Goal: Transaction & Acquisition: Purchase product/service

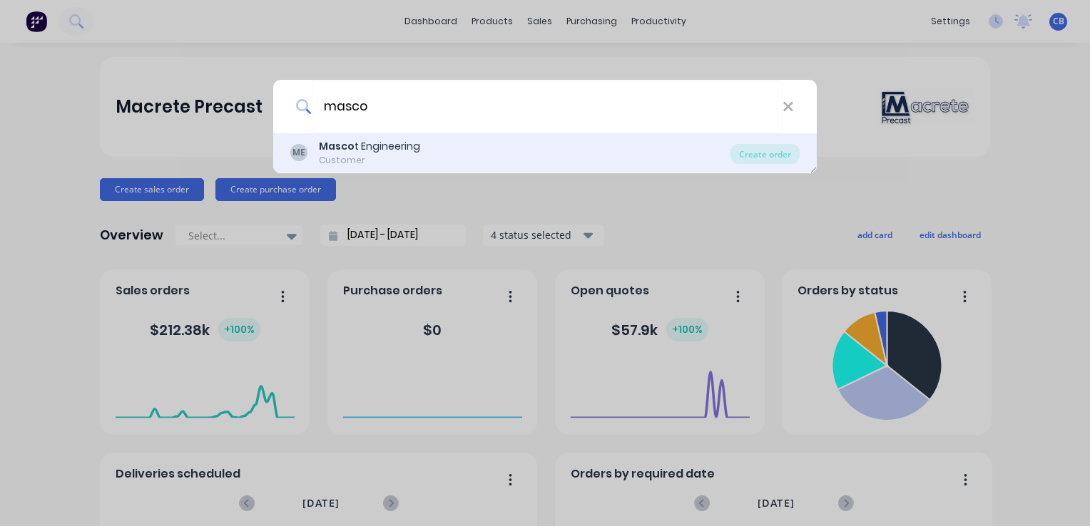
type input "masco"
click at [523, 151] on div "ME Masco t Engineering Customer" at bounding box center [510, 153] width 440 height 28
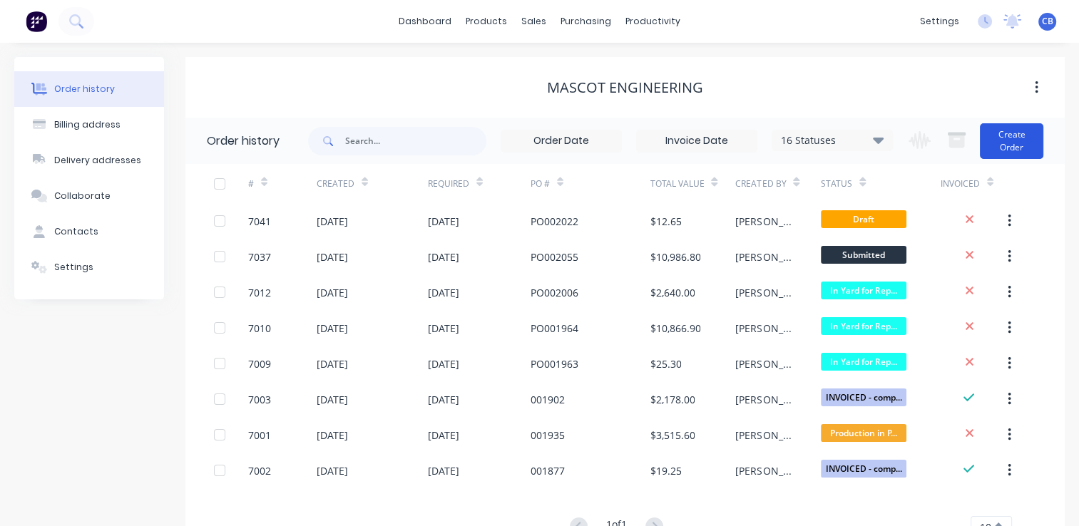
click at [1012, 143] on button "Create Order" at bounding box center [1011, 141] width 63 height 36
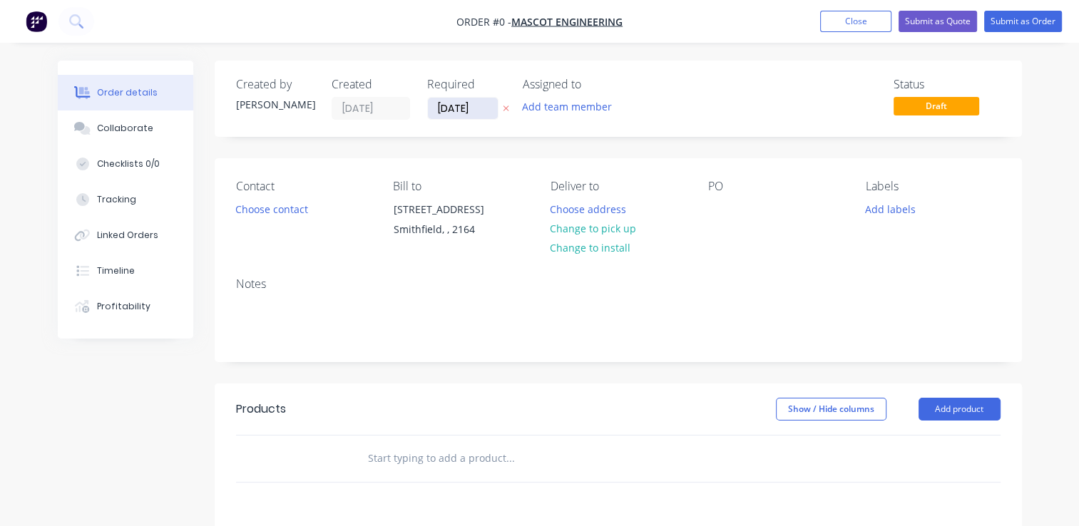
click at [461, 107] on input "[DATE]" at bounding box center [463, 108] width 70 height 21
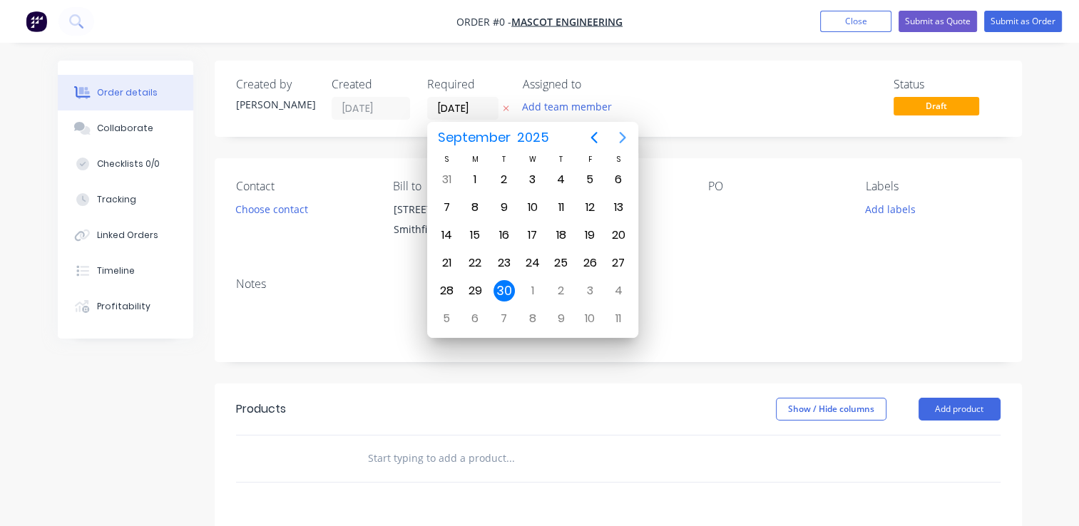
click at [626, 136] on icon "Next page" at bounding box center [622, 137] width 17 height 17
click at [531, 255] on div "22" at bounding box center [532, 263] width 21 height 21
type input "[DATE]"
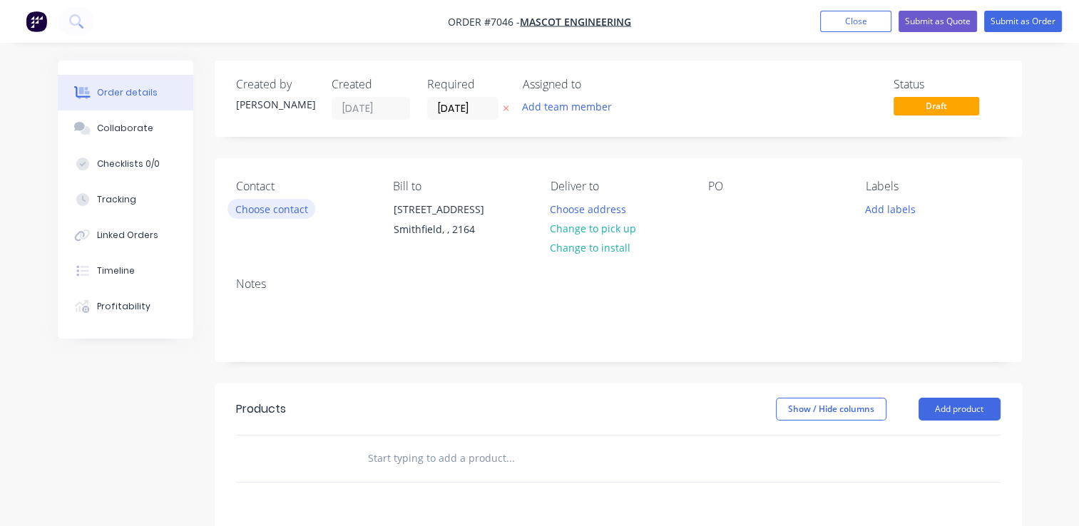
click at [280, 213] on button "Choose contact" at bounding box center [272, 208] width 88 height 19
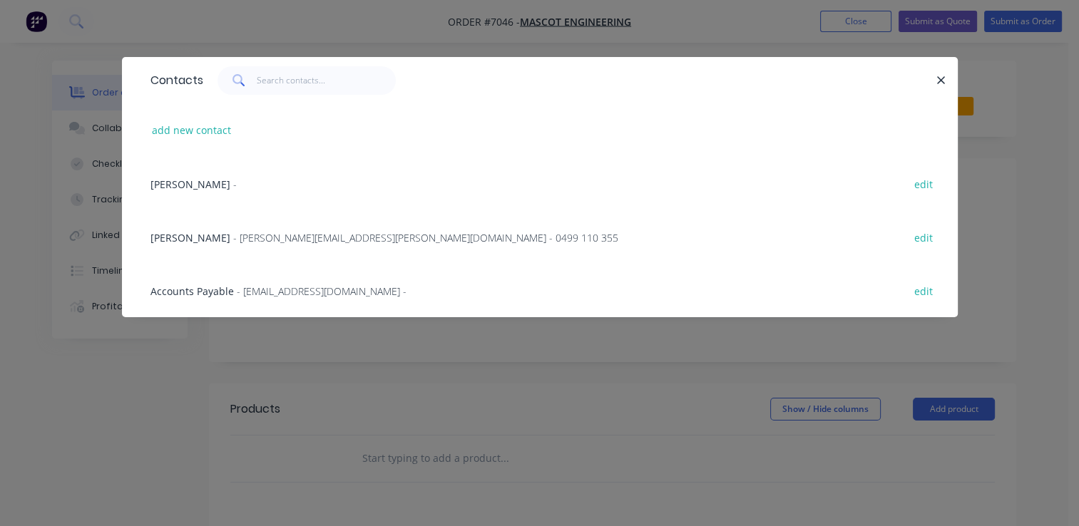
click at [272, 237] on span "- [PERSON_NAME][EMAIL_ADDRESS][PERSON_NAME][DOMAIN_NAME] - 0499 110 355" at bounding box center [425, 238] width 385 height 14
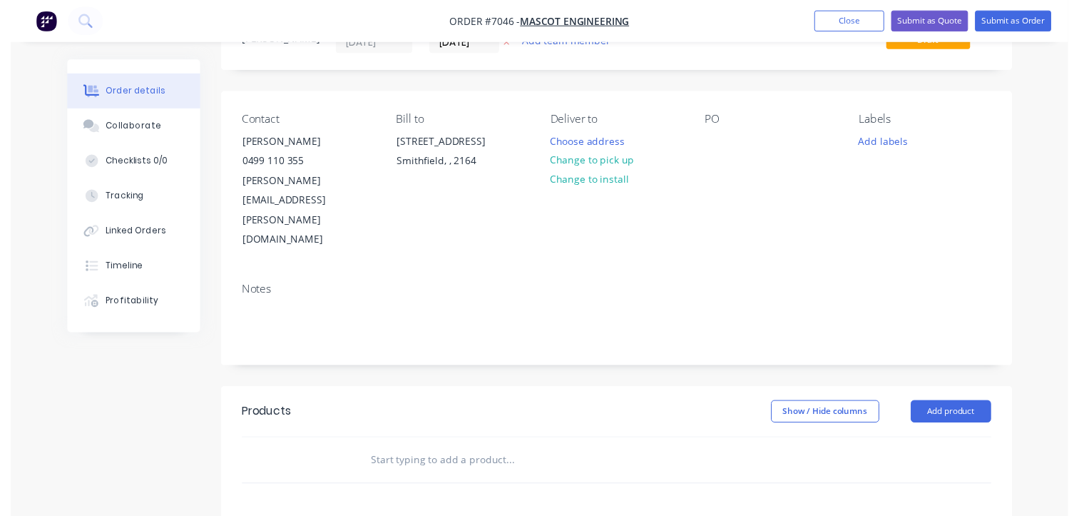
scroll to position [143, 0]
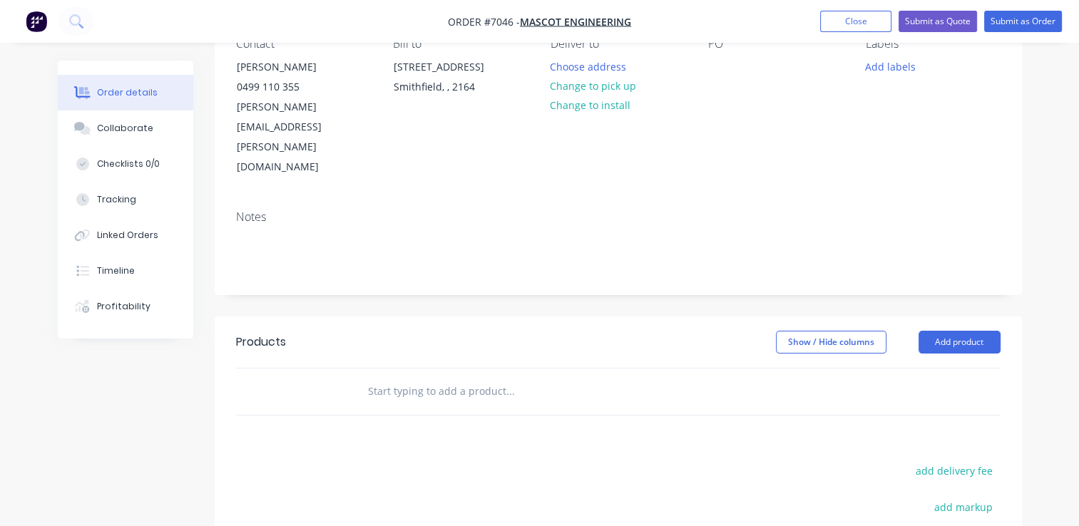
click at [451, 377] on input "text" at bounding box center [509, 391] width 285 height 29
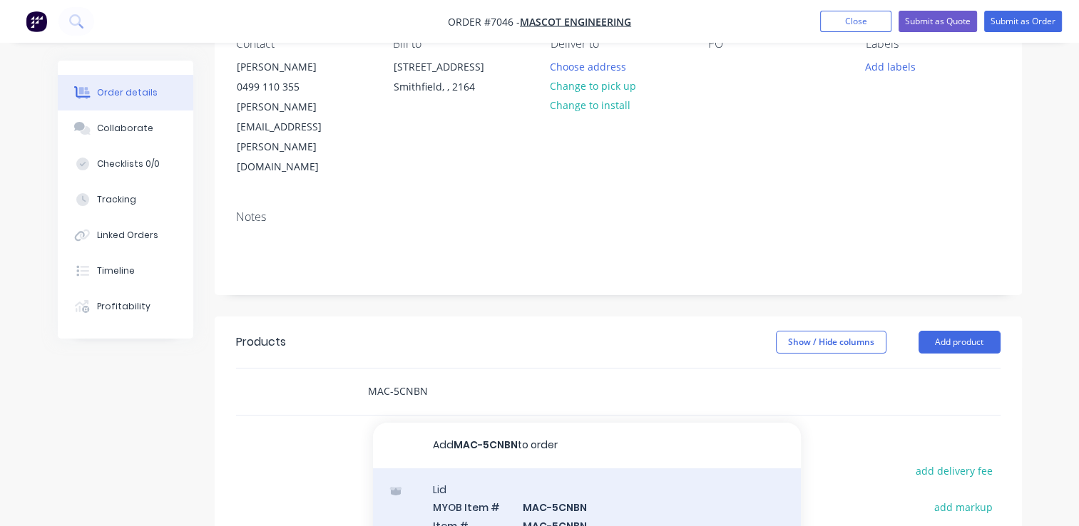
type input "MAC-5CNBN"
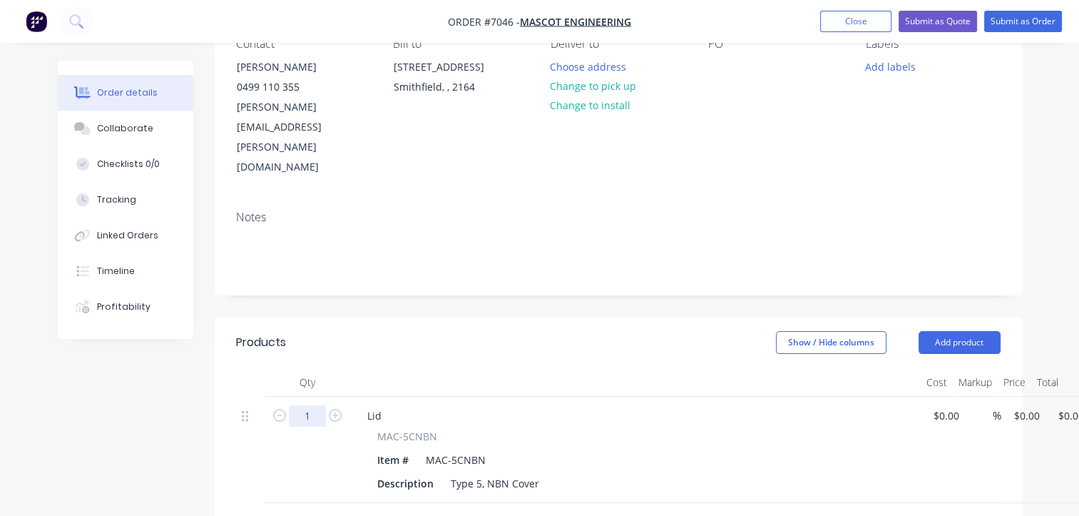
click at [317, 405] on input "1" at bounding box center [307, 415] width 37 height 21
type input "280"
click at [1001, 397] on div "280 Lid MAC-5CNBN Item # MAC-5CNBN Description Type 5, NBN Cover $0.00 $0.00 % …" at bounding box center [618, 450] width 765 height 106
type input "$17.50"
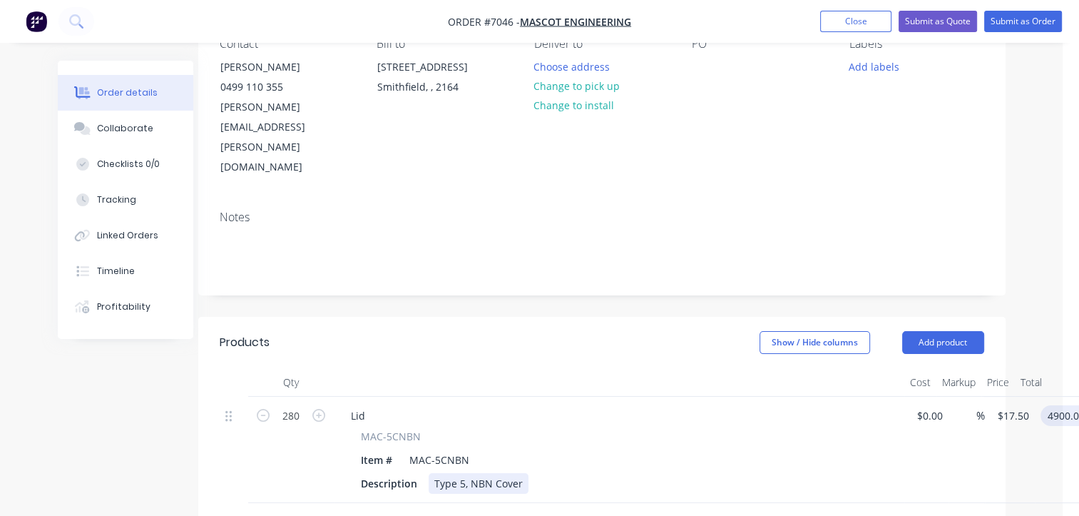
scroll to position [357, 16]
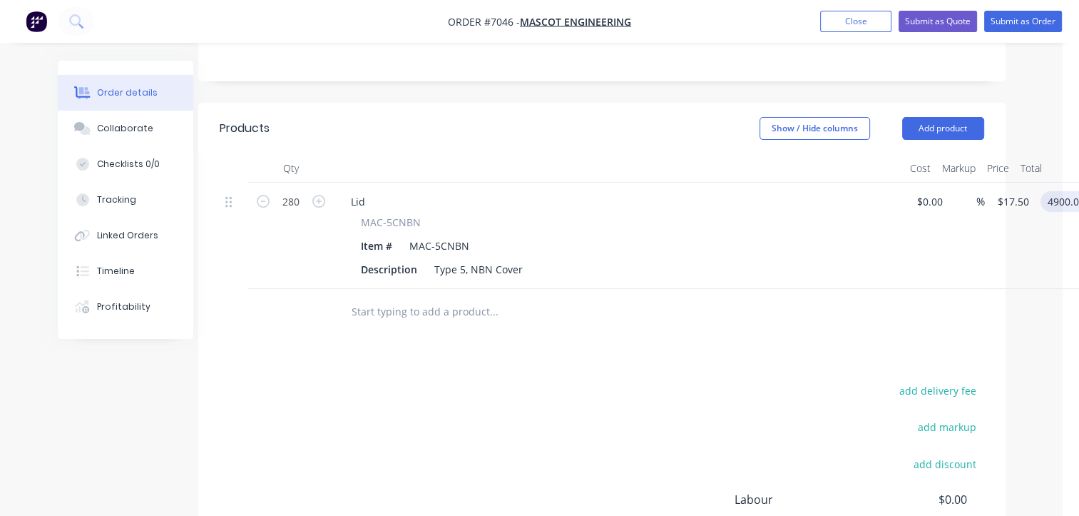
type input "$4,900.00"
click at [469, 297] on input "text" at bounding box center [493, 311] width 285 height 29
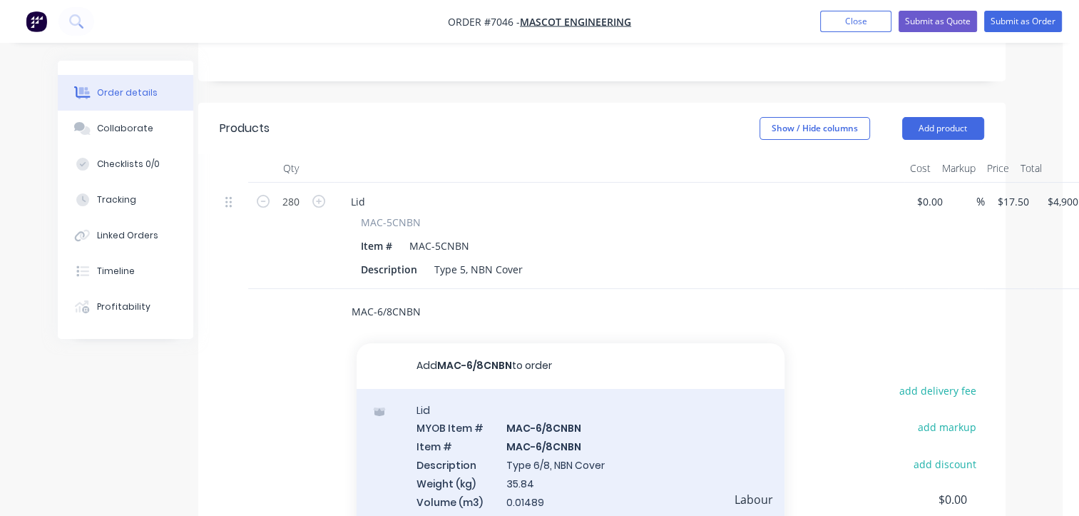
type input "MAC-6/8CNBN"
click at [491, 413] on div "Lid MYOB Item # MAC-6/8CNBN Item # MAC-6/8CNBN Description Type 6/8, NBN Cover …" at bounding box center [571, 474] width 428 height 170
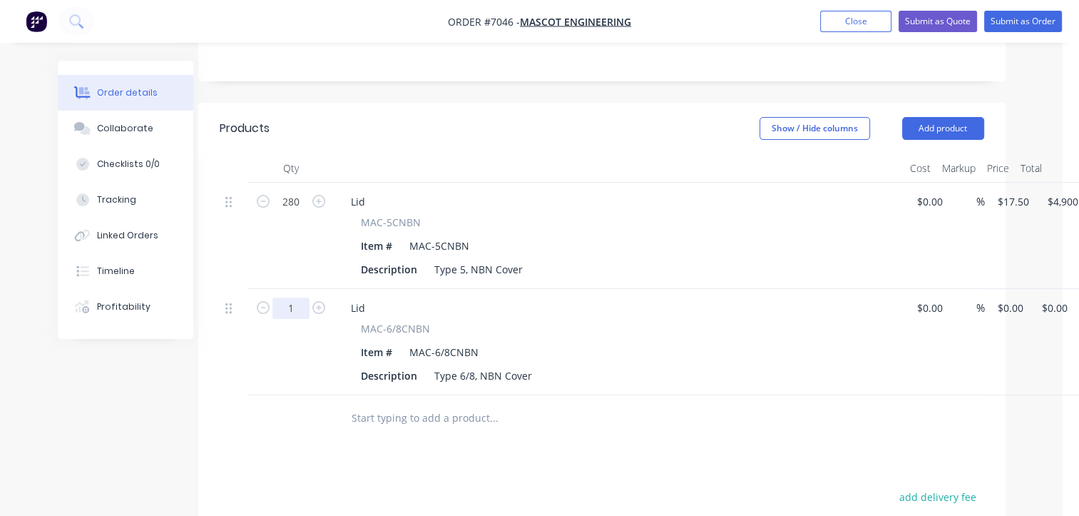
click at [281, 297] on input "1" at bounding box center [290, 307] width 37 height 21
type input "160"
drag, startPoint x: 1013, startPoint y: 248, endPoint x: 1086, endPoint y: 296, distance: 87.1
click at [984, 289] on div "160 Lid MAC-6/8CNBN Item # MAC-6/8CNBN Description Type 6/8, NBN Cover $0.00 $0…" at bounding box center [602, 342] width 765 height 106
type input "$21.00"
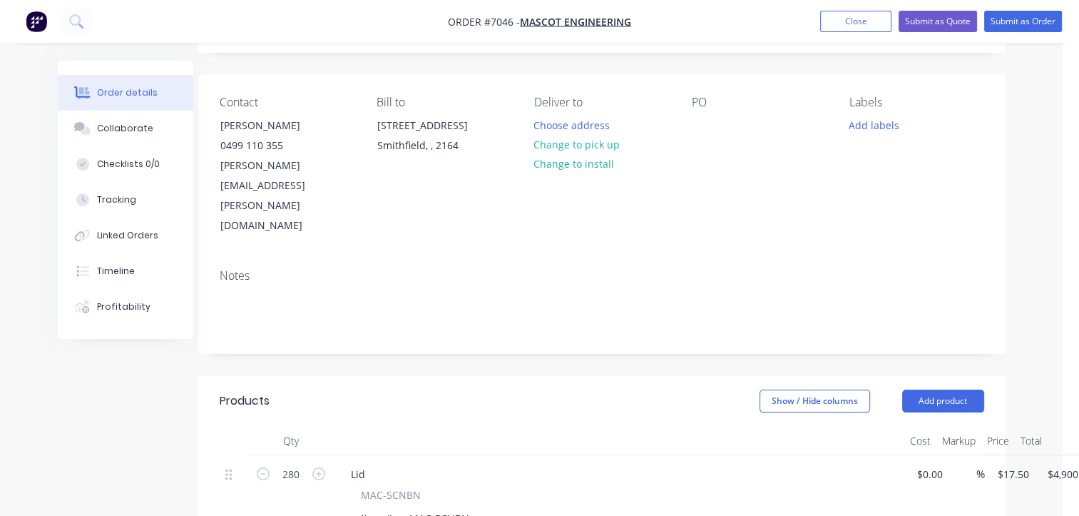
scroll to position [0, 16]
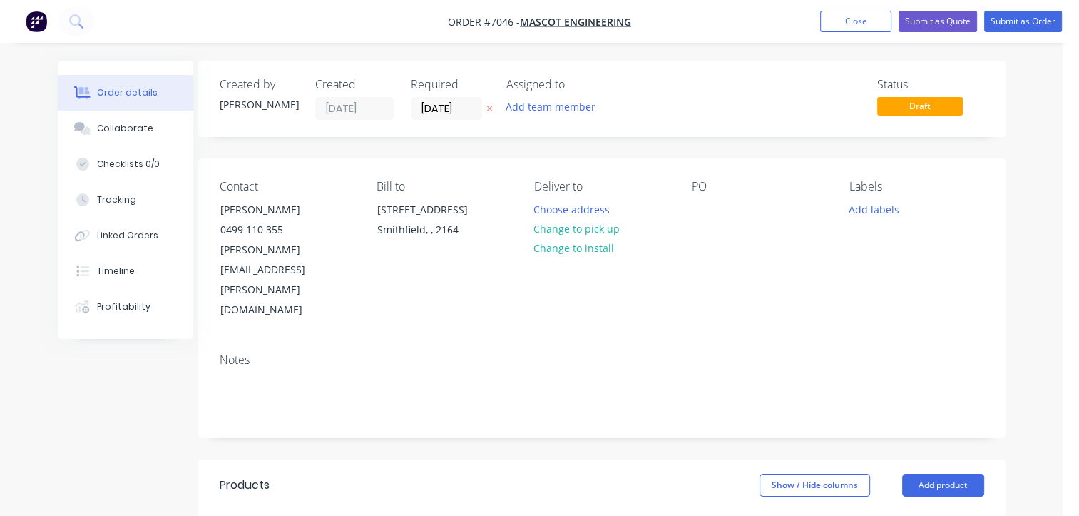
type input "$3,360.00"
click at [714, 210] on div "PO" at bounding box center [759, 250] width 135 height 141
click at [703, 207] on div at bounding box center [703, 209] width 23 height 21
click at [716, 210] on div "PO" at bounding box center [759, 250] width 135 height 141
click at [701, 210] on div at bounding box center [703, 209] width 23 height 21
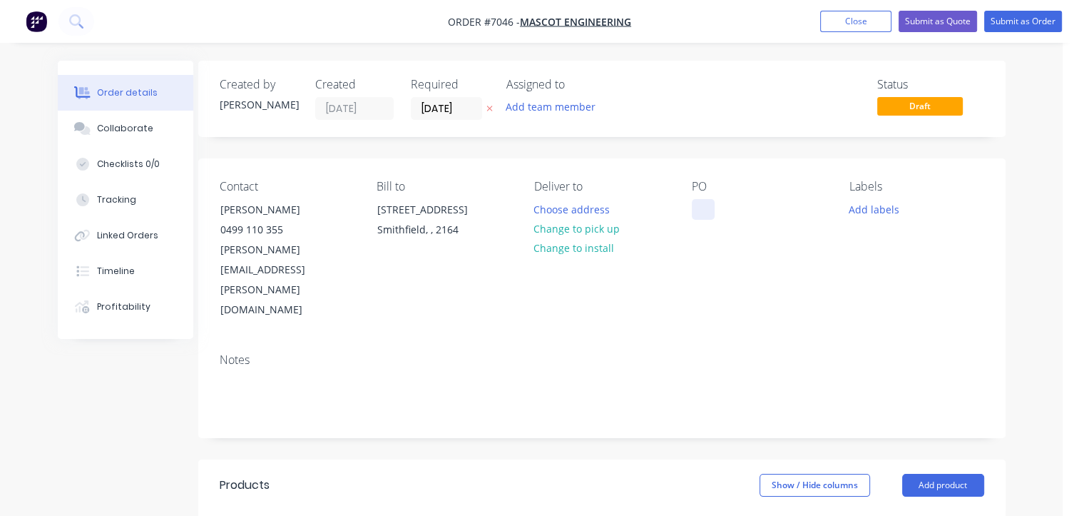
paste div
click at [875, 209] on button "Add labels" at bounding box center [875, 208] width 66 height 19
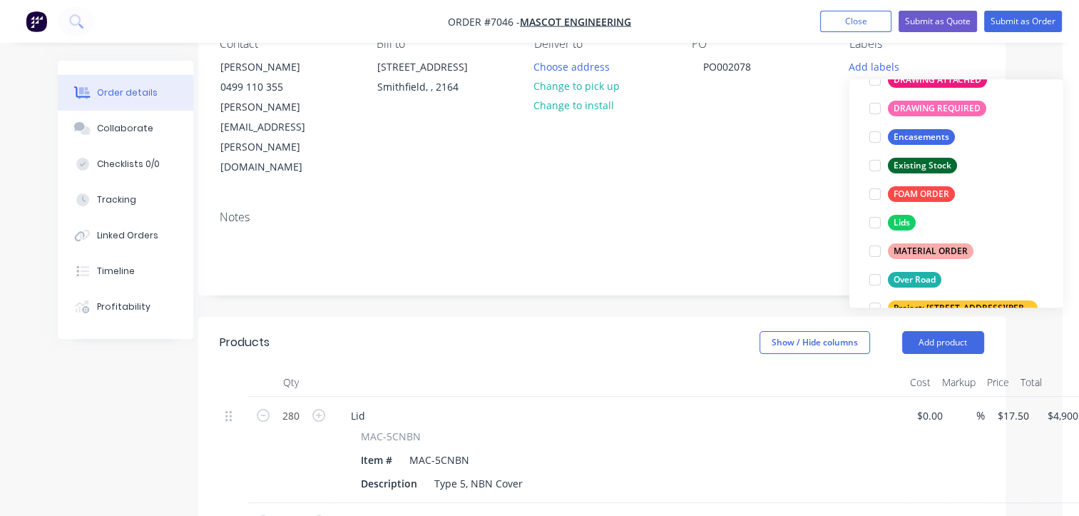
scroll to position [143, 0]
click at [918, 163] on div "Existing Stock" at bounding box center [922, 165] width 69 height 16
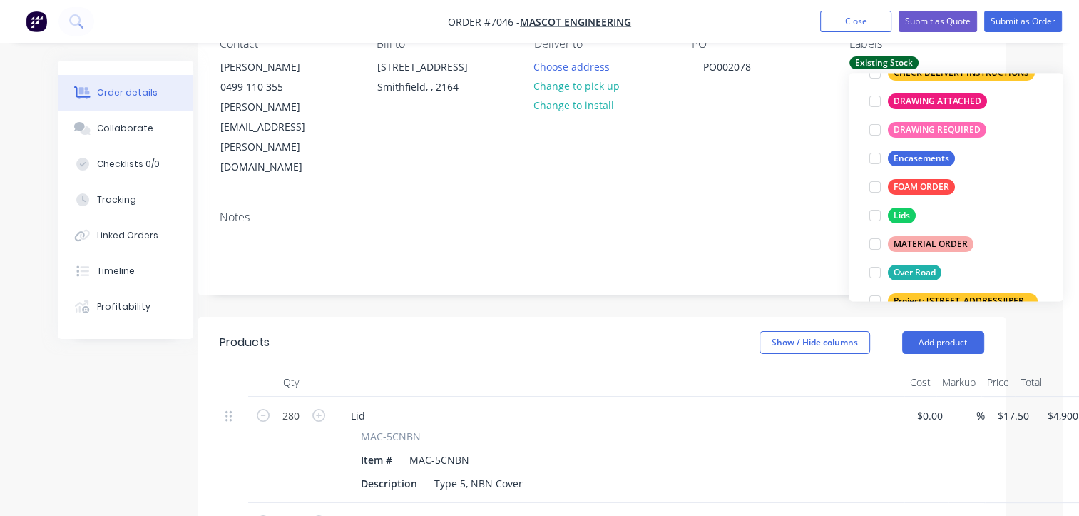
scroll to position [29, 0]
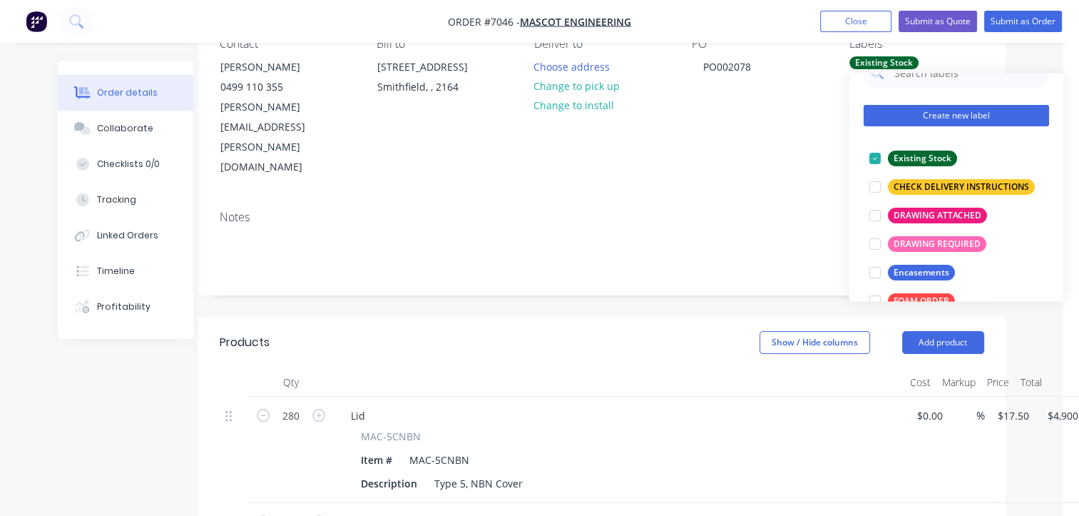
click at [902, 116] on button "Create new label" at bounding box center [956, 115] width 185 height 21
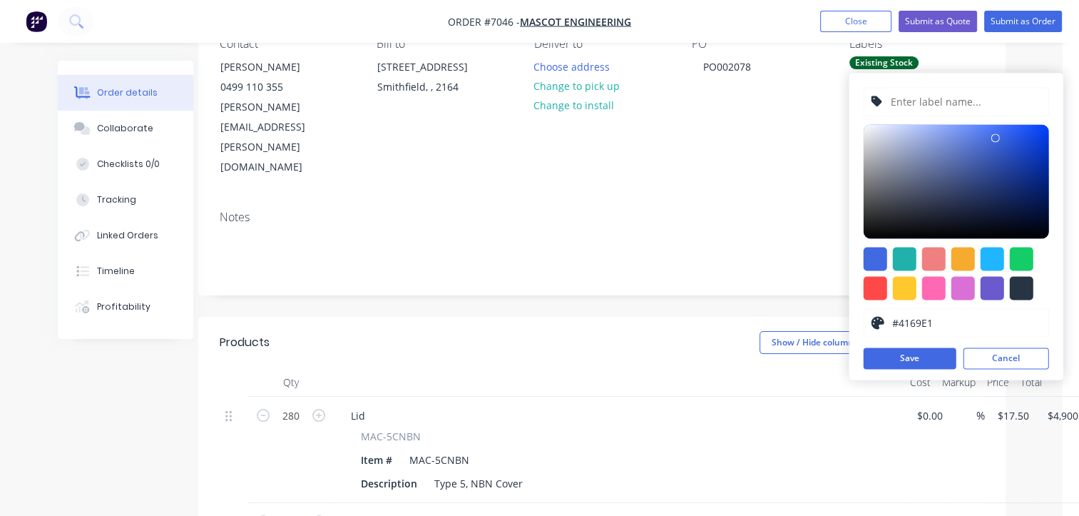
click at [937, 104] on input "text" at bounding box center [966, 101] width 152 height 27
type input "Mascot pallet label required"
click at [878, 290] on div at bounding box center [876, 288] width 24 height 24
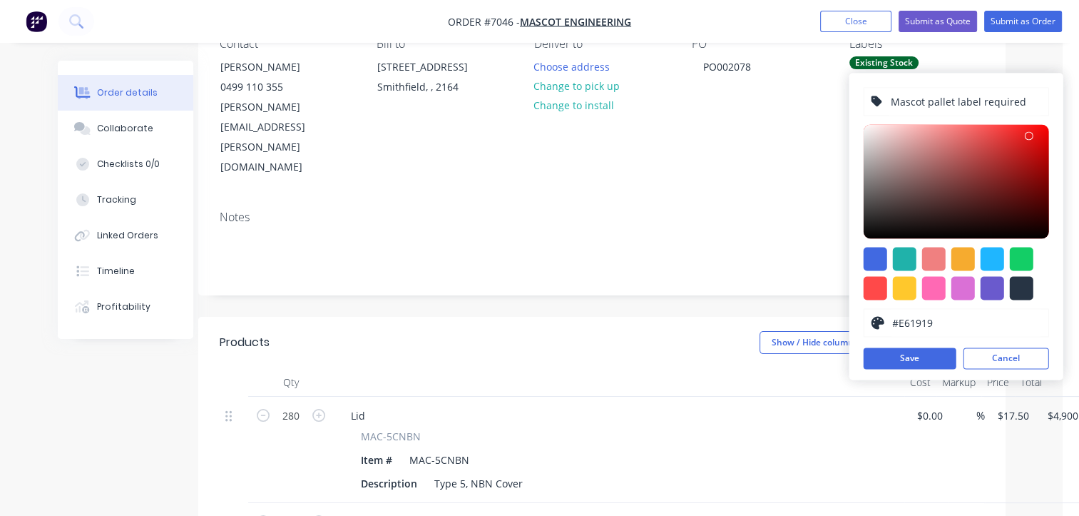
type input "#E91A1A"
drag, startPoint x: 997, startPoint y: 127, endPoint x: 1029, endPoint y: 134, distance: 32.2
click at [1029, 134] on div at bounding box center [1028, 134] width 9 height 9
click at [939, 355] on button "Save" at bounding box center [910, 357] width 93 height 21
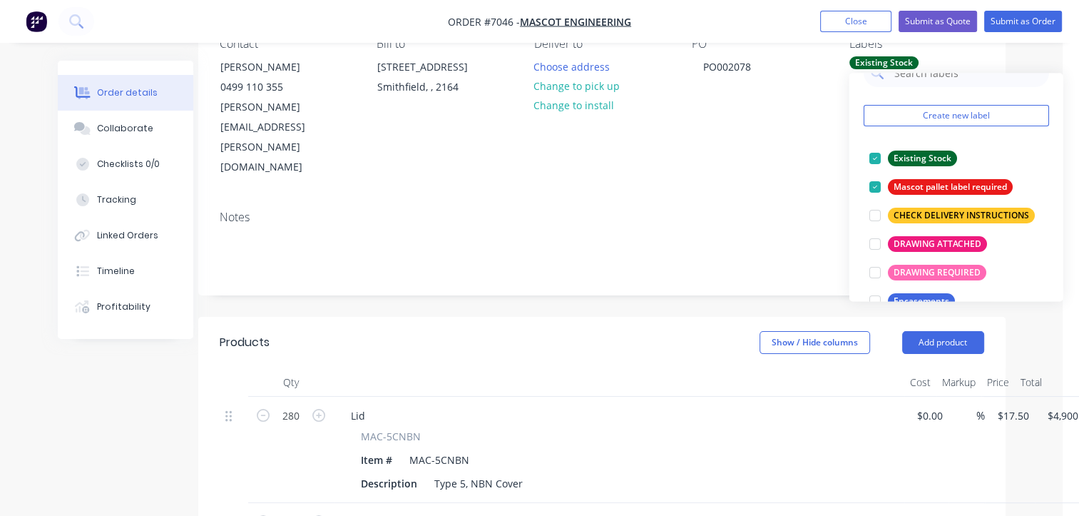
click at [788, 210] on div "Notes" at bounding box center [602, 217] width 765 height 14
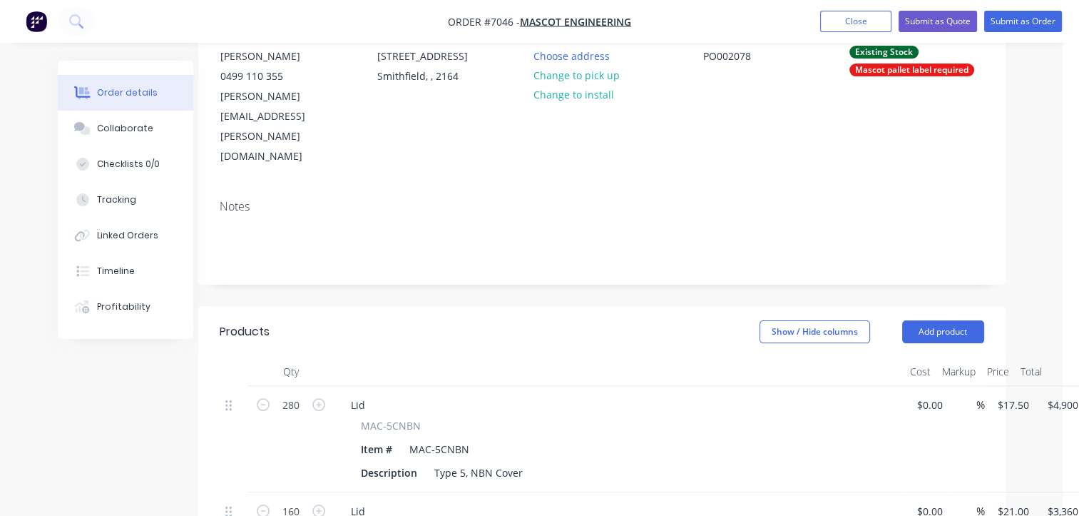
scroll to position [0, 16]
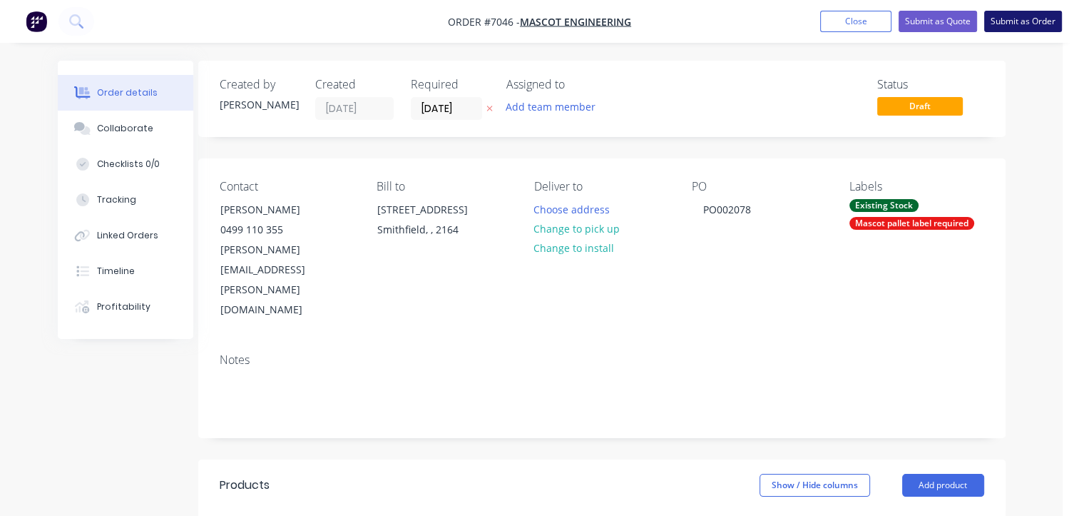
click at [1024, 23] on button "Submit as Order" at bounding box center [1023, 21] width 78 height 21
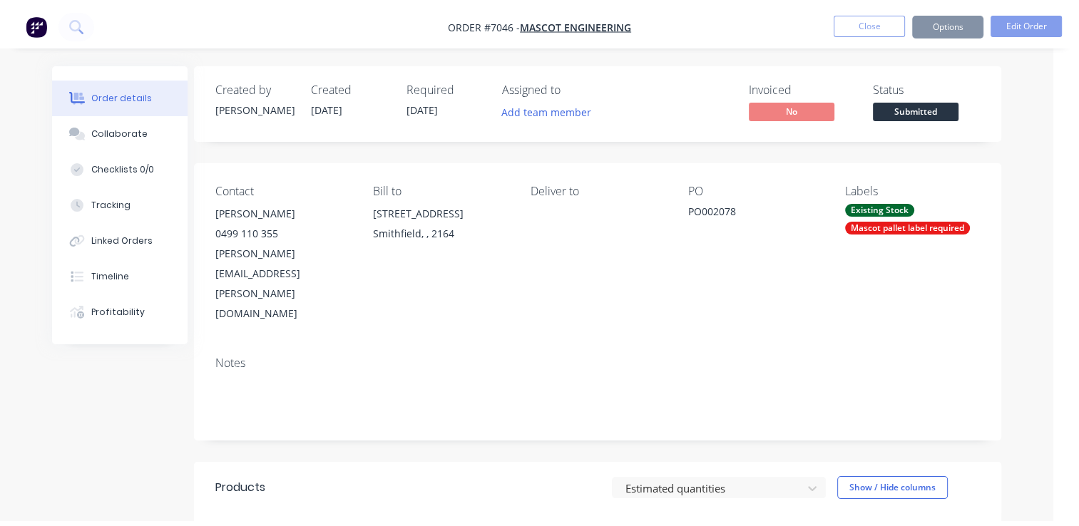
scroll to position [0, 0]
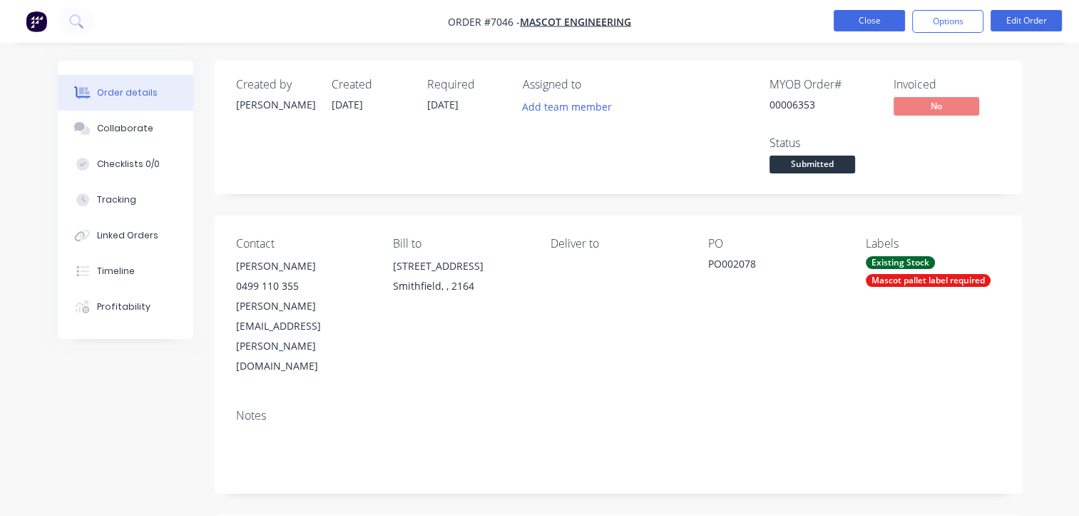
click at [874, 23] on button "Close" at bounding box center [869, 20] width 71 height 21
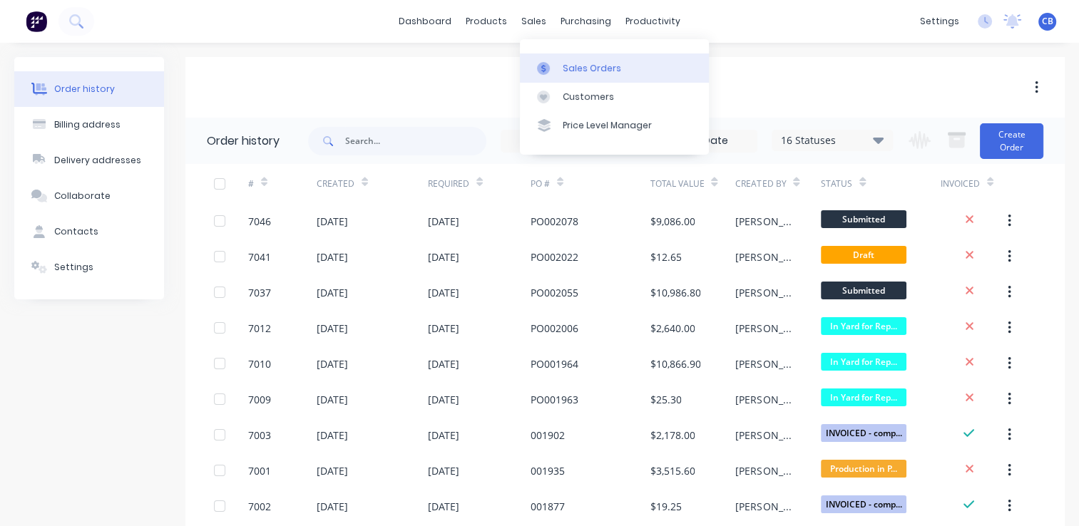
click at [557, 70] on div at bounding box center [547, 68] width 21 height 13
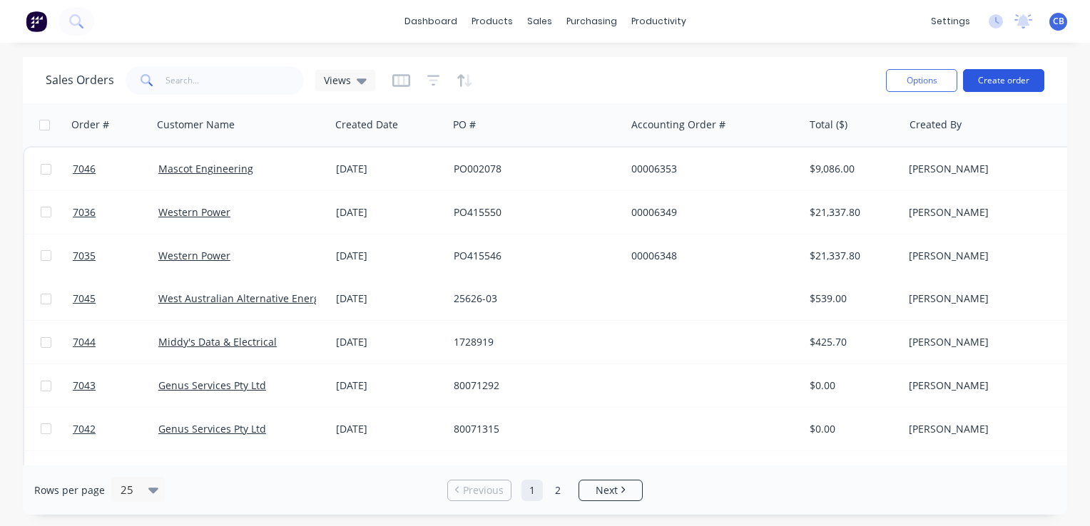
click at [998, 81] on button "Create order" at bounding box center [1003, 80] width 81 height 23
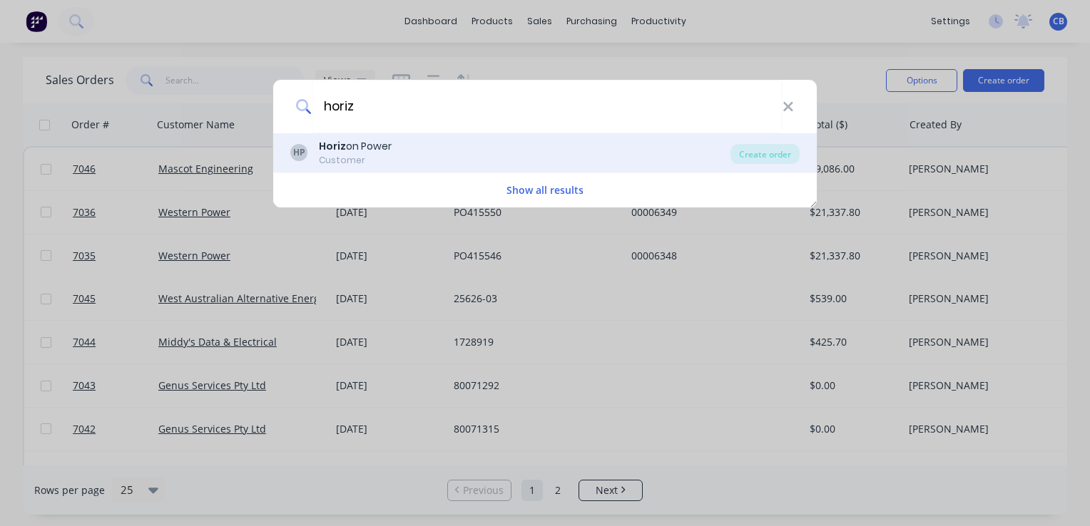
type input "horiz"
click at [422, 153] on div "HP Horiz on Power Customer" at bounding box center [510, 153] width 440 height 28
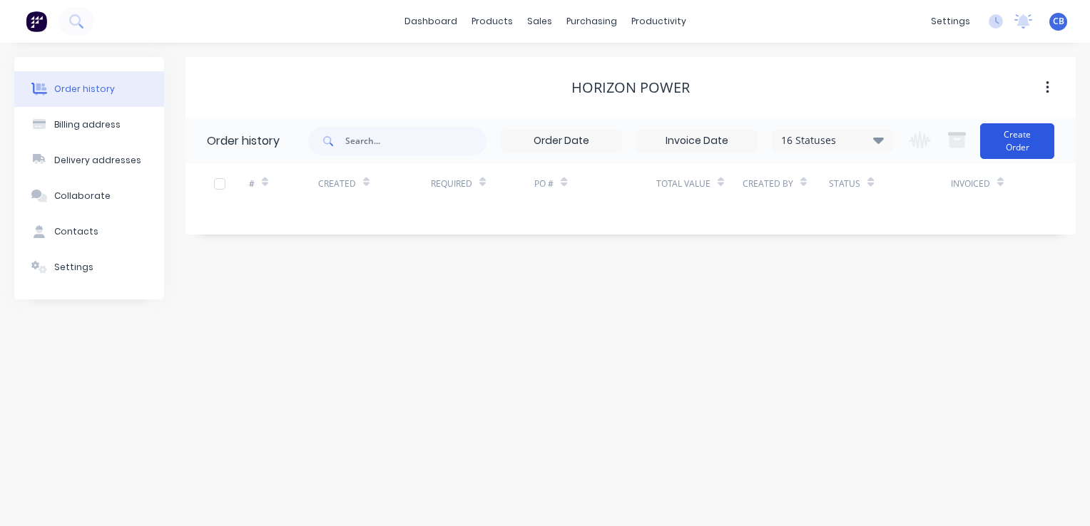
click at [1040, 147] on button "Create Order" at bounding box center [1017, 141] width 74 height 36
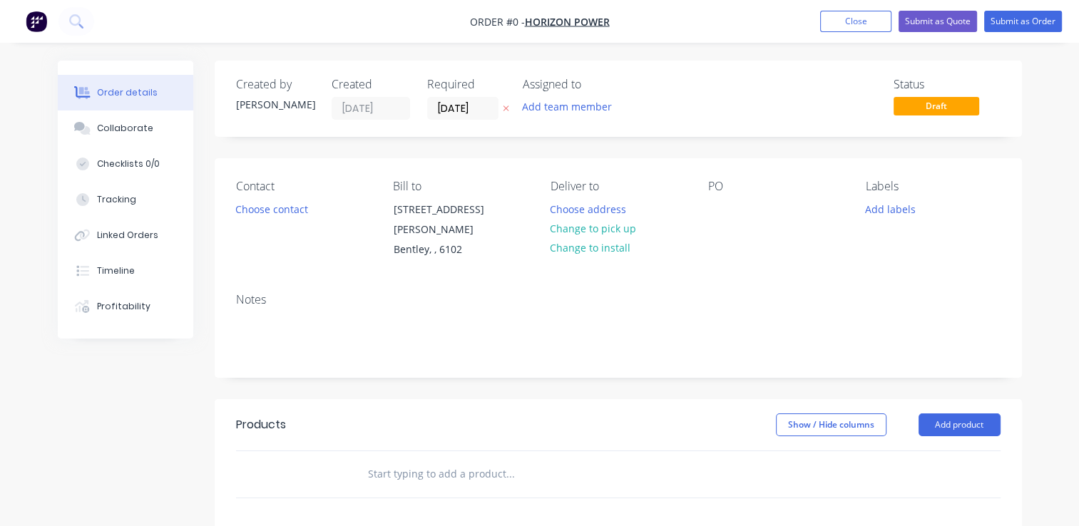
click at [447, 97] on label "[DATE]" at bounding box center [462, 108] width 71 height 23
click at [447, 98] on input "[DATE]" at bounding box center [463, 108] width 70 height 21
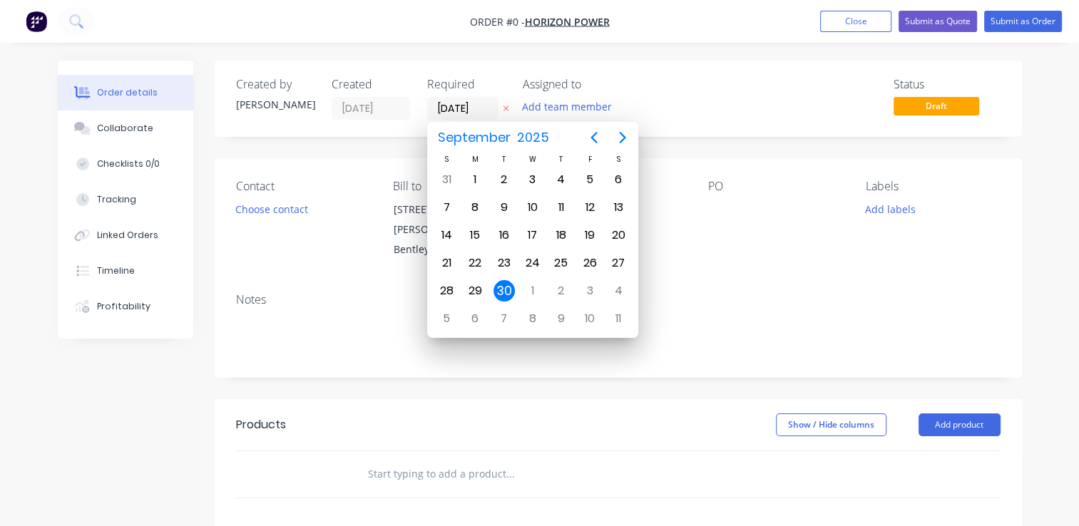
click at [502, 289] on div "30" at bounding box center [504, 290] width 21 height 21
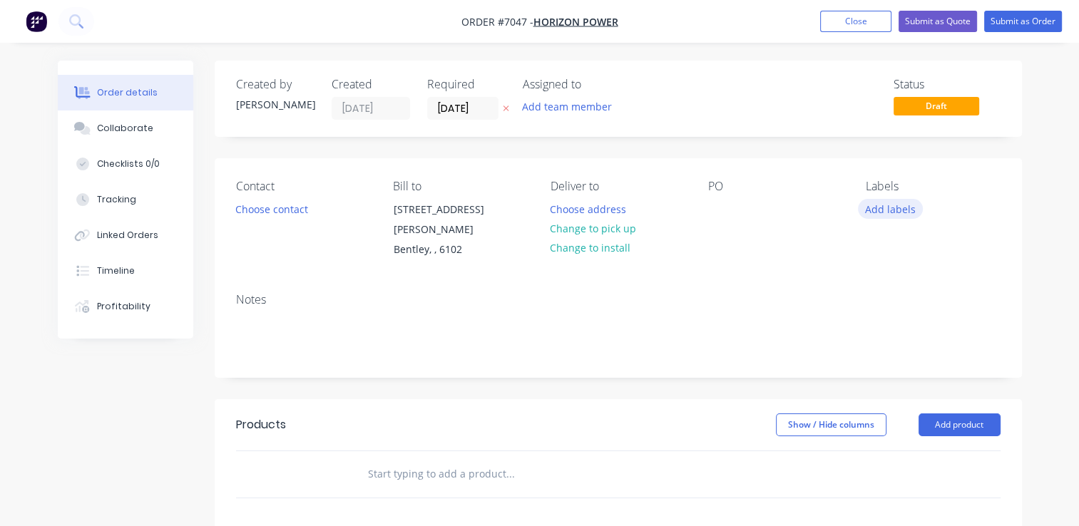
click at [885, 210] on button "Add labels" at bounding box center [891, 208] width 66 height 19
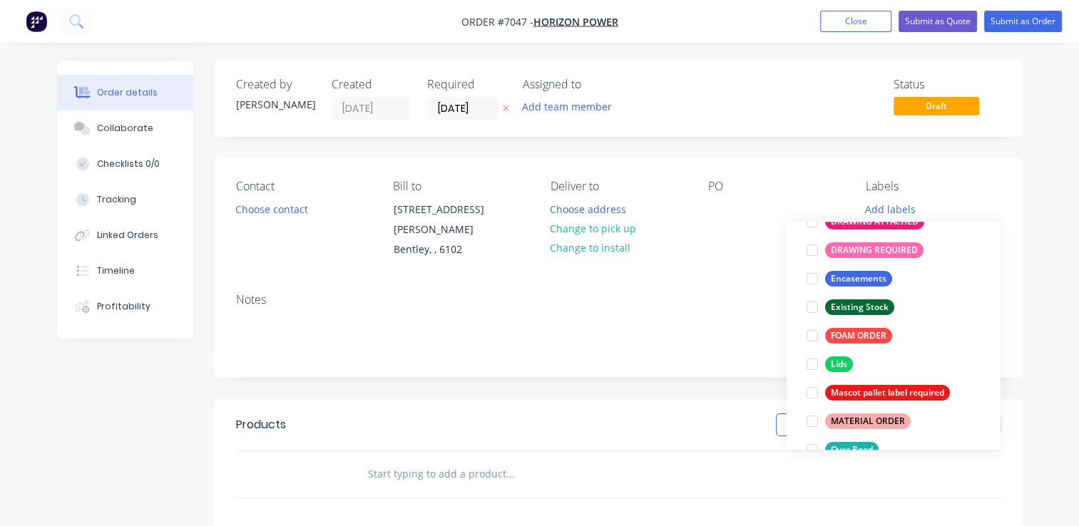
scroll to position [71, 0]
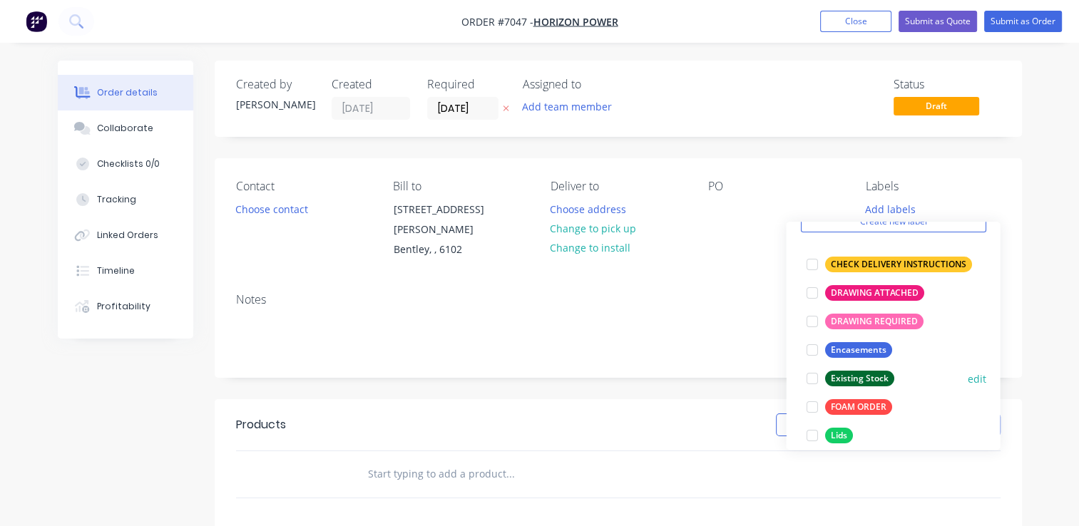
click at [852, 375] on div "Existing Stock" at bounding box center [859, 379] width 69 height 16
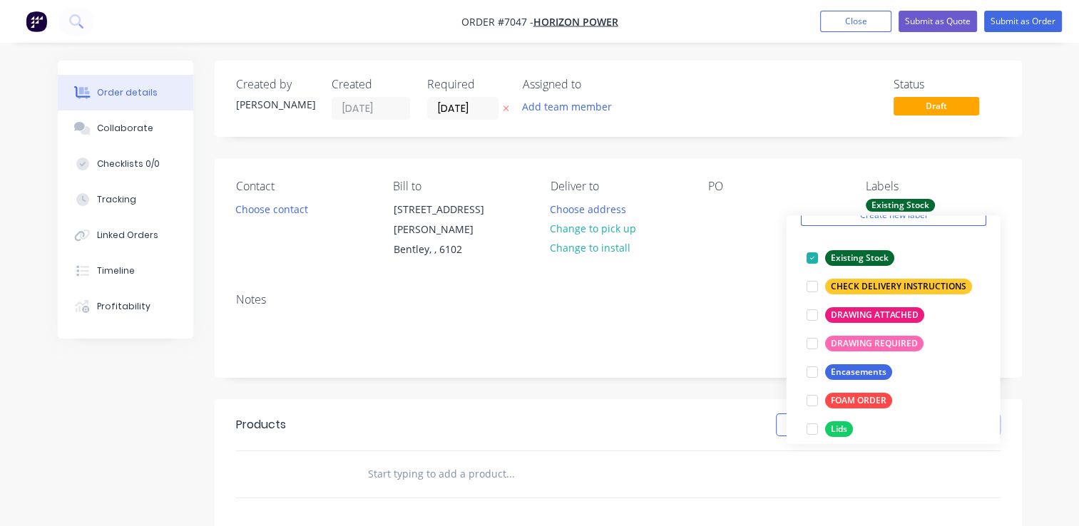
click at [603, 298] on div "Notes" at bounding box center [618, 300] width 765 height 14
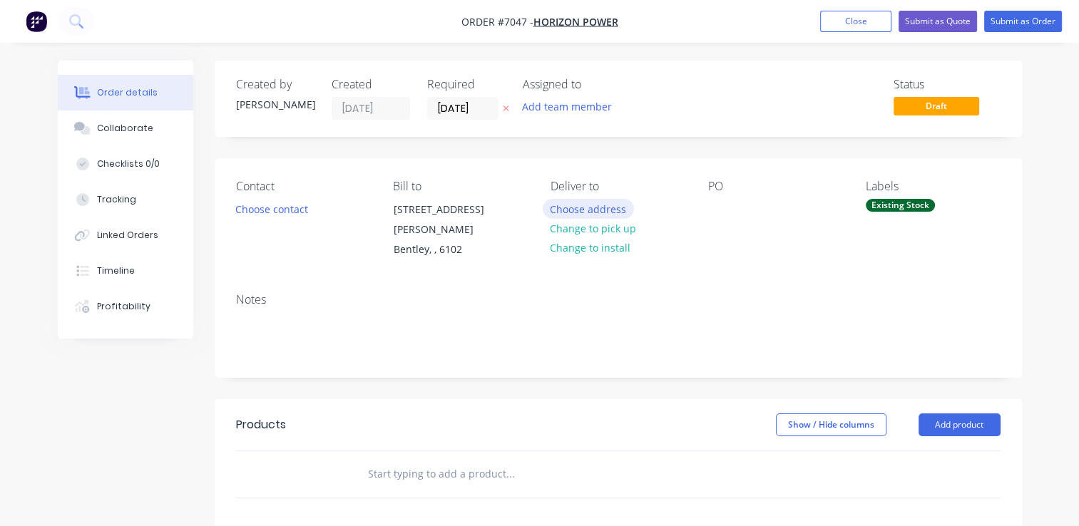
click at [607, 208] on button "Choose address" at bounding box center [588, 208] width 91 height 19
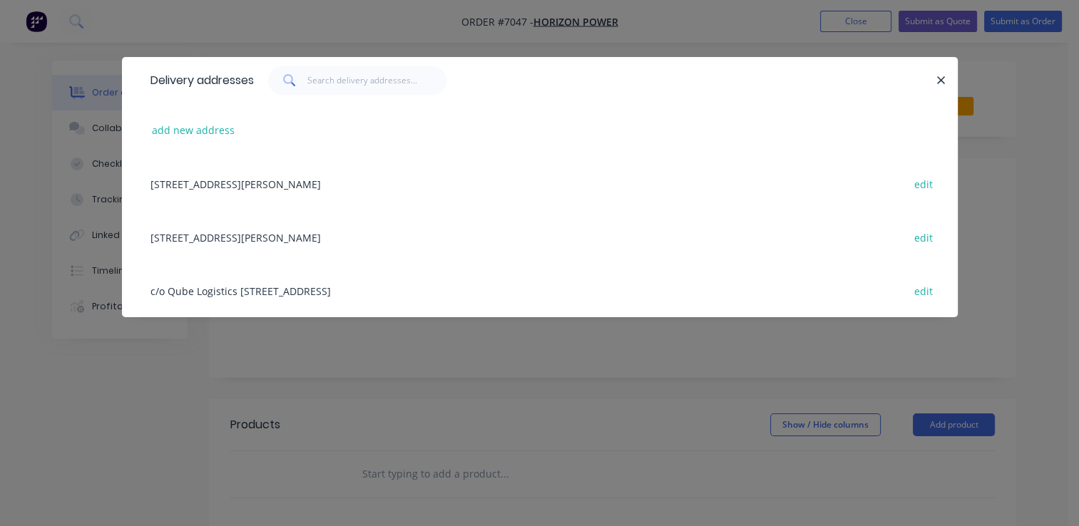
click at [260, 292] on div "c/o Qube Logistics [STREET_ADDRESS] edit" at bounding box center [539, 291] width 793 height 54
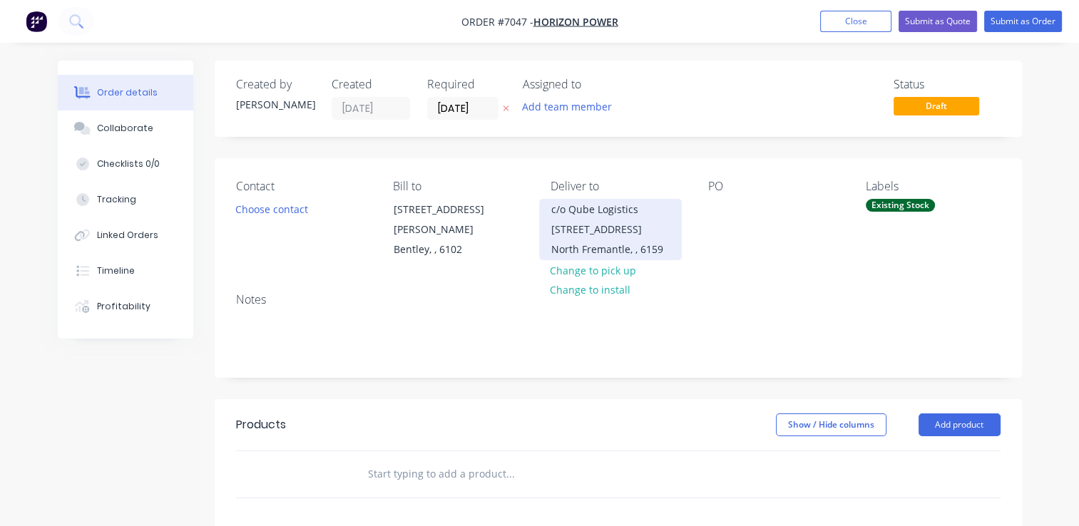
click at [588, 235] on div "c/o Qube Logistics [STREET_ADDRESS]" at bounding box center [610, 220] width 118 height 40
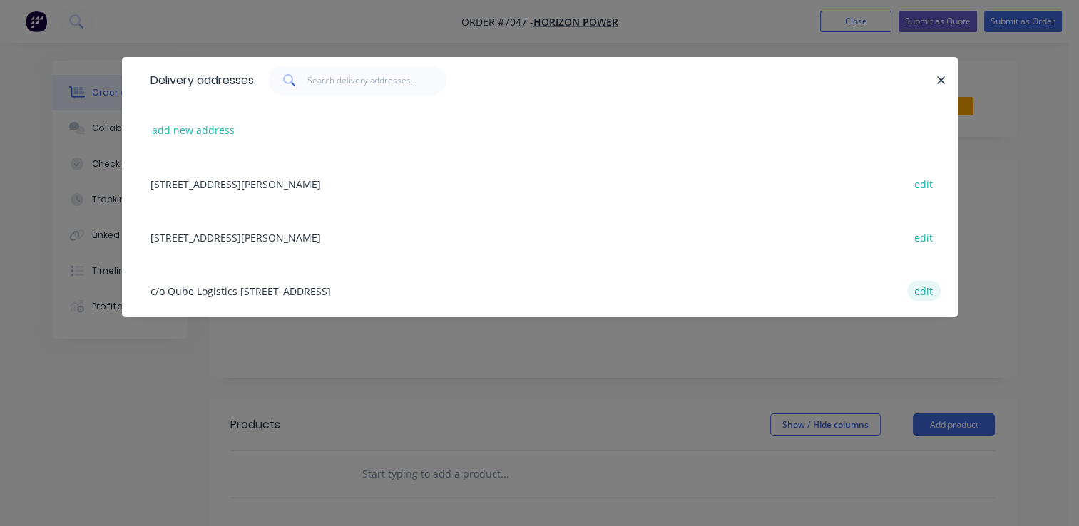
click at [907, 295] on button "edit" at bounding box center [924, 290] width 34 height 19
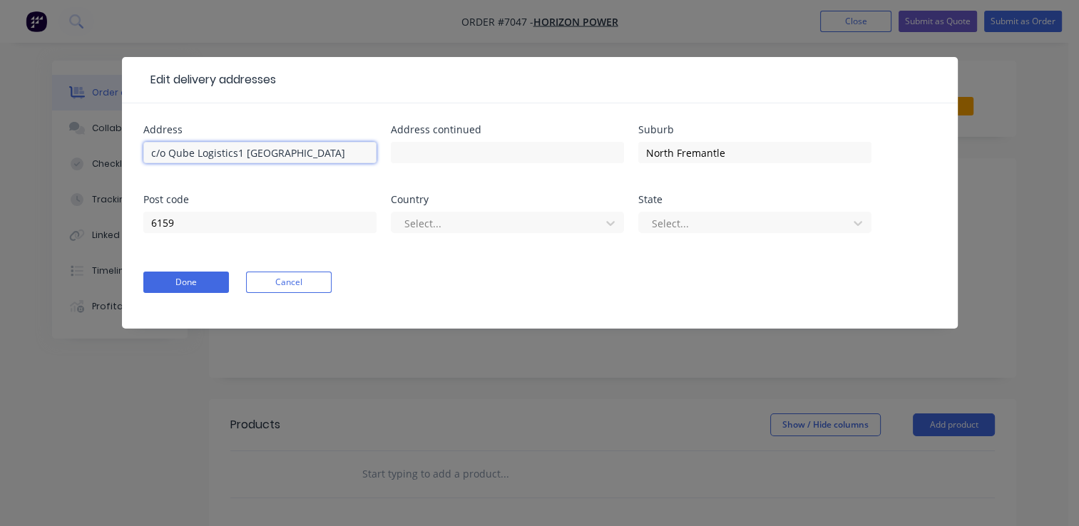
click at [300, 154] on input "c/o Qube Logistics1 [GEOGRAPHIC_DATA]" at bounding box center [259, 152] width 233 height 21
drag, startPoint x: 332, startPoint y: 152, endPoint x: 235, endPoint y: 149, distance: 97.1
click at [235, 149] on input "c/o Qube Logistics1 [GEOGRAPHIC_DATA]" at bounding box center [259, 152] width 233 height 21
drag, startPoint x: 228, startPoint y: 153, endPoint x: 194, endPoint y: 152, distance: 34.3
click at [194, 152] on input "c/o Qube Logistics" at bounding box center [259, 152] width 233 height 21
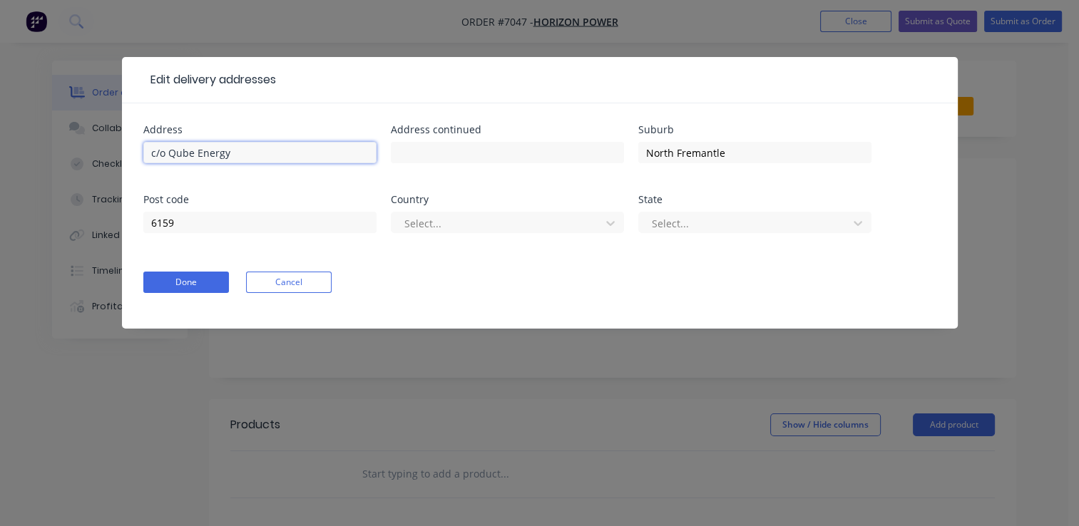
type input "c/o Qube Energy"
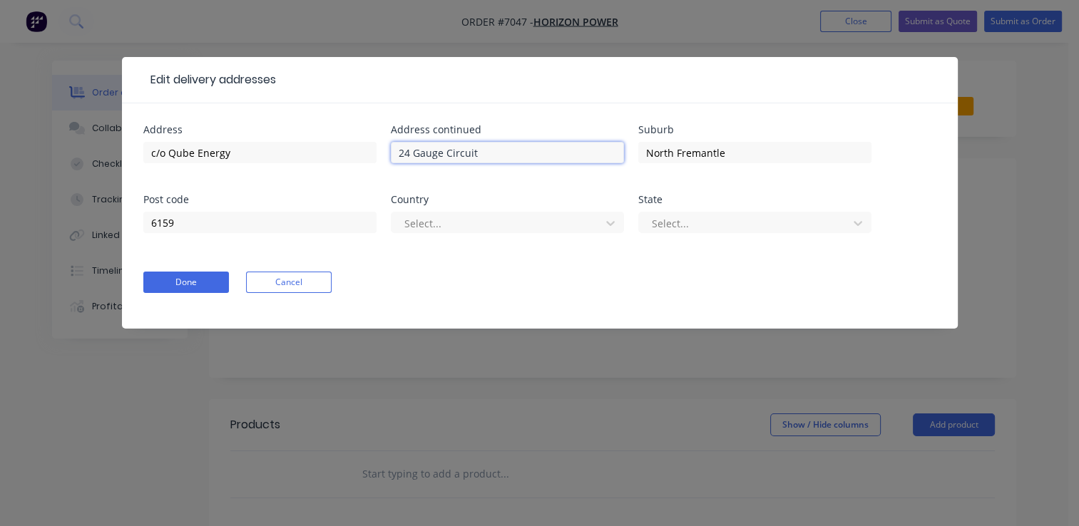
type input "24 Gauge Circuit"
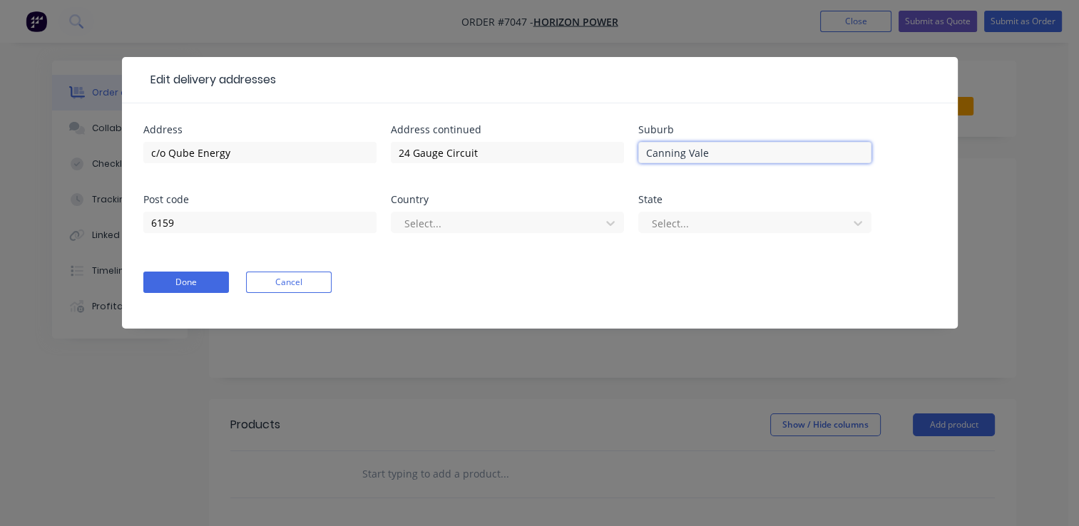
type input "Canning Vale"
type input "6155"
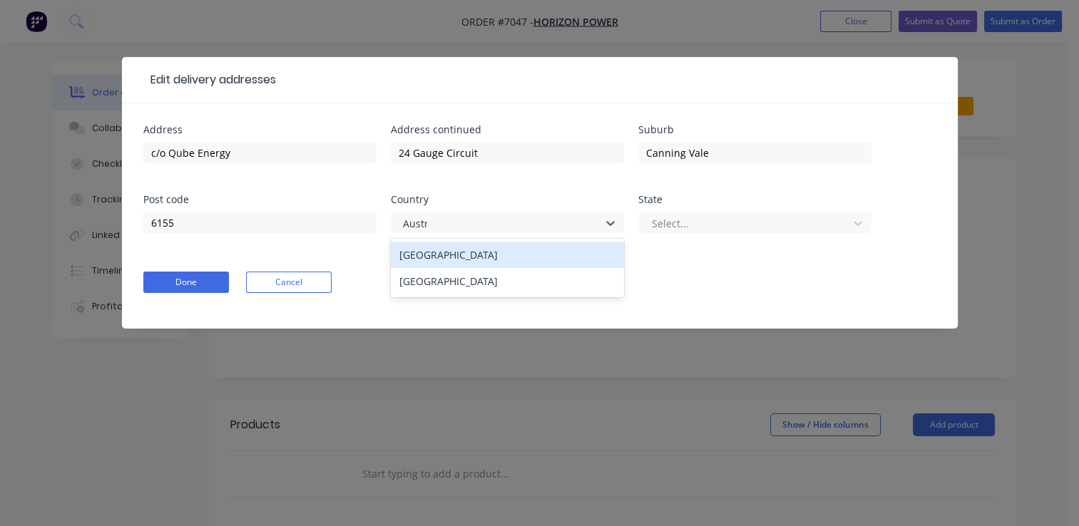
type input "Austra"
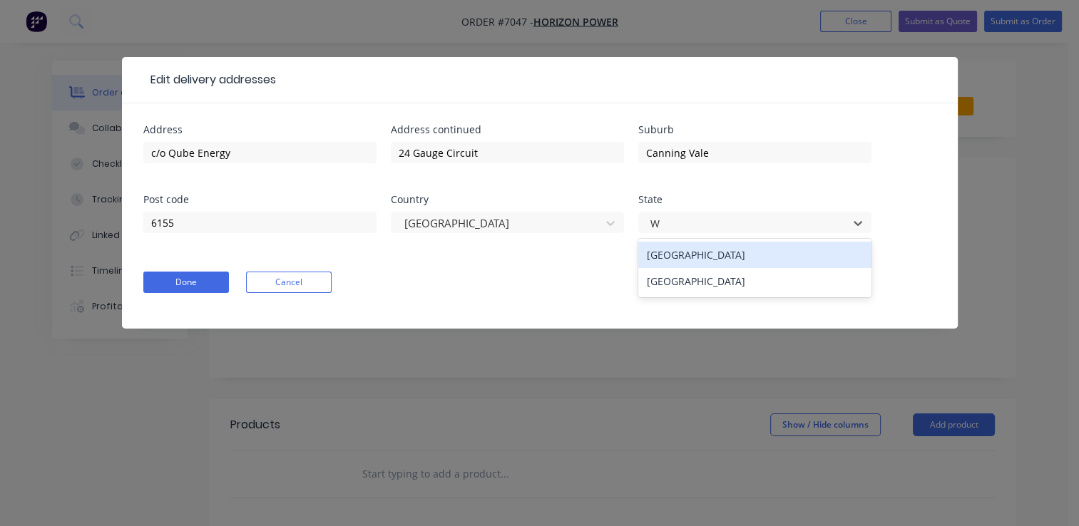
type input "WA"
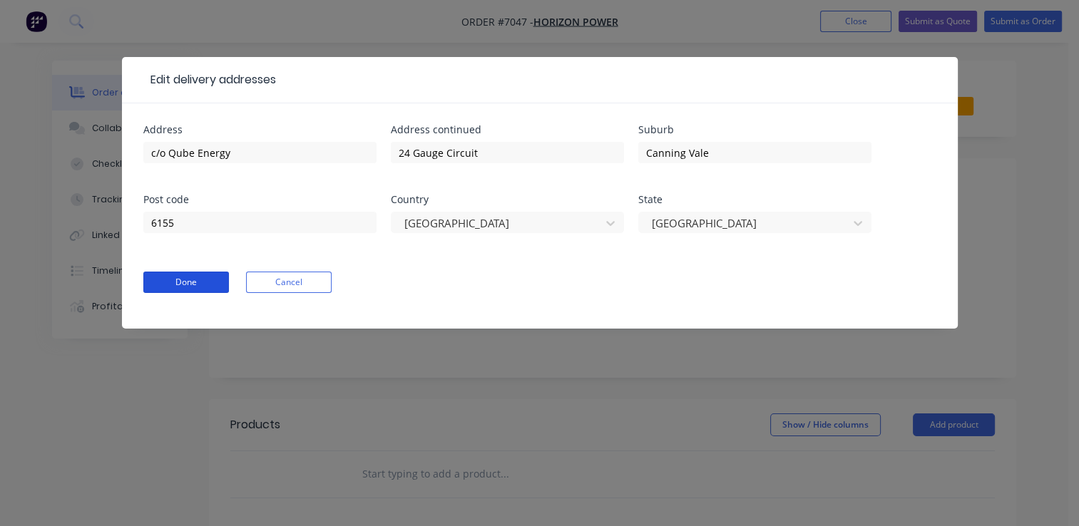
click at [202, 287] on button "Done" at bounding box center [186, 282] width 86 height 21
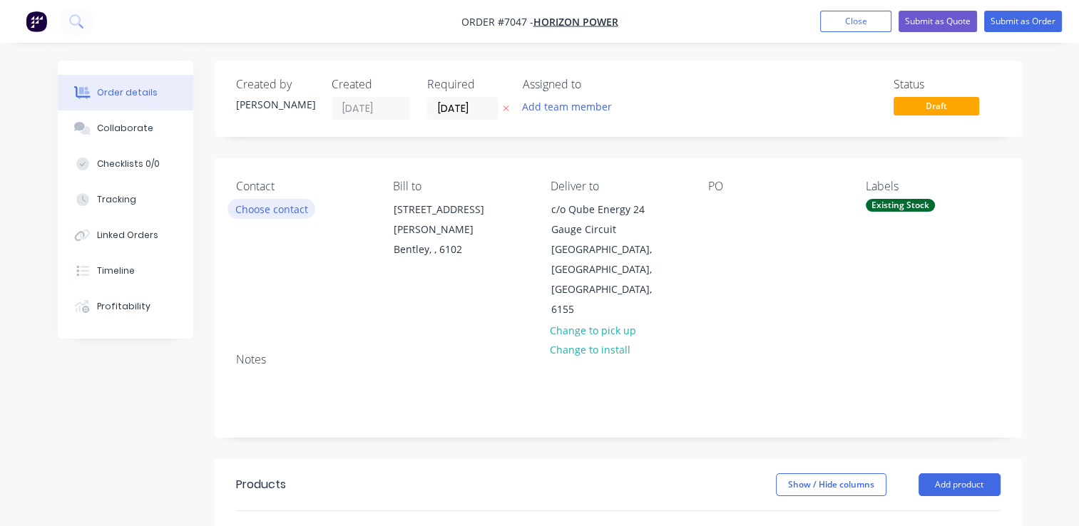
click at [278, 213] on button "Choose contact" at bounding box center [272, 208] width 88 height 19
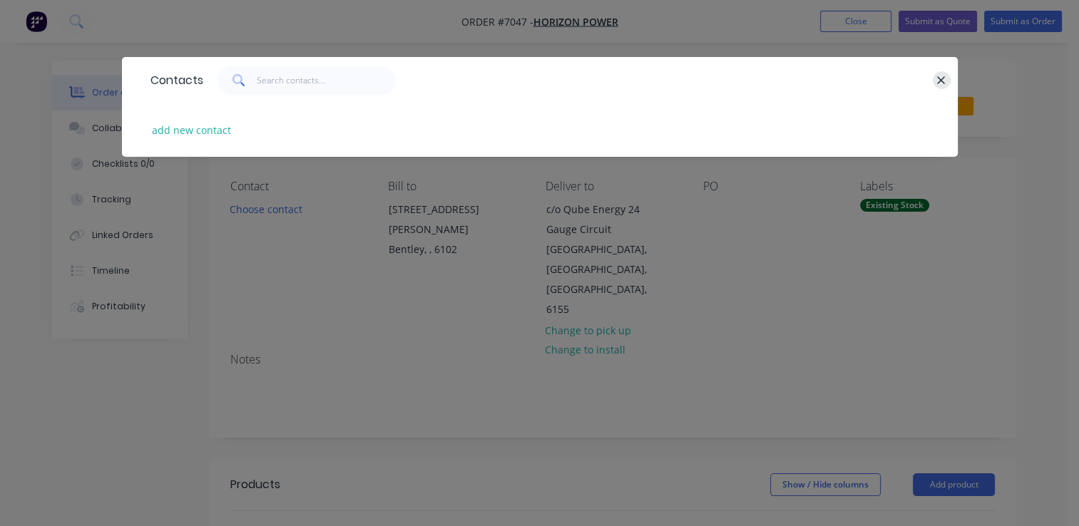
click at [945, 81] on icon "button" at bounding box center [941, 80] width 9 height 13
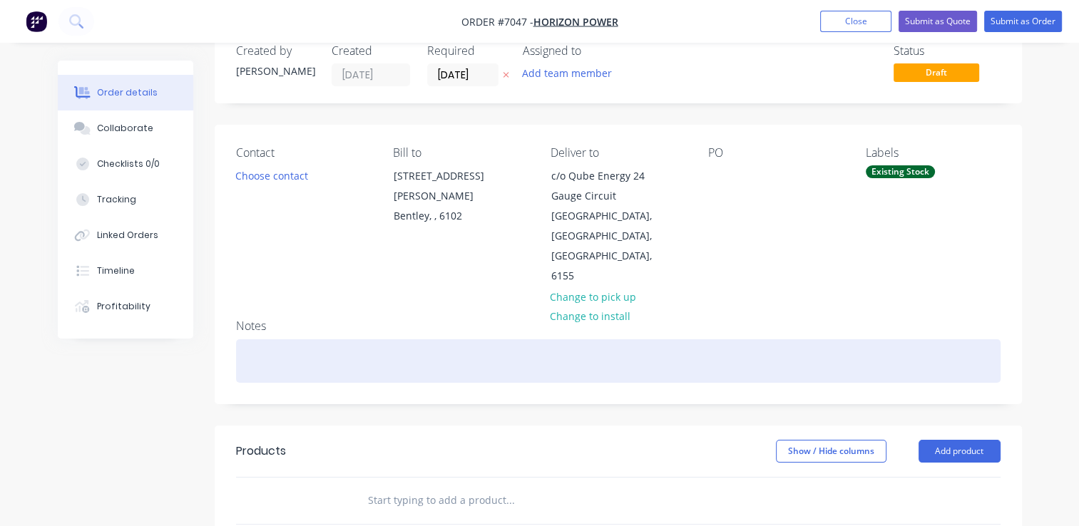
scroll to position [0, 0]
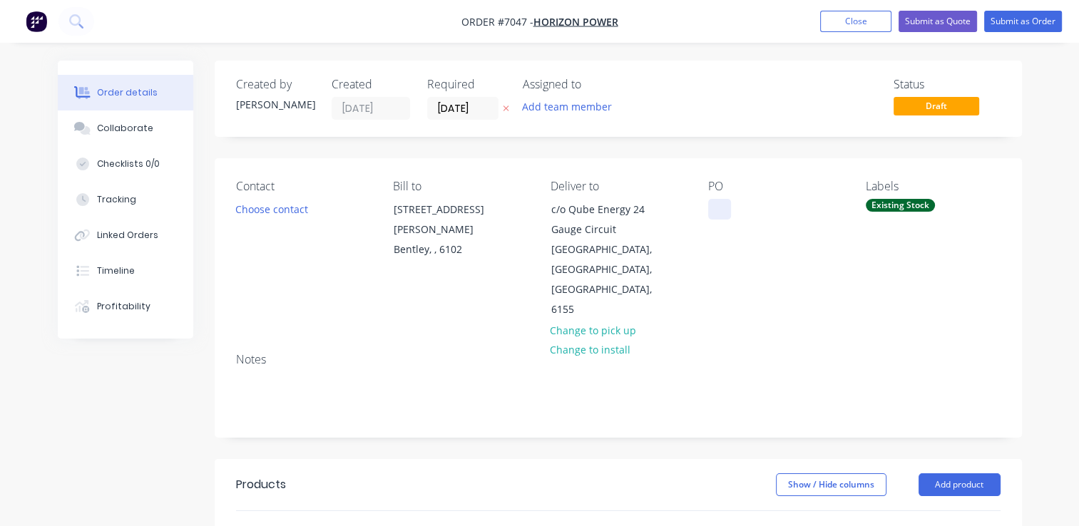
click at [713, 210] on div at bounding box center [719, 209] width 23 height 21
click at [292, 213] on button "Choose contact" at bounding box center [272, 208] width 88 height 19
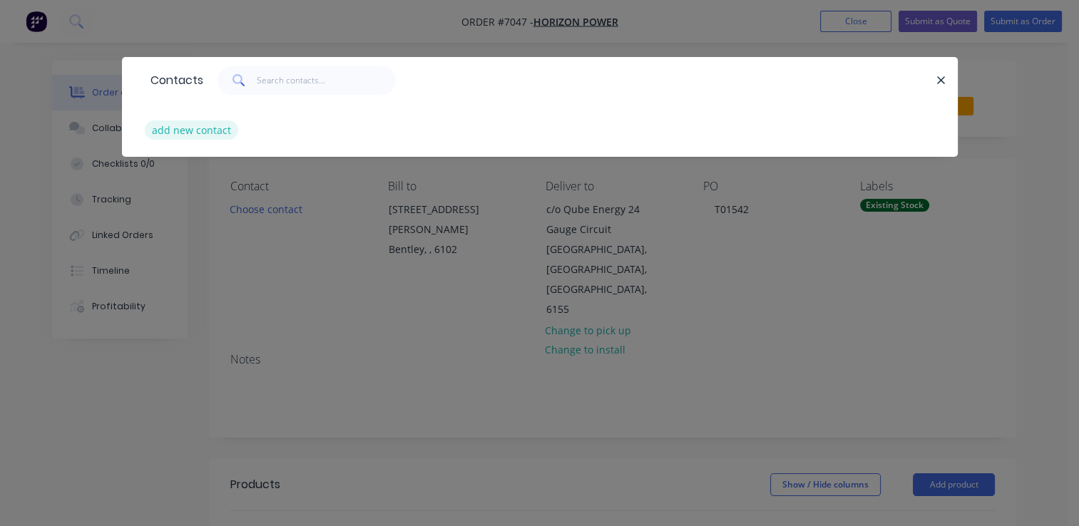
click at [188, 128] on button "add new contact" at bounding box center [192, 130] width 94 height 19
select select "AU"
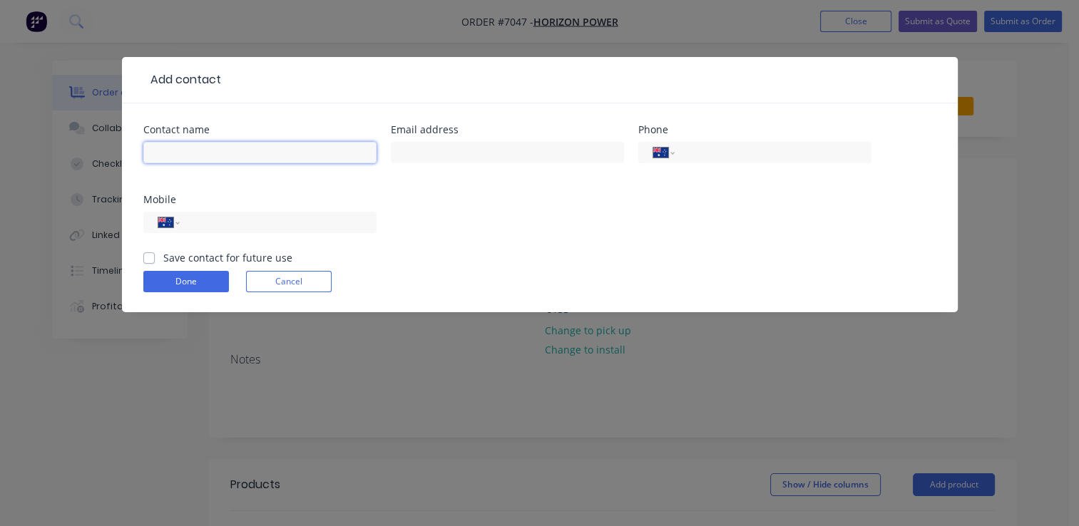
click at [260, 158] on input "text" at bounding box center [259, 152] width 233 height 21
type input "[PERSON_NAME]"
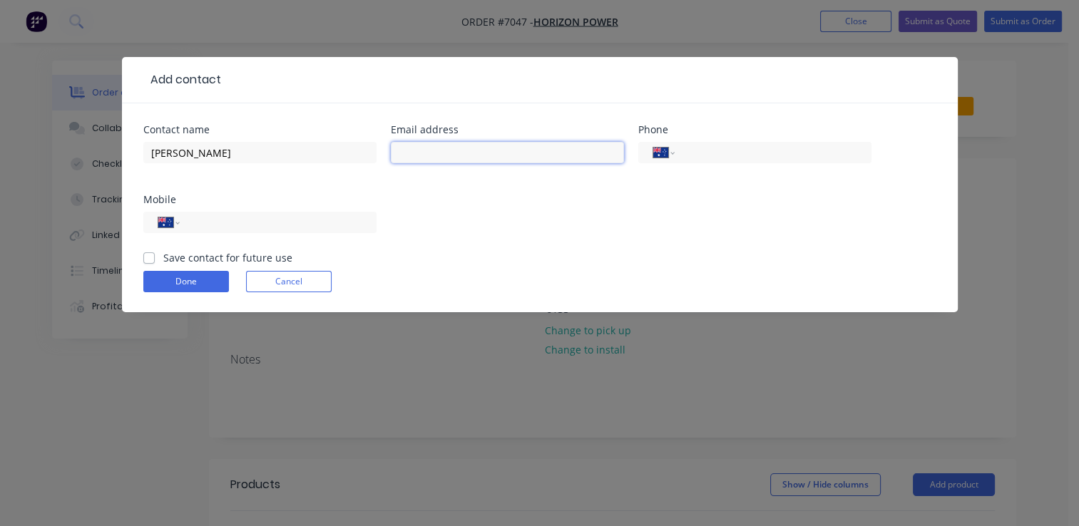
click at [434, 147] on input "text" at bounding box center [507, 152] width 233 height 21
paste input "[PERSON_NAME][EMAIL_ADDRESS][PERSON_NAME][DOMAIN_NAME]"
type input "[PERSON_NAME][EMAIL_ADDRESS][PERSON_NAME][DOMAIN_NAME]"
click at [793, 150] on input "tel" at bounding box center [770, 153] width 171 height 16
paste input "[PHONE_NUMBER]"
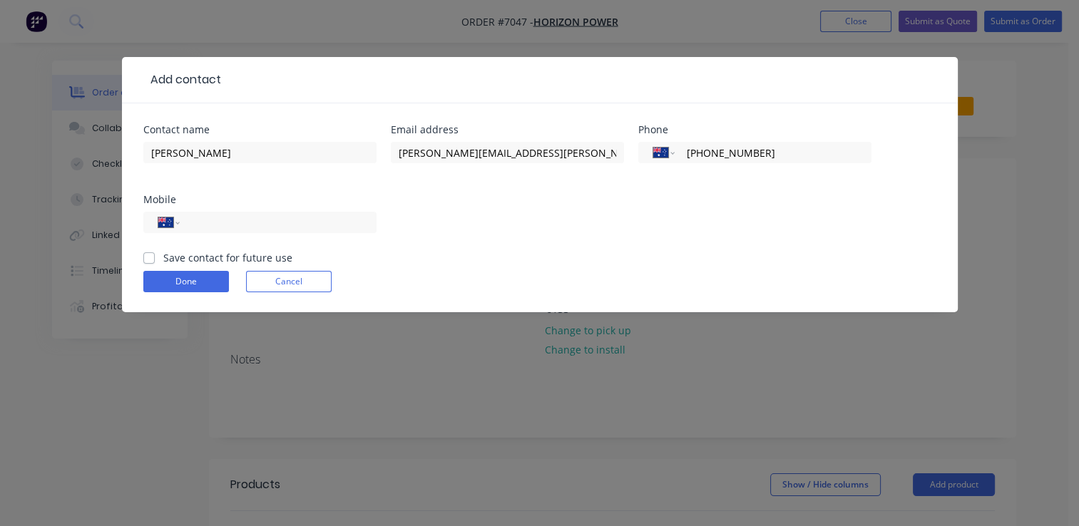
type input "[PHONE_NUMBER]"
click at [163, 260] on label "Save contact for future use" at bounding box center [227, 257] width 129 height 15
click at [150, 260] on input "Save contact for future use" at bounding box center [148, 257] width 11 height 14
checkbox input "true"
click at [181, 281] on button "Done" at bounding box center [186, 281] width 86 height 21
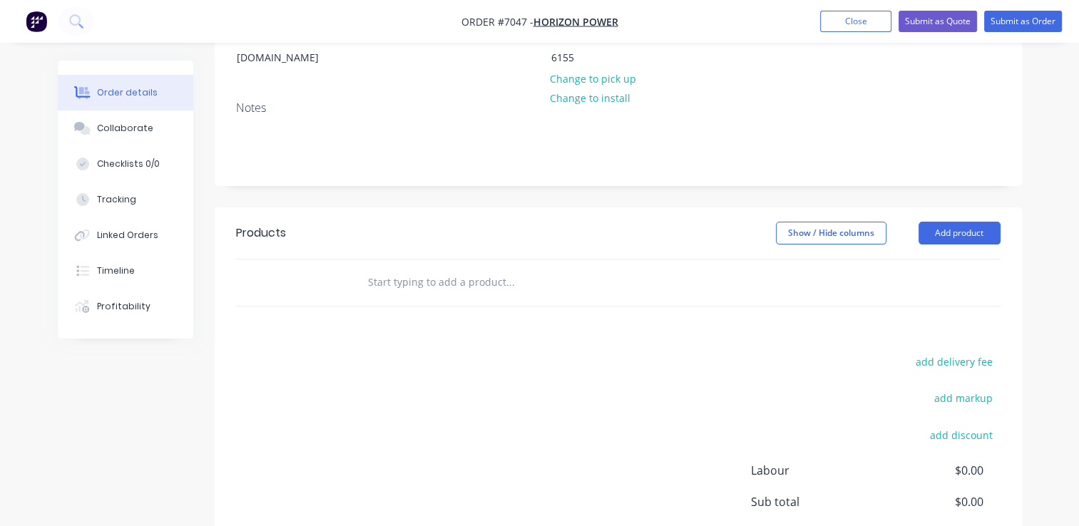
scroll to position [285, 0]
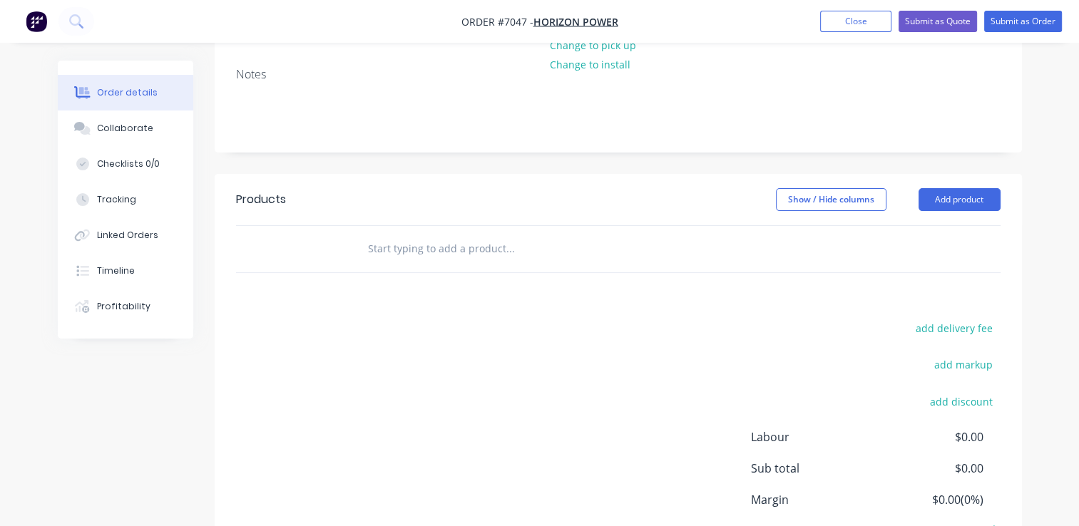
click at [449, 226] on div at bounding box center [607, 249] width 514 height 46
click at [385, 235] on input "text" at bounding box center [509, 249] width 285 height 29
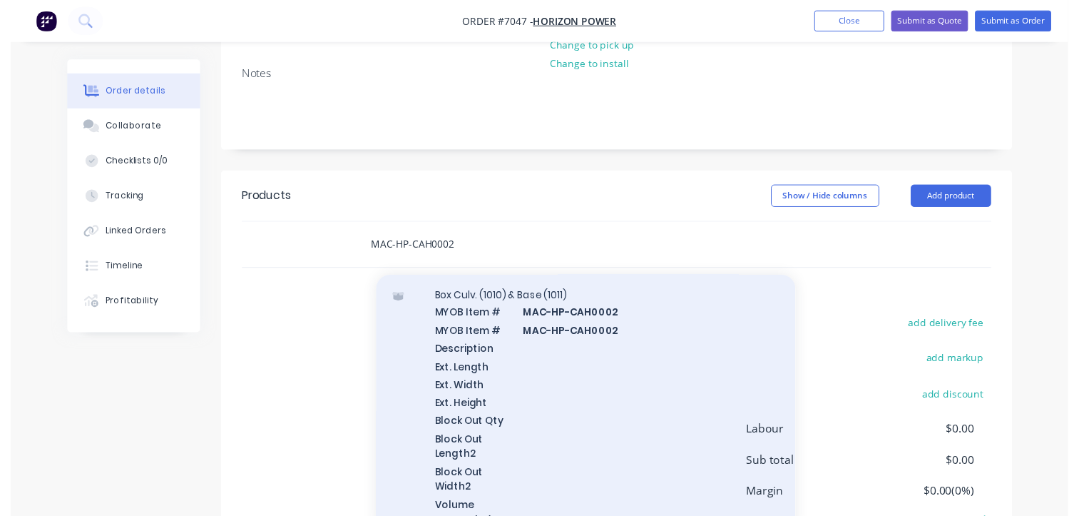
scroll to position [71, 0]
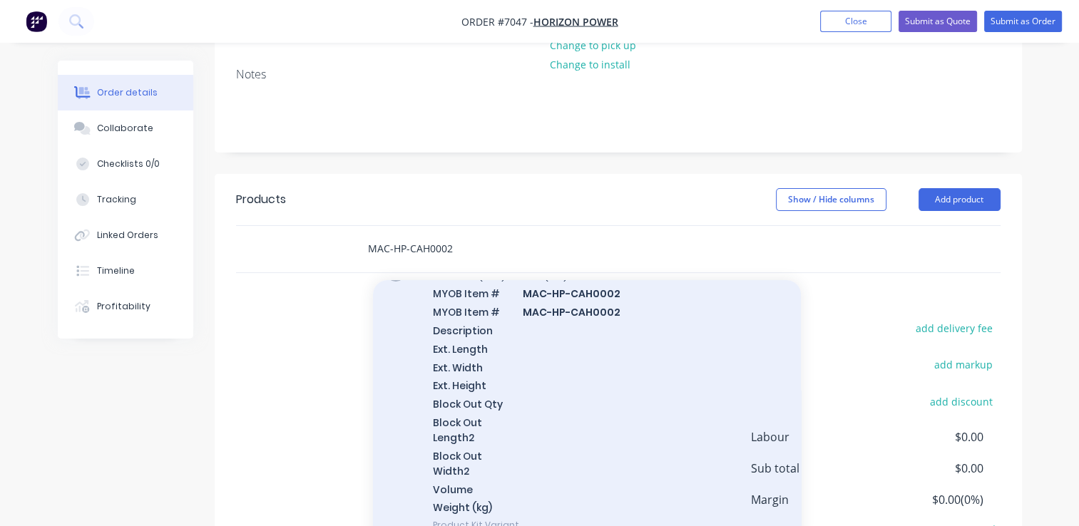
type input "MAC-HP-CAH0002"
click at [568, 396] on div "Box Culv. (1010) & Base (1011) MYOB Item # MAC-HP-CAH0002 MYOB Item # MAC-HP-CA…" at bounding box center [587, 401] width 428 height 292
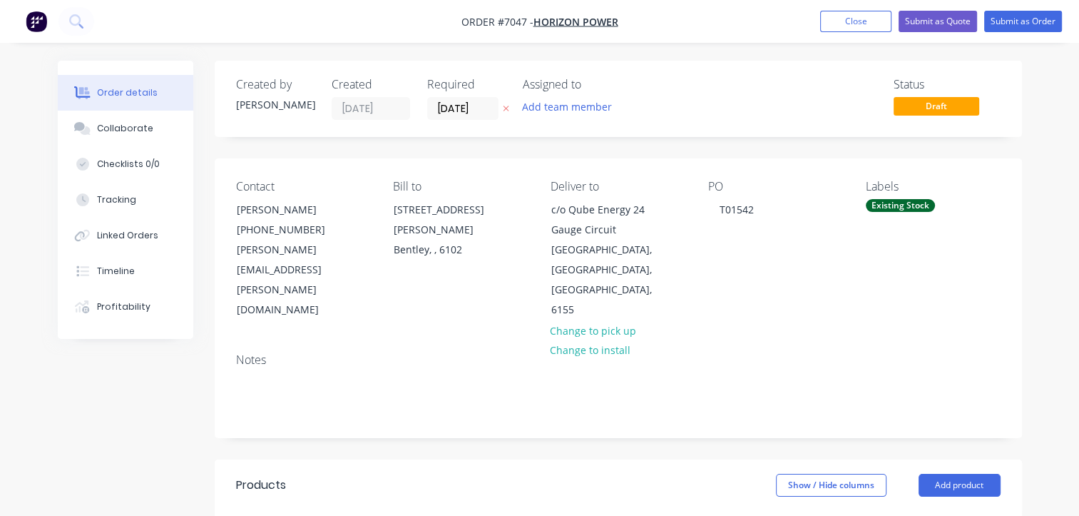
scroll to position [214, 0]
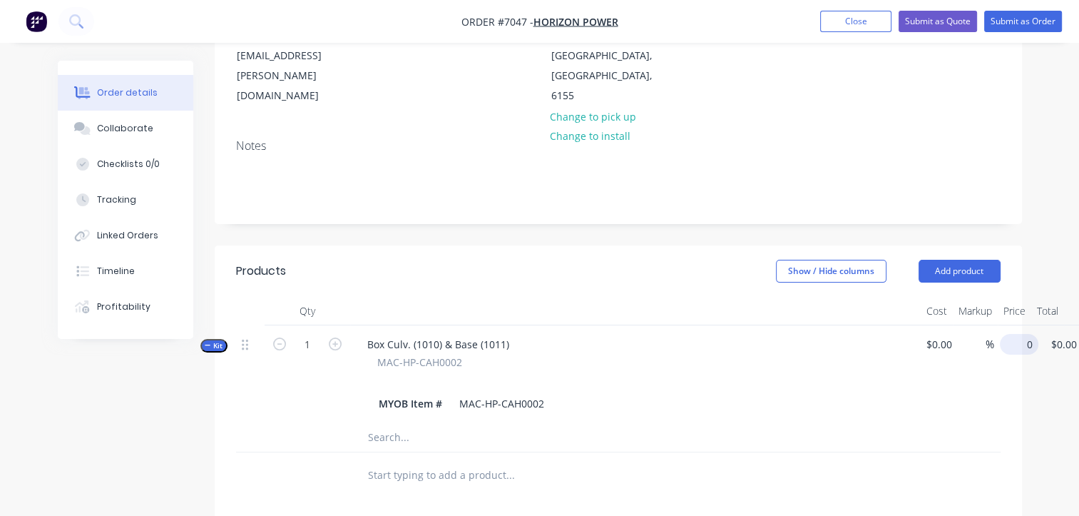
click at [1001, 325] on div "Kit 1 Box Culv. (1010) & Base (1011) MAC-HP-CAH0002 MYOB Item # MAC-HP-CAH0002 …" at bounding box center [618, 374] width 765 height 98
type input "$1,093.00"
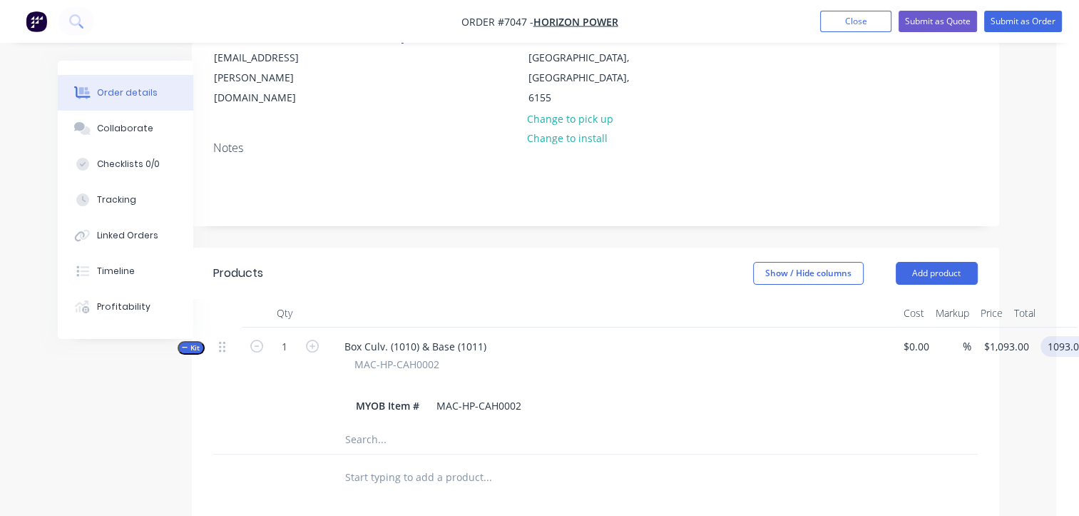
scroll to position [214, 23]
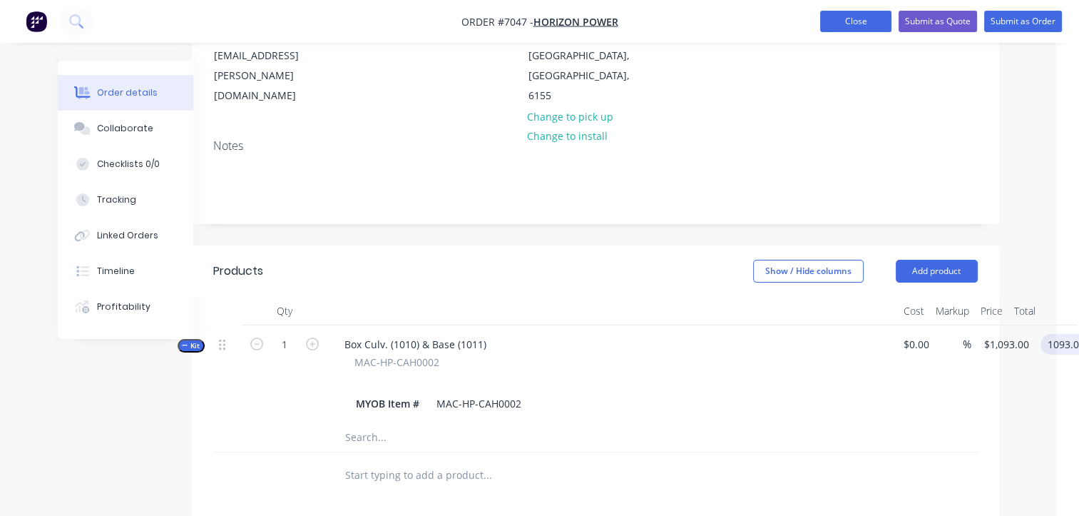
type input "$1,093.00"
click at [862, 27] on button "Close" at bounding box center [855, 21] width 71 height 21
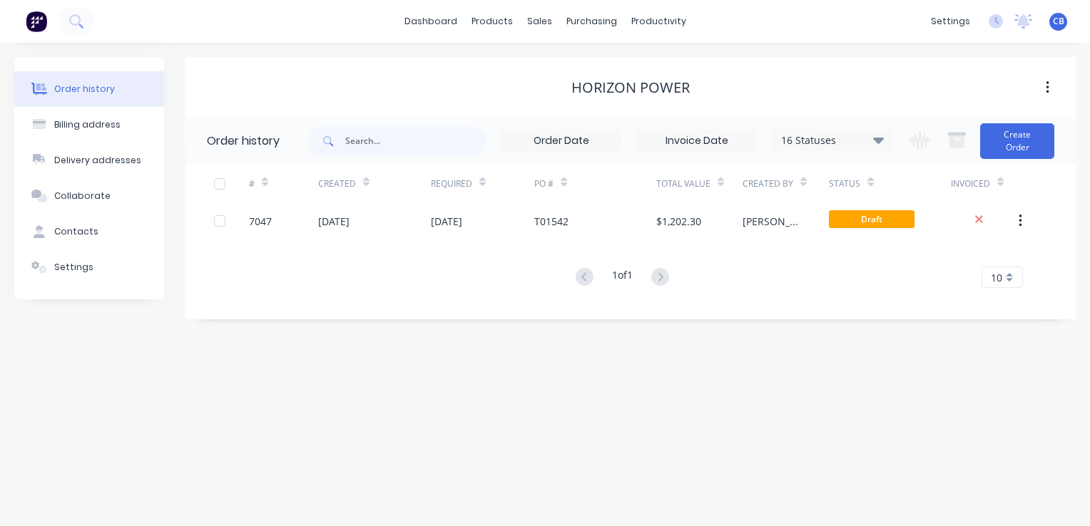
click at [99, 91] on div "Order history" at bounding box center [84, 89] width 61 height 13
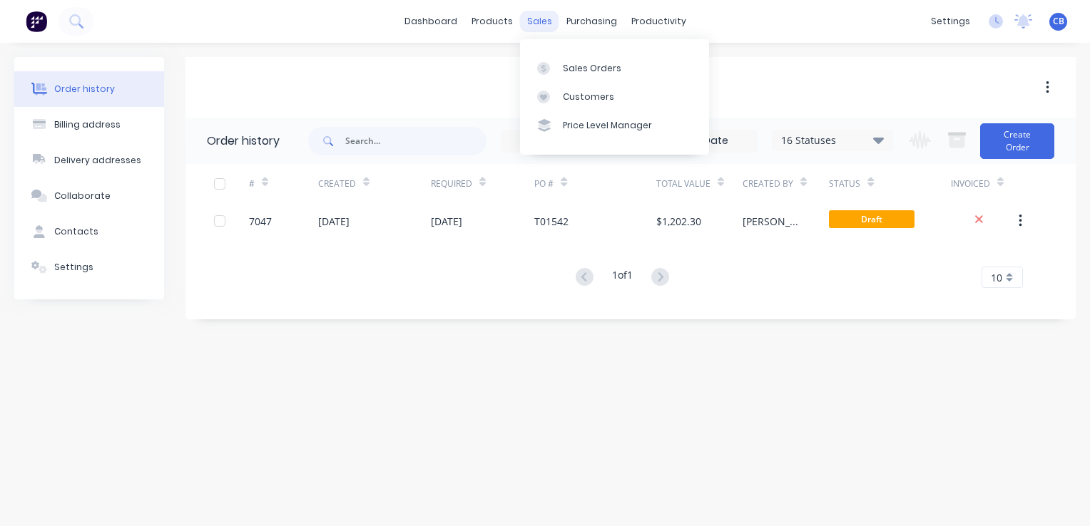
click at [544, 24] on div "sales" at bounding box center [539, 21] width 39 height 21
click at [574, 63] on div "Sales Orders" at bounding box center [592, 68] width 58 height 13
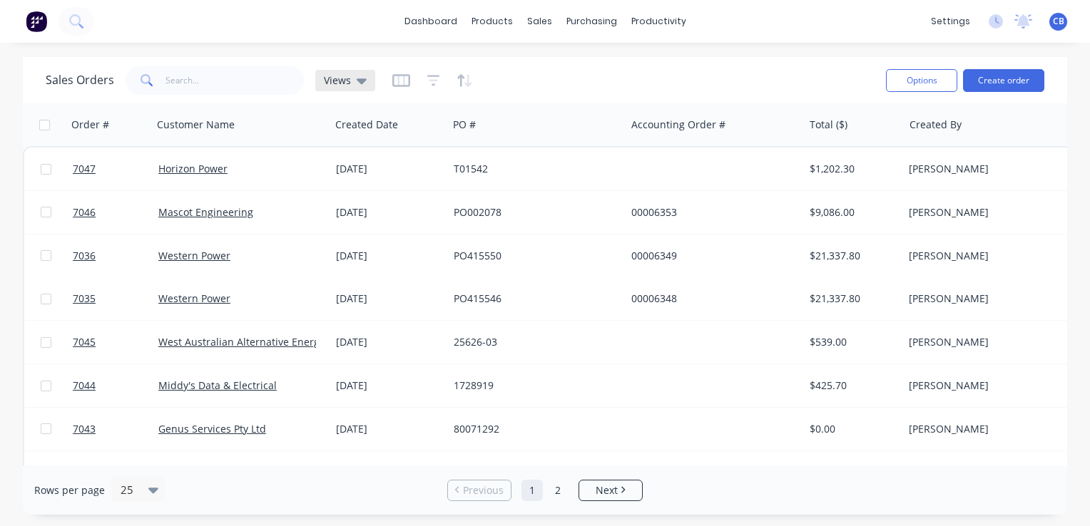
click at [352, 78] on div "Views" at bounding box center [345, 80] width 43 height 13
click at [172, 81] on input "text" at bounding box center [234, 80] width 139 height 29
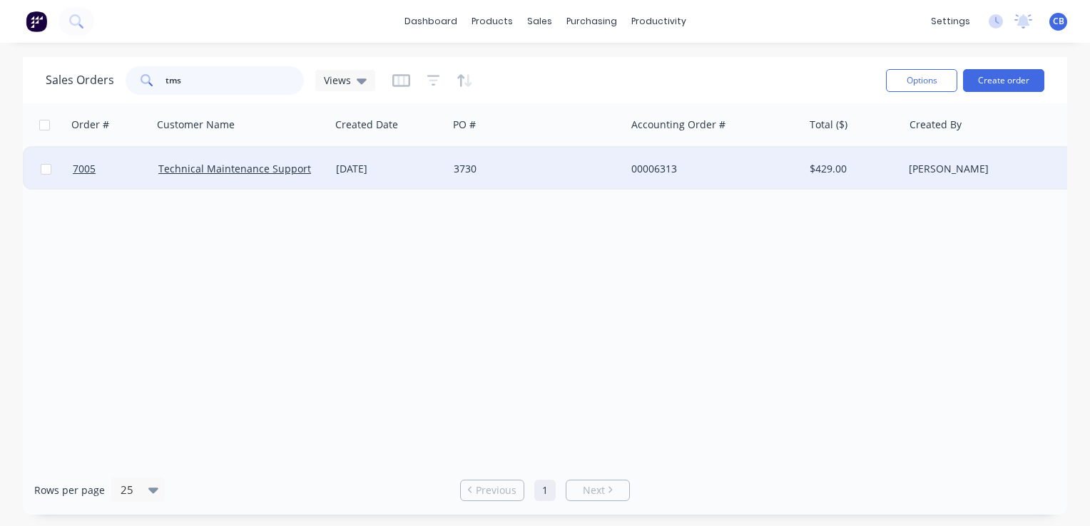
type input "tms"
click at [543, 175] on div "3730" at bounding box center [533, 169] width 158 height 14
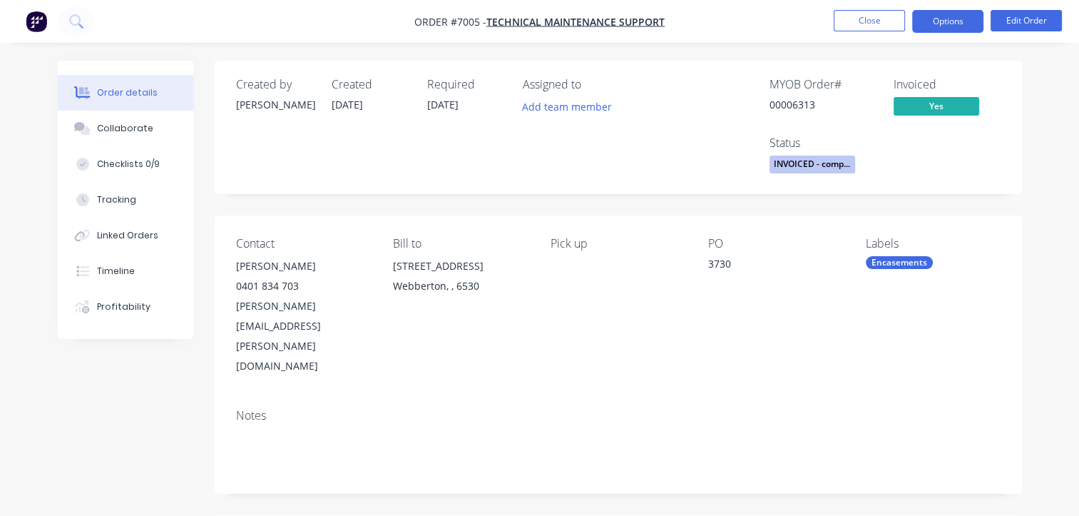
click at [938, 24] on button "Options" at bounding box center [947, 21] width 71 height 23
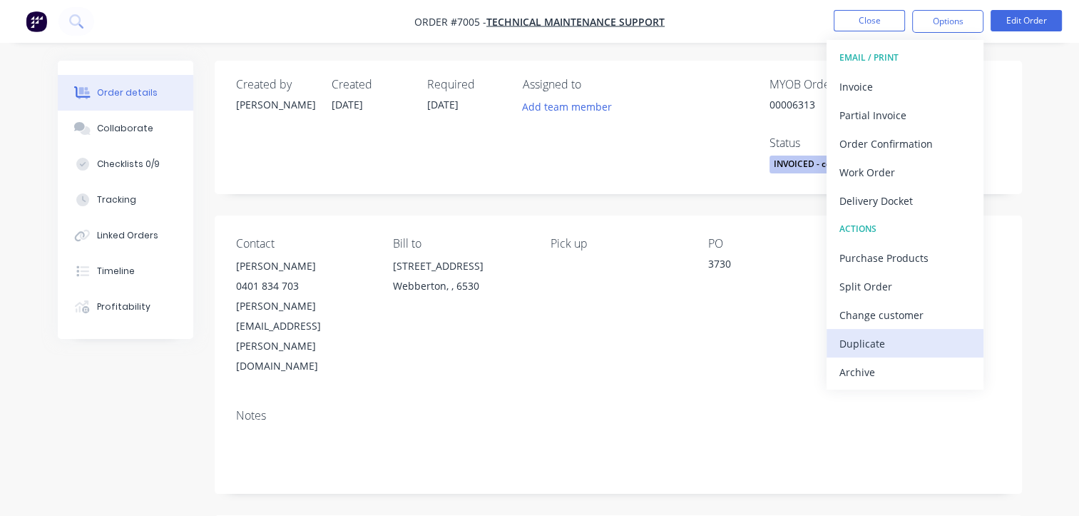
click at [879, 342] on div "Duplicate" at bounding box center [905, 343] width 131 height 21
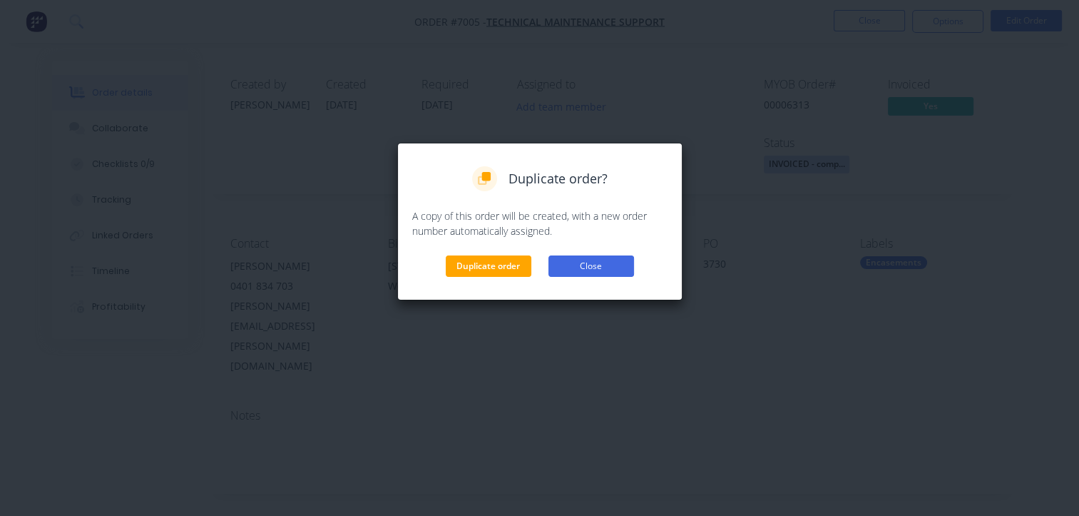
click at [609, 261] on button "Close" at bounding box center [592, 265] width 86 height 21
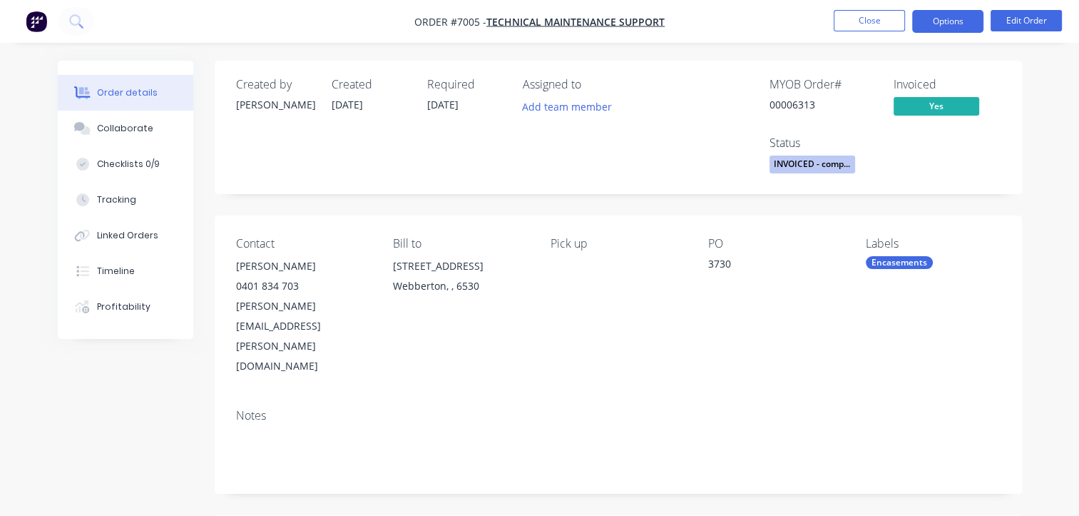
click at [956, 24] on button "Options" at bounding box center [947, 21] width 71 height 23
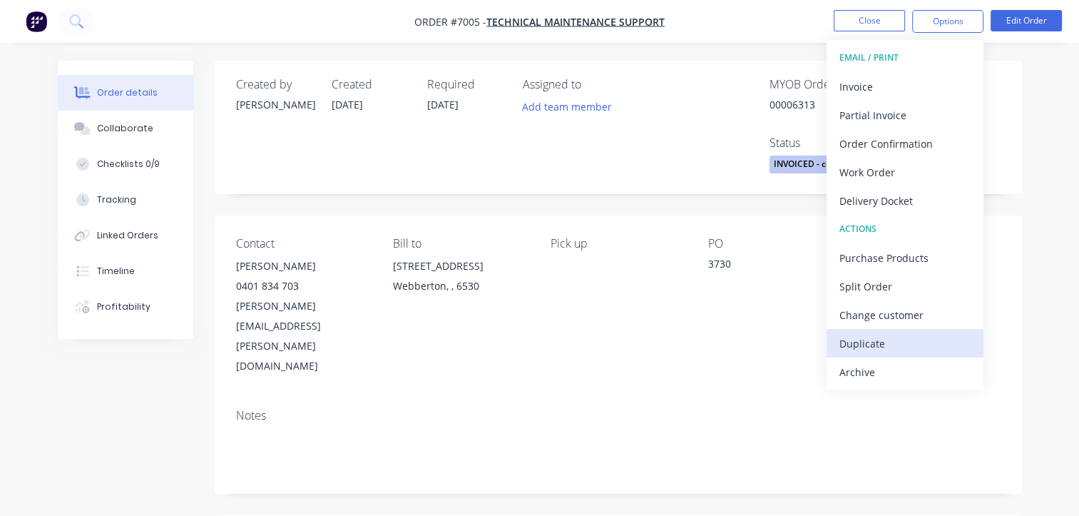
click at [887, 341] on div "Duplicate" at bounding box center [905, 343] width 131 height 21
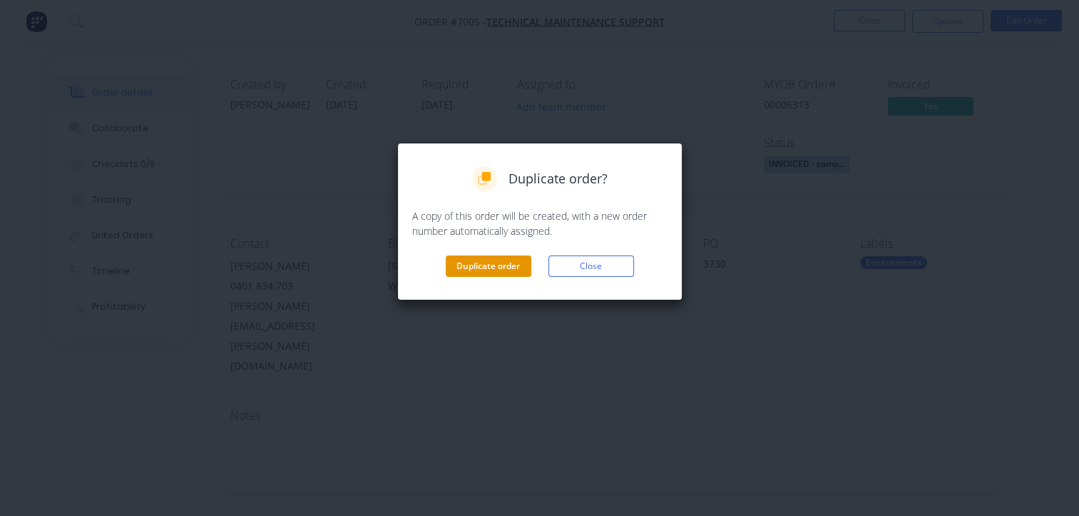
click at [484, 267] on button "Duplicate order" at bounding box center [489, 265] width 86 height 21
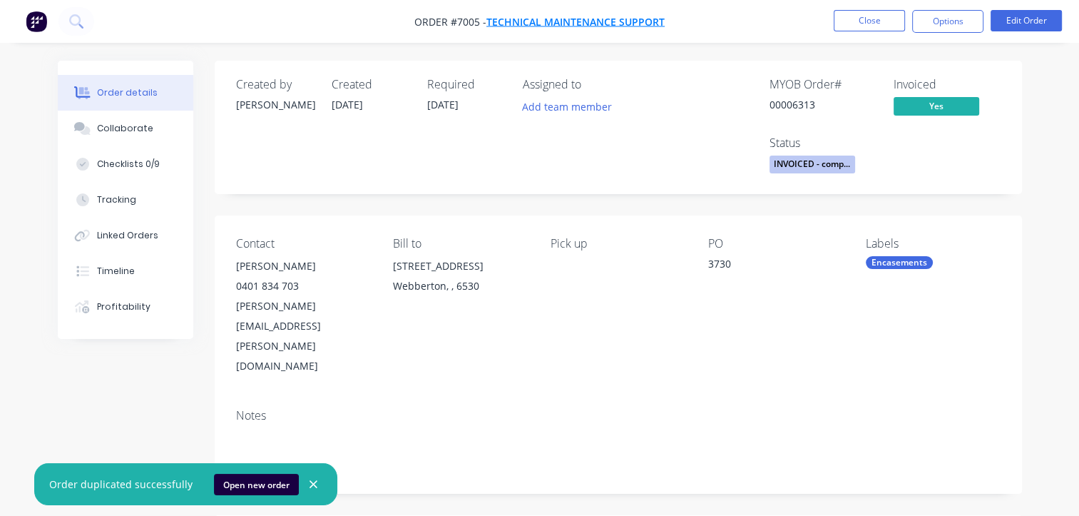
click at [526, 19] on span "Technical Maintenance Support" at bounding box center [576, 22] width 178 height 14
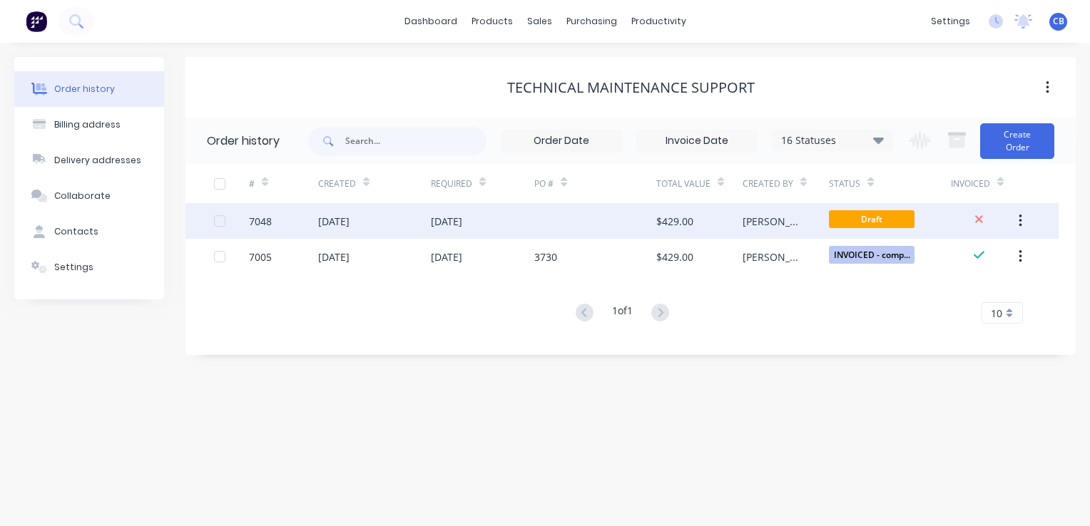
click at [462, 221] on div "[DATE]" at bounding box center [446, 221] width 31 height 15
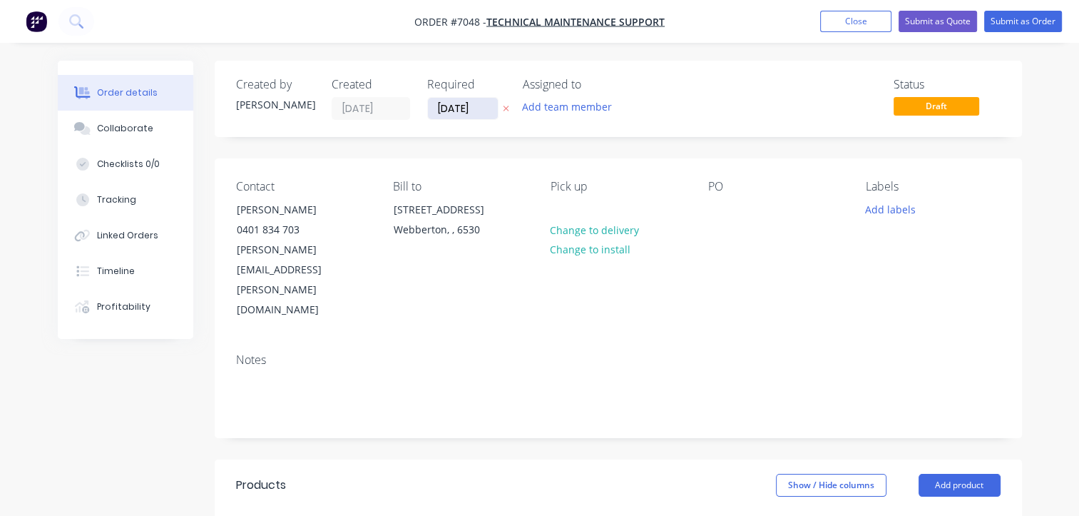
click at [484, 111] on input "[DATE]" at bounding box center [463, 108] width 70 height 21
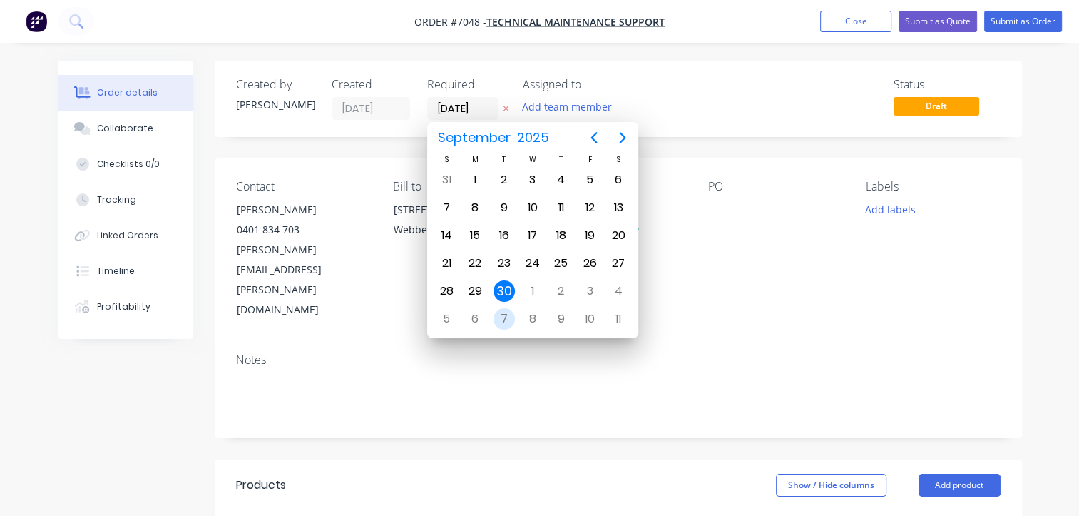
click at [501, 312] on div "7" at bounding box center [504, 318] width 21 height 21
type input "[DATE]"
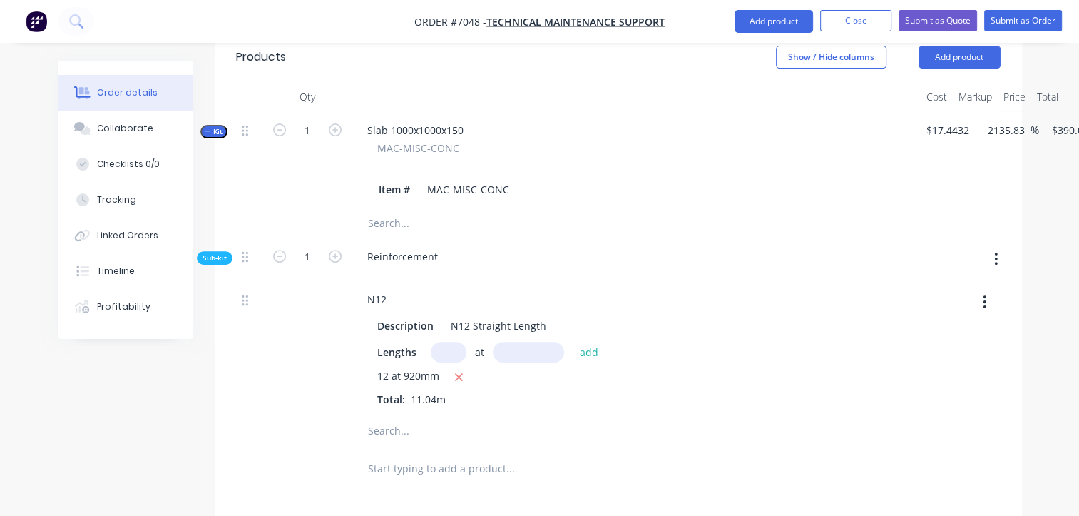
scroll to position [499, 0]
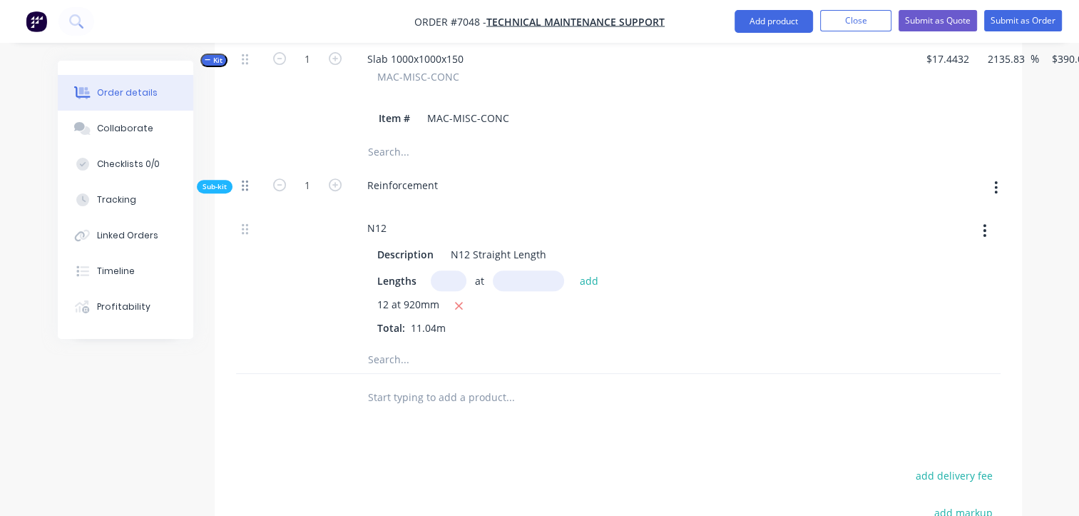
click at [242, 179] on icon at bounding box center [245, 185] width 6 height 13
click at [247, 180] on icon at bounding box center [245, 185] width 6 height 11
click at [246, 223] on icon at bounding box center [245, 229] width 6 height 13
click at [242, 209] on div at bounding box center [250, 277] width 29 height 136
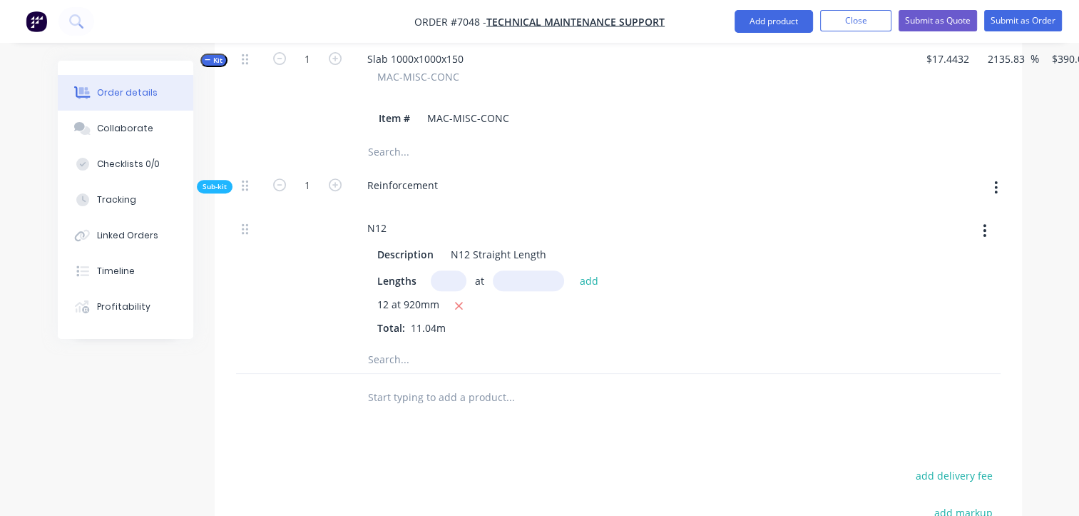
click at [242, 209] on div at bounding box center [250, 277] width 29 height 136
click at [215, 181] on span "Sub-kit" at bounding box center [215, 186] width 24 height 11
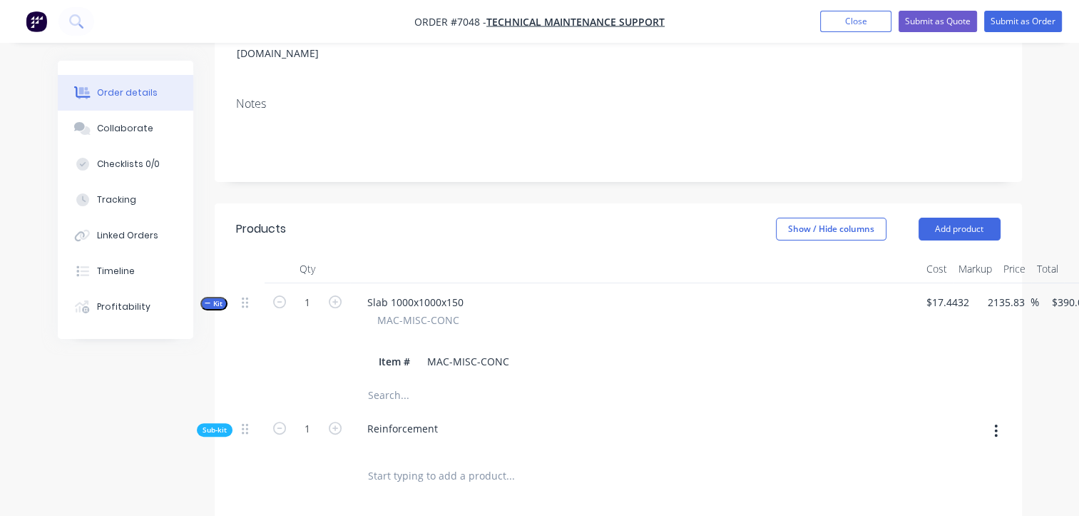
scroll to position [0, 0]
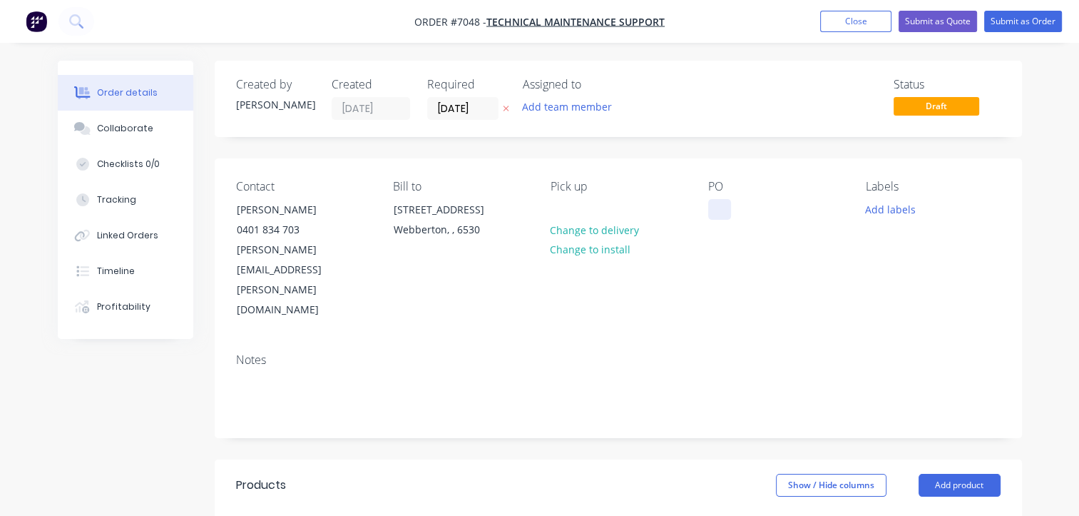
click at [720, 215] on div at bounding box center [719, 209] width 23 height 21
paste div
click at [808, 353] on div "Notes" at bounding box center [618, 360] width 765 height 14
click at [1033, 24] on button "Submit as Order" at bounding box center [1023, 21] width 78 height 21
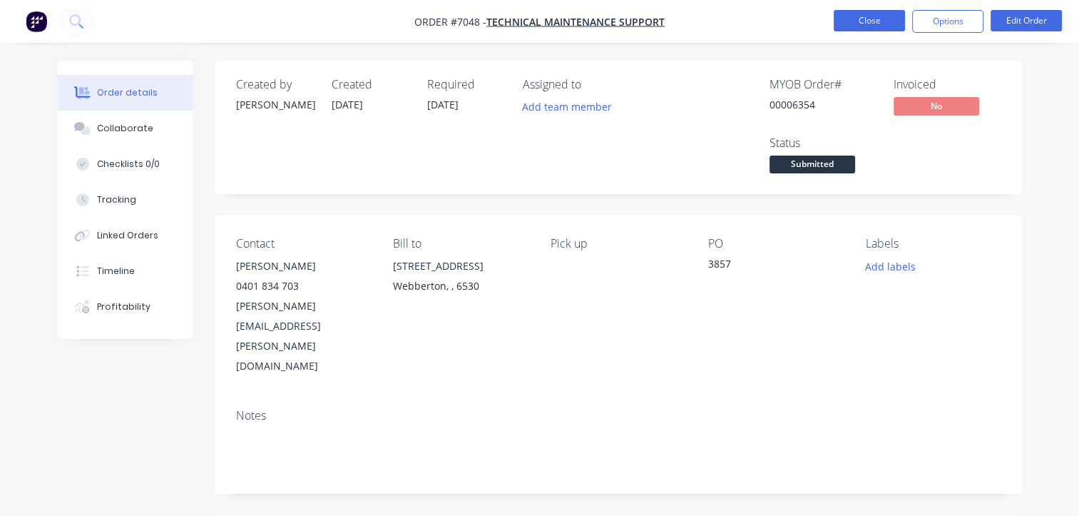
click at [872, 21] on button "Close" at bounding box center [869, 20] width 71 height 21
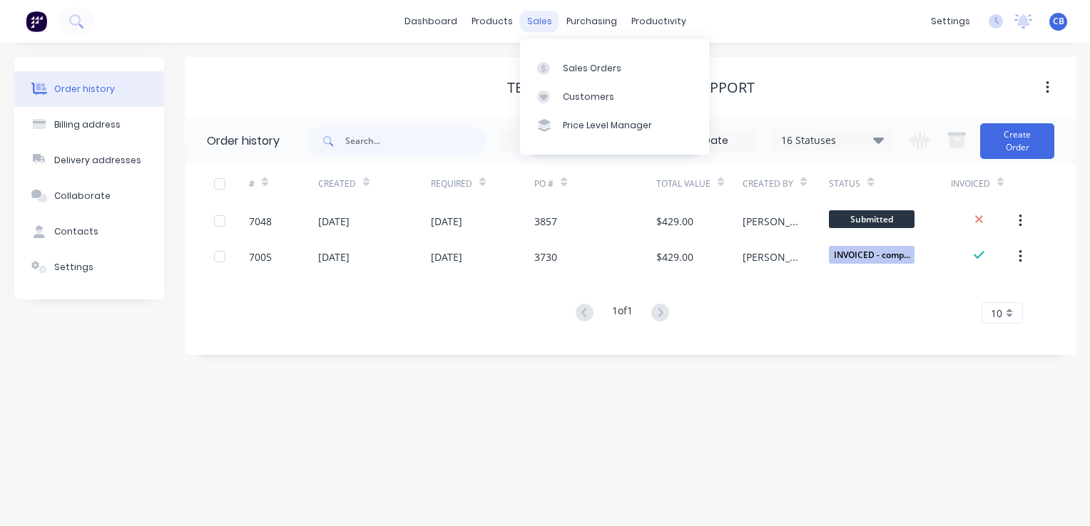
click at [541, 22] on div "sales" at bounding box center [539, 21] width 39 height 21
click at [598, 67] on div "Sales Orders" at bounding box center [592, 68] width 58 height 13
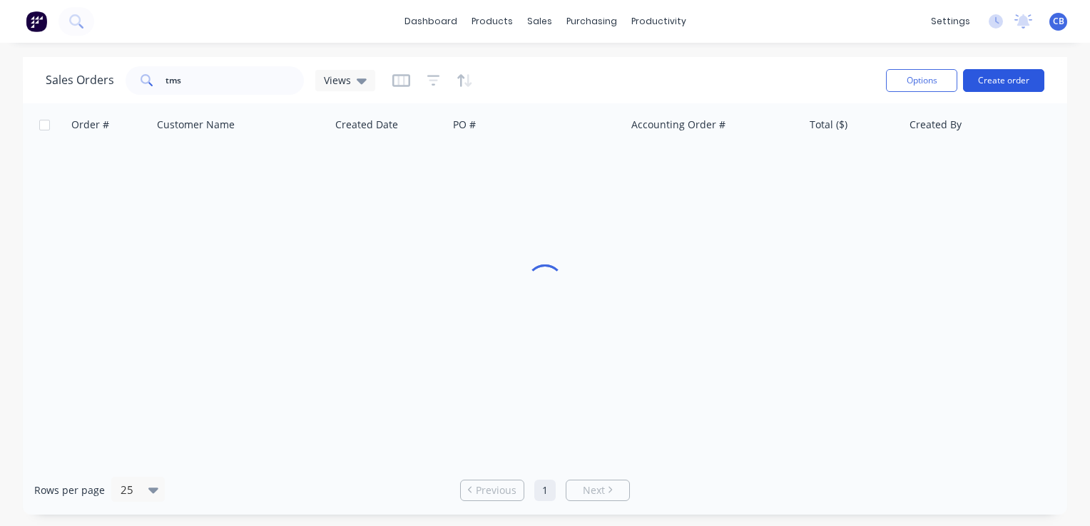
click at [1002, 87] on button "Create order" at bounding box center [1003, 80] width 81 height 23
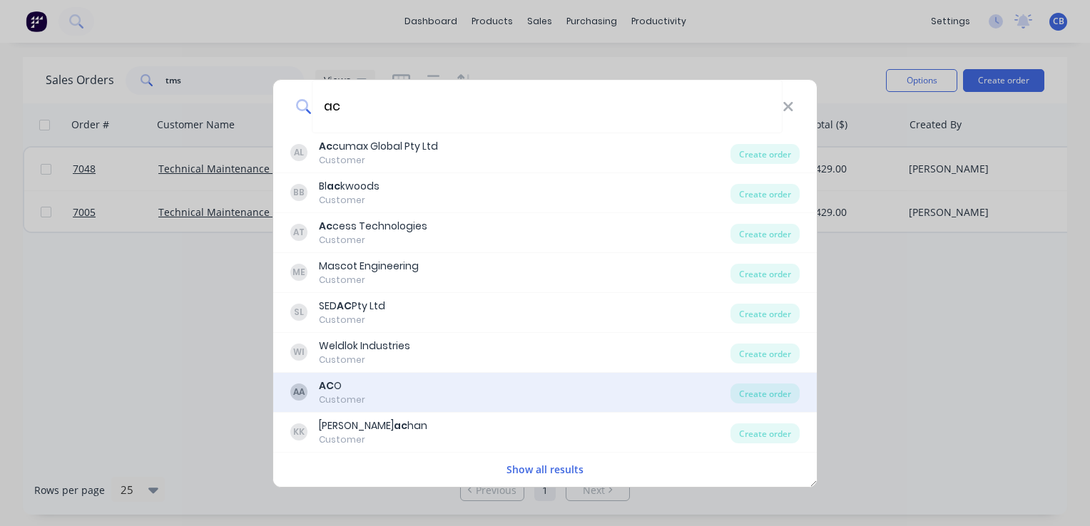
type input "ac"
click at [341, 392] on div "AC O" at bounding box center [342, 386] width 46 height 15
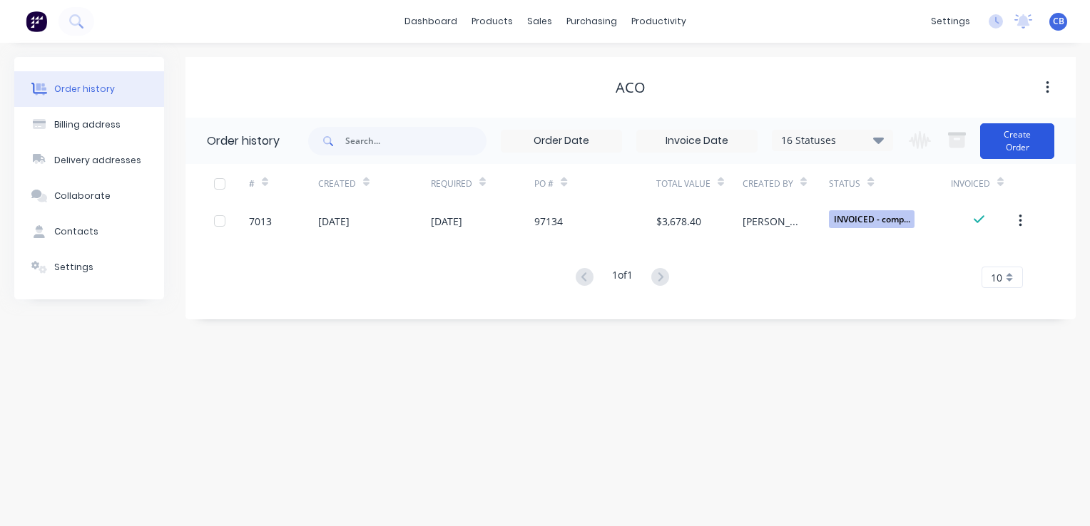
click at [1024, 141] on button "Create Order" at bounding box center [1017, 141] width 74 height 36
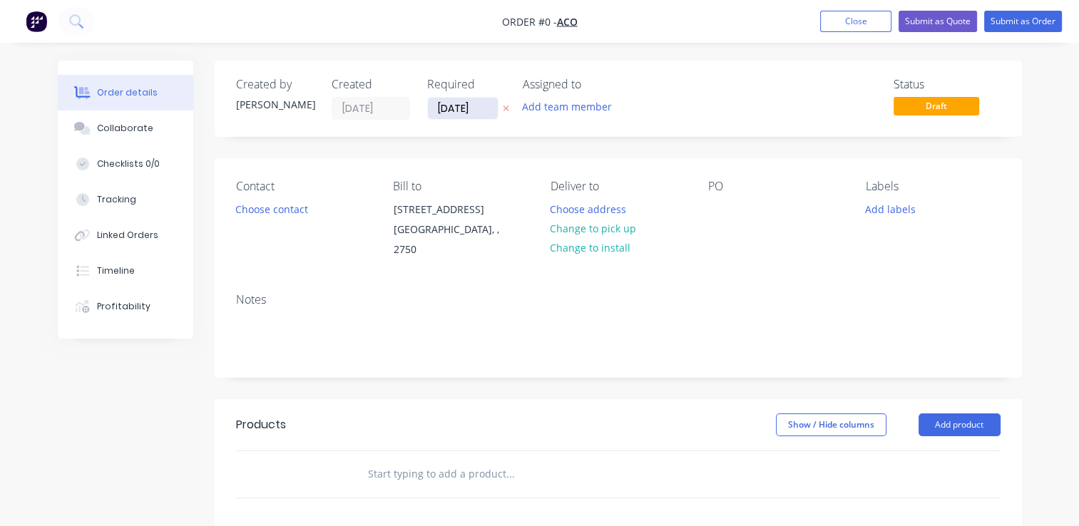
click at [479, 116] on input "[DATE]" at bounding box center [463, 108] width 70 height 21
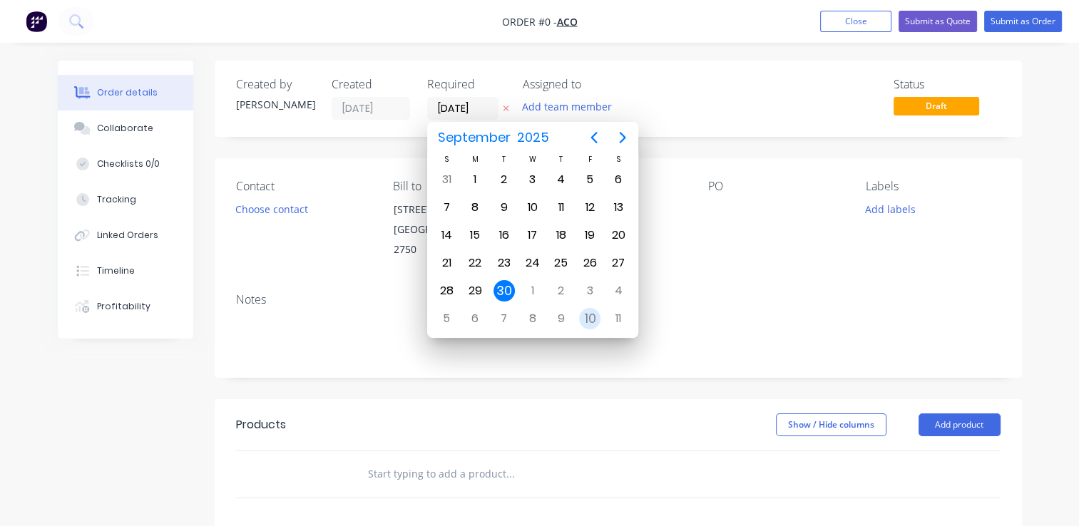
click at [579, 315] on div "10" at bounding box center [590, 318] width 29 height 27
type input "[DATE]"
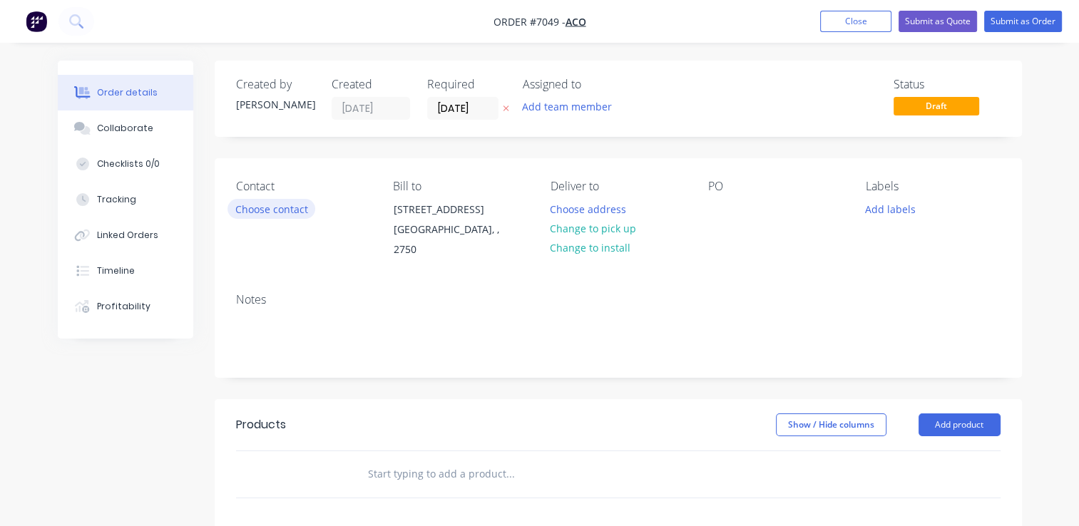
click at [263, 215] on button "Choose contact" at bounding box center [272, 208] width 88 height 19
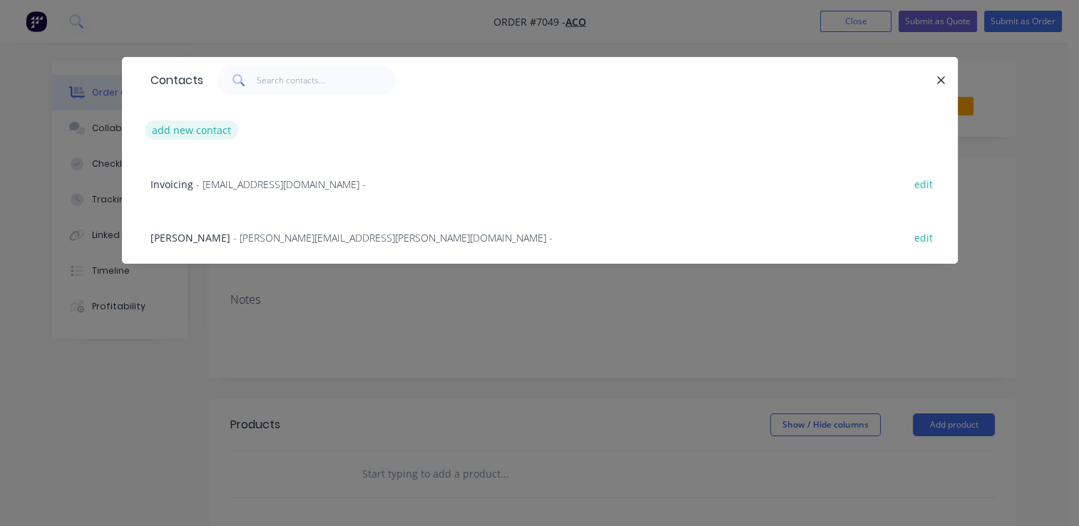
click at [177, 127] on button "add new contact" at bounding box center [192, 130] width 94 height 19
select select "AU"
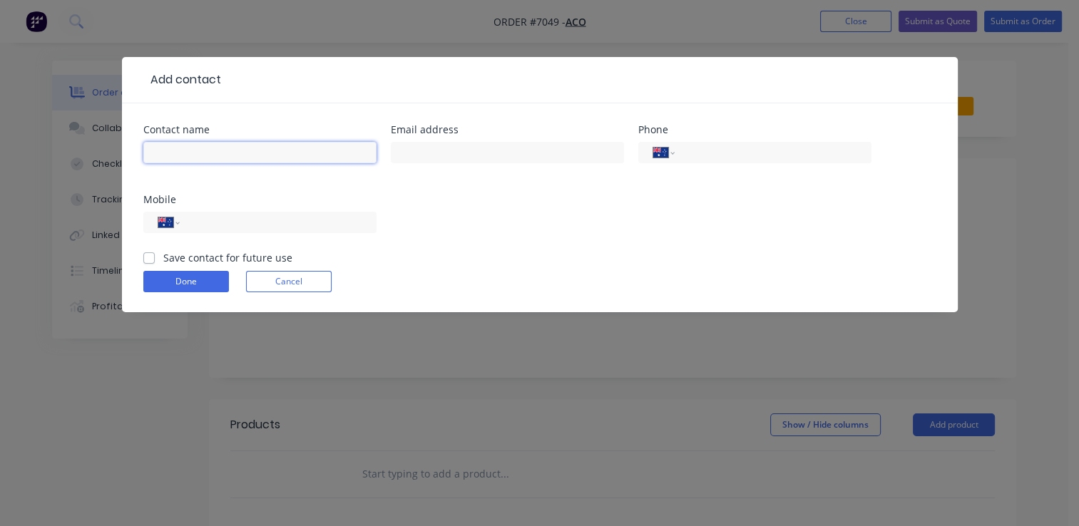
click at [239, 149] on input "text" at bounding box center [259, 152] width 233 height 21
drag, startPoint x: 247, startPoint y: 161, endPoint x: 254, endPoint y: 145, distance: 17.2
click at [247, 161] on input "[PERSON_NAME]" at bounding box center [259, 152] width 233 height 21
type input "[PERSON_NAME]"
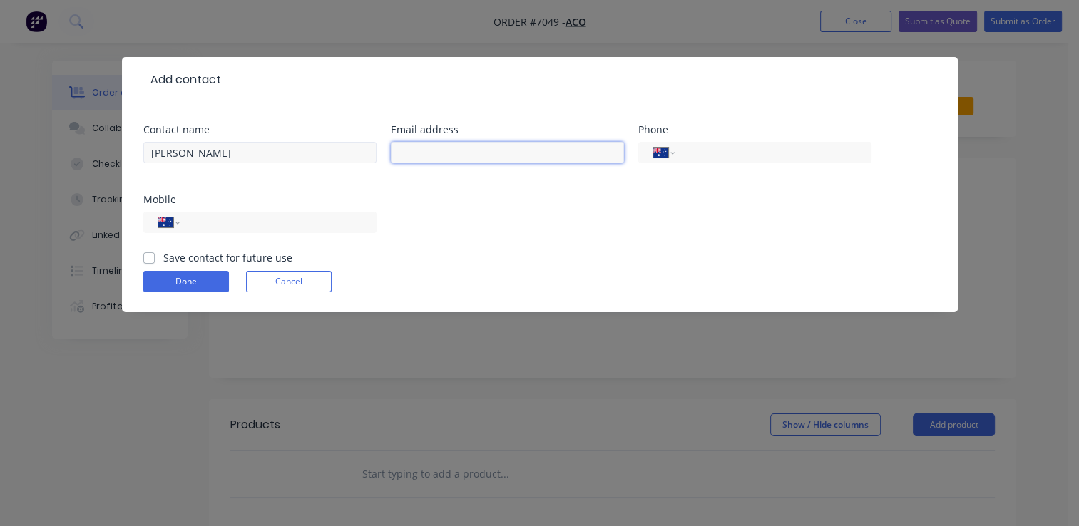
paste input "[PERSON_NAME][EMAIL_ADDRESS][PERSON_NAME][DOMAIN_NAME]"
type input "[PERSON_NAME][EMAIL_ADDRESS][PERSON_NAME][DOMAIN_NAME]"
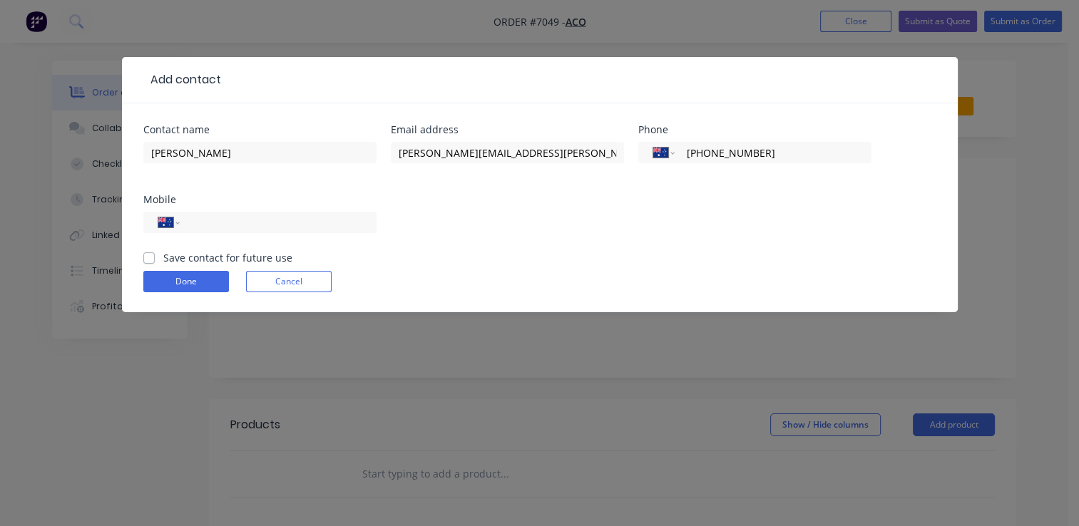
type input "[PHONE_NUMBER]"
click at [163, 258] on label "Save contact for future use" at bounding box center [227, 257] width 129 height 15
click at [153, 258] on input "Save contact for future use" at bounding box center [148, 257] width 11 height 14
checkbox input "true"
click at [181, 283] on button "Done" at bounding box center [186, 281] width 86 height 21
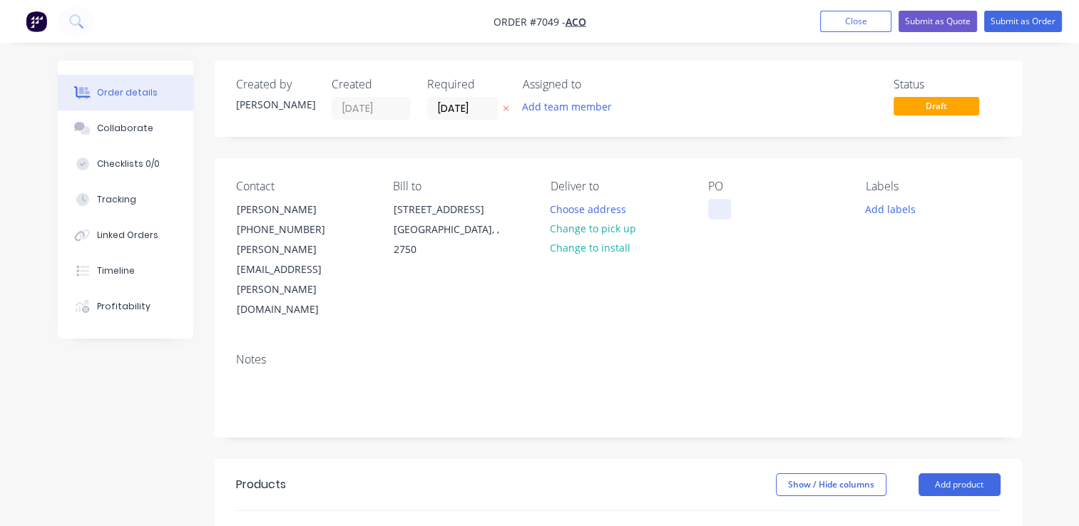
click at [717, 210] on div at bounding box center [719, 209] width 23 height 21
click at [727, 210] on div at bounding box center [719, 209] width 23 height 21
paste div
click at [472, 520] on input "text" at bounding box center [509, 534] width 285 height 29
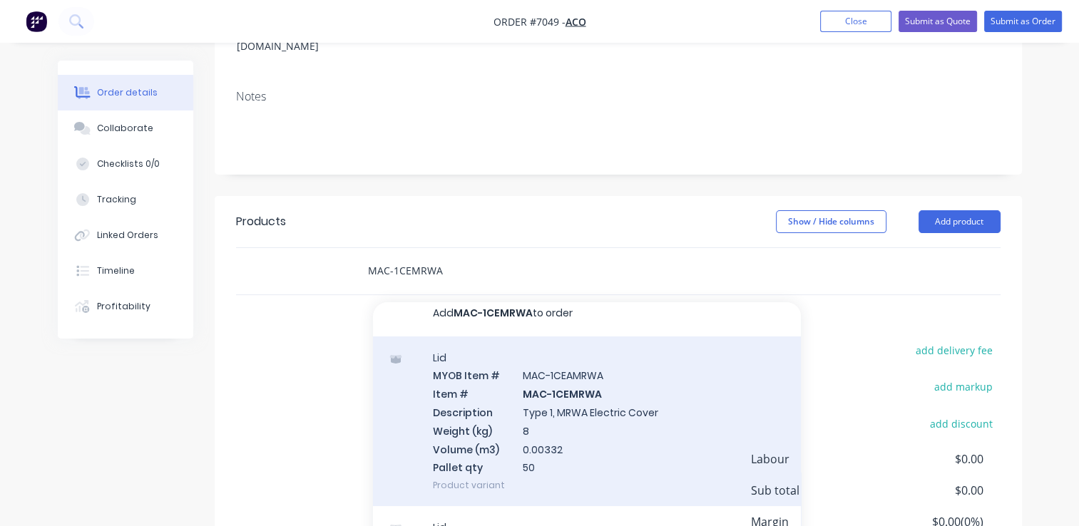
scroll to position [285, 0]
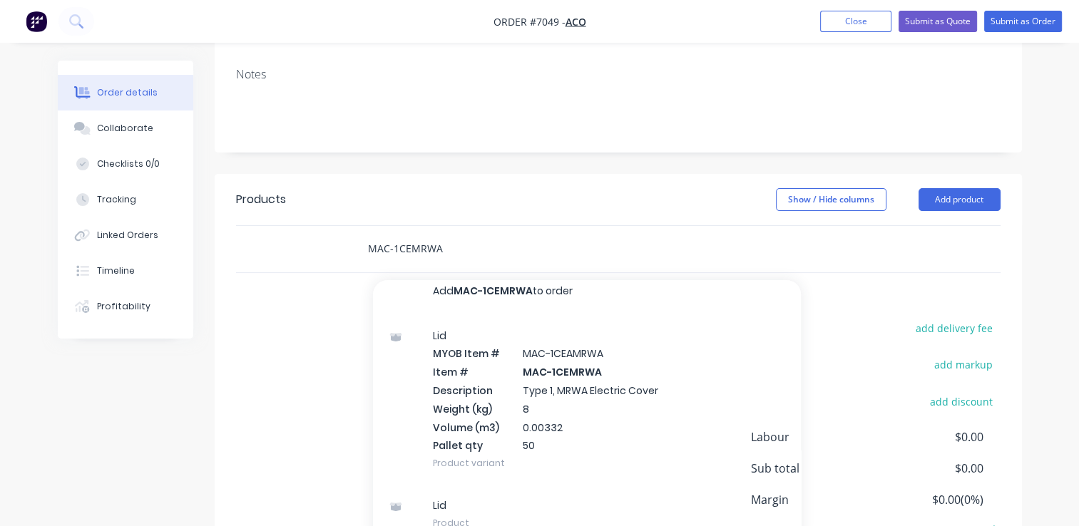
click at [410, 235] on input "MAC-1CEMRWA" at bounding box center [509, 249] width 285 height 29
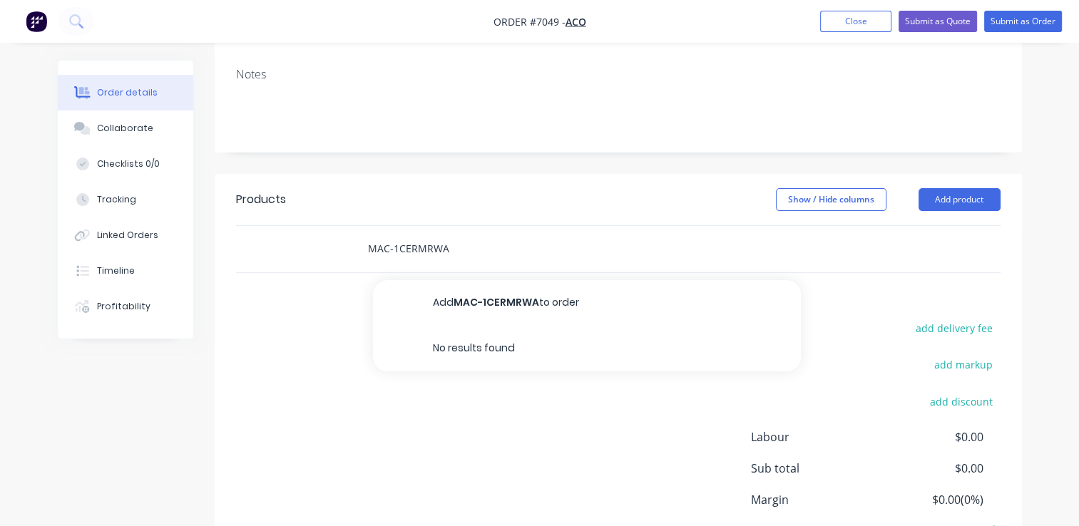
drag, startPoint x: 454, startPoint y: 190, endPoint x: 392, endPoint y: 184, distance: 63.0
click at [392, 235] on input "MAC-1CERMRWA" at bounding box center [509, 249] width 285 height 29
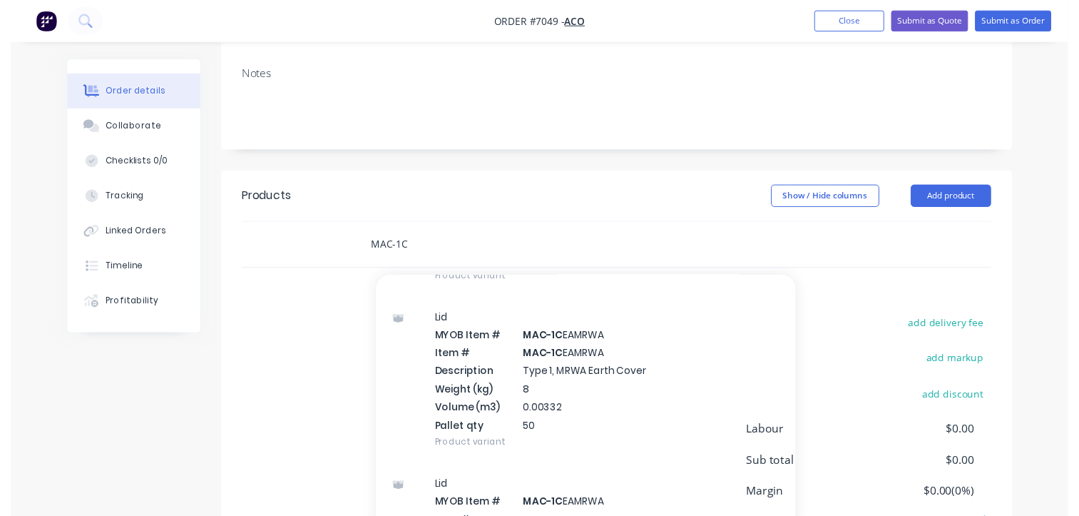
scroll to position [713, 0]
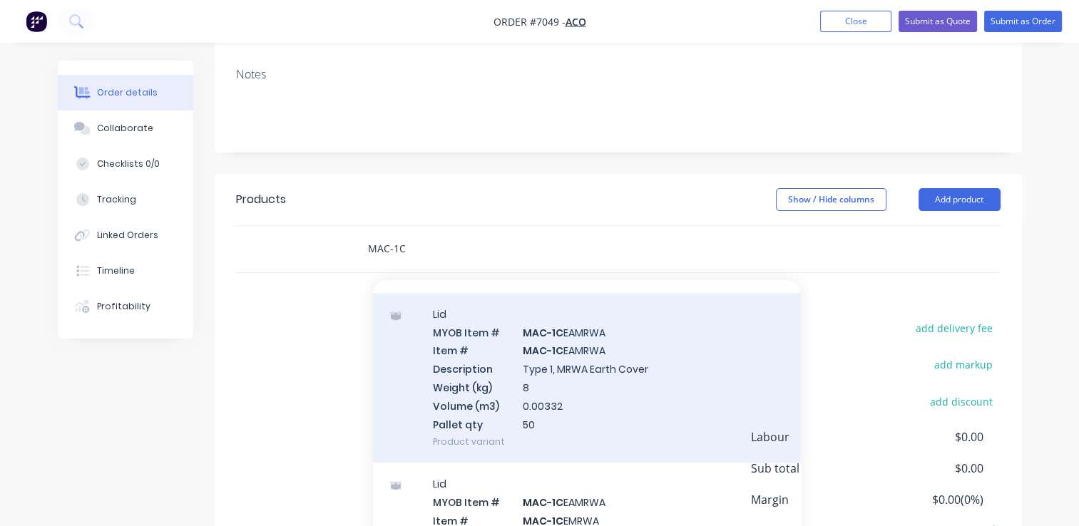
type input "MAC-1C"
click at [579, 314] on div "Lid MYOB Item # MAC-1C EAMRWA Item # MAC-1C EAMRWA Description Type 1, MRWA Ear…" at bounding box center [587, 378] width 428 height 170
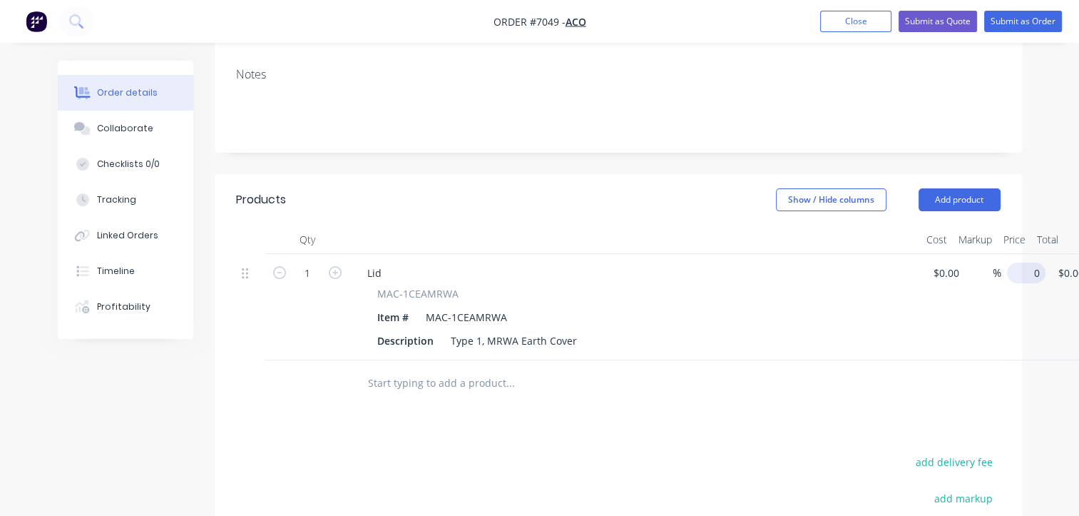
click at [1024, 263] on input "0" at bounding box center [1029, 273] width 33 height 21
type input "$13.50"
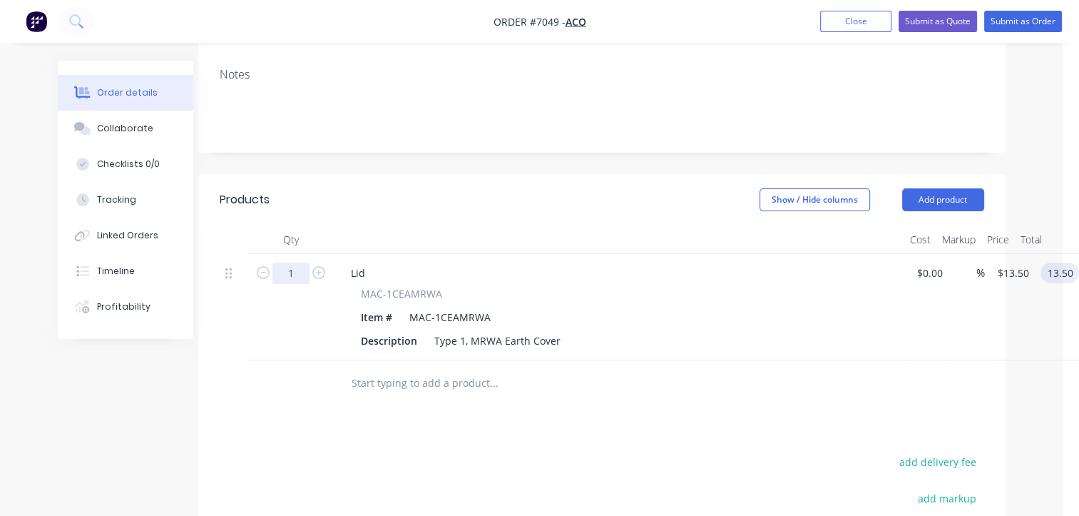
type input "$13.50"
click at [292, 263] on input "1" at bounding box center [290, 273] width 37 height 21
type input "10"
type input "$135.00"
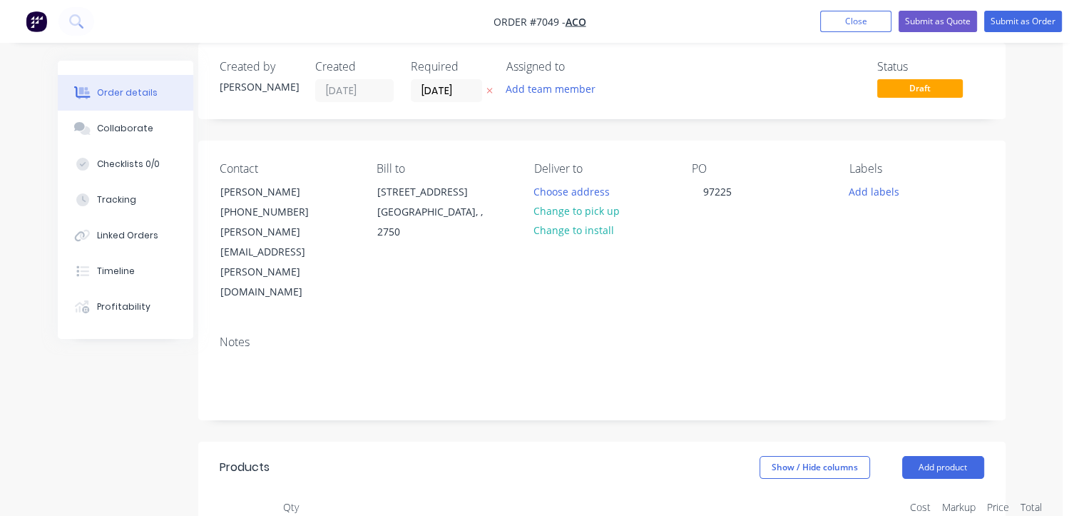
scroll to position [0, 16]
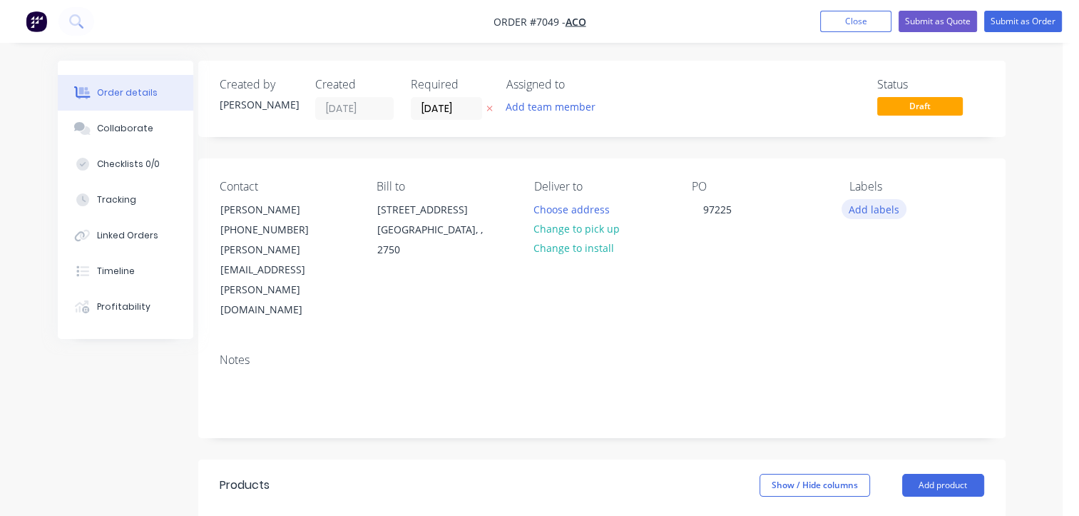
click at [873, 208] on button "Add labels" at bounding box center [875, 208] width 66 height 19
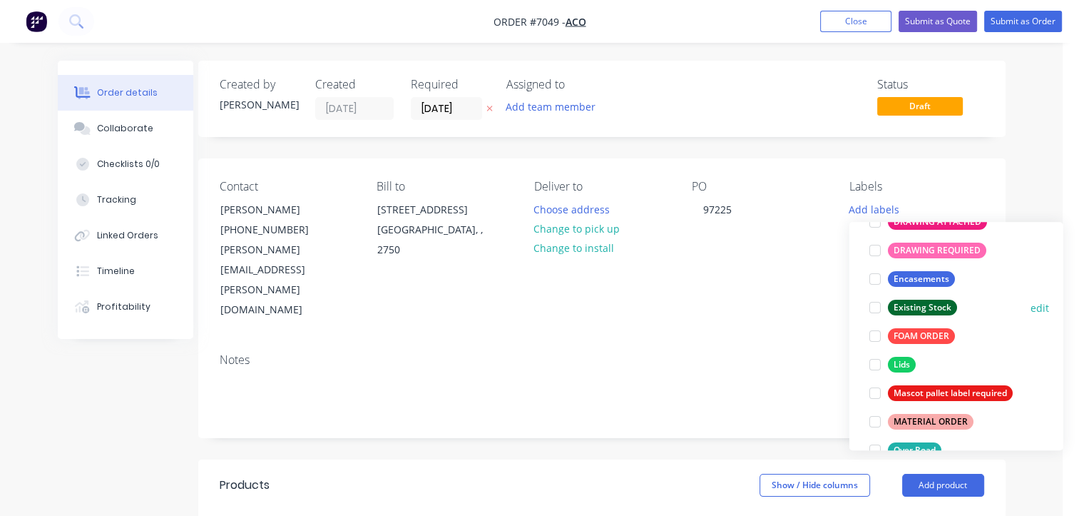
click at [884, 304] on div at bounding box center [875, 307] width 29 height 29
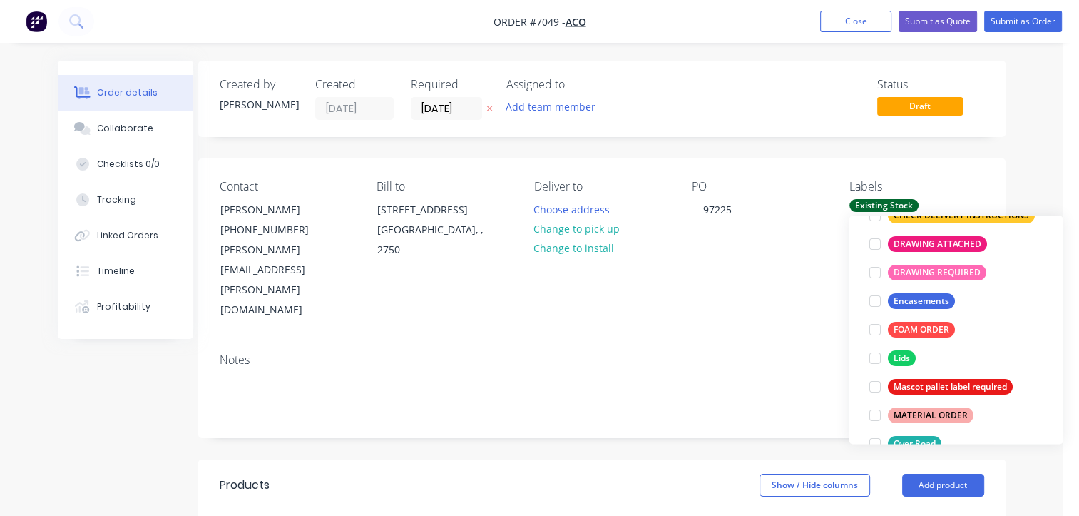
scroll to position [29, 0]
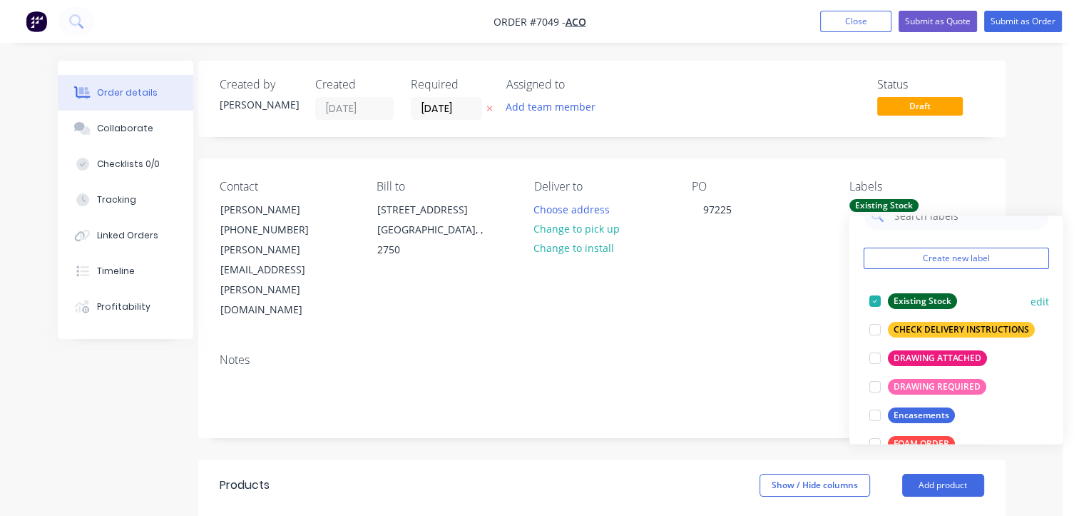
click at [873, 300] on div at bounding box center [875, 301] width 29 height 29
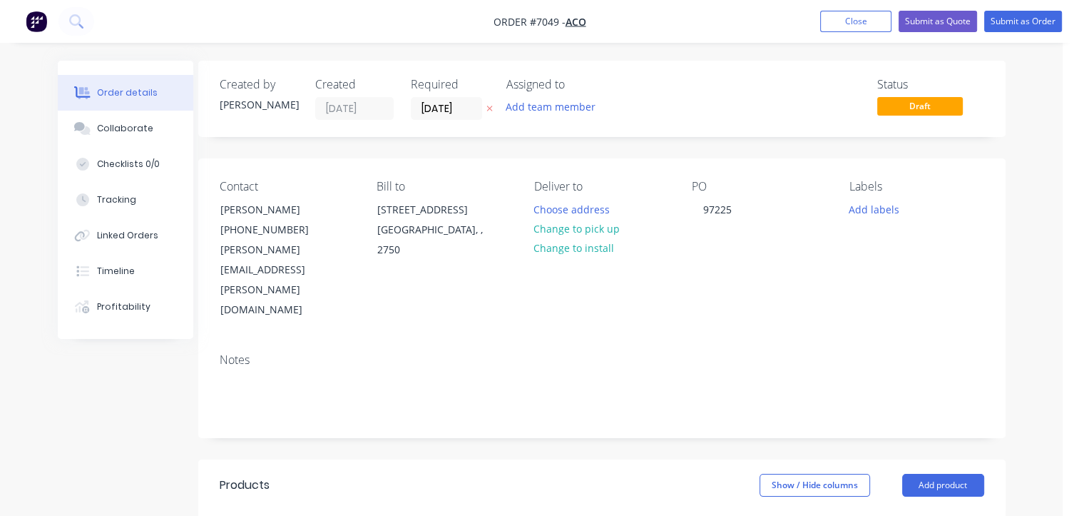
click at [745, 160] on div "Contact [PERSON_NAME] [PHONE_NUMBER] [EMAIL_ADDRESS][PERSON_NAME][DOMAIN_NAME] …" at bounding box center [602, 249] width 808 height 183
click at [590, 233] on button "Change to pick up" at bounding box center [576, 228] width 101 height 19
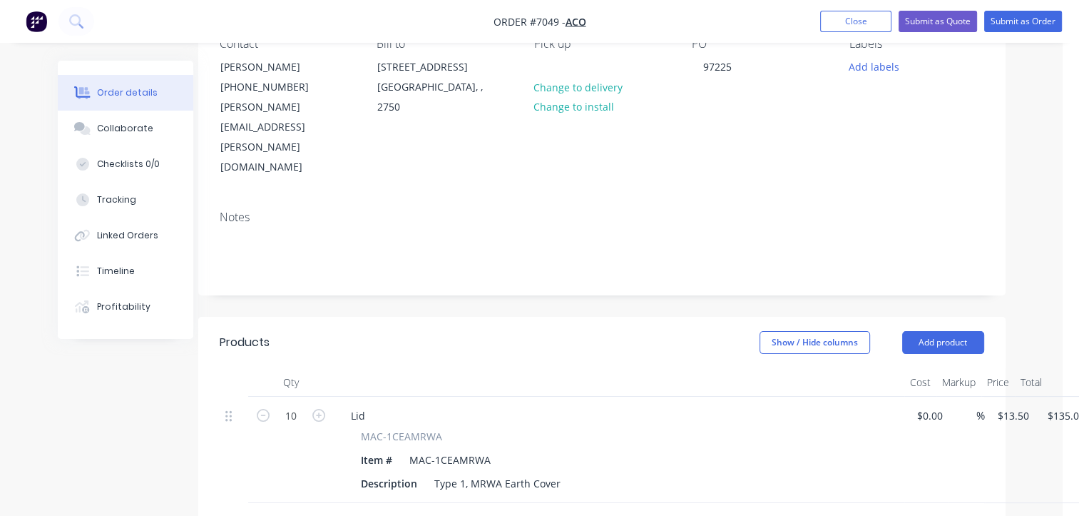
scroll to position [0, 16]
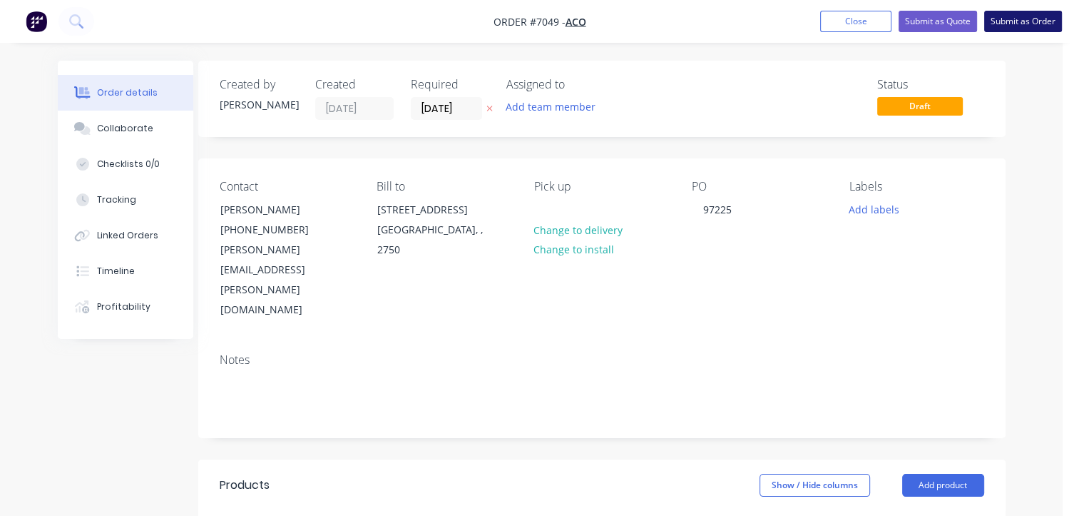
click at [1019, 21] on button "Submit as Order" at bounding box center [1023, 21] width 78 height 21
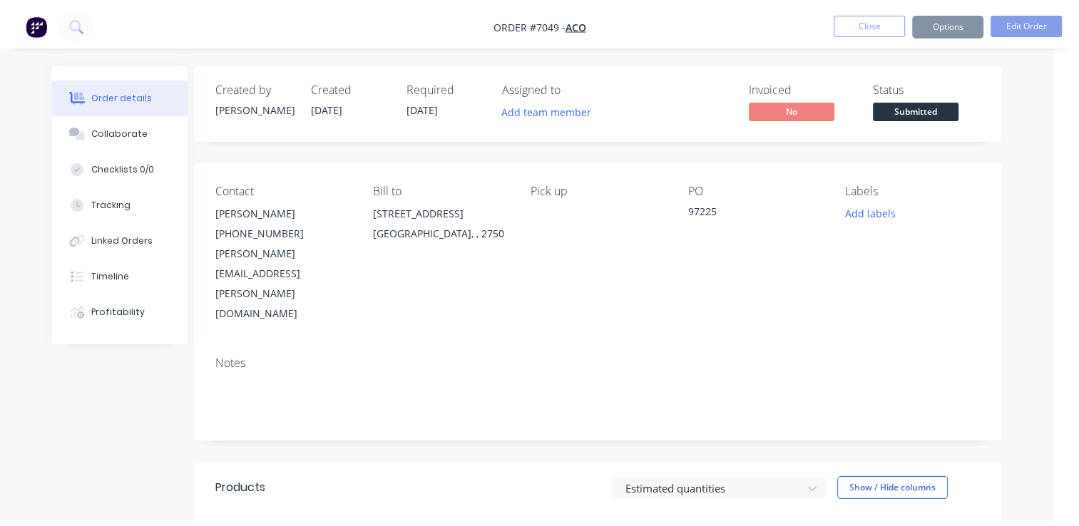
scroll to position [0, 0]
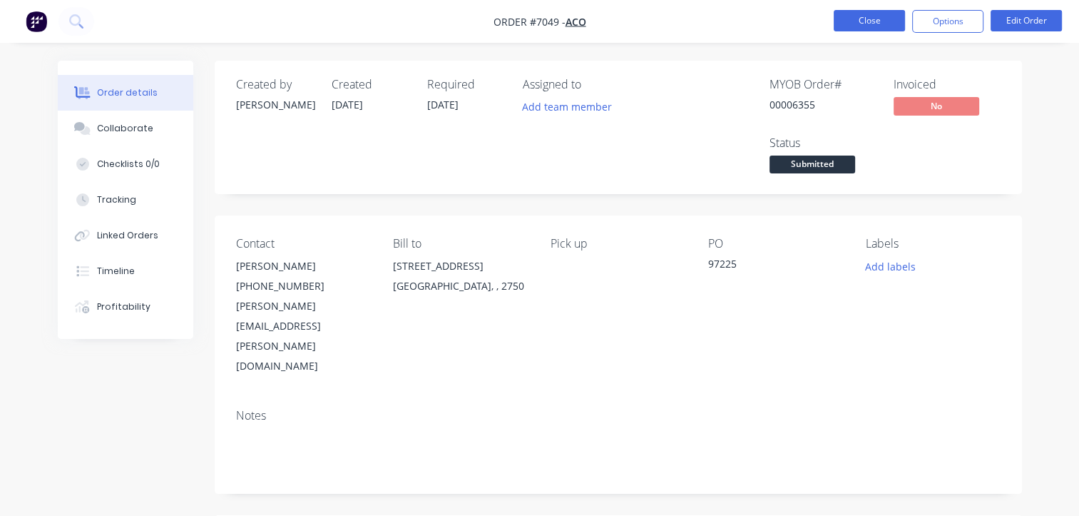
click at [862, 13] on button "Close" at bounding box center [869, 20] width 71 height 21
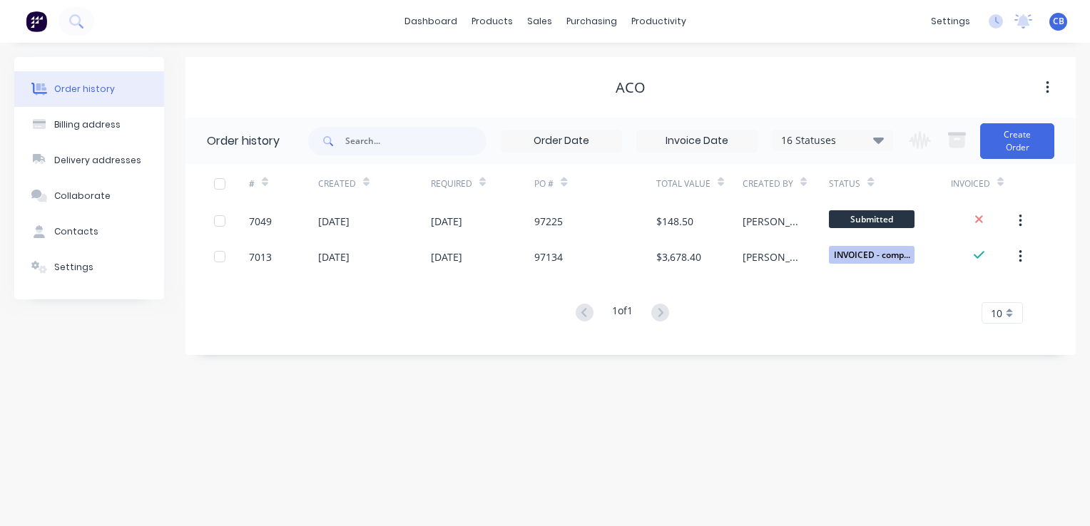
click at [80, 84] on div "Order history" at bounding box center [84, 89] width 61 height 13
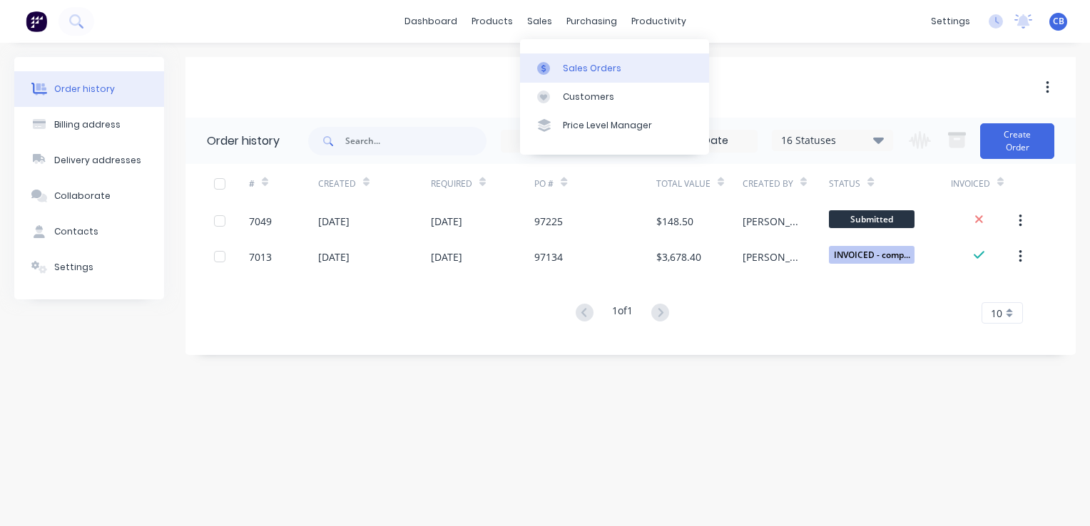
click at [579, 66] on div "Sales Orders" at bounding box center [592, 68] width 58 height 13
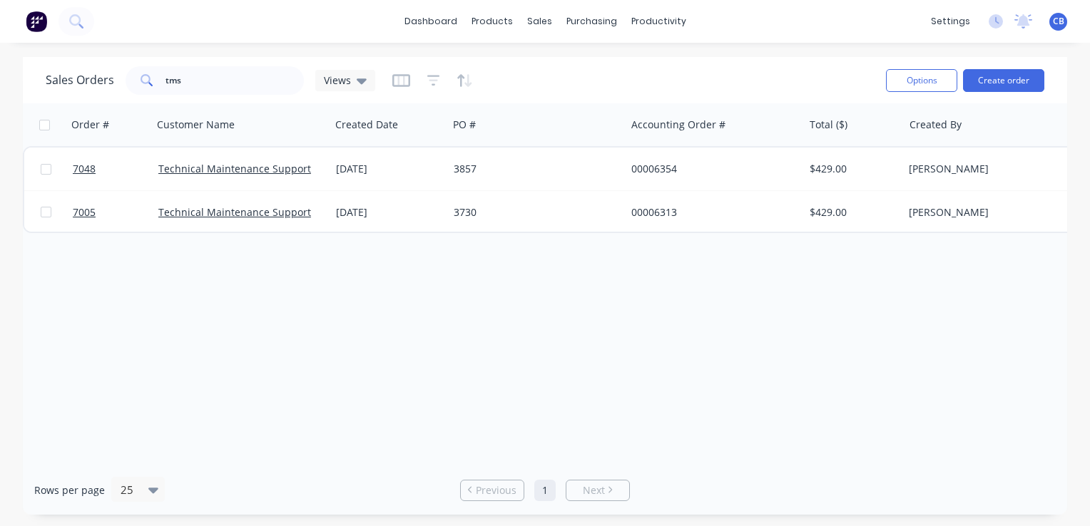
click at [636, 280] on div "Order # Customer Name Created Date PO # Accounting Order # Total ($) Created By…" at bounding box center [545, 284] width 1044 height 362
click at [1008, 82] on button "Create order" at bounding box center [1003, 80] width 81 height 23
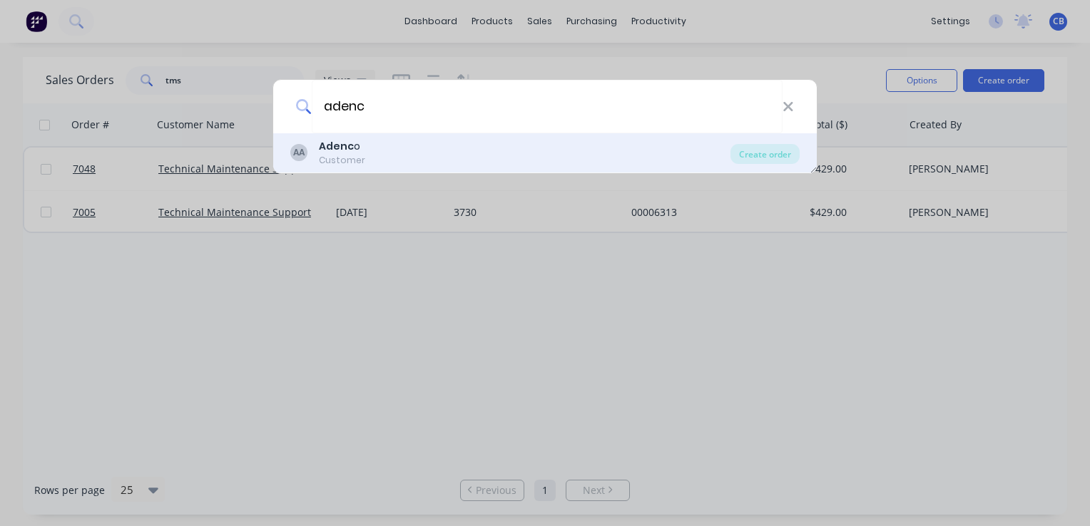
type input "adenc"
click at [457, 148] on div "AA Adenc o Customer" at bounding box center [510, 153] width 440 height 28
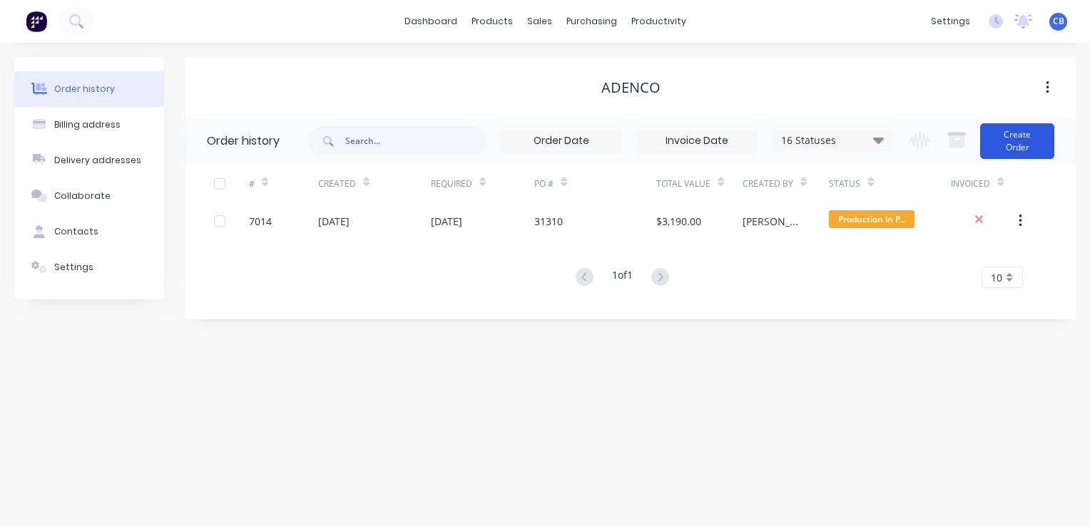
click at [1016, 127] on button "Create Order" at bounding box center [1017, 141] width 74 height 36
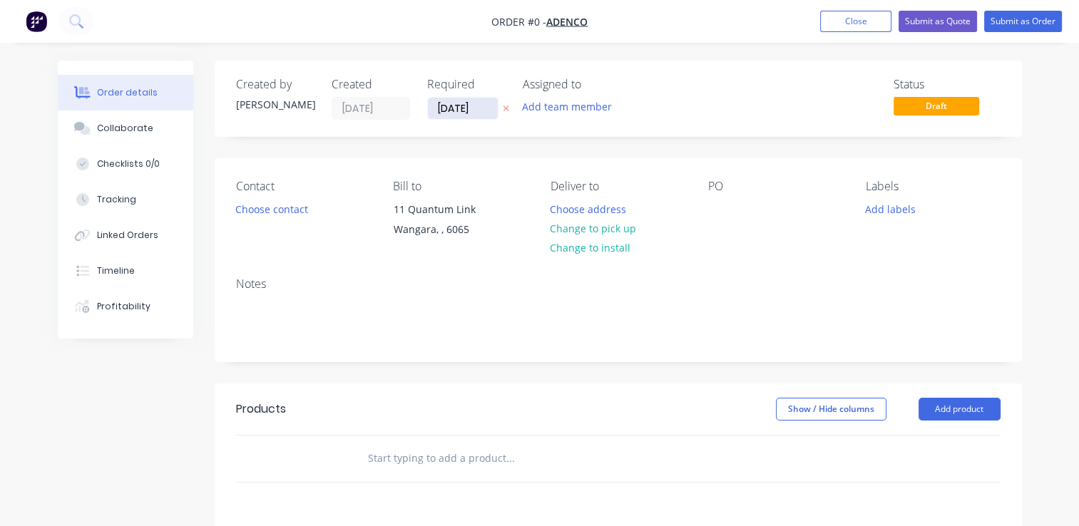
click at [490, 102] on input "[DATE]" at bounding box center [463, 108] width 70 height 21
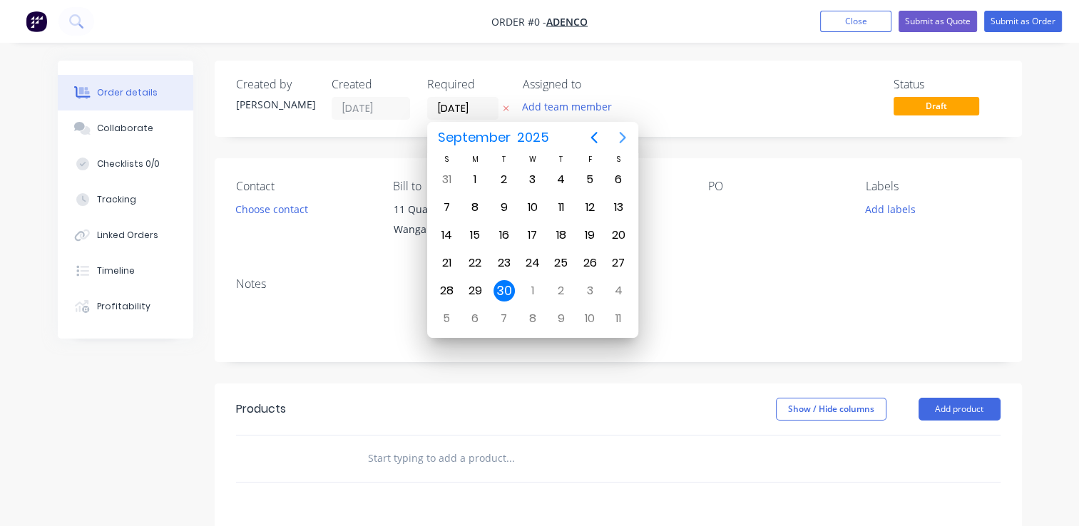
click at [622, 138] on icon "Next page" at bounding box center [622, 137] width 17 height 17
click at [503, 230] on div "14" at bounding box center [504, 235] width 21 height 21
type input "[DATE]"
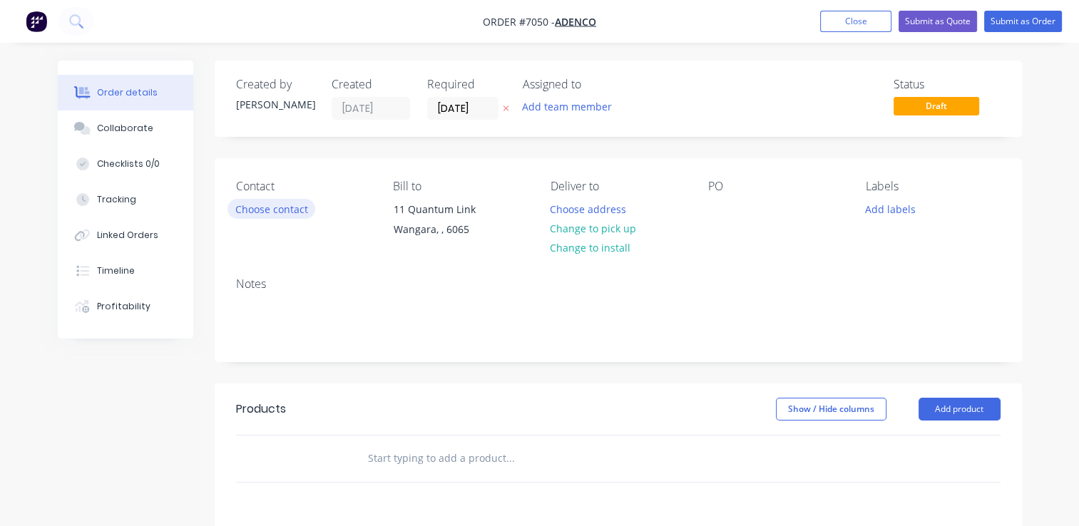
click at [282, 213] on button "Choose contact" at bounding box center [272, 208] width 88 height 19
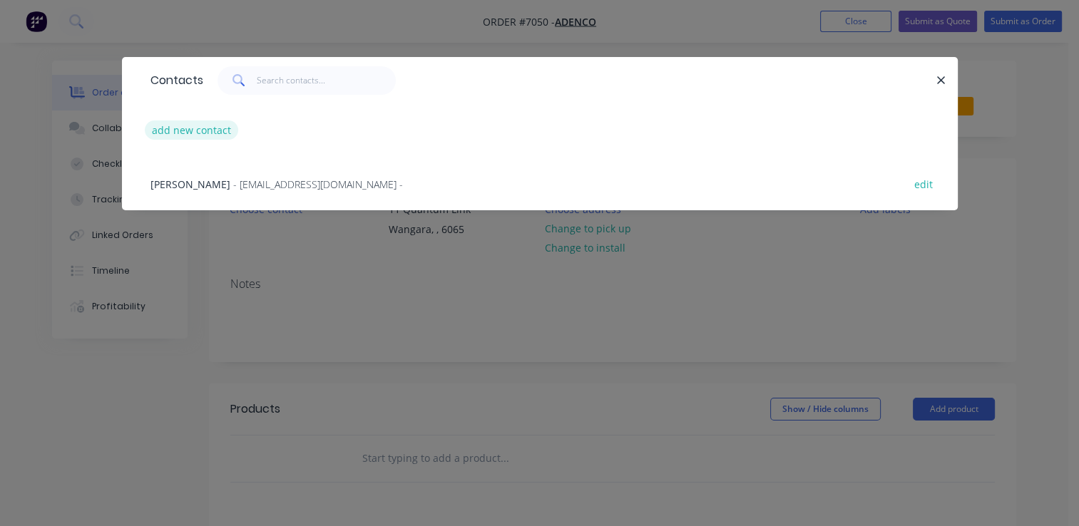
click at [190, 126] on button "add new contact" at bounding box center [192, 130] width 94 height 19
select select "AU"
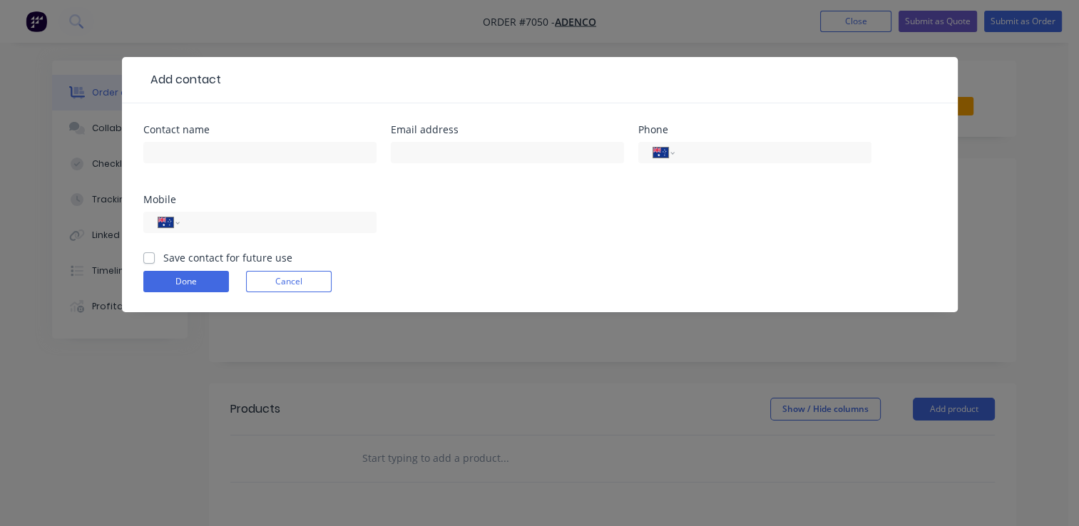
click at [225, 170] on div at bounding box center [259, 159] width 233 height 42
click at [212, 153] on input "text" at bounding box center [259, 152] width 233 height 21
drag, startPoint x: 181, startPoint y: 148, endPoint x: 101, endPoint y: 143, distance: 80.1
click at [101, 143] on div "Add contact Contact name [PERSON_NAME] Email address Phone International [GEOGR…" at bounding box center [539, 263] width 1079 height 526
paste input "[PERSON_NAME]"
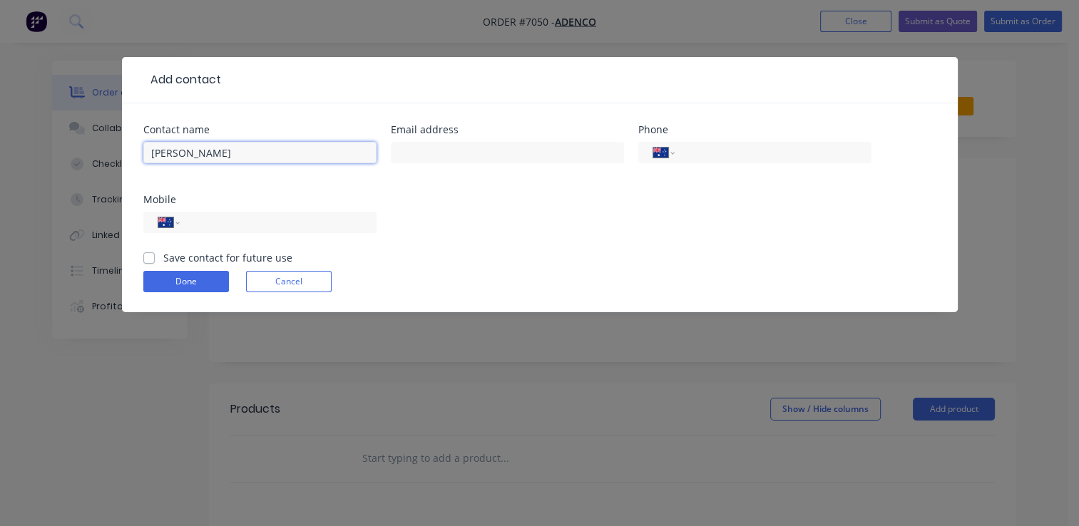
type input "[PERSON_NAME]"
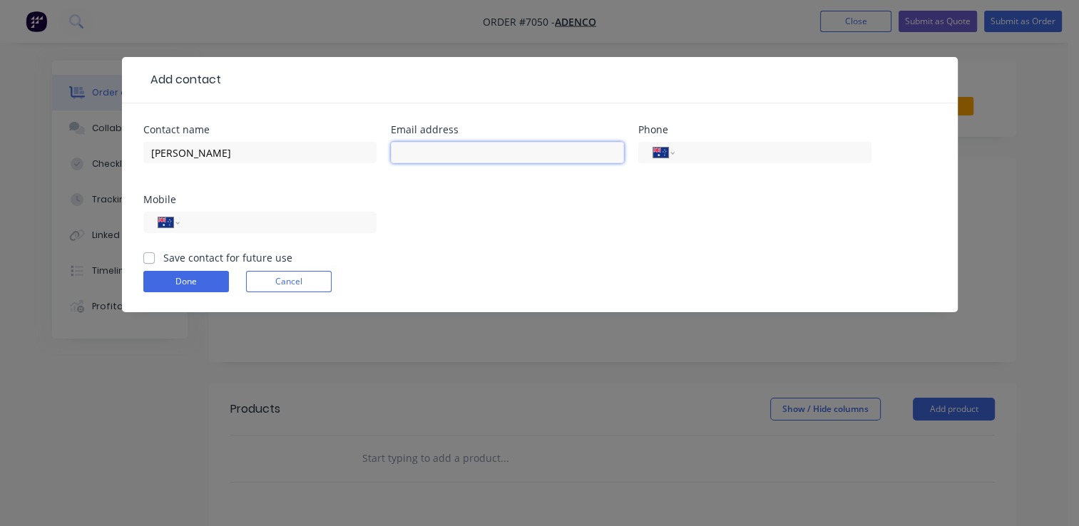
click at [492, 158] on input "text" at bounding box center [507, 152] width 233 height 21
click at [491, 156] on input "text" at bounding box center [507, 152] width 233 height 21
paste input "[EMAIL_ADDRESS][DOMAIN_NAME]"
click at [417, 151] on input "[EMAIL_ADDRESS][DOMAIN_NAME]" at bounding box center [507, 152] width 233 height 21
type input "[EMAIL_ADDRESS][DOMAIN_NAME]"
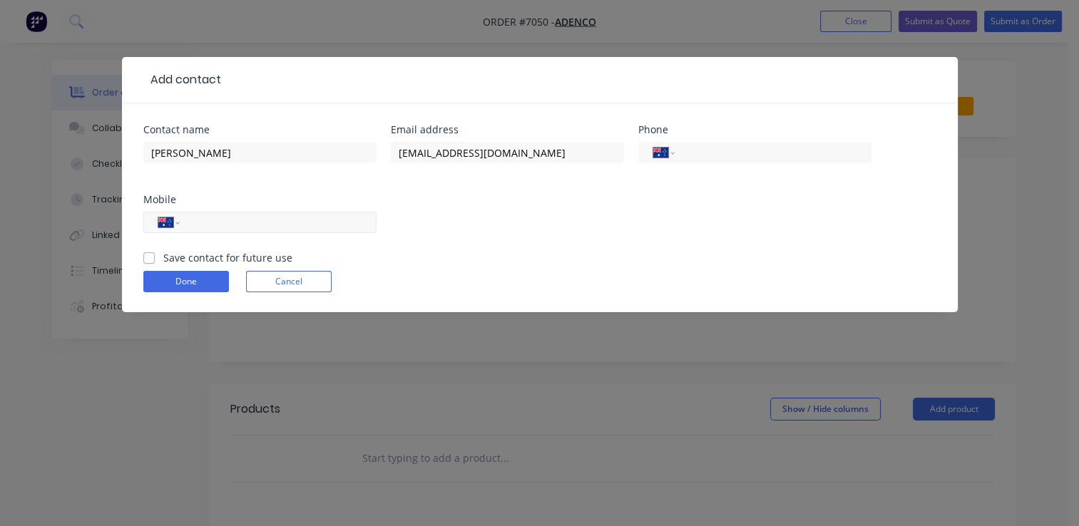
click at [226, 215] on input "tel" at bounding box center [275, 223] width 171 height 16
type input "0474 014 381"
click at [163, 258] on label "Save contact for future use" at bounding box center [227, 257] width 129 height 15
click at [150, 258] on input "Save contact for future use" at bounding box center [148, 257] width 11 height 14
checkbox input "true"
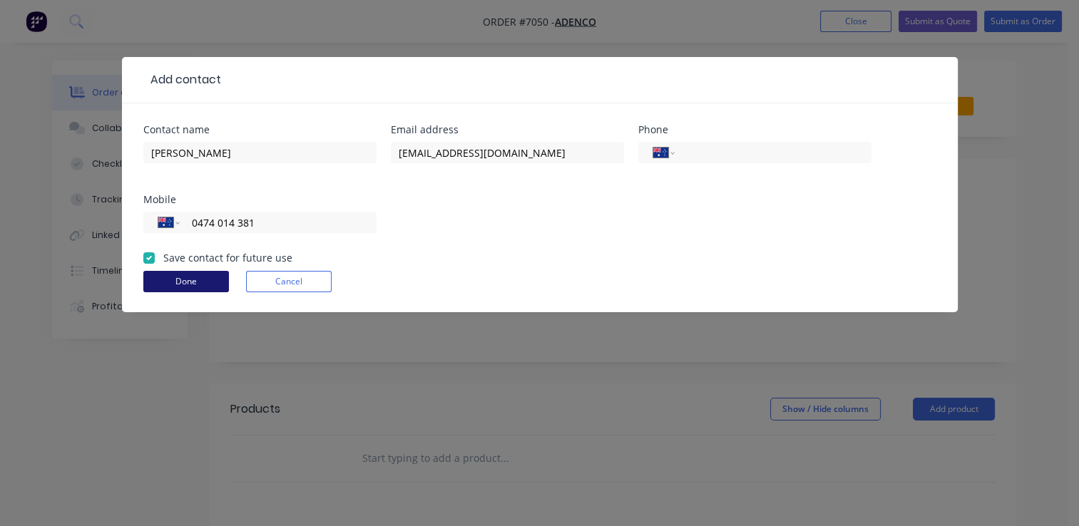
click at [178, 281] on button "Done" at bounding box center [186, 281] width 86 height 21
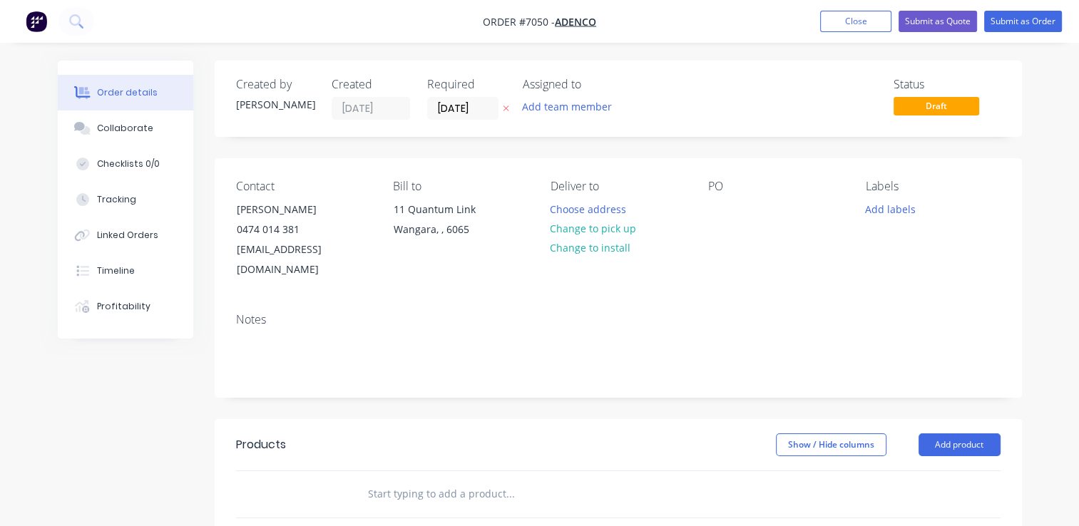
click at [732, 200] on div "PO" at bounding box center [775, 230] width 135 height 101
click at [720, 210] on div at bounding box center [719, 209] width 23 height 21
click at [714, 215] on div at bounding box center [719, 209] width 23 height 21
paste div
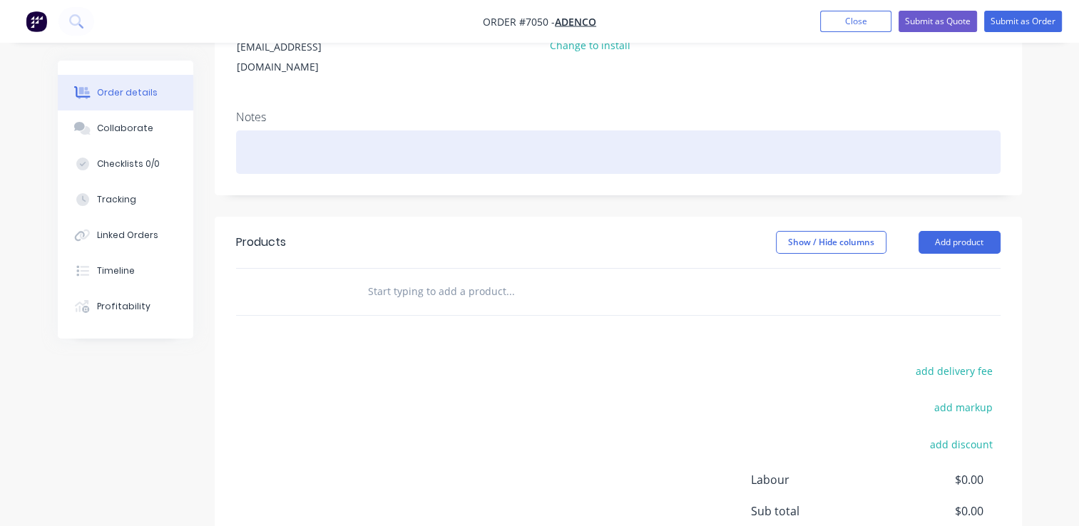
scroll to position [214, 0]
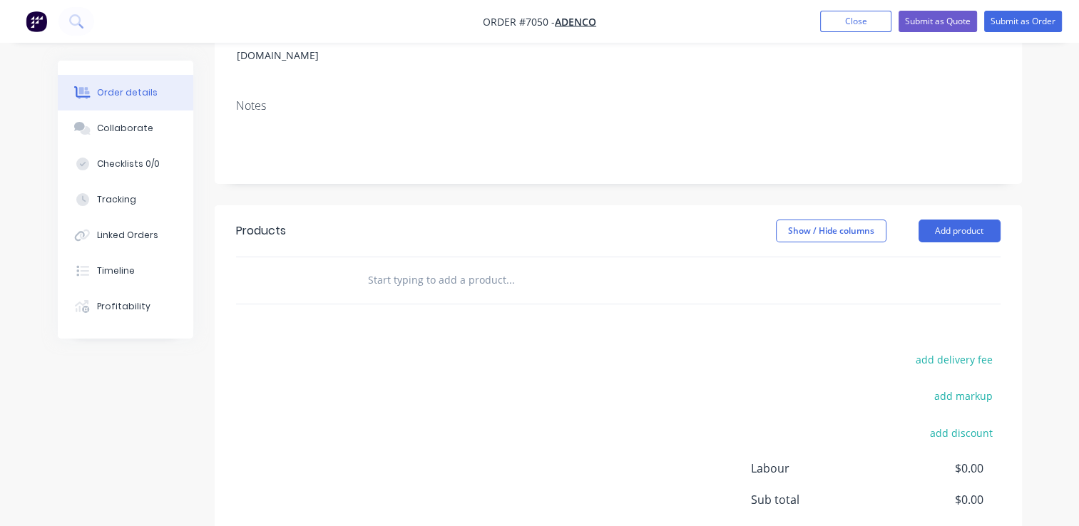
drag, startPoint x: 374, startPoint y: 257, endPoint x: 399, endPoint y: 263, distance: 25.8
click at [375, 266] on input "text" at bounding box center [509, 280] width 285 height 29
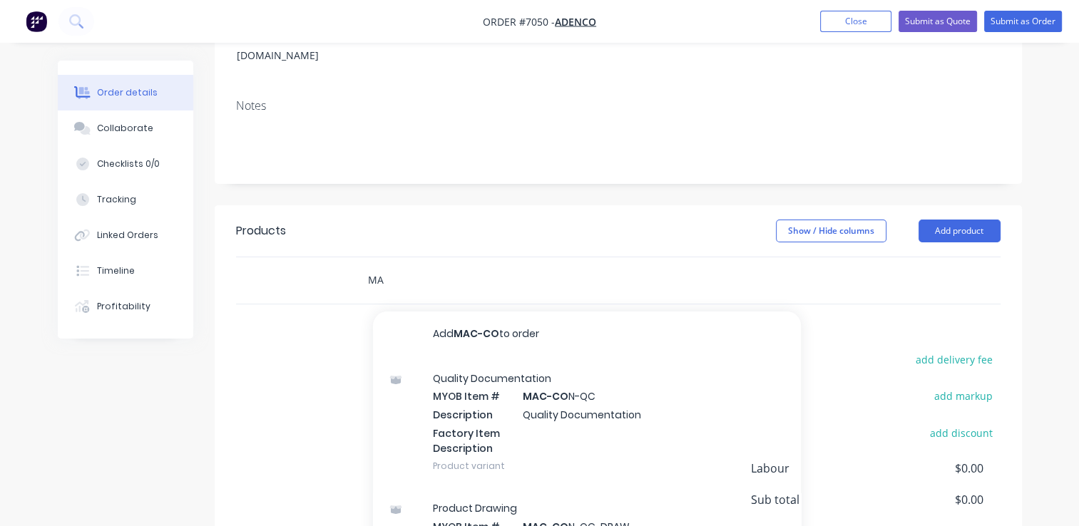
type input "M"
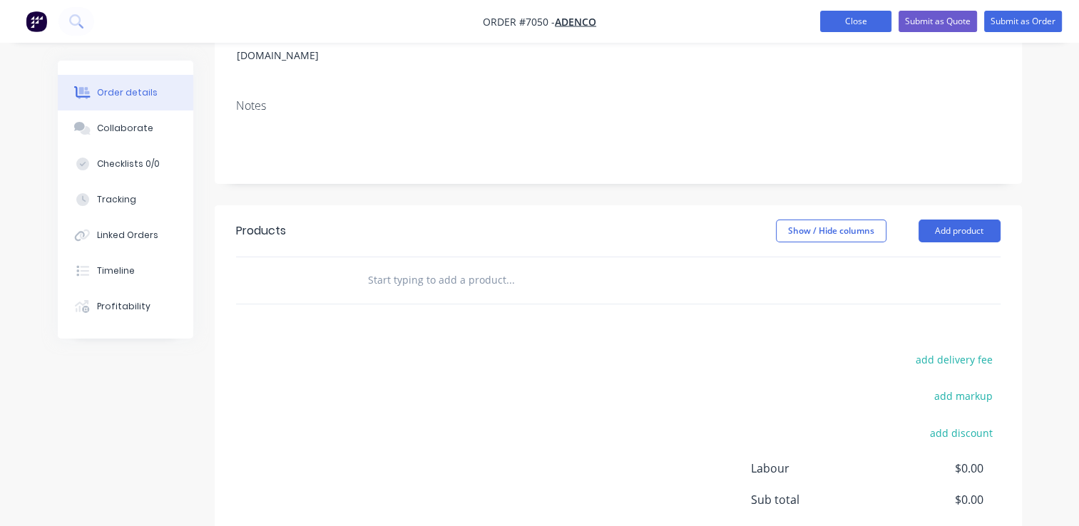
click at [835, 22] on button "Close" at bounding box center [855, 21] width 71 height 21
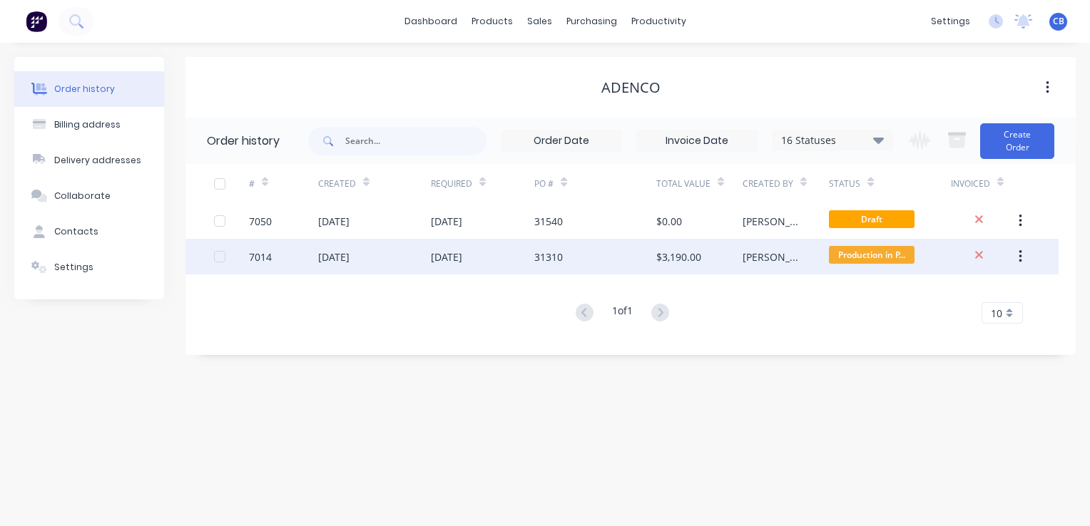
click at [336, 262] on div "[DATE]" at bounding box center [333, 257] width 31 height 15
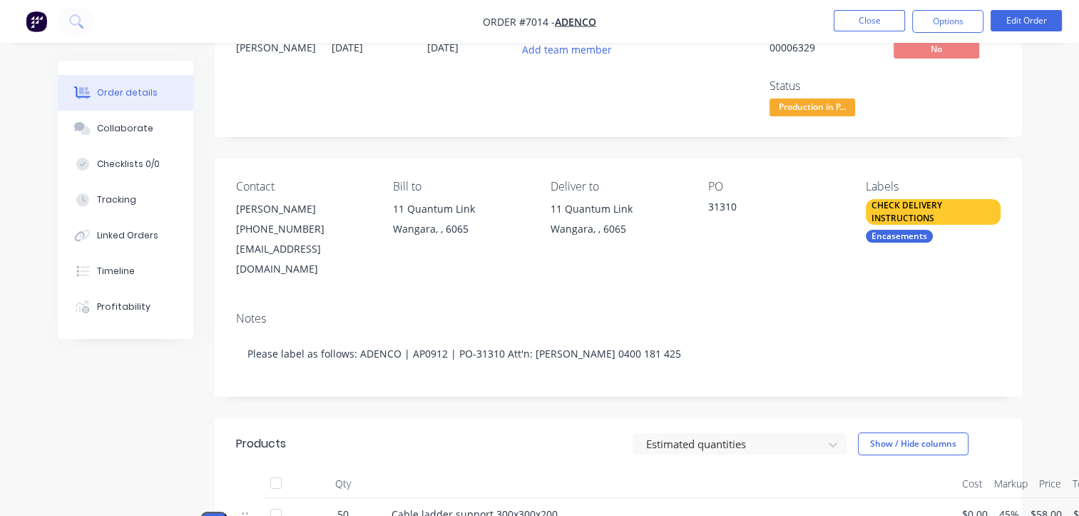
scroll to position [285, 0]
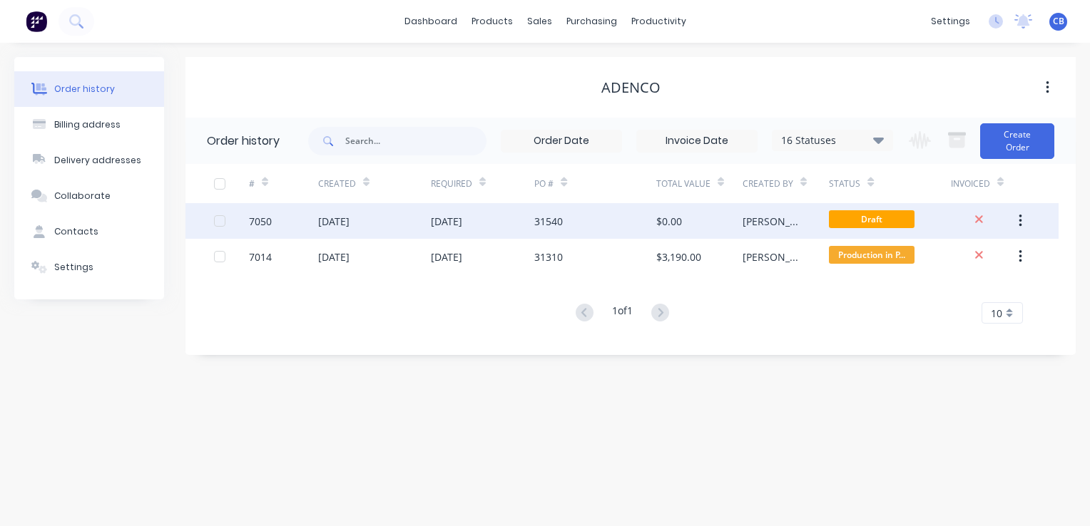
click at [369, 229] on div "[DATE]" at bounding box center [374, 221] width 113 height 36
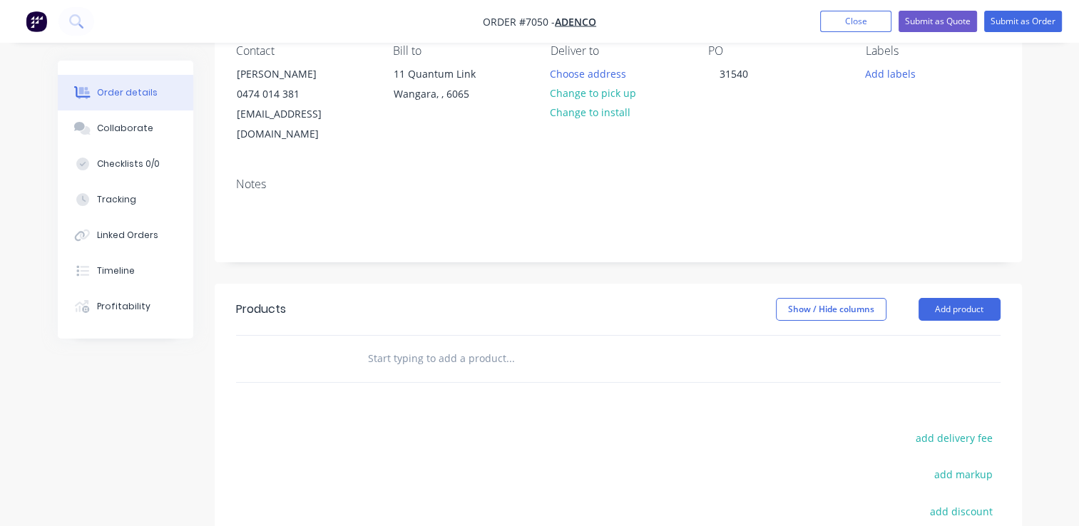
scroll to position [143, 0]
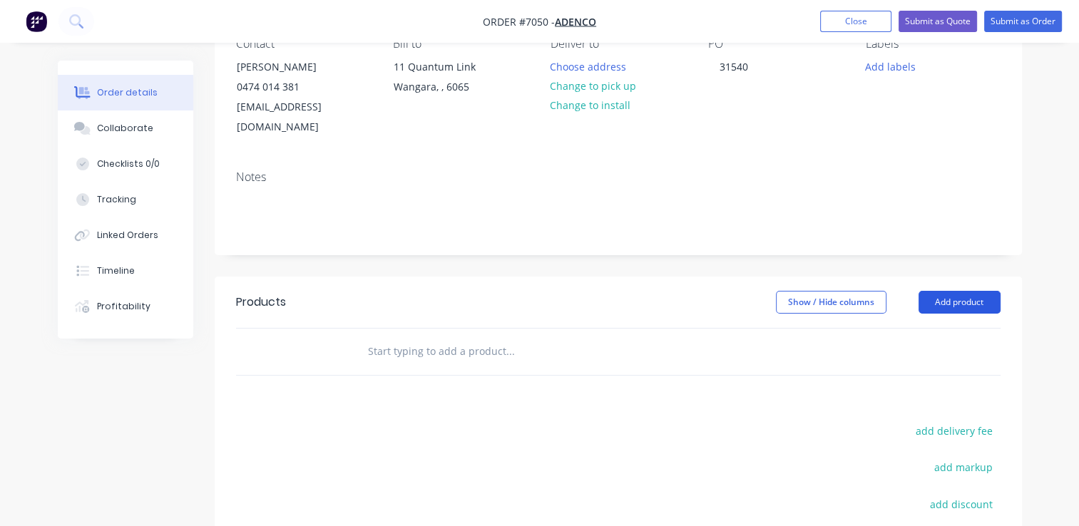
click at [958, 291] on button "Add product" at bounding box center [960, 302] width 82 height 23
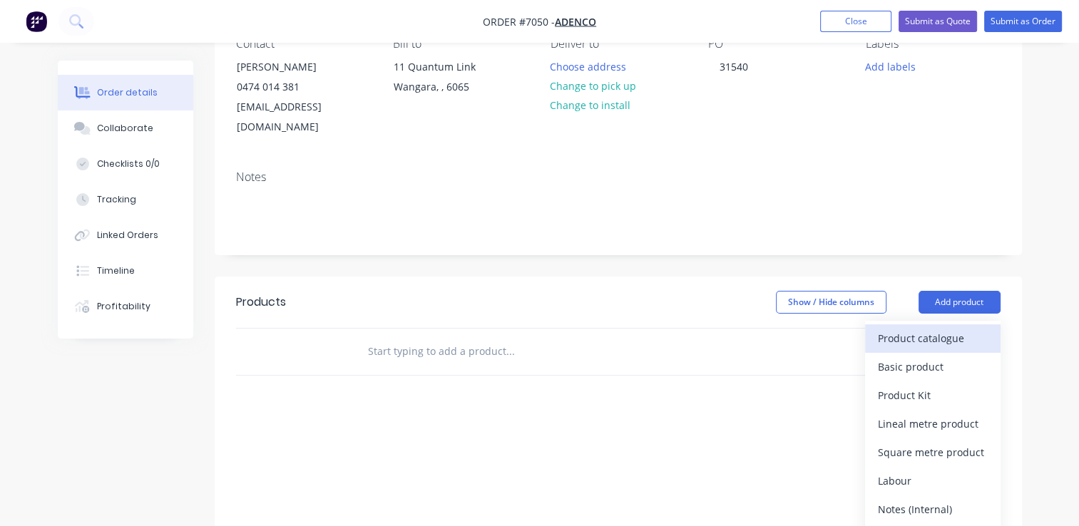
click at [915, 328] on div "Product catalogue" at bounding box center [933, 338] width 110 height 21
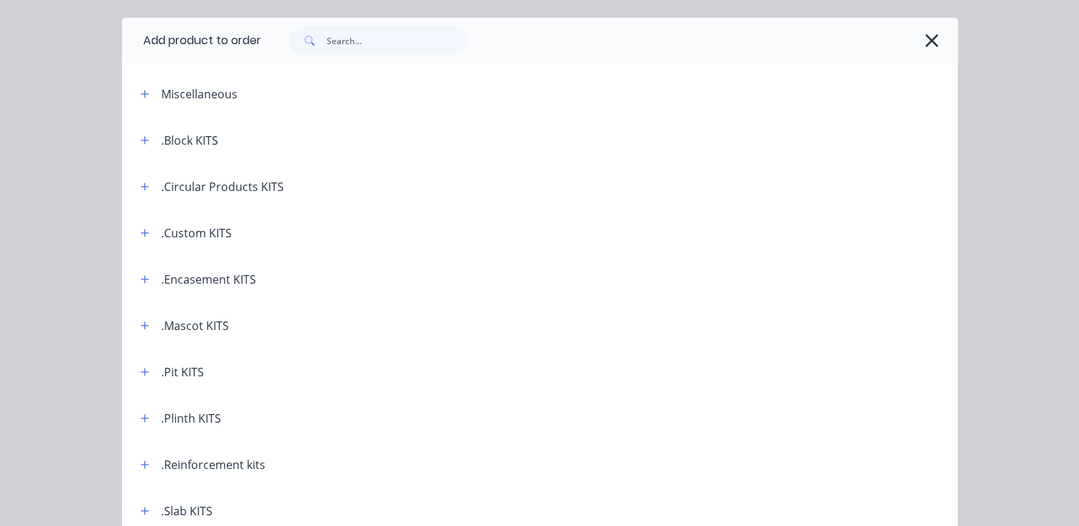
scroll to position [0, 0]
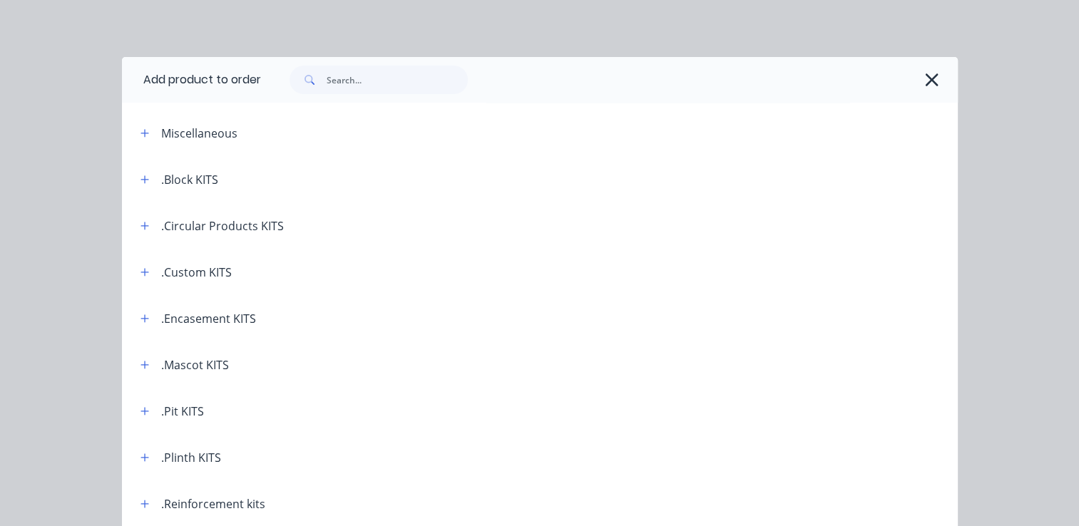
click at [171, 178] on div ".Block KITS" at bounding box center [189, 179] width 57 height 17
click at [141, 181] on icon "button" at bounding box center [145, 180] width 9 height 10
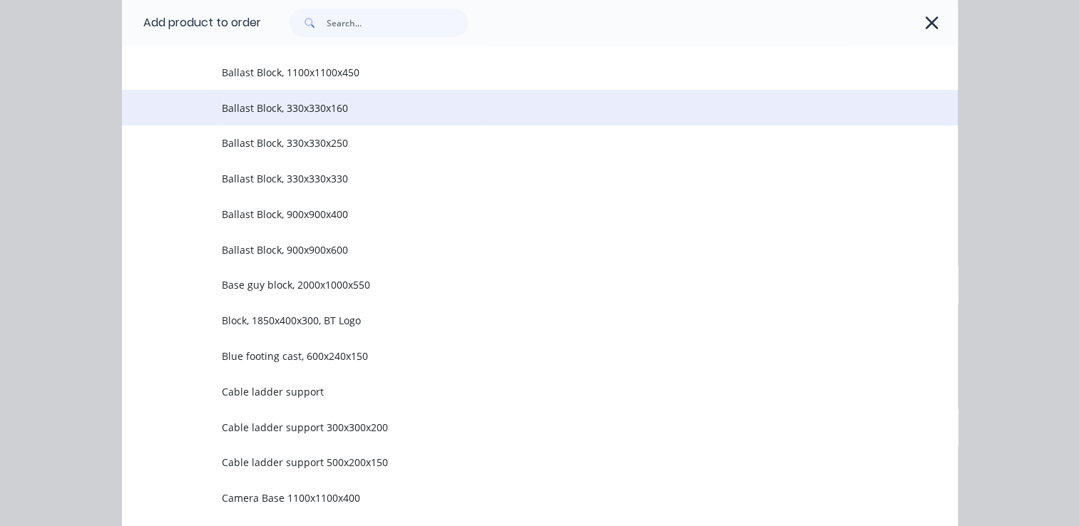
scroll to position [285, 0]
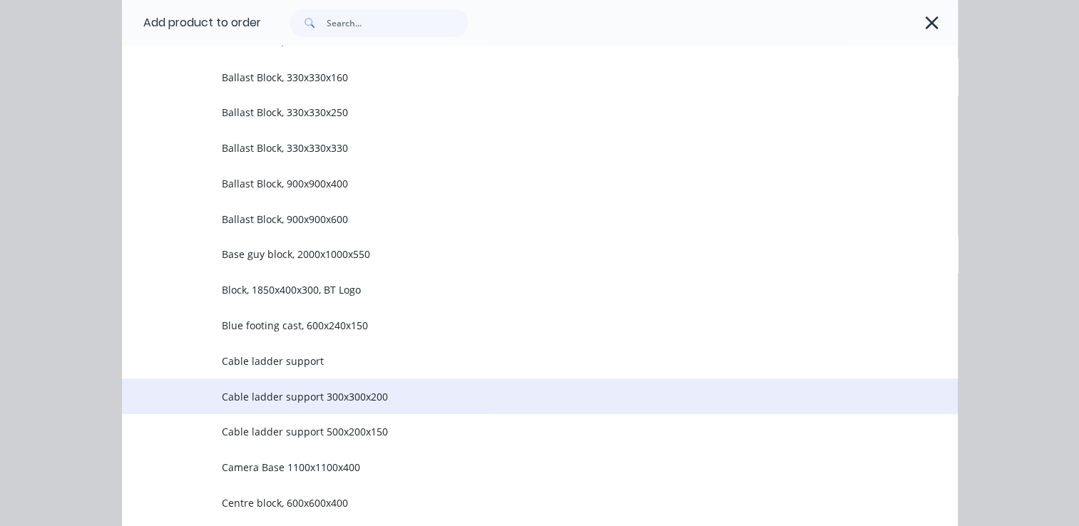
click at [378, 394] on span "Cable ladder support 300x300x200" at bounding box center [516, 396] width 589 height 15
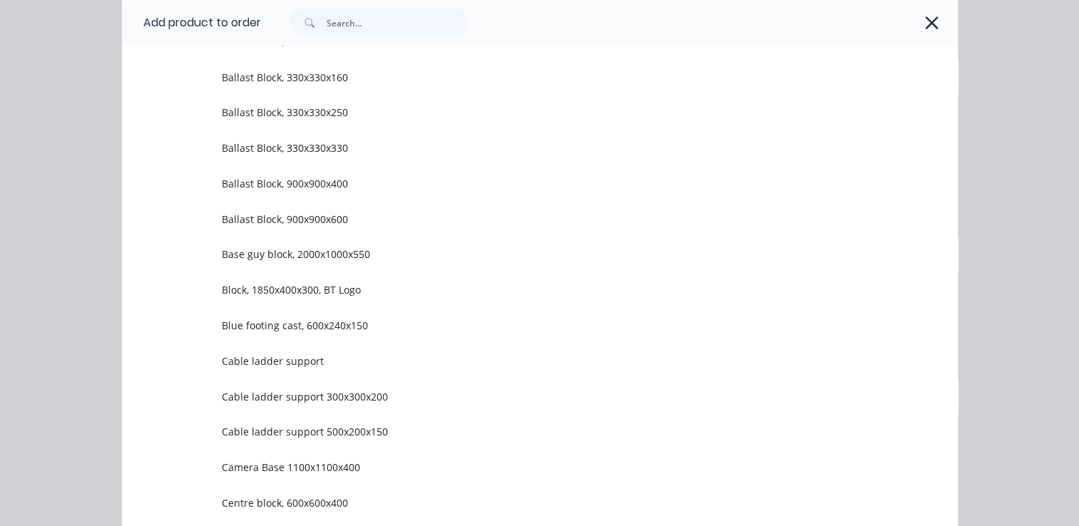
scroll to position [0, 0]
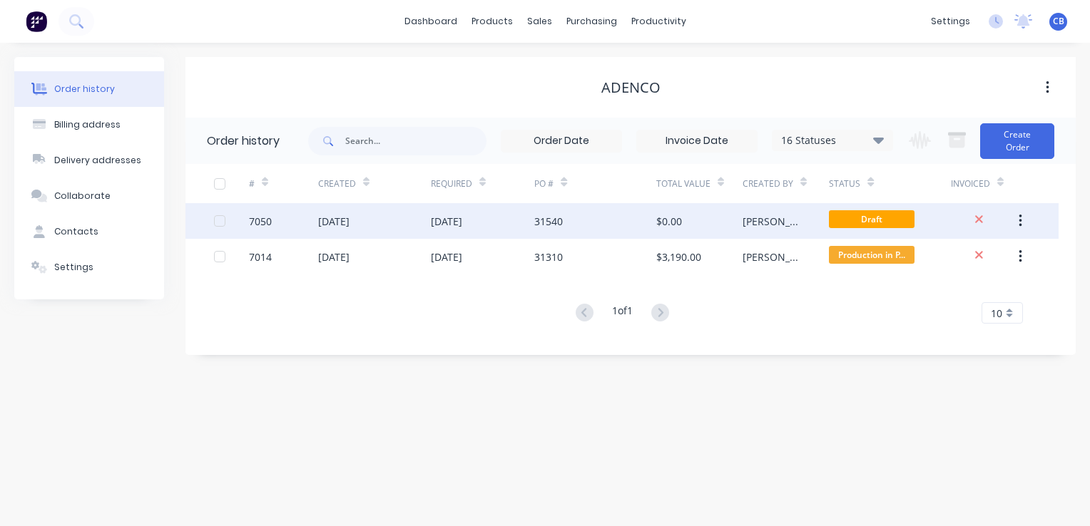
click at [456, 223] on div "[DATE]" at bounding box center [446, 221] width 31 height 15
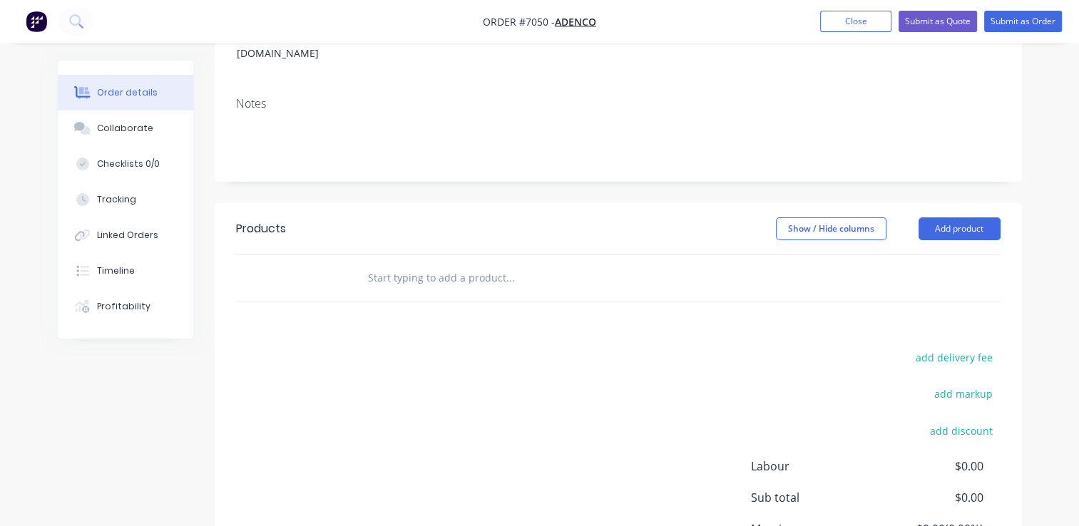
scroll to position [285, 0]
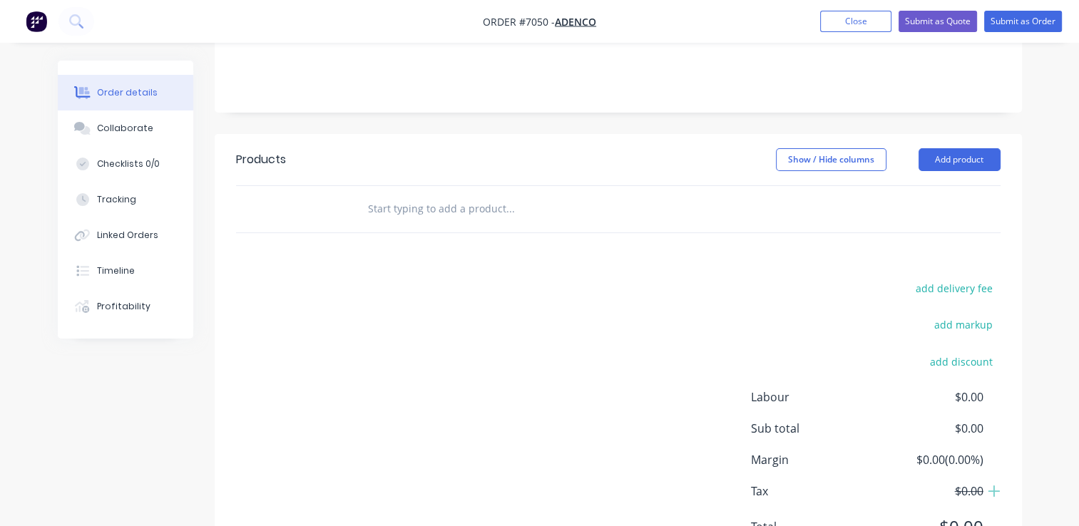
click at [423, 195] on input "text" at bounding box center [509, 209] width 285 height 29
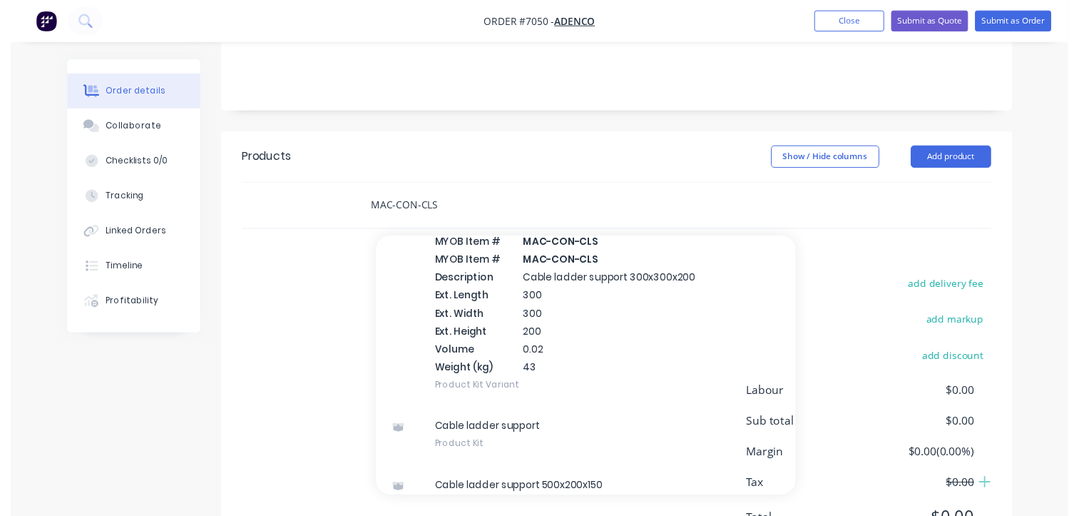
scroll to position [499, 0]
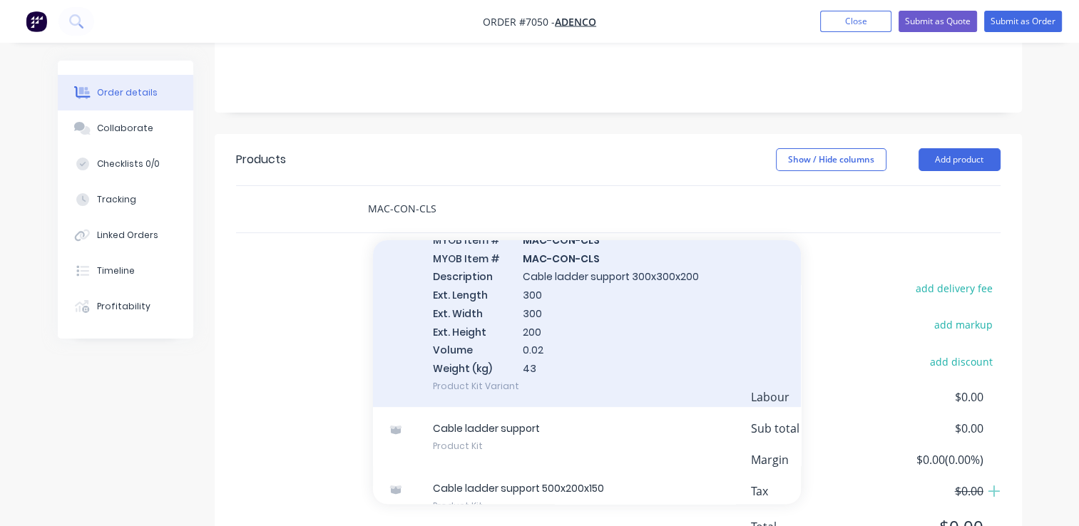
type input "MAC-CON-CLS"
click at [576, 324] on div "Cable ladder support 300x300x200 MYOB Item # MAC-CON-CLS MYOB Item # MAC-CON-CL…" at bounding box center [587, 303] width 428 height 207
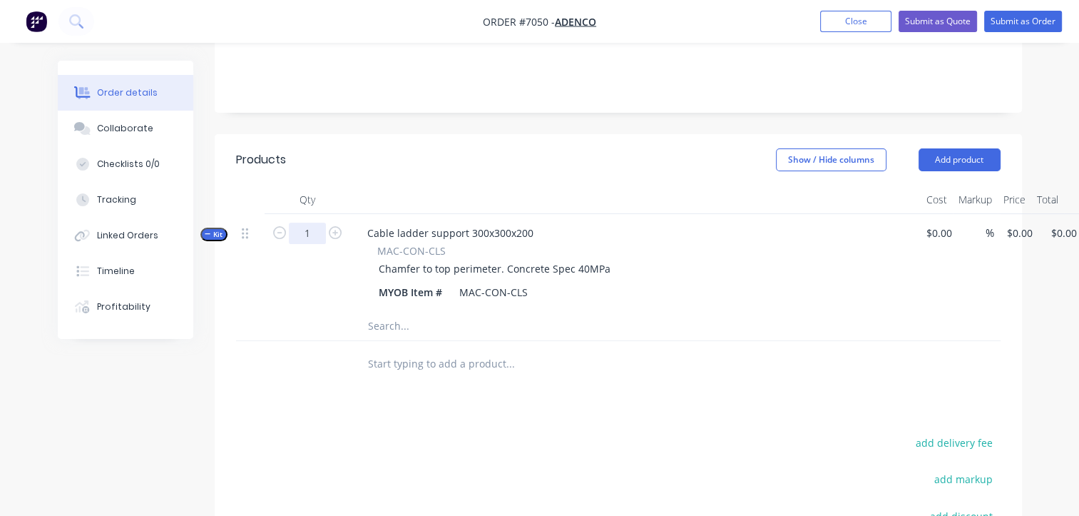
click at [314, 223] on input "1" at bounding box center [307, 233] width 37 height 21
type input "38"
click at [1001, 221] on div "Kit 38 Cable ladder support 300x300x200 MAC-CON-CLS Chamfer to top perimeter. C…" at bounding box center [618, 263] width 765 height 98
type input "4"
type input "$58.00"
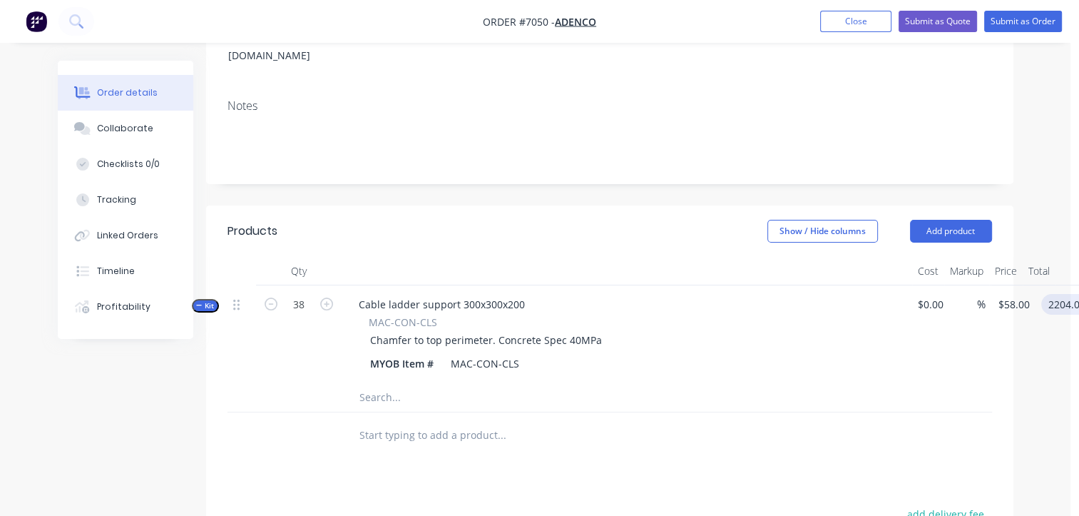
scroll to position [0, 9]
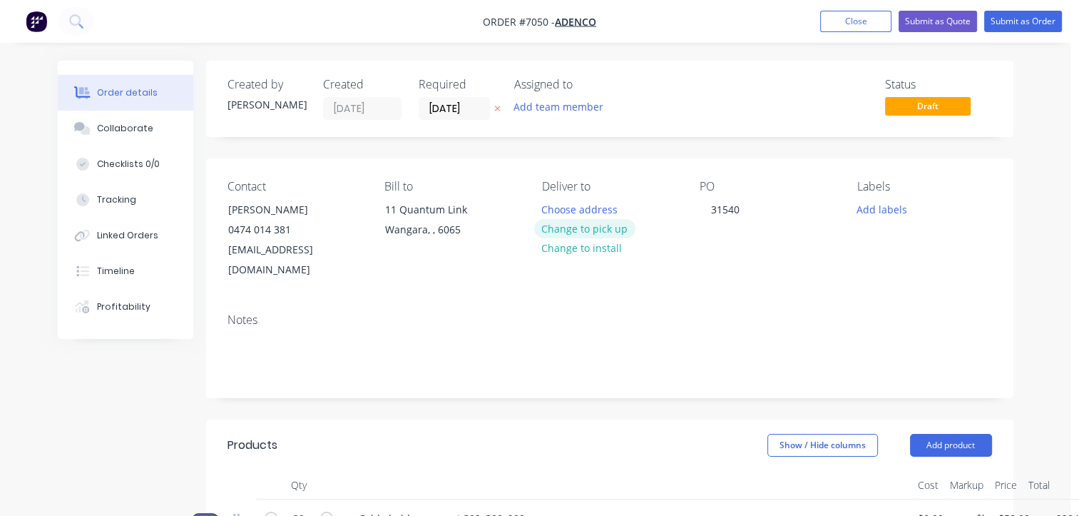
type input "$2,204.00"
click at [574, 226] on button "Change to pick up" at bounding box center [584, 228] width 101 height 19
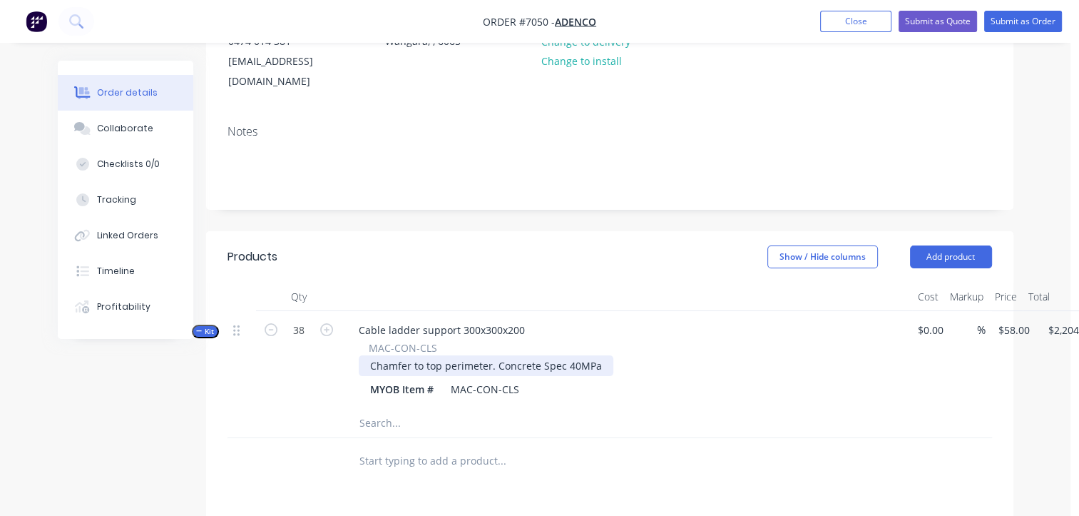
scroll to position [214, 9]
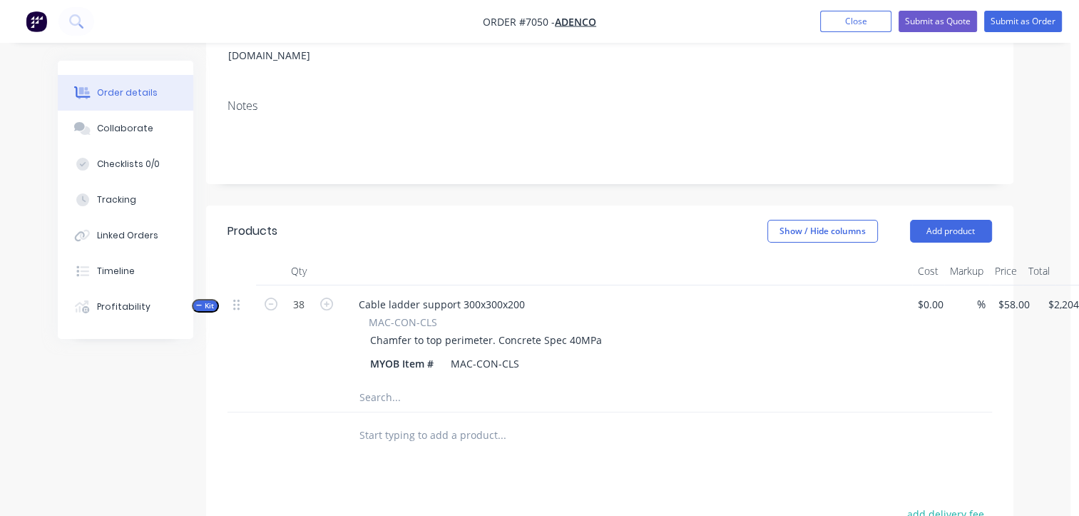
click at [439, 421] on input "text" at bounding box center [501, 435] width 285 height 29
click at [942, 220] on button "Add product" at bounding box center [951, 231] width 82 height 23
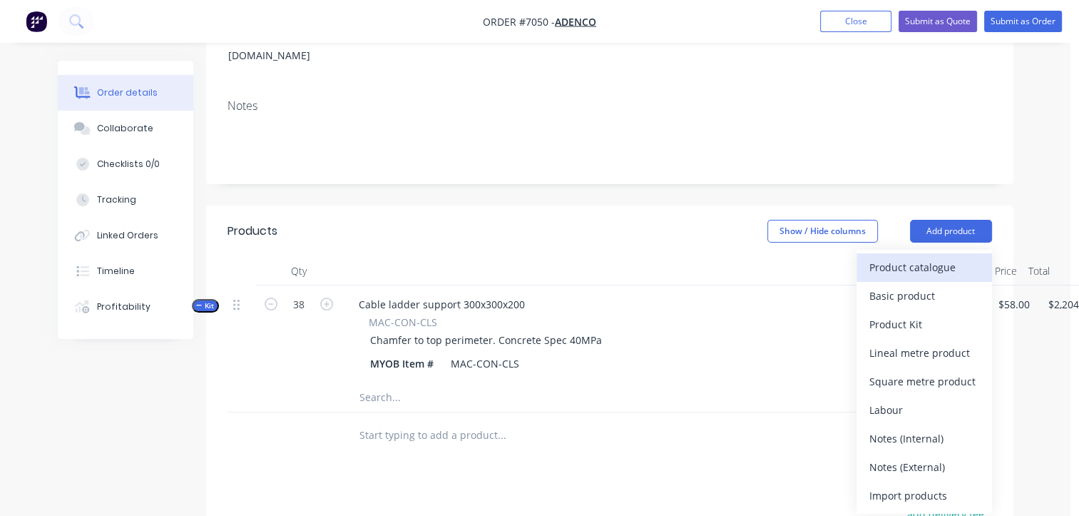
click at [912, 257] on div "Product catalogue" at bounding box center [925, 267] width 110 height 21
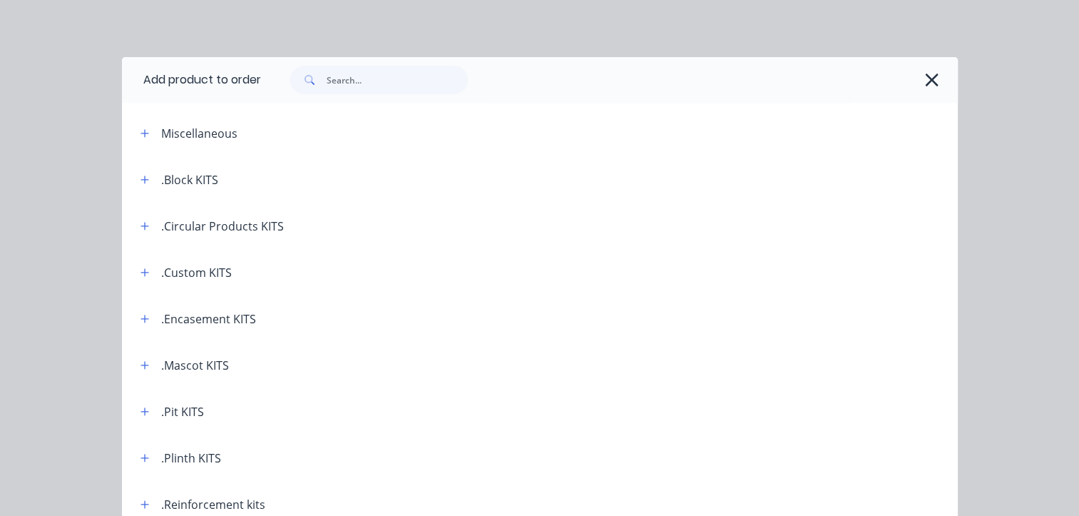
click at [170, 180] on div ".Block KITS" at bounding box center [189, 179] width 57 height 17
drag, startPoint x: 137, startPoint y: 176, endPoint x: 159, endPoint y: 181, distance: 22.7
click at [141, 176] on icon "button" at bounding box center [145, 180] width 9 height 10
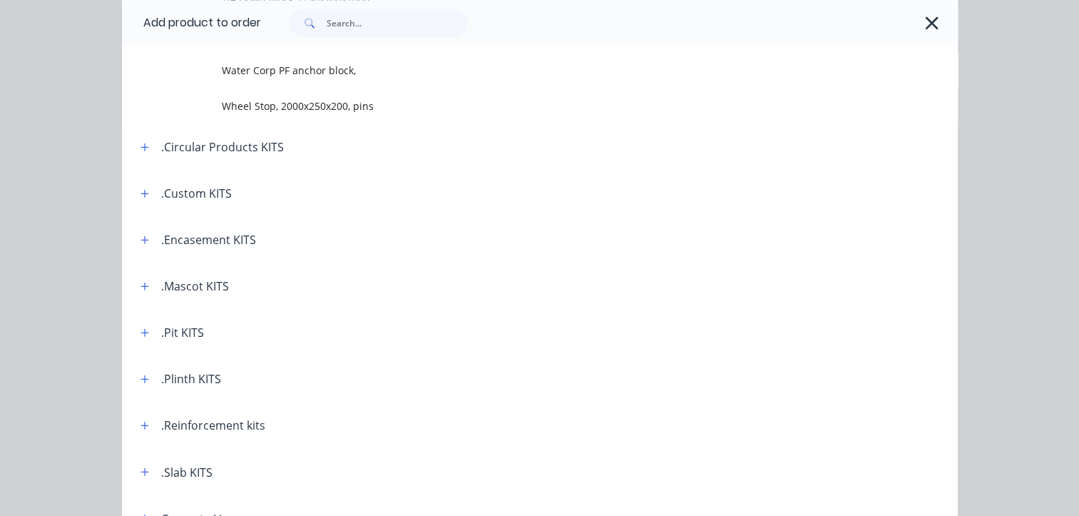
scroll to position [2283, 0]
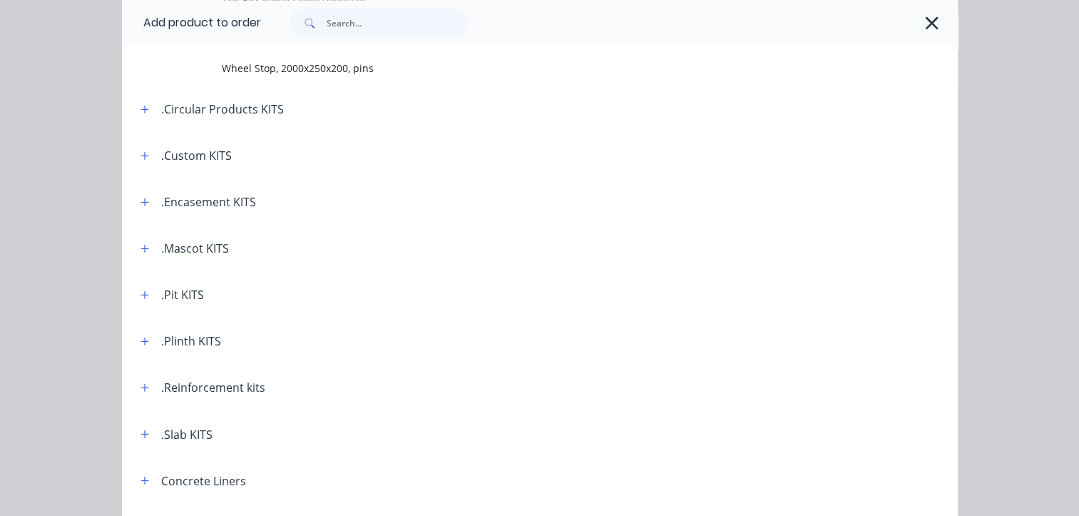
click at [154, 158] on div ".Custom KITS" at bounding box center [180, 156] width 103 height 18
click at [143, 156] on icon "button" at bounding box center [145, 155] width 8 height 8
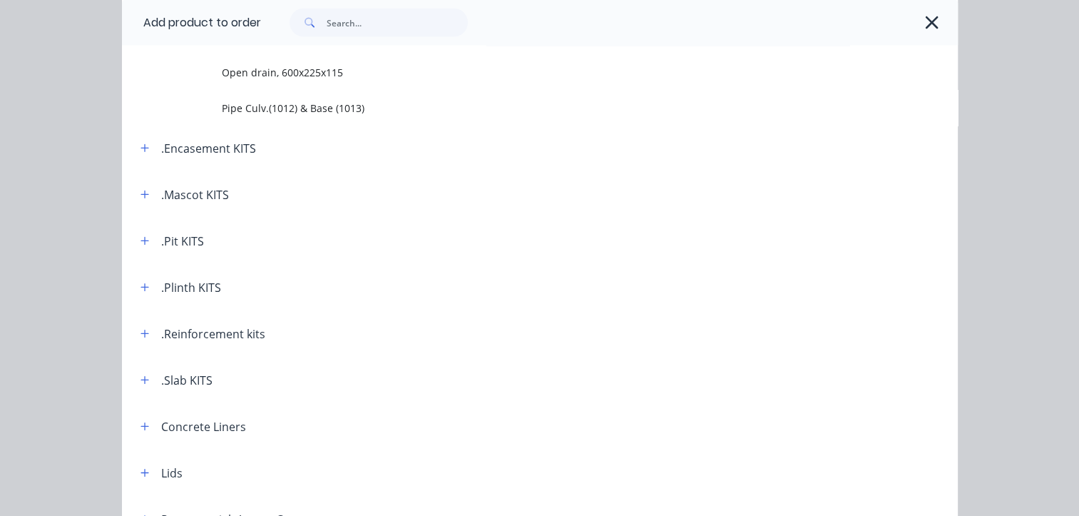
scroll to position [2996, 0]
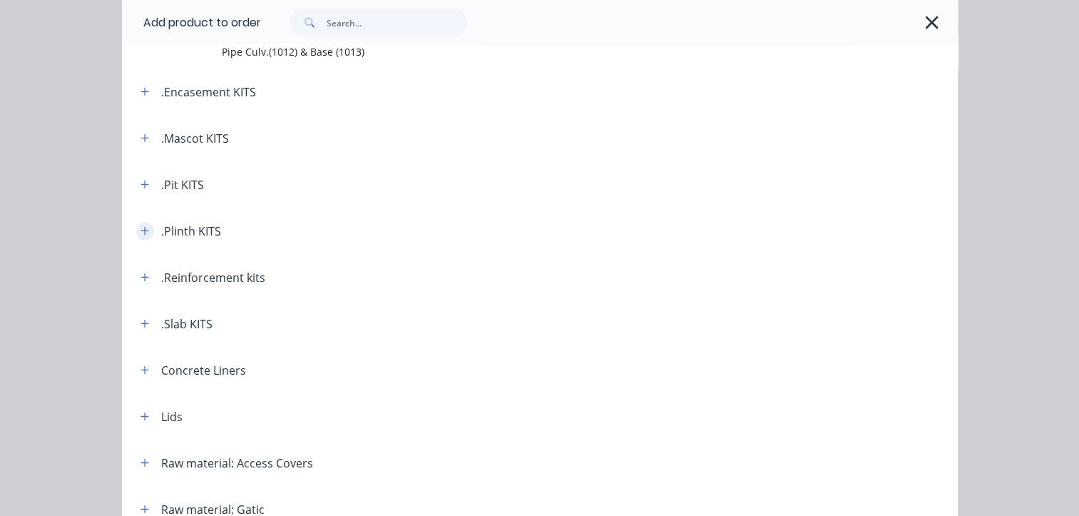
click at [141, 233] on icon "button" at bounding box center [145, 231] width 9 height 10
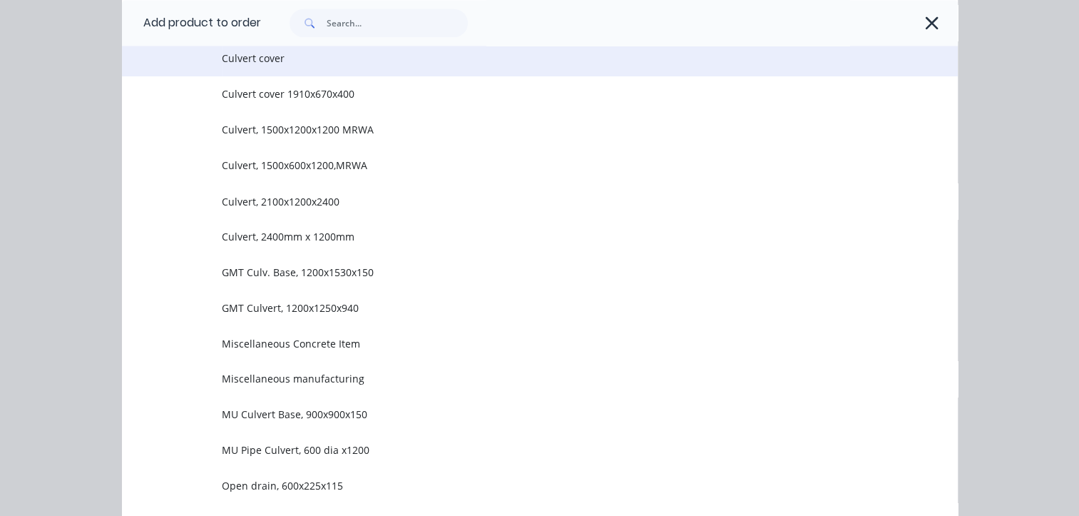
scroll to position [2497, 0]
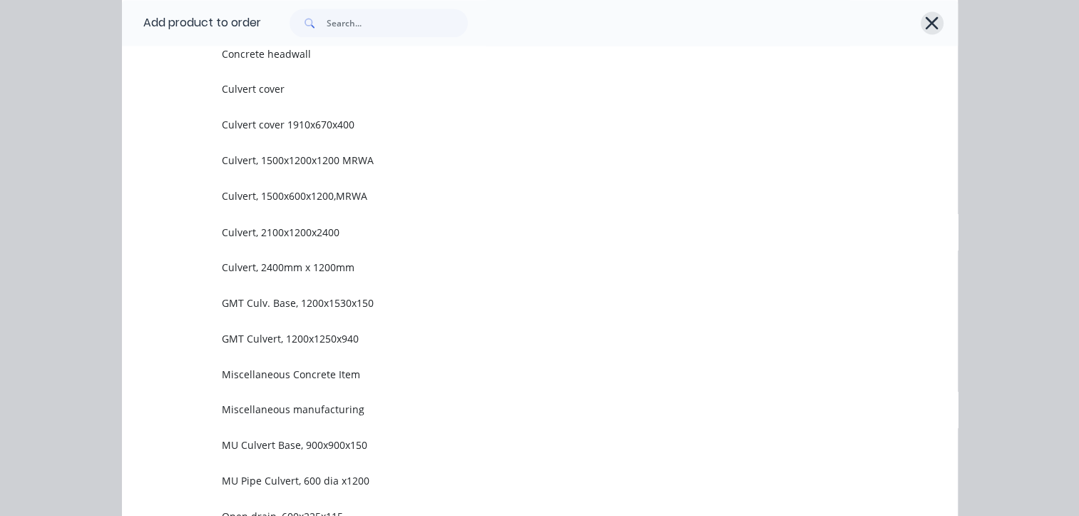
click at [924, 16] on icon "button" at bounding box center [931, 23] width 15 height 20
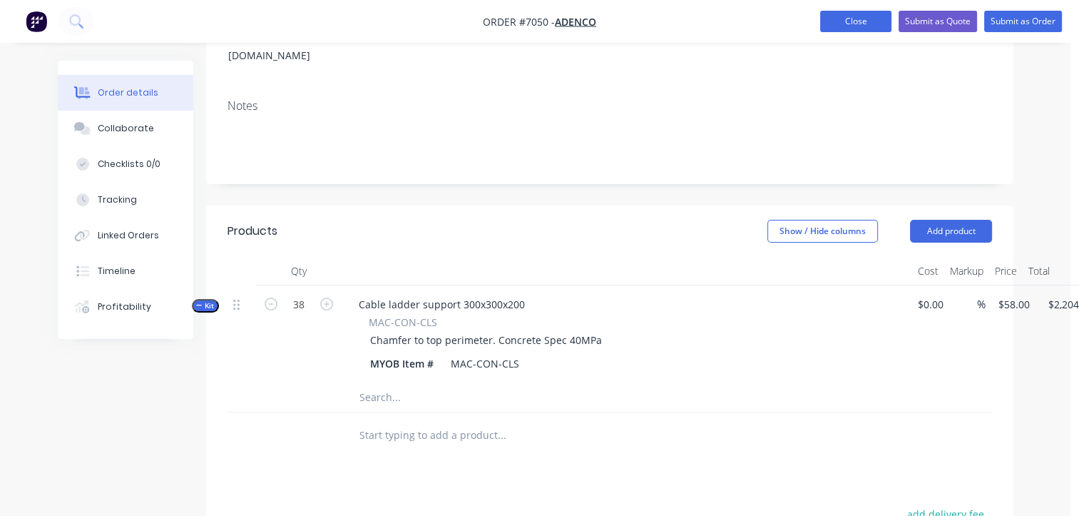
click at [852, 25] on button "Close" at bounding box center [855, 21] width 71 height 21
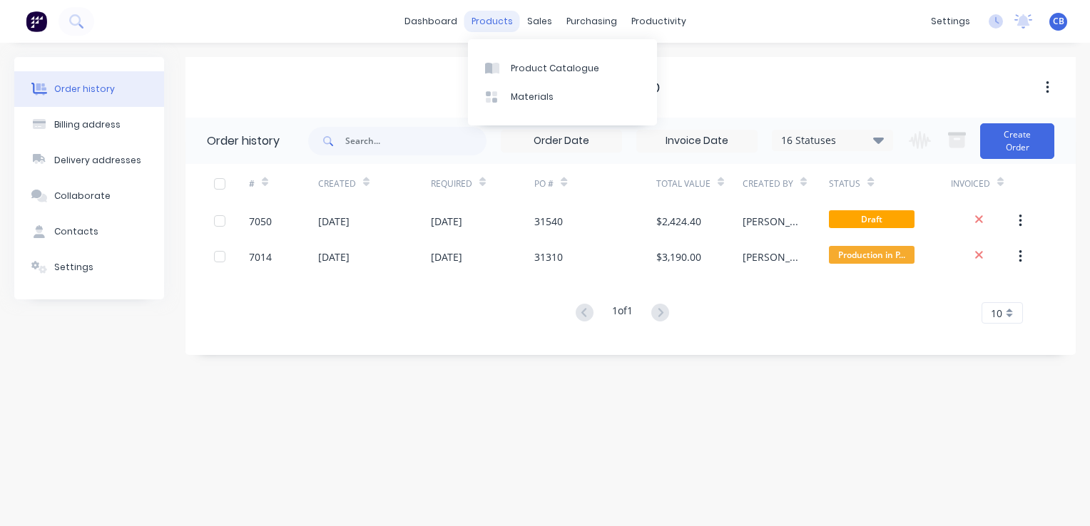
click at [493, 24] on div "products" at bounding box center [492, 21] width 56 height 21
click at [511, 70] on div "Product Catalogue" at bounding box center [555, 68] width 88 height 13
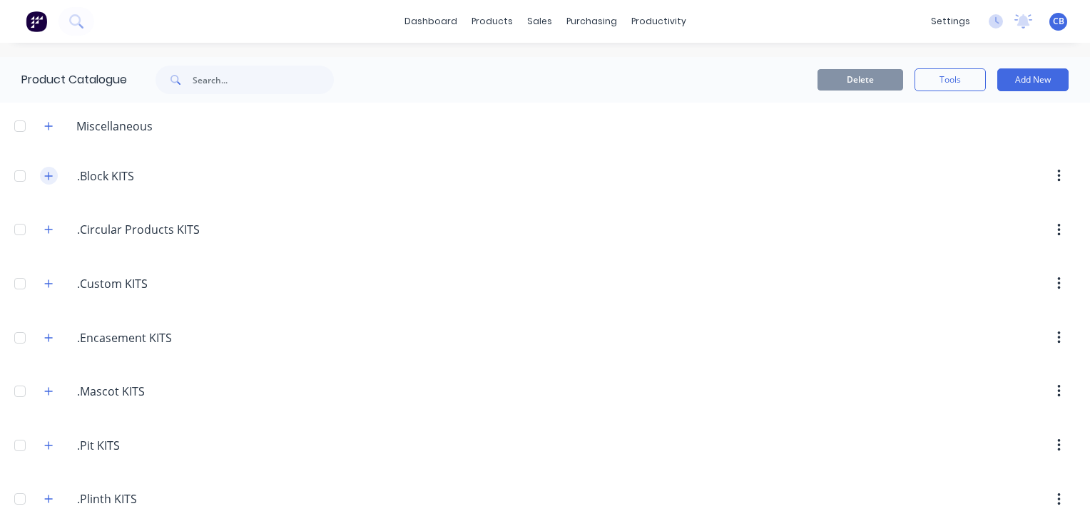
click at [49, 174] on icon "button" at bounding box center [49, 176] width 8 height 8
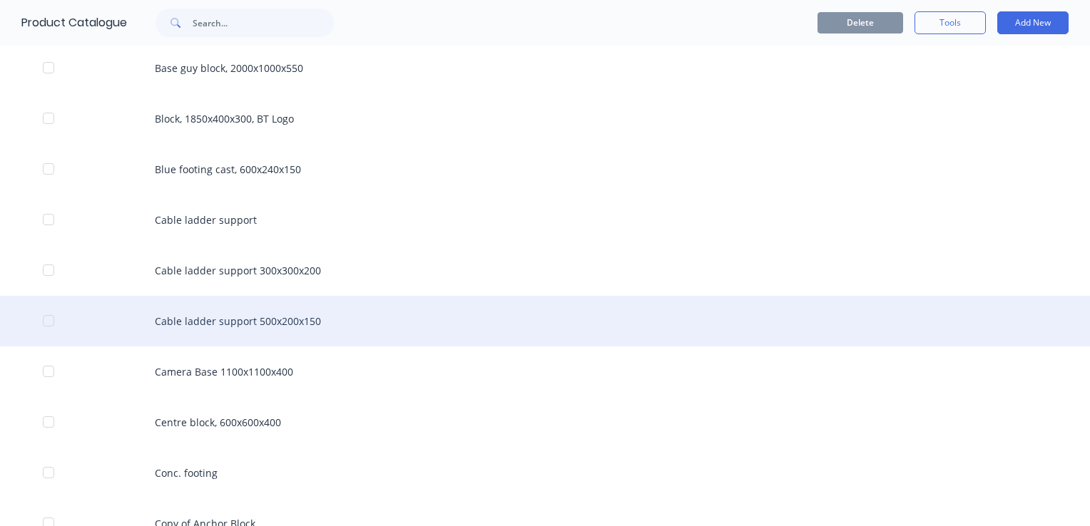
scroll to position [642, 0]
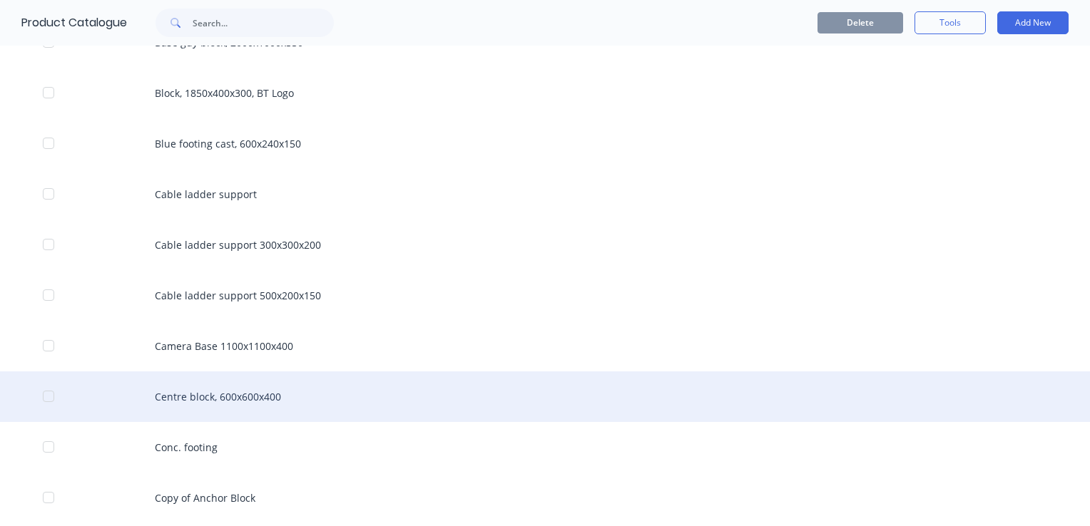
click at [365, 397] on div "Centre block, 600x600x400" at bounding box center [545, 397] width 1090 height 51
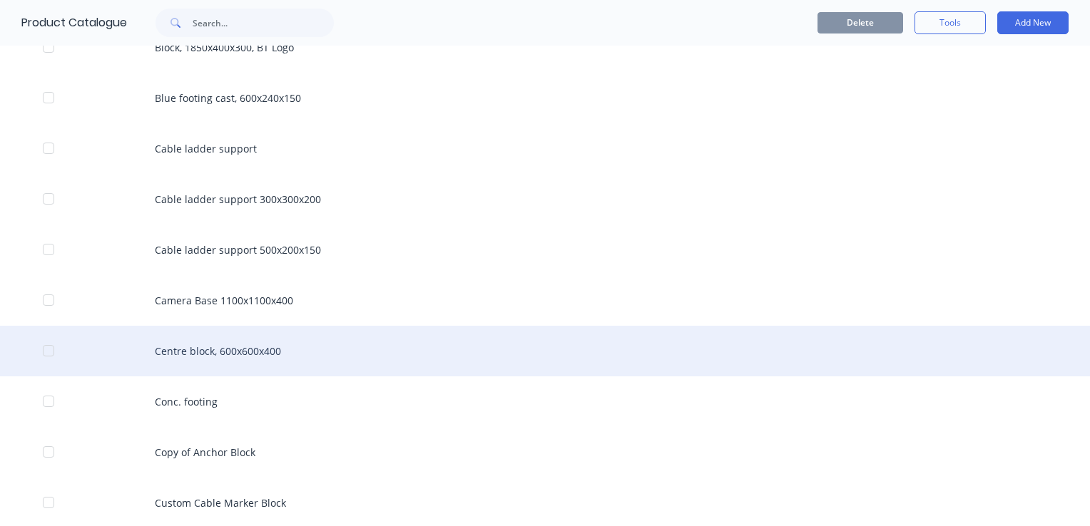
scroll to position [713, 0]
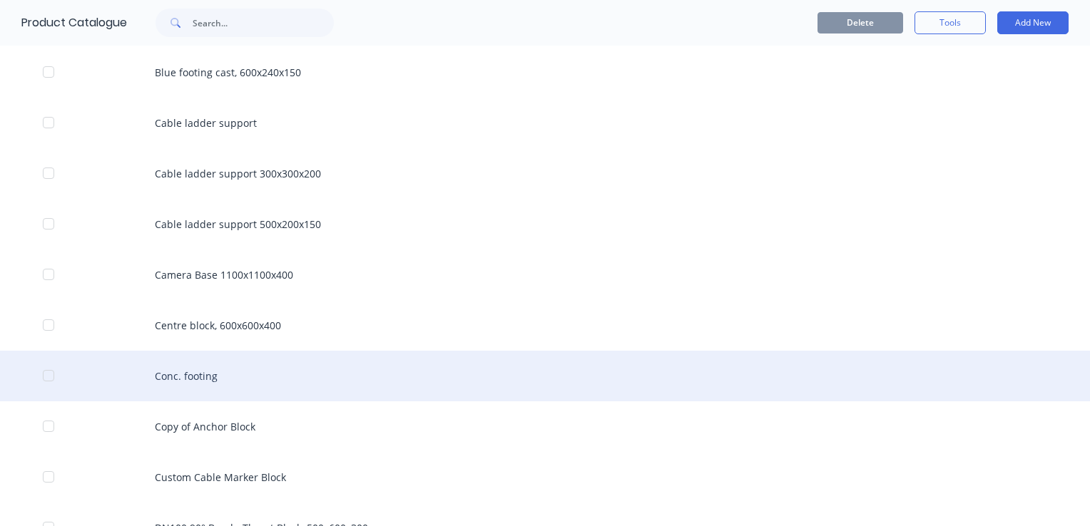
click at [403, 372] on div "Conc. footing" at bounding box center [545, 376] width 1090 height 51
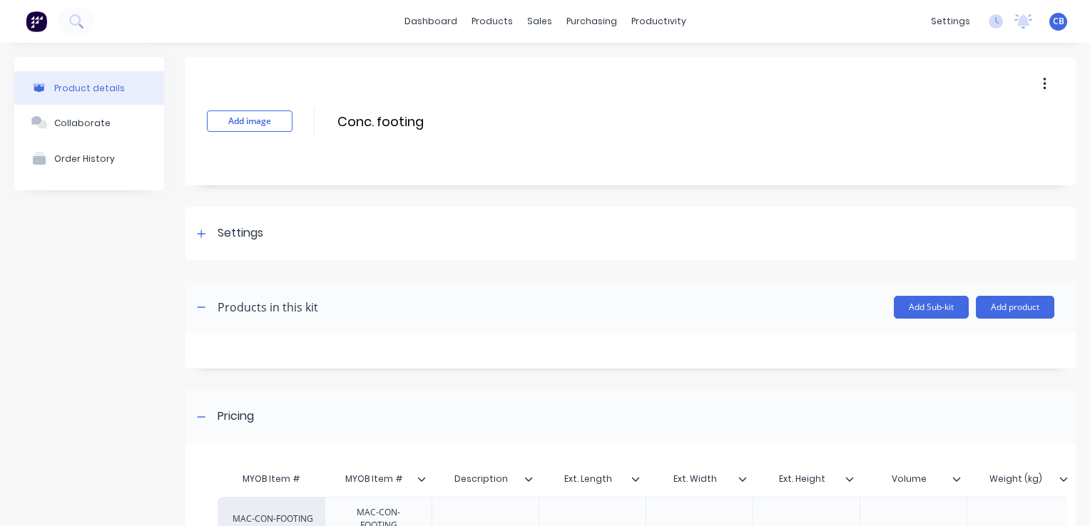
click at [1036, 83] on button "button" at bounding box center [1045, 84] width 34 height 26
click at [999, 128] on span "Duplicate" at bounding box center [992, 121] width 107 height 15
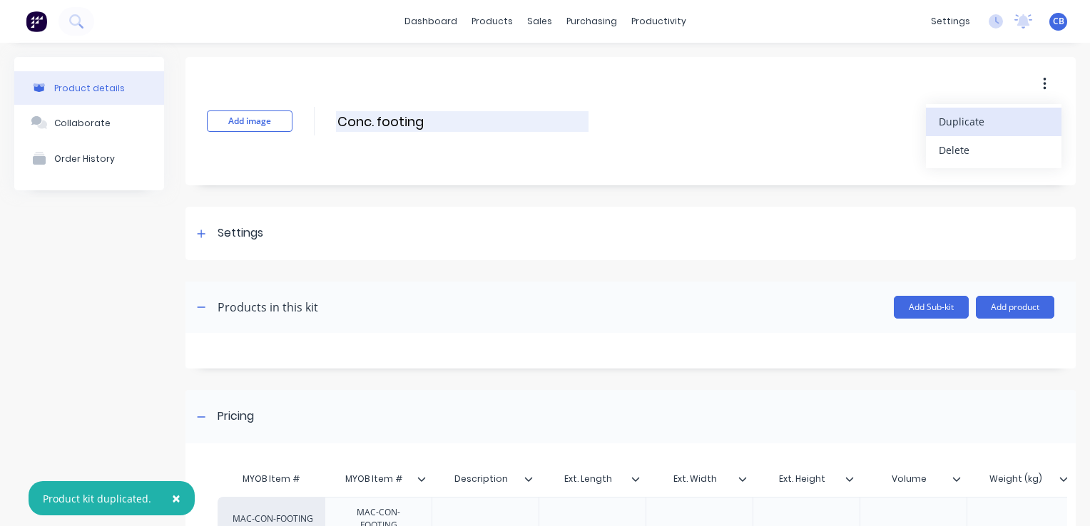
click at [439, 121] on input "Conc. footing" at bounding box center [462, 121] width 253 height 21
drag, startPoint x: 427, startPoint y: 121, endPoint x: 370, endPoint y: 131, distance: 57.4
click at [370, 131] on input "Conc. footing" at bounding box center [462, 121] width 253 height 21
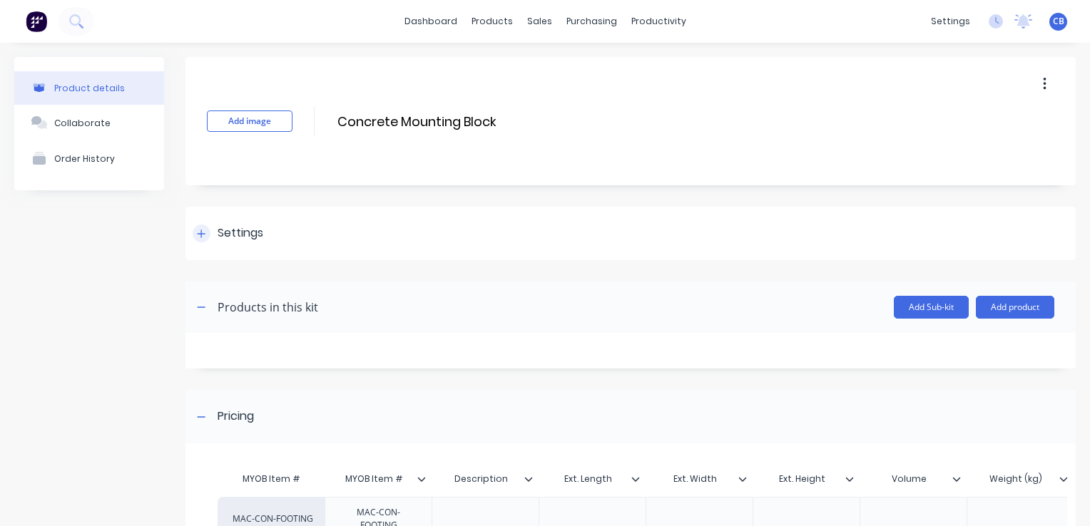
type input "Concrete Mounting Block"
drag, startPoint x: 203, startPoint y: 233, endPoint x: 206, endPoint y: 239, distance: 7.3
click at [203, 233] on icon at bounding box center [201, 234] width 9 height 10
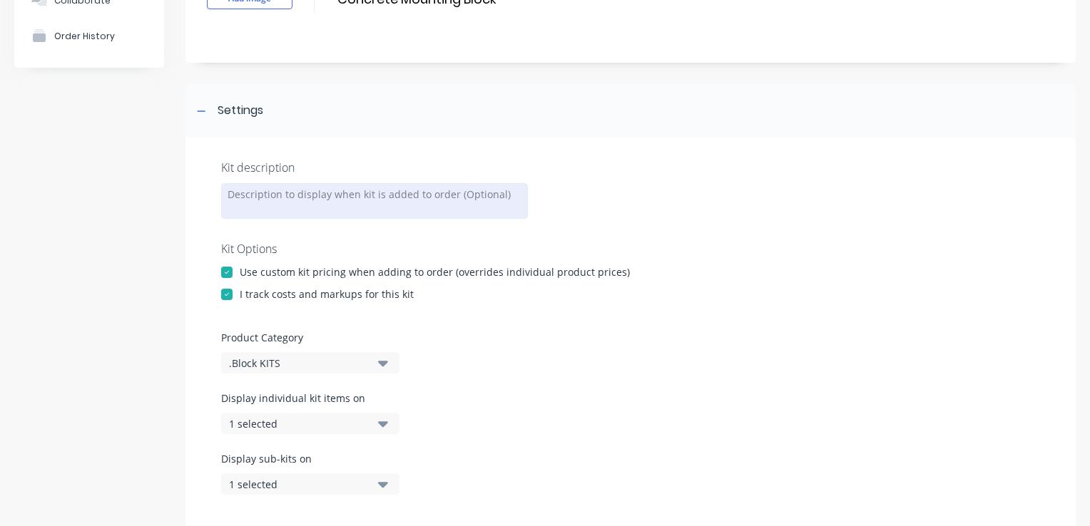
scroll to position [143, 0]
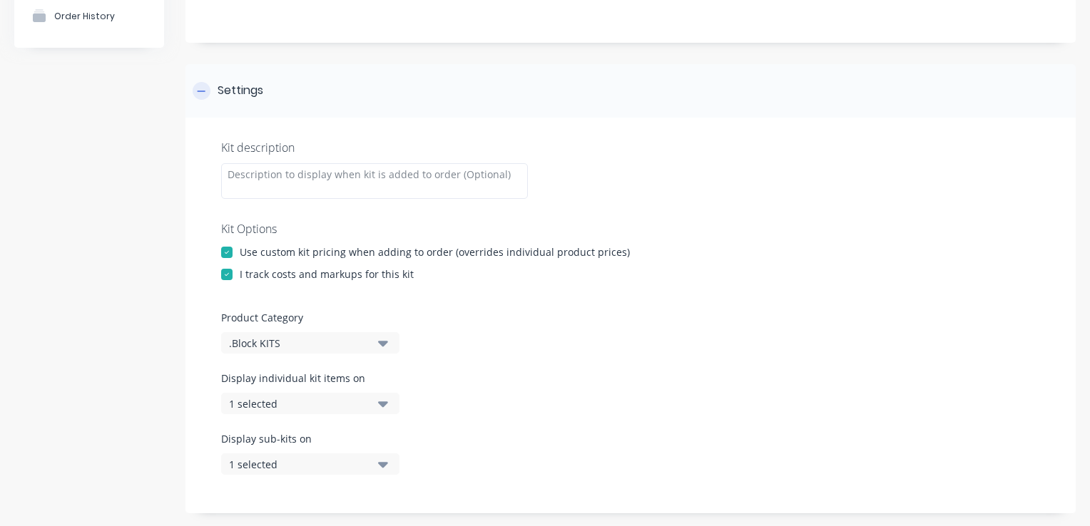
click at [205, 82] on div at bounding box center [202, 91] width 18 height 18
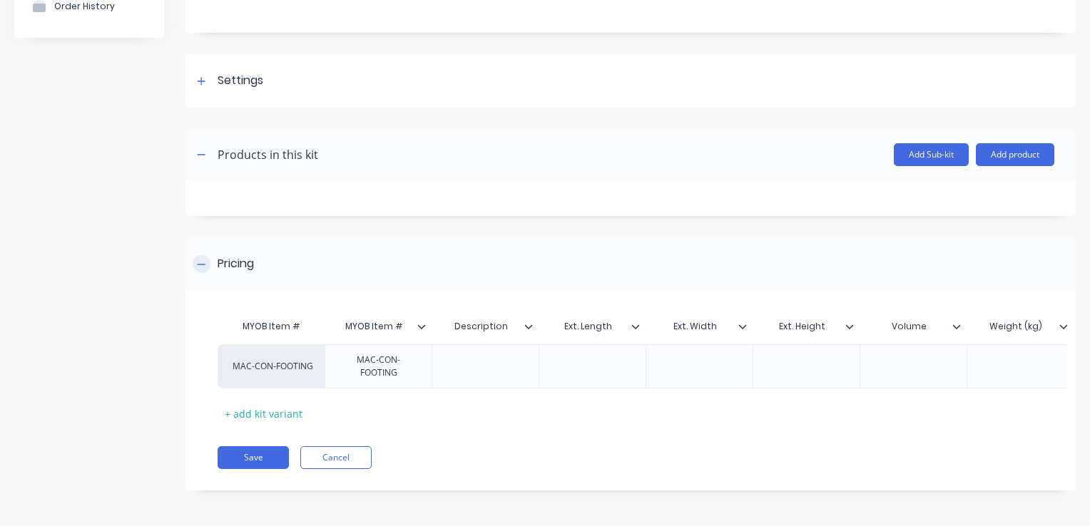
scroll to position [163, 0]
click at [390, 320] on input "MYOB Item #" at bounding box center [374, 326] width 98 height 13
drag, startPoint x: 373, startPoint y: 315, endPoint x: 299, endPoint y: 283, distance: 80.8
click at [306, 312] on div "MYOB Item # MYOB Item # MYOB Item # Description Ext. Length Ext. Width Ext. Hei…" at bounding box center [885, 328] width 1335 height 32
type input "Item #"
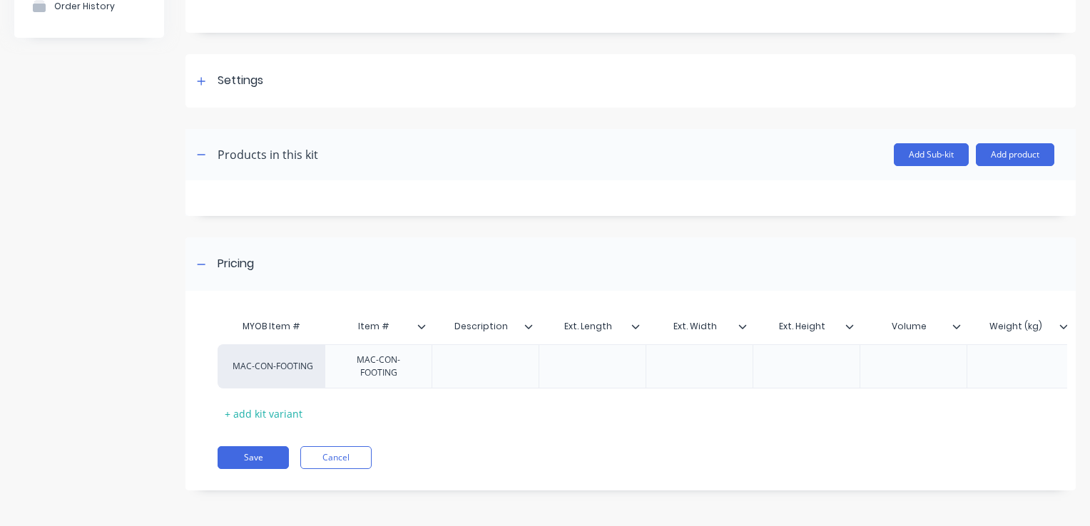
click at [263, 314] on div "MYOB Item #" at bounding box center [271, 326] width 107 height 29
drag, startPoint x: 270, startPoint y: 315, endPoint x: 225, endPoint y: 315, distance: 44.9
click at [225, 315] on div "MYOB Item #" at bounding box center [271, 326] width 107 height 29
click at [562, 207] on div "Add image Concrete Mounting Block Concrete Mounting Block Enter kit name Settin…" at bounding box center [630, 208] width 890 height 608
click at [385, 356] on div "MAC-CON-FOOTING" at bounding box center [378, 366] width 95 height 31
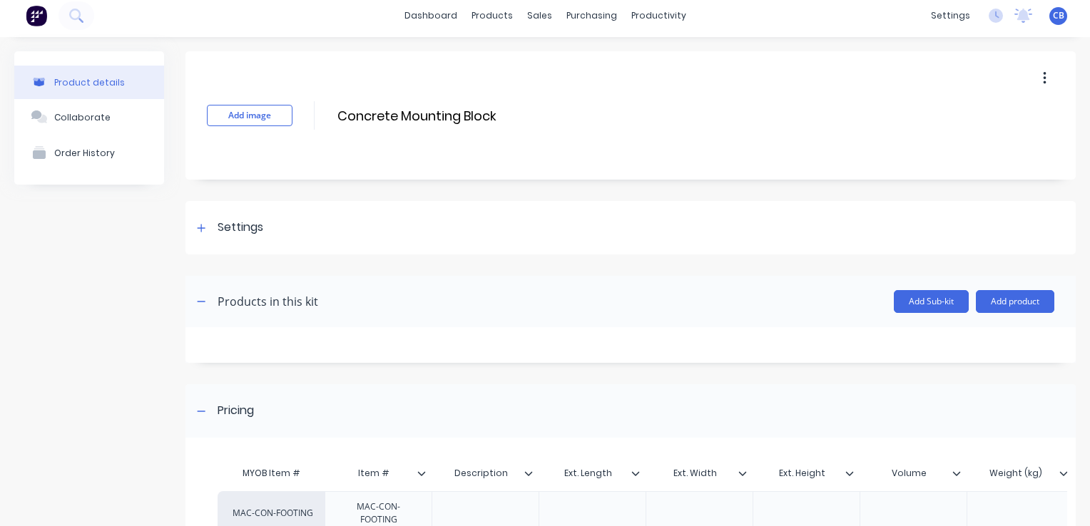
scroll to position [0, 0]
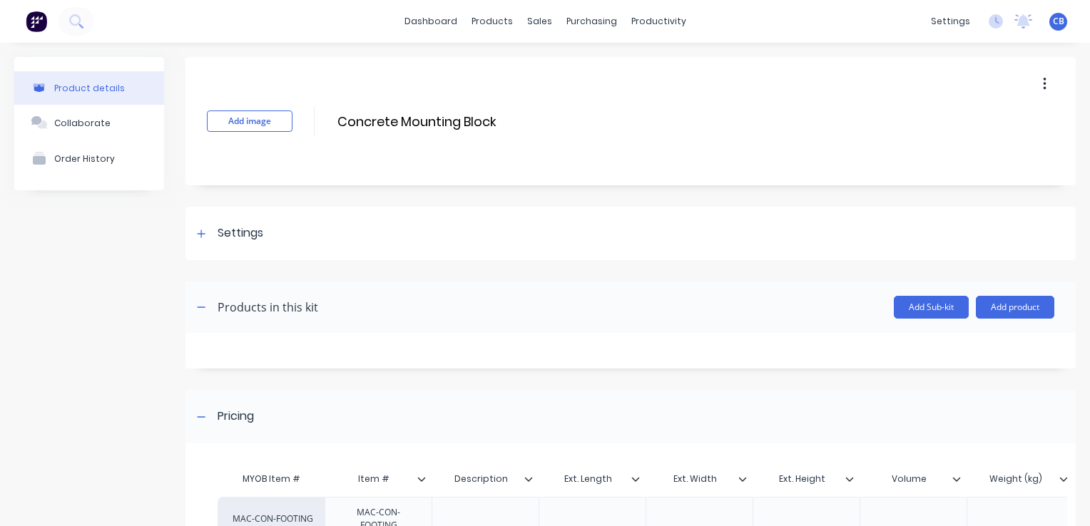
click at [437, 302] on div "Add Sub-kit Add product" at bounding box center [686, 307] width 736 height 23
click at [529, 116] on input "Concrete Mounting Block" at bounding box center [462, 121] width 253 height 21
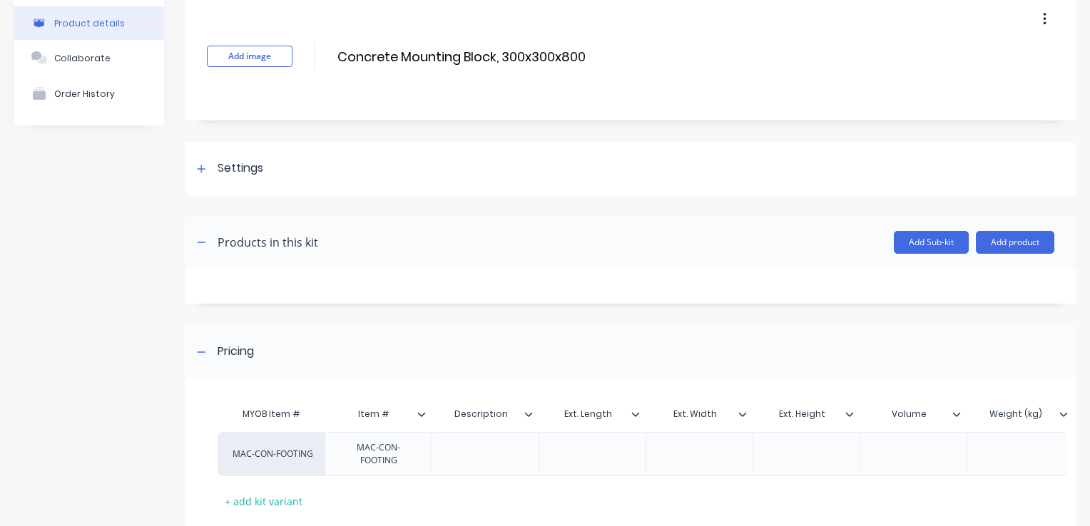
scroll to position [163, 0]
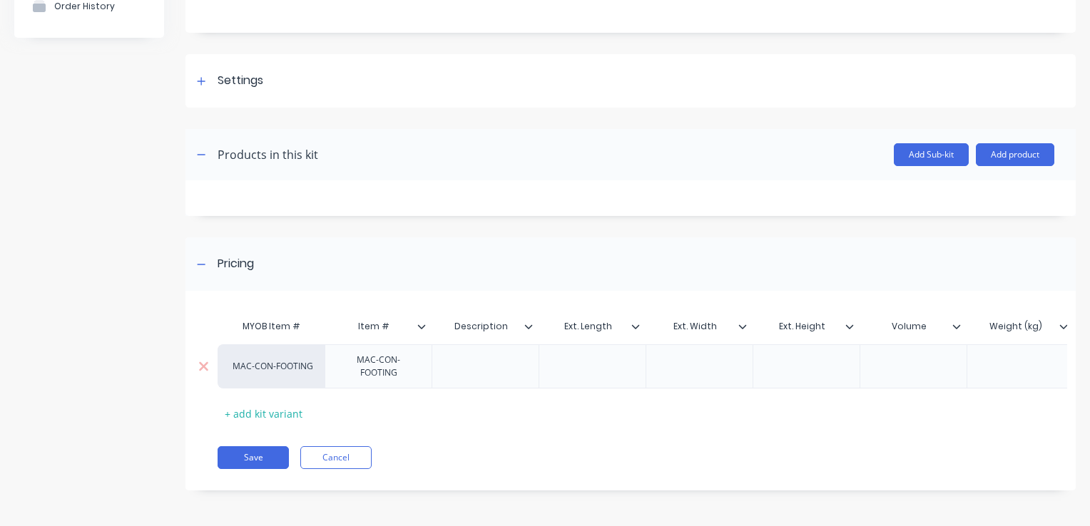
click at [480, 369] on div at bounding box center [485, 367] width 107 height 44
click at [491, 359] on div at bounding box center [485, 366] width 71 height 19
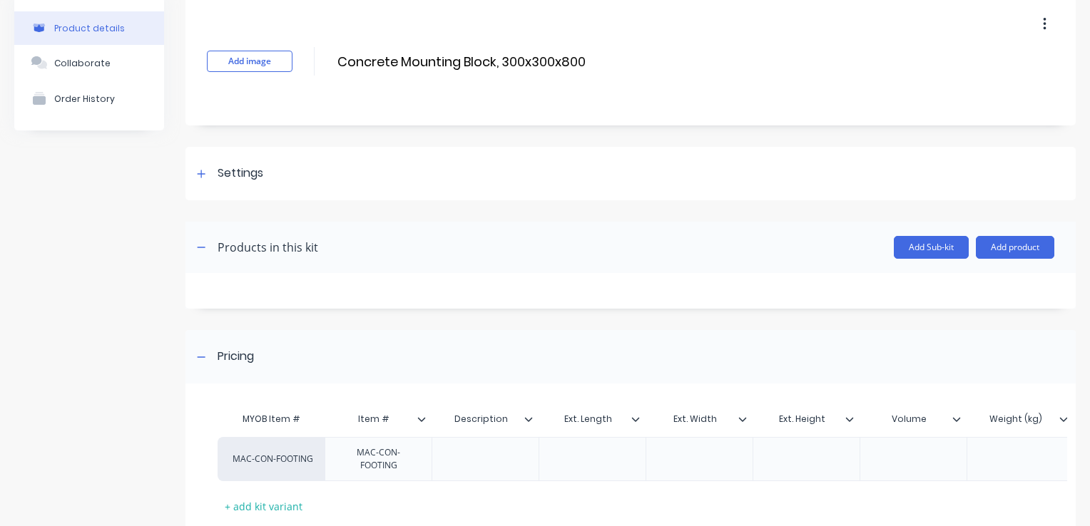
scroll to position [0, 0]
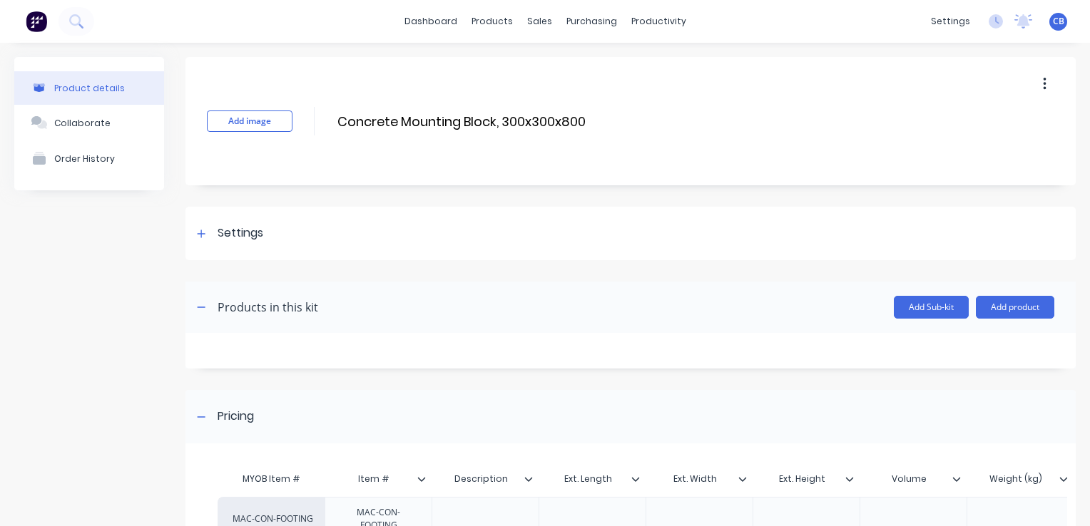
drag, startPoint x: 586, startPoint y: 123, endPoint x: 334, endPoint y: 118, distance: 252.6
click at [334, 118] on div "Add image Concrete Mounting Block, 300x300x800 Concrete Mounting Block, 300x300…" at bounding box center [630, 121] width 890 height 128
click at [571, 113] on input "Concrete Mounting Block, 300x300x800" at bounding box center [462, 121] width 253 height 21
type input "Concrete Mounting Block, 300x300x500"
drag, startPoint x: 591, startPoint y: 119, endPoint x: 392, endPoint y: 118, distance: 199.0
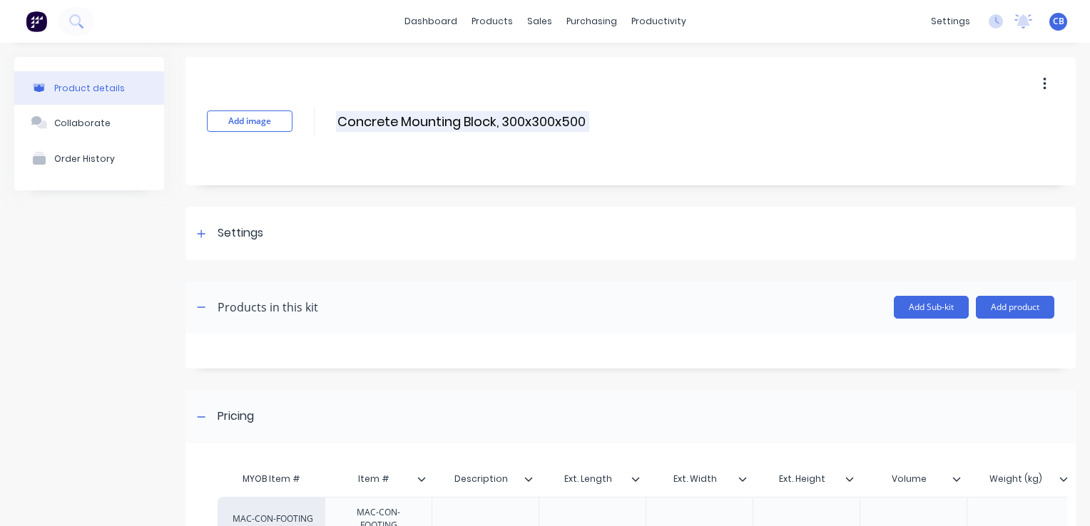
click at [392, 118] on div "Add image Concrete Mounting Block, 300x300x500 Concrete Mounting Block, 300x300…" at bounding box center [630, 121] width 890 height 128
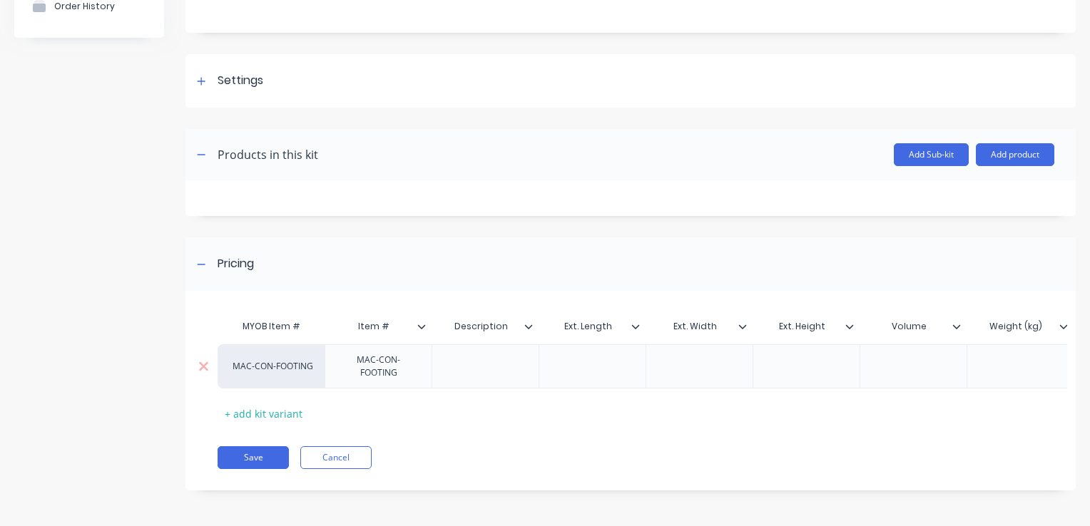
scroll to position [163, 0]
click at [477, 357] on div at bounding box center [485, 366] width 71 height 19
paste div
drag, startPoint x: 508, startPoint y: 357, endPoint x: 422, endPoint y: 350, distance: 85.8
click at [422, 350] on div "MAC-CON-FOOTING MAC-CON-FOOTING 31540 $0.00 0% $0.00 $0.00 $0.00 $0.00" at bounding box center [885, 367] width 1335 height 44
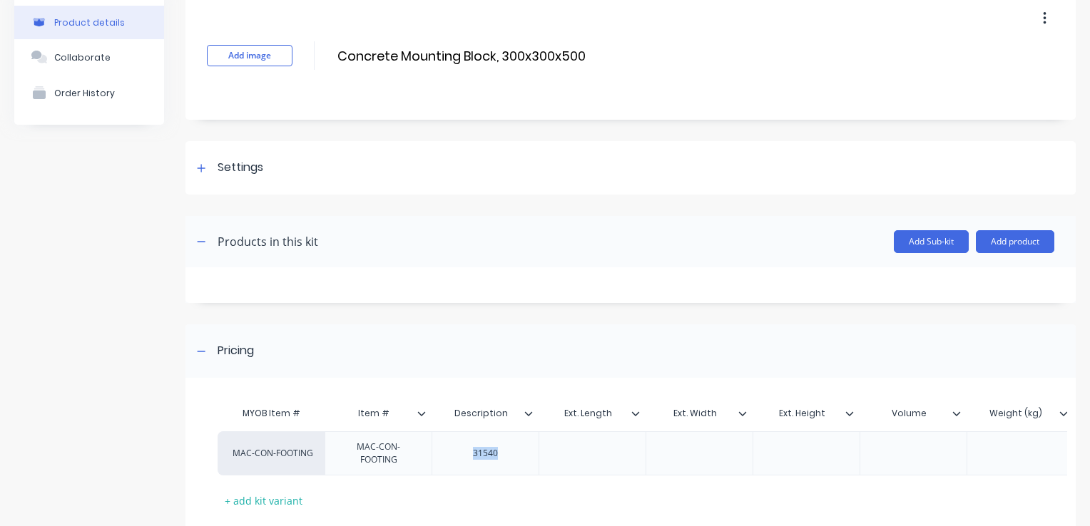
scroll to position [0, 0]
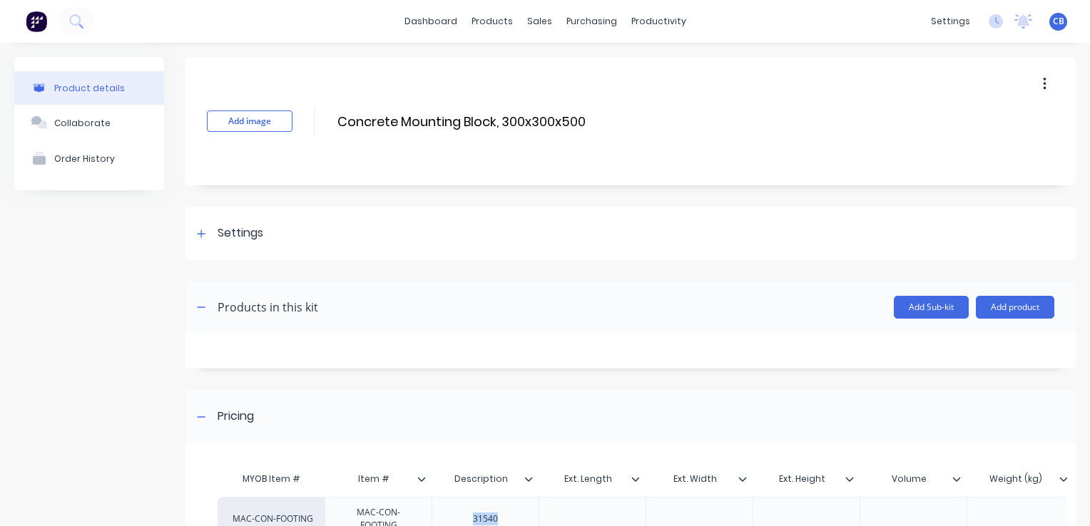
click at [536, 106] on div "Add image Concrete Mounting Block, 300x300x500 Concrete Mounting Block, 300x300…" at bounding box center [630, 121] width 890 height 128
drag, startPoint x: 586, startPoint y: 118, endPoint x: 313, endPoint y: 126, distance: 273.3
click at [313, 126] on div "Add image Concrete Mounting Block, 300x300x500 Concrete Mounting Block, 300x300…" at bounding box center [630, 121] width 890 height 128
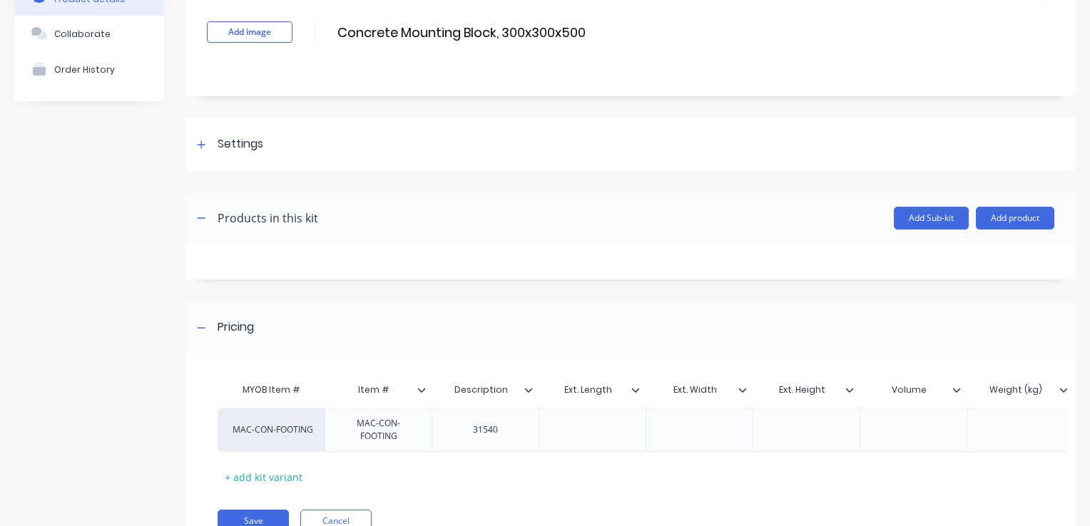
scroll to position [163, 0]
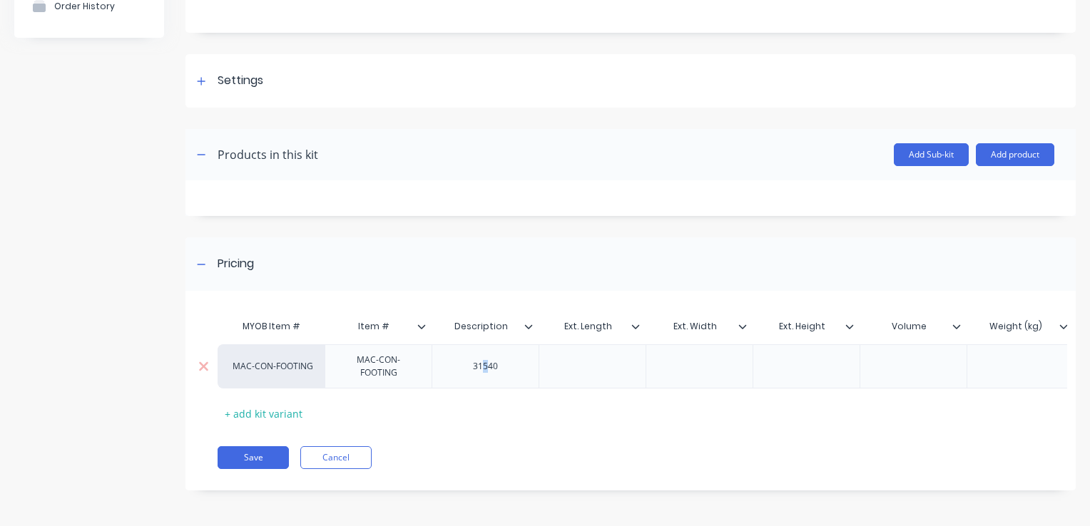
click at [486, 357] on div "31540" at bounding box center [485, 366] width 71 height 19
click at [503, 363] on div "31540" at bounding box center [485, 366] width 71 height 19
drag, startPoint x: 499, startPoint y: 358, endPoint x: 432, endPoint y: 359, distance: 66.3
click at [433, 360] on div "31540" at bounding box center [485, 367] width 107 height 44
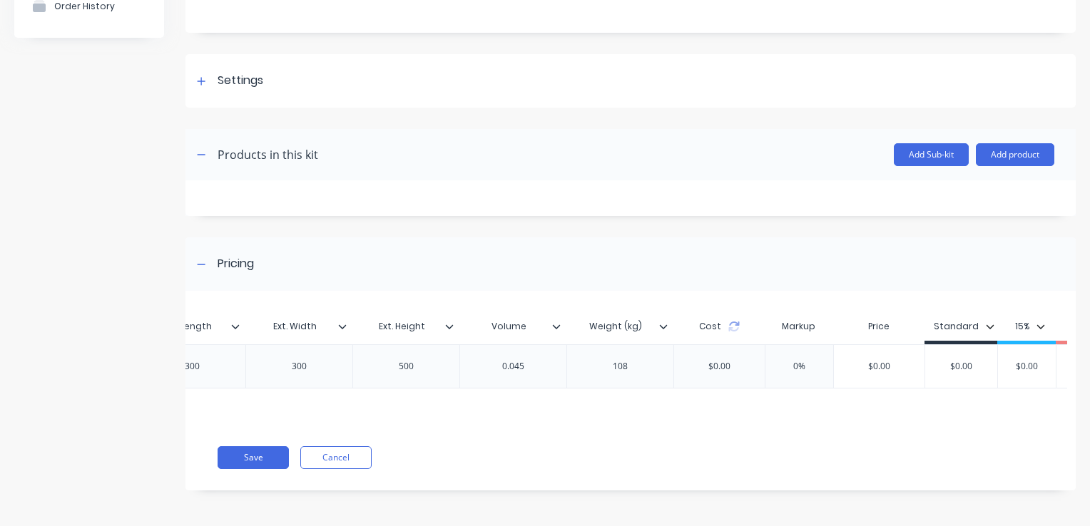
type input "0%"
type input "$195"
drag, startPoint x: 976, startPoint y: 361, endPoint x: 907, endPoint y: 350, distance: 70.0
click at [907, 350] on div "MAC-CON-FOOTING MAC-CON-FOOTING Concrete Mounting Block, 300x300x500 300 300 50…" at bounding box center [437, 367] width 1430 height 44
type input "195"
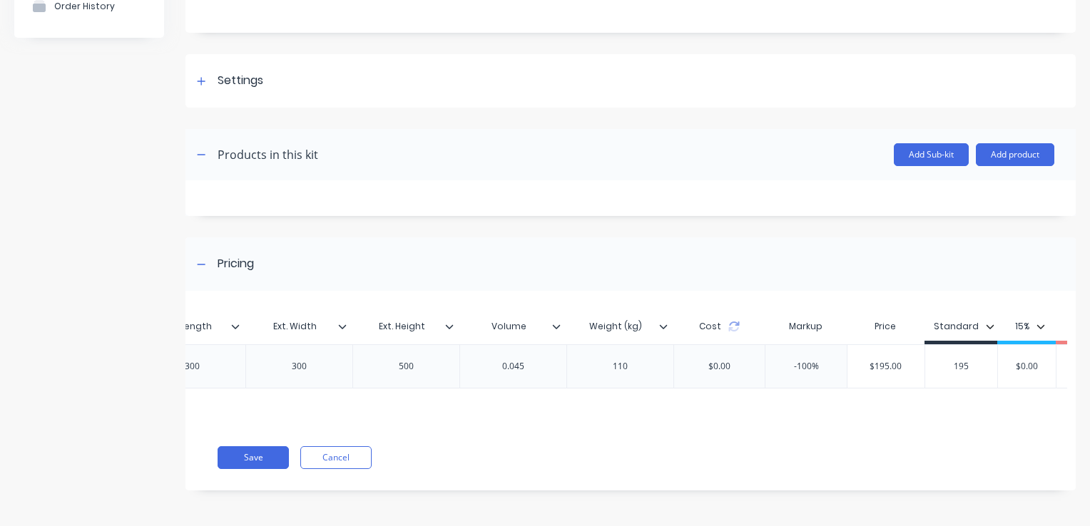
type input "$0.00"
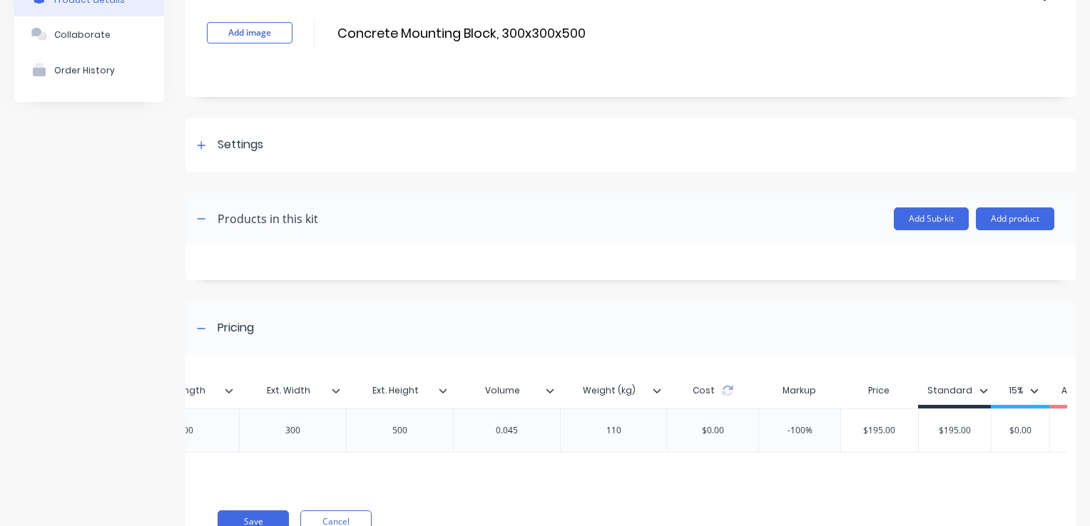
scroll to position [0, 0]
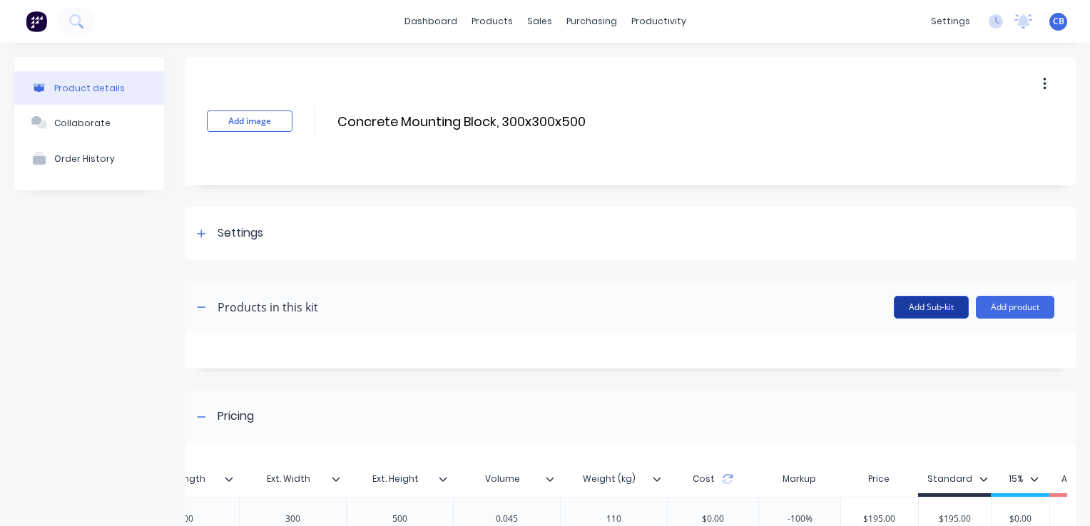
click at [894, 301] on button "Add Sub-kit" at bounding box center [931, 307] width 75 height 23
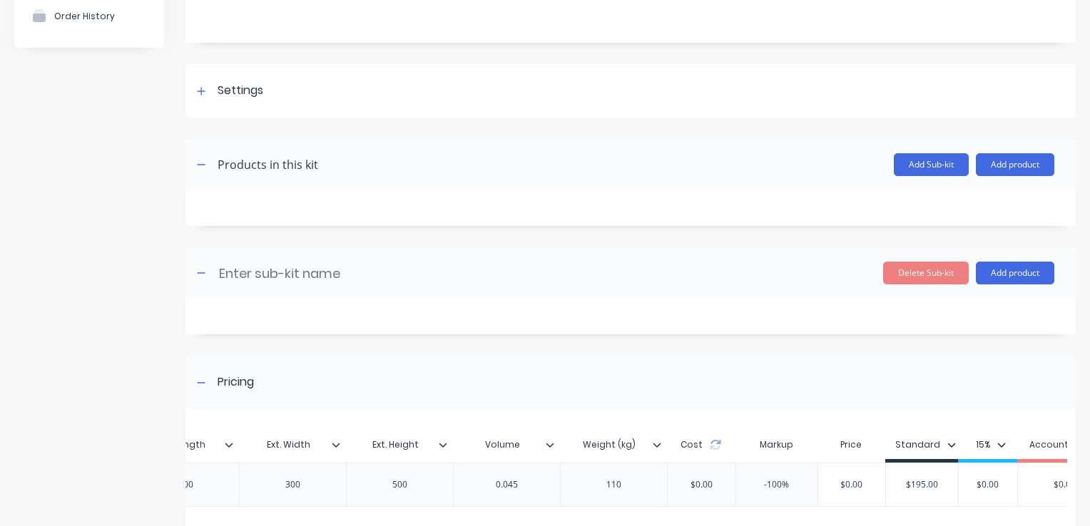
scroll to position [71, 0]
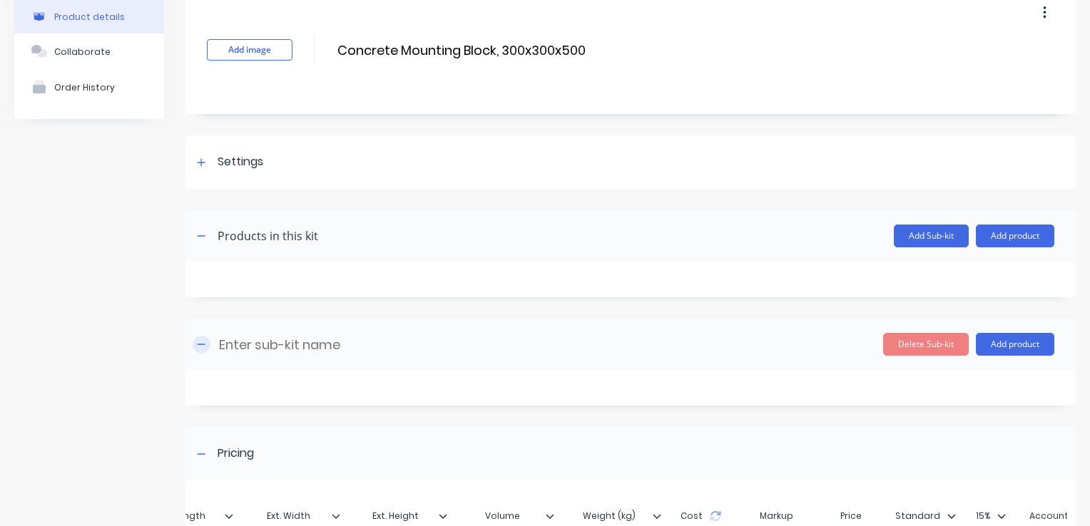
click at [198, 341] on icon "button" at bounding box center [201, 345] width 9 height 10
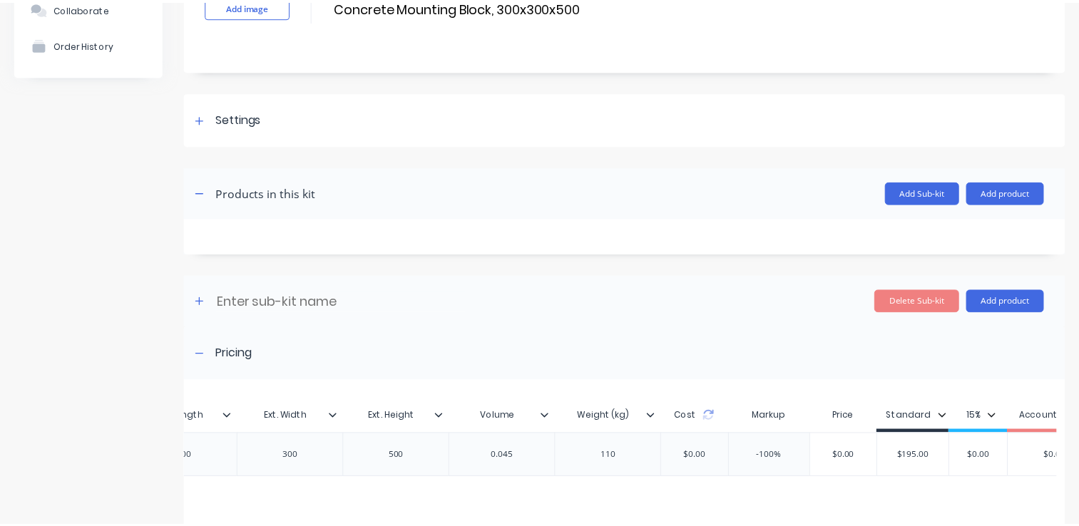
scroll to position [0, 0]
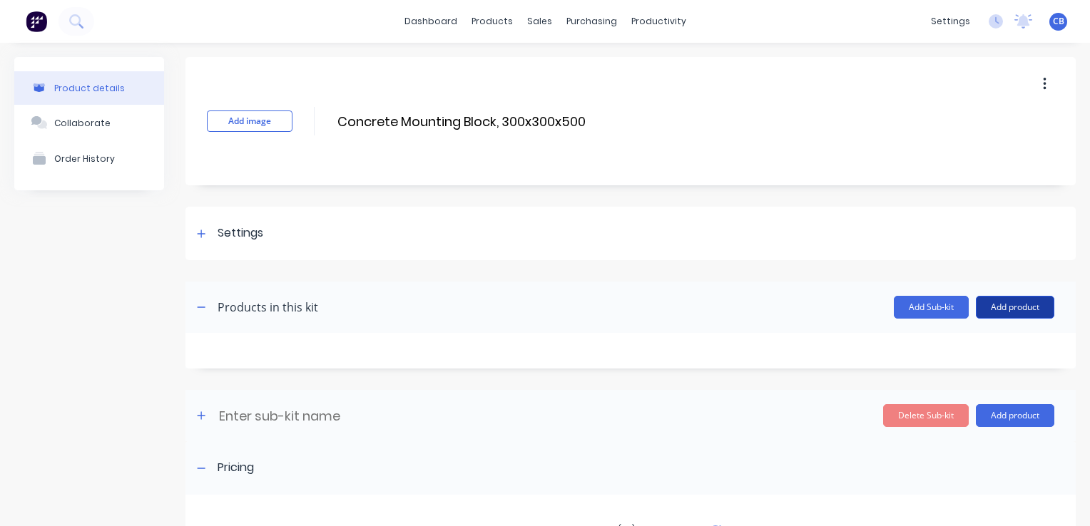
click at [1004, 299] on button "Add product" at bounding box center [1015, 307] width 78 height 23
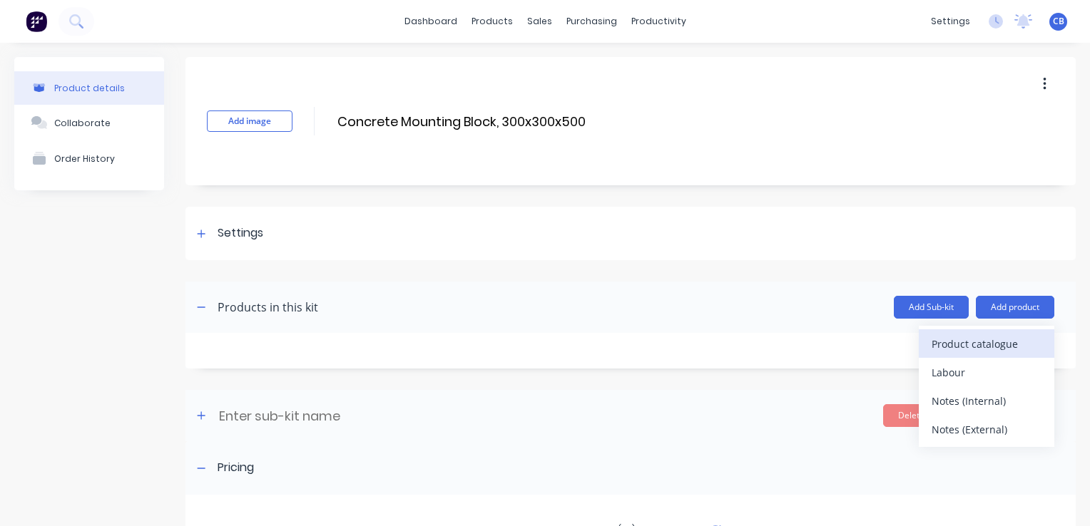
click at [945, 343] on div "Product catalogue" at bounding box center [987, 344] width 110 height 21
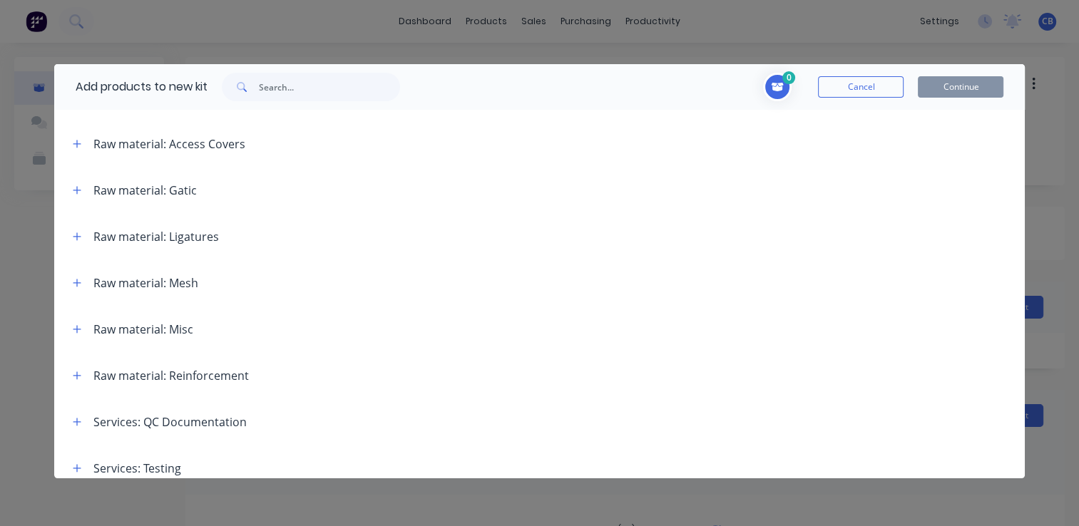
scroll to position [571, 0]
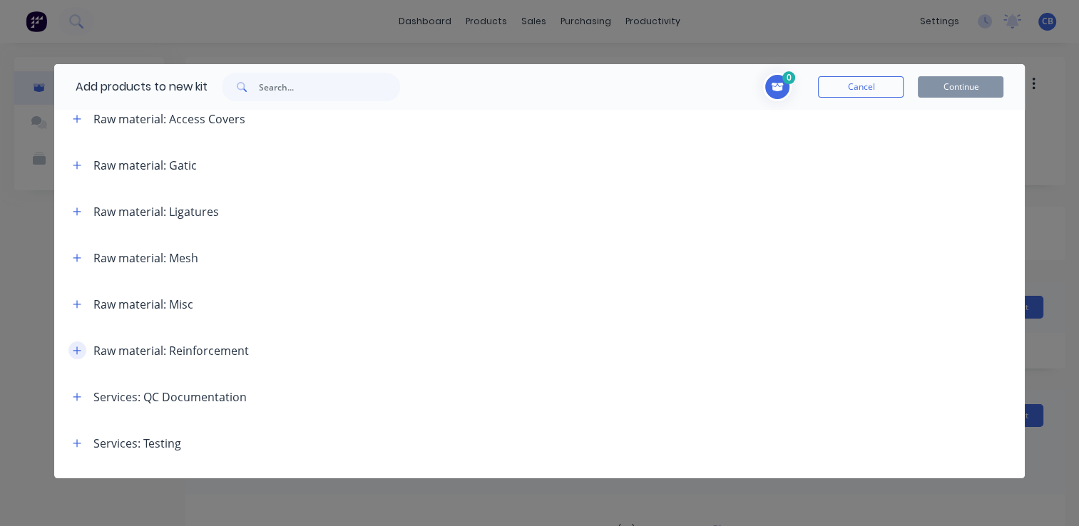
click at [76, 350] on icon "button" at bounding box center [77, 351] width 9 height 10
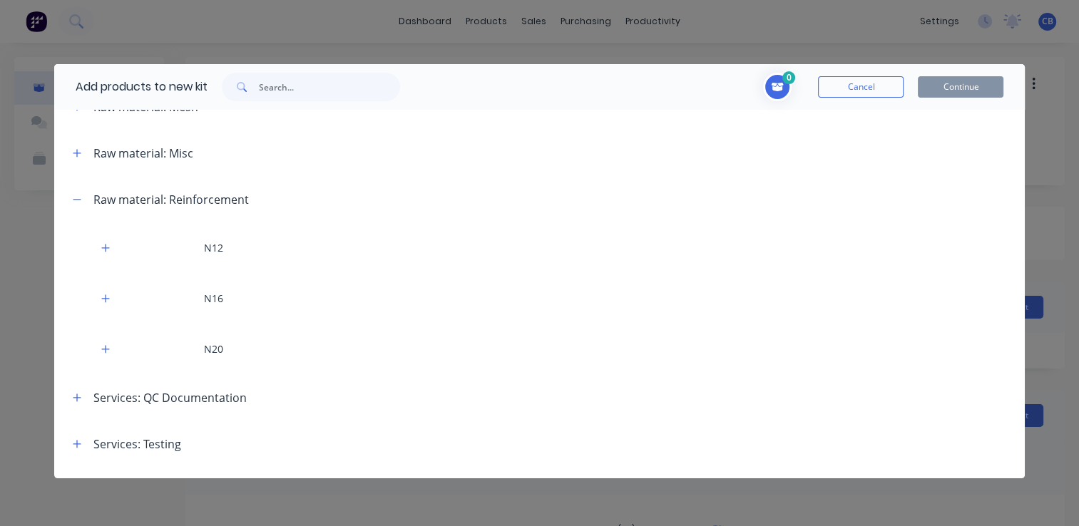
scroll to position [785, 0]
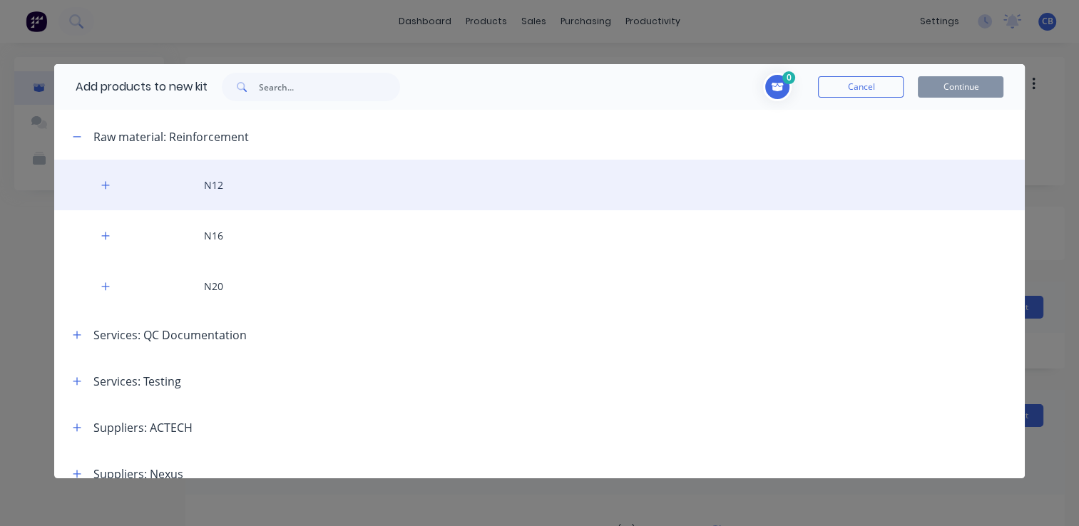
click at [218, 185] on div "N12" at bounding box center [540, 185] width 972 height 51
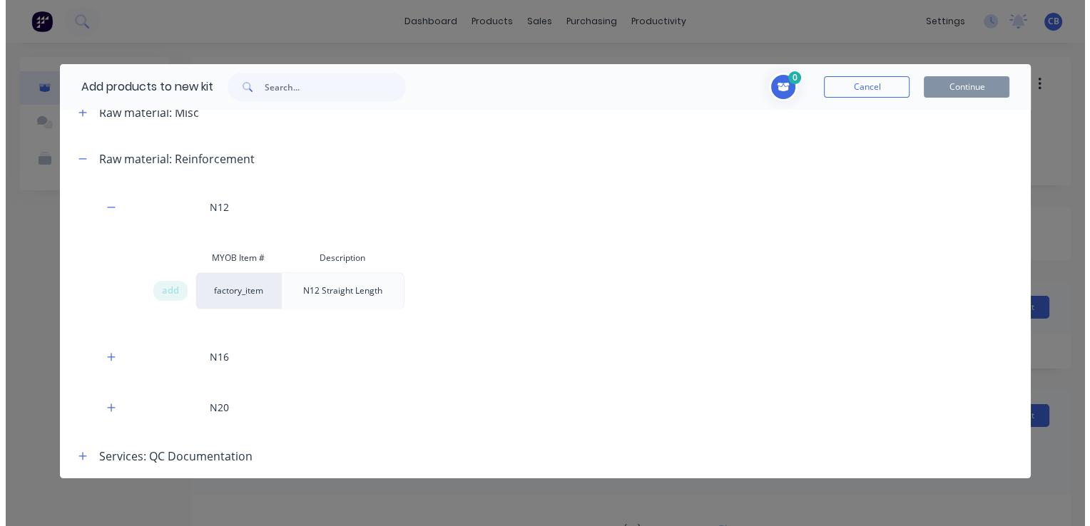
scroll to position [759, 0]
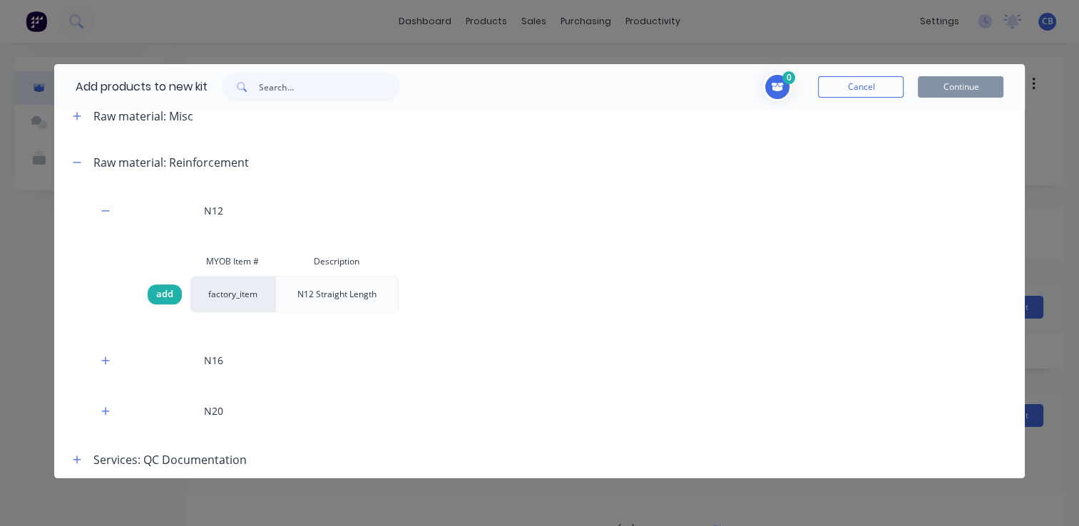
click at [170, 297] on span "add" at bounding box center [164, 294] width 17 height 14
click at [944, 88] on button "Continue" at bounding box center [961, 86] width 86 height 21
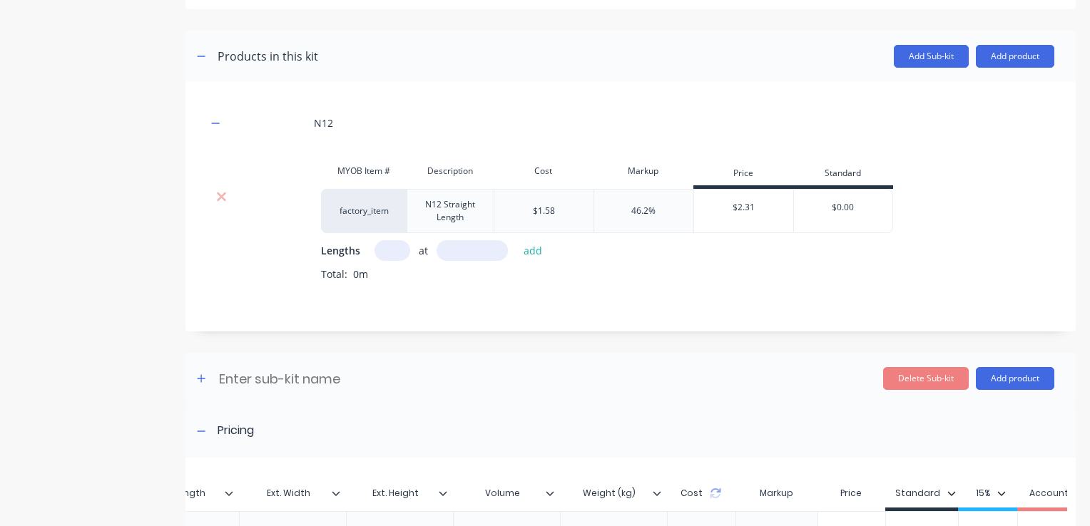
scroll to position [285, 0]
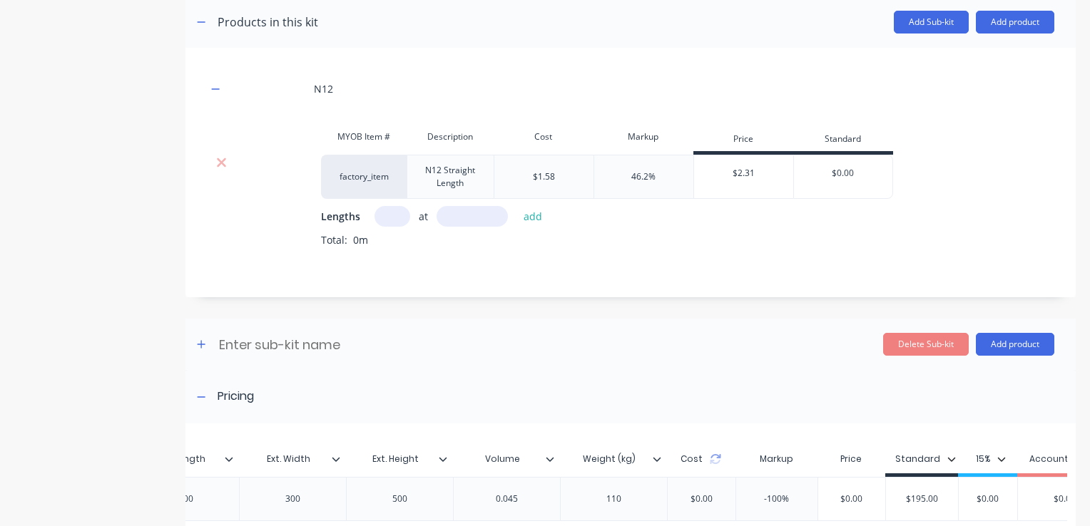
click at [391, 214] on input "text" at bounding box center [393, 216] width 36 height 21
drag, startPoint x: 411, startPoint y: 218, endPoint x: 377, endPoint y: 213, distance: 34.6
click at [377, 213] on div "4 at add" at bounding box center [462, 216] width 175 height 21
click at [393, 215] on input "4" at bounding box center [393, 216] width 36 height 21
drag, startPoint x: 394, startPoint y: 218, endPoint x: 372, endPoint y: 214, distance: 23.1
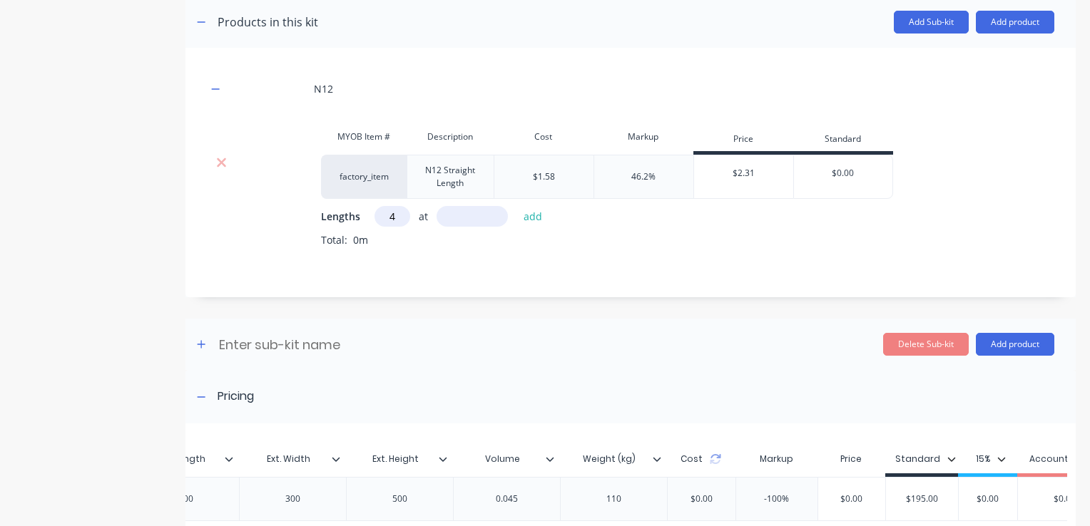
click at [375, 215] on input "4" at bounding box center [393, 216] width 36 height 21
type input "8"
type input "200"
click at [539, 218] on button "add" at bounding box center [533, 216] width 34 height 19
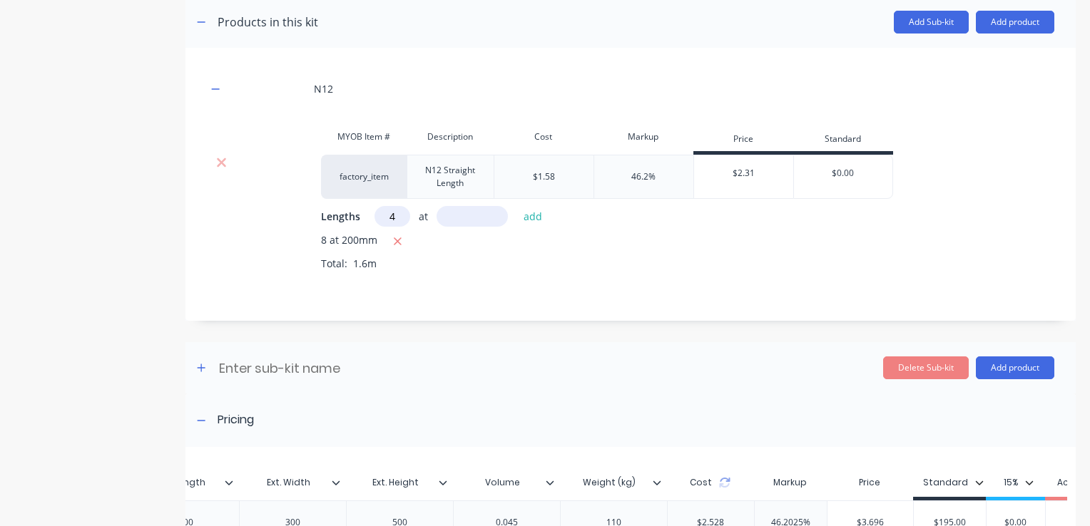
type input "4"
type input "400"
click at [536, 220] on button "add" at bounding box center [533, 216] width 34 height 19
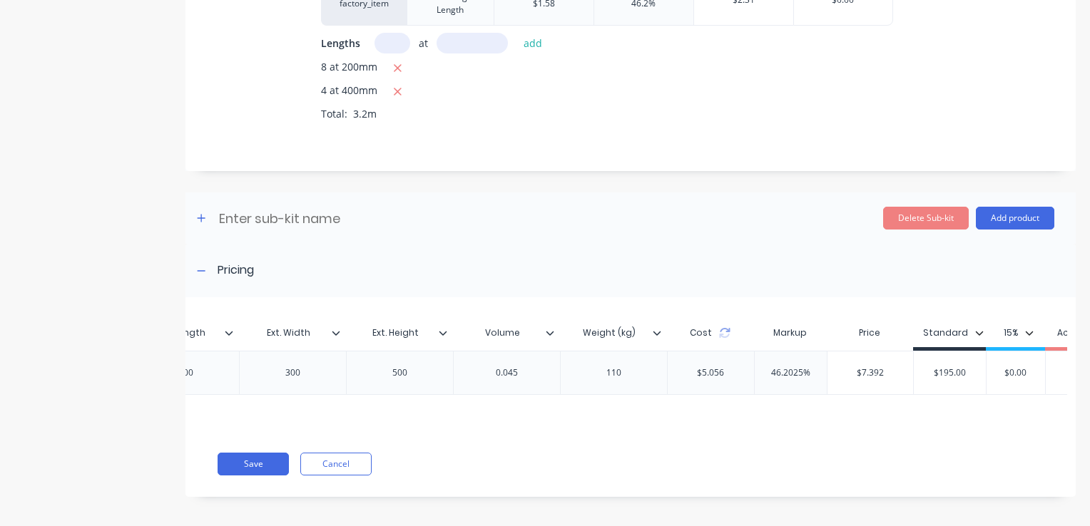
scroll to position [474, 0]
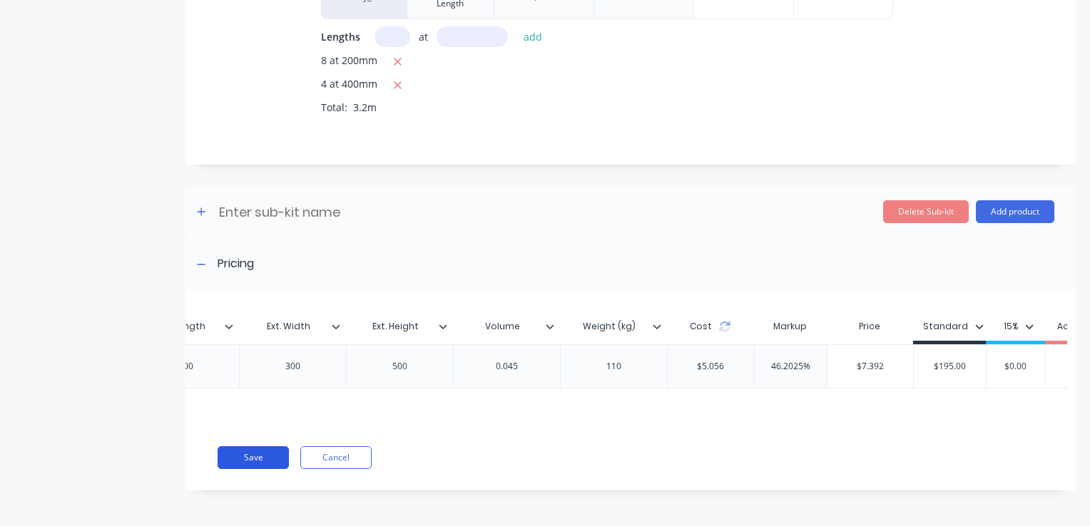
click at [244, 462] on button "Save" at bounding box center [253, 458] width 71 height 23
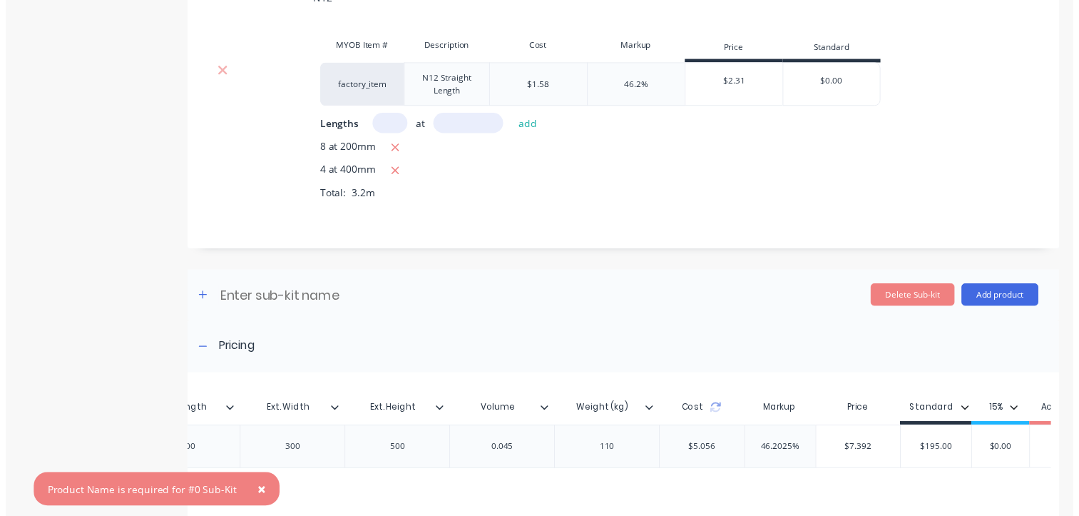
scroll to position [402, 0]
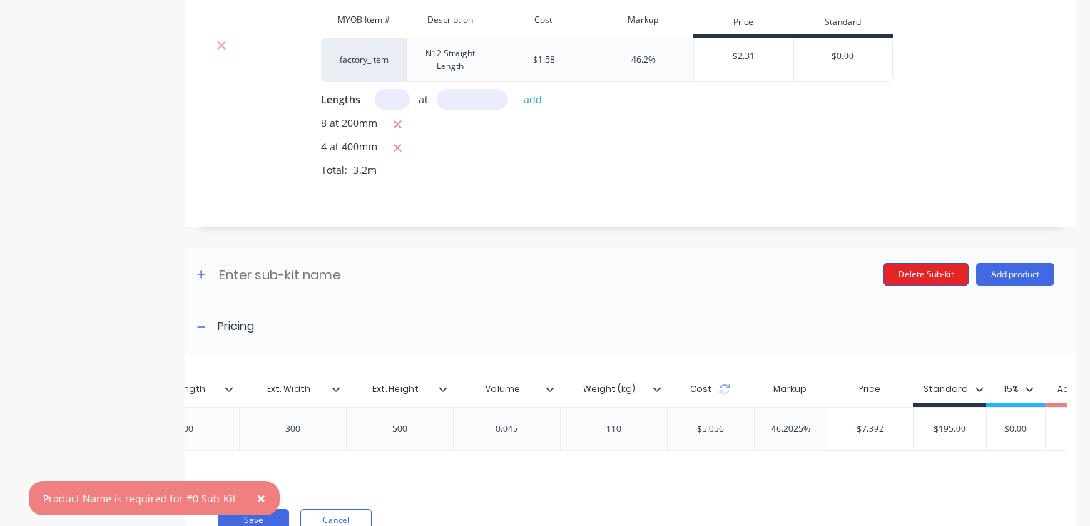
click at [914, 277] on button "Delete Sub-kit" at bounding box center [926, 274] width 86 height 23
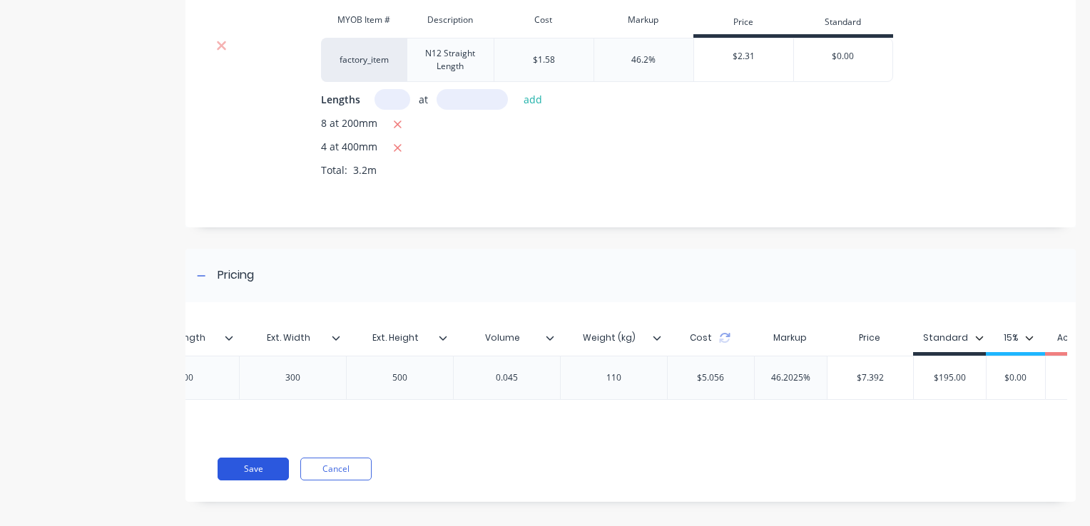
click at [247, 481] on button "Save" at bounding box center [253, 469] width 71 height 23
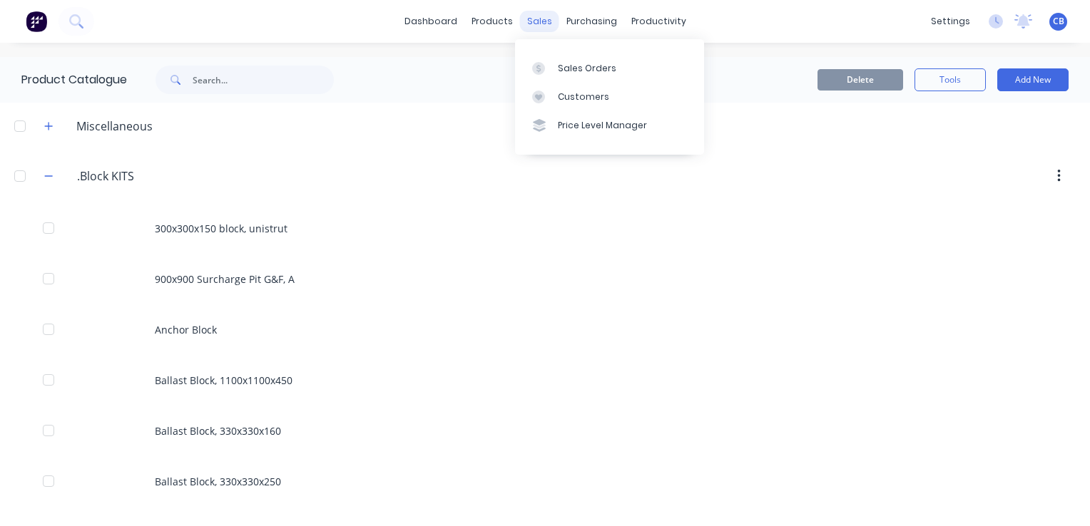
click at [536, 19] on div "sales" at bounding box center [539, 21] width 39 height 21
click at [565, 64] on div "Sales Orders" at bounding box center [587, 68] width 58 height 13
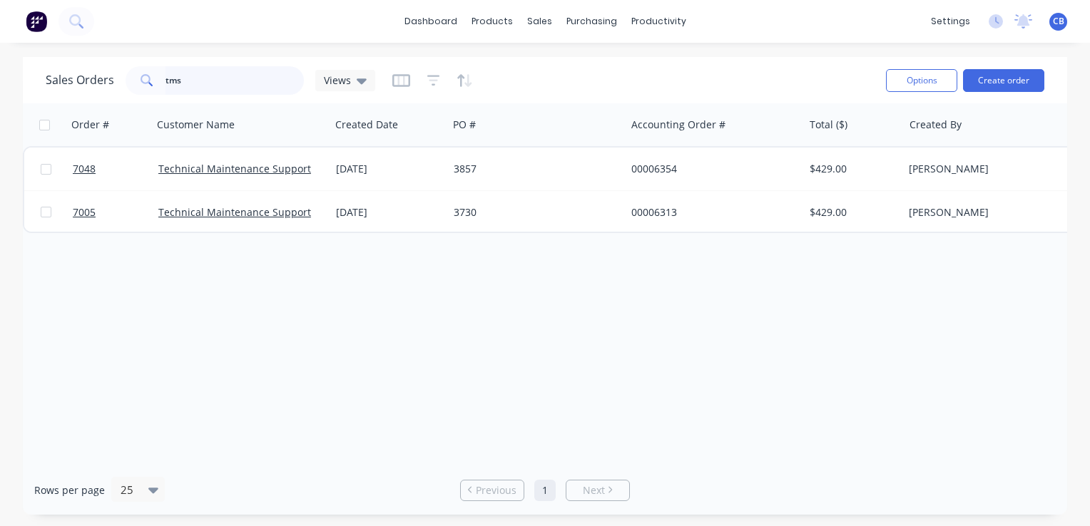
click at [214, 83] on input "tms" at bounding box center [234, 80] width 139 height 29
type input "t"
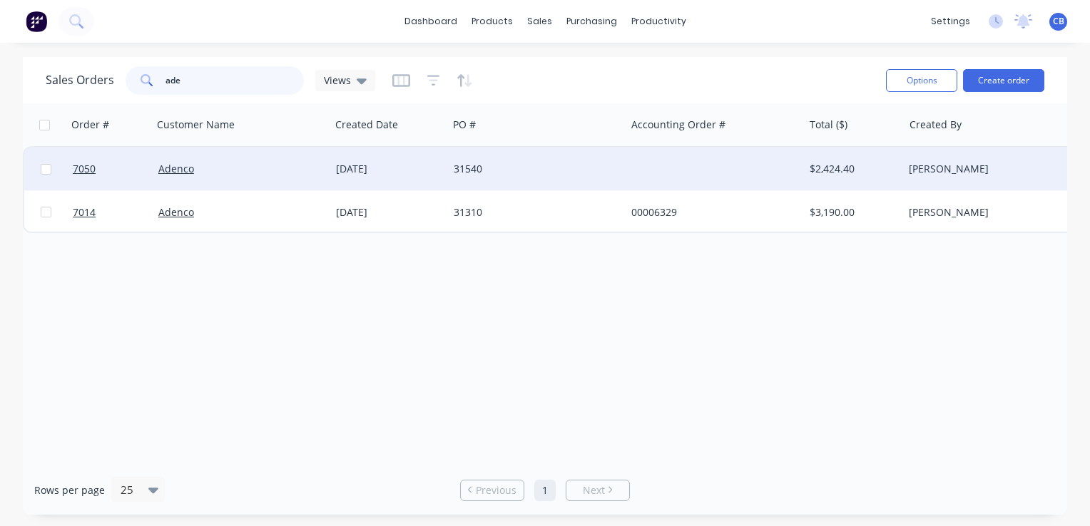
type input "ade"
click at [600, 174] on div "31540" at bounding box center [533, 169] width 158 height 14
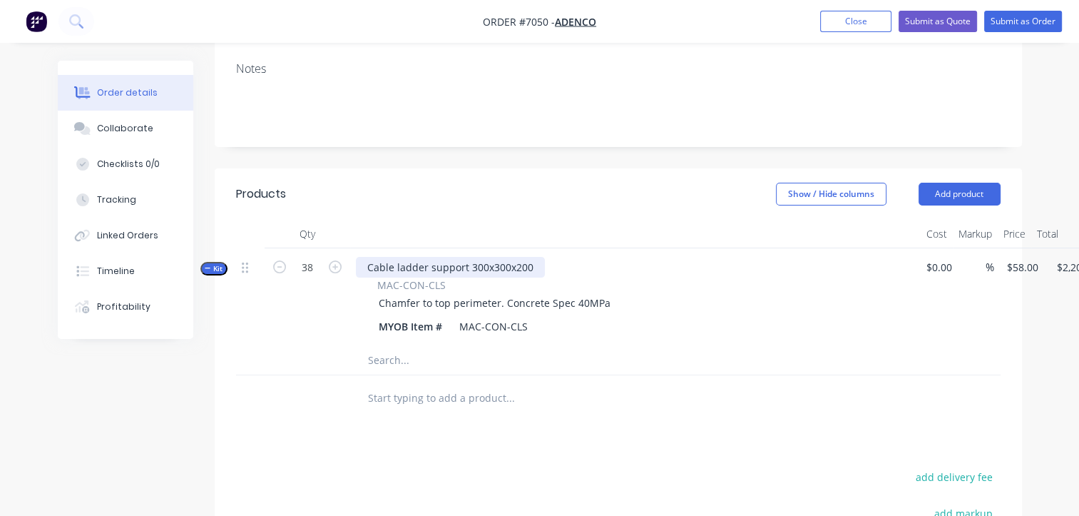
scroll to position [285, 0]
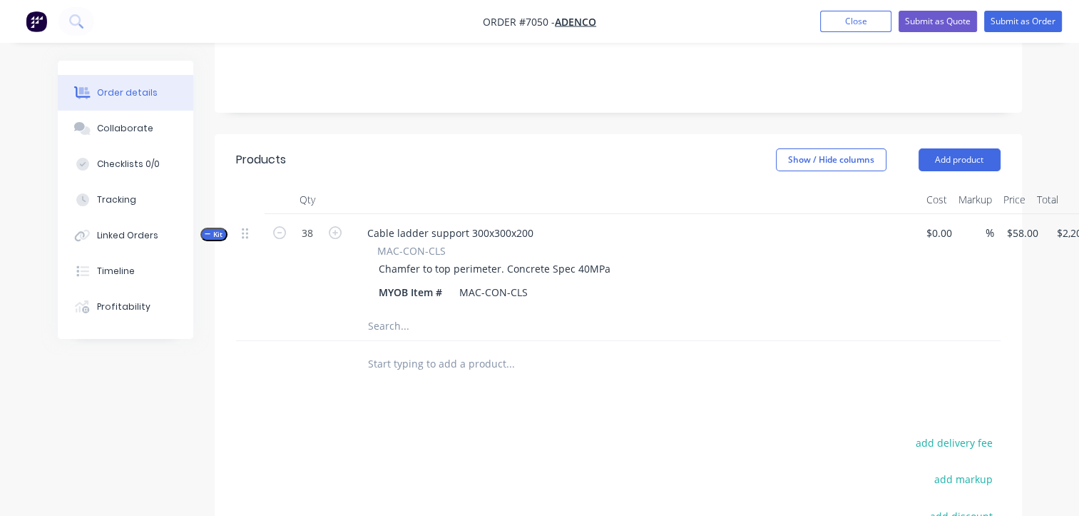
click at [408, 350] on input "text" at bounding box center [509, 364] width 285 height 29
type input "MAC-"
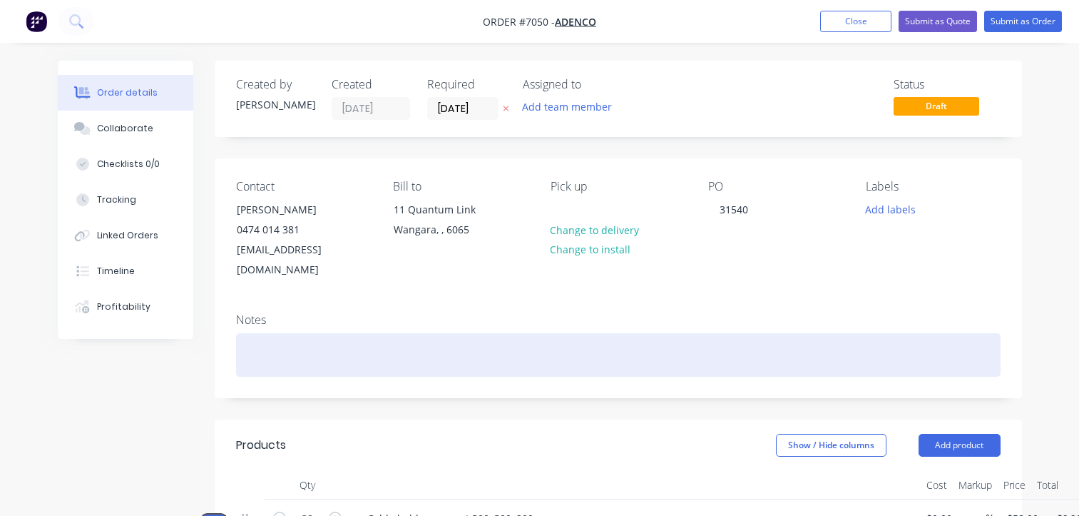
scroll to position [285, 0]
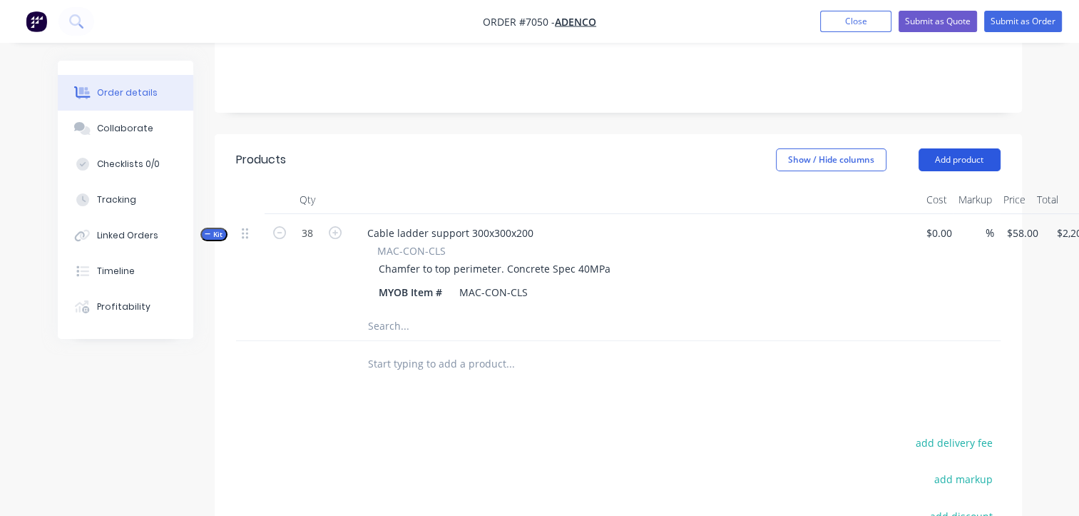
click at [952, 148] on button "Add product" at bounding box center [960, 159] width 82 height 23
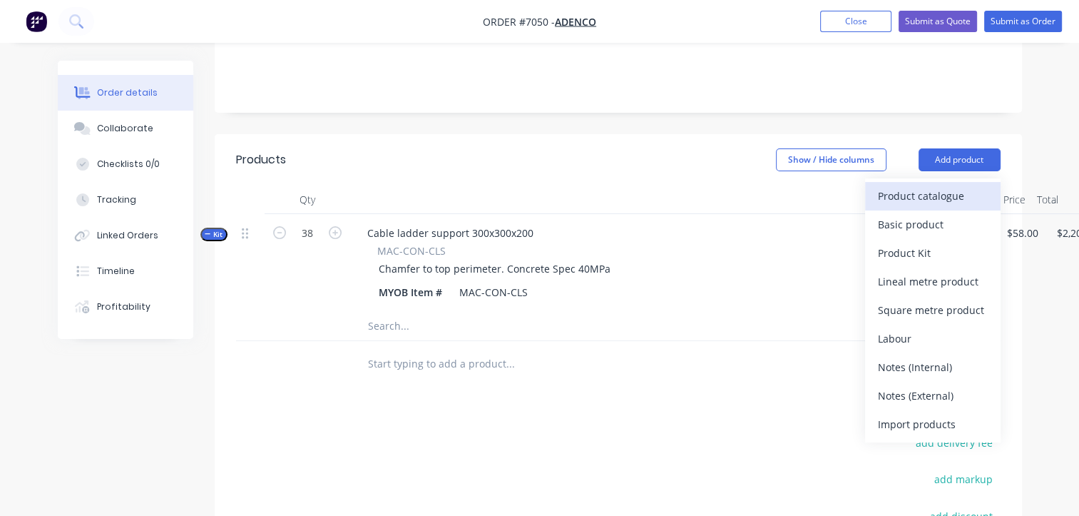
click at [917, 185] on div "Product catalogue" at bounding box center [933, 195] width 110 height 21
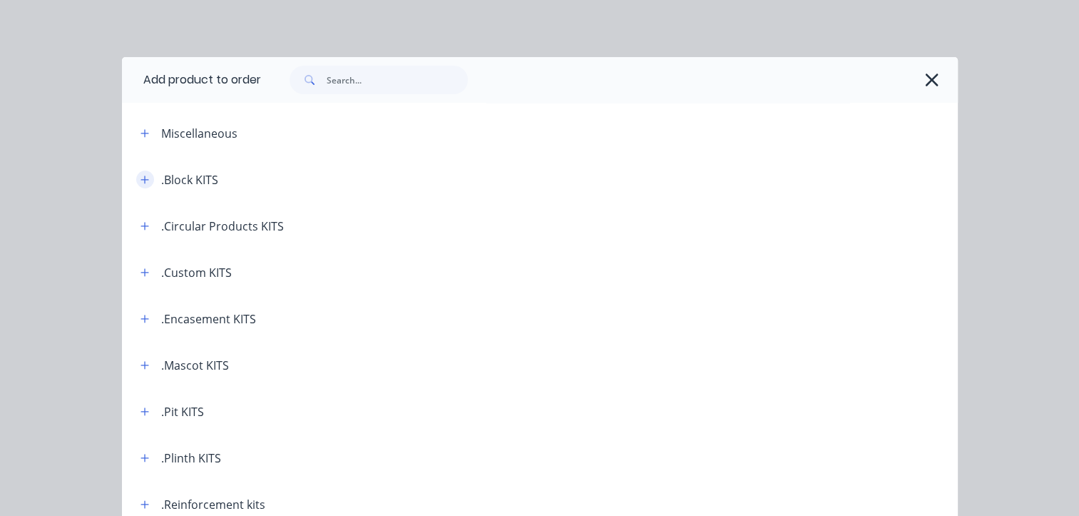
click at [142, 178] on icon "button" at bounding box center [145, 180] width 9 height 10
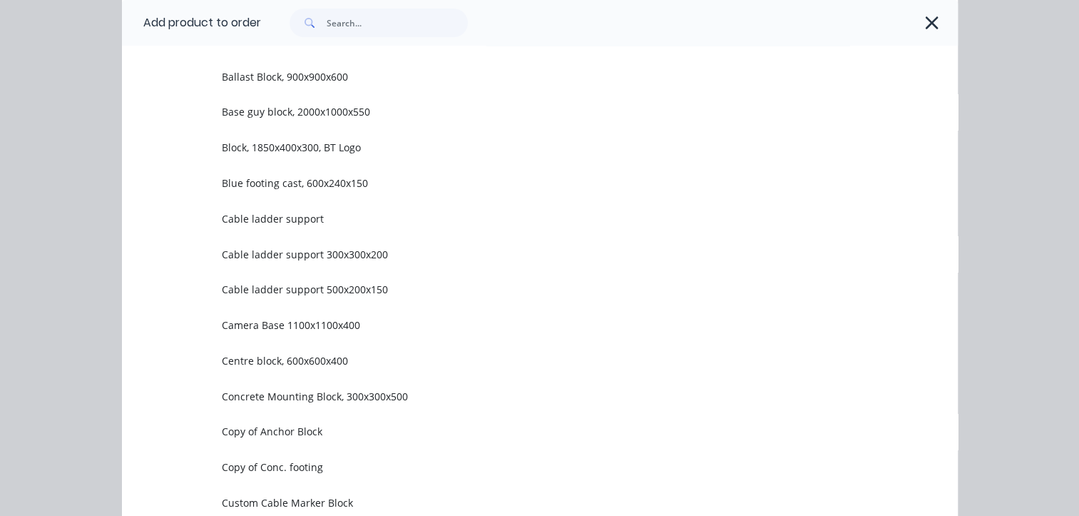
scroll to position [499, 0]
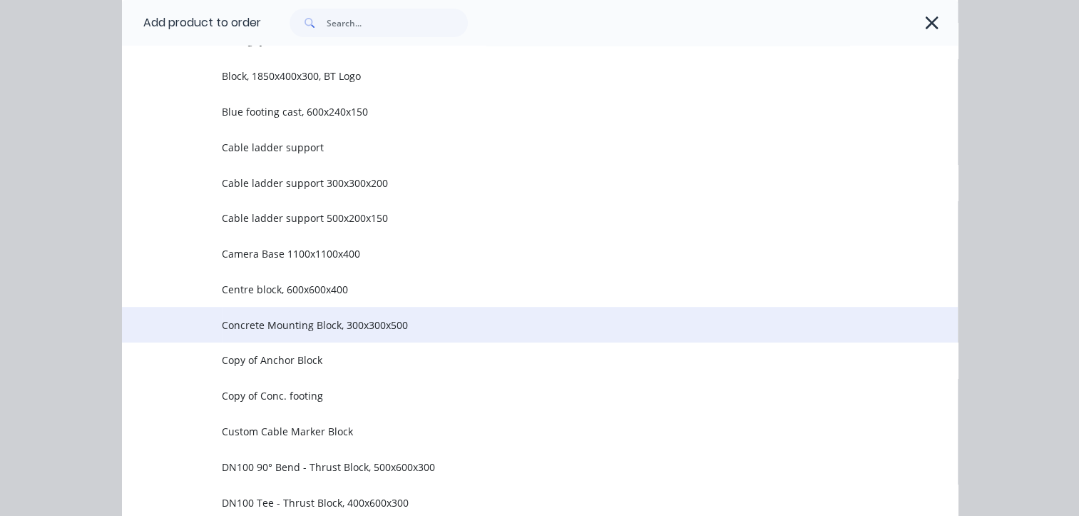
click at [265, 322] on span "Concrete Mounting Block, 300x300x500" at bounding box center [516, 324] width 589 height 15
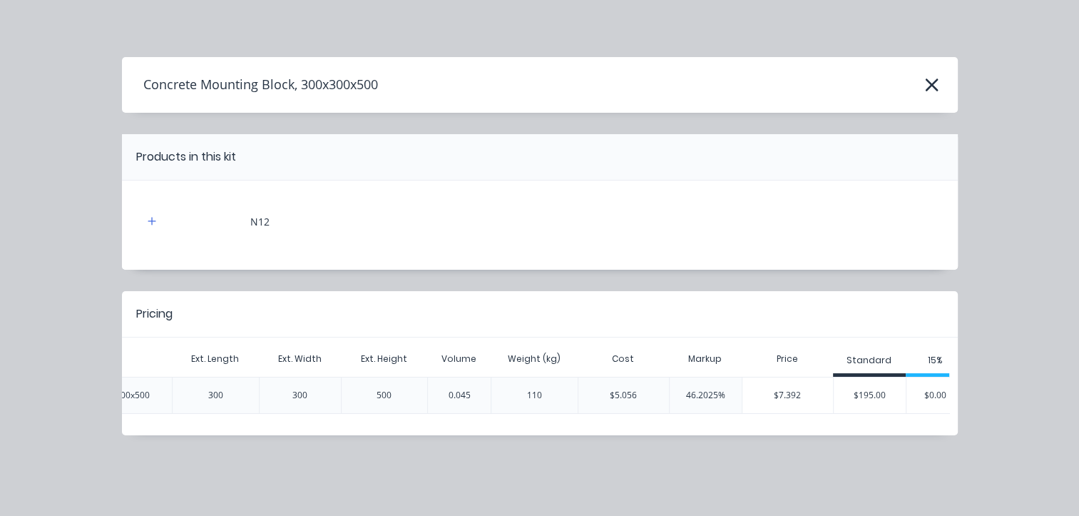
scroll to position [0, 487]
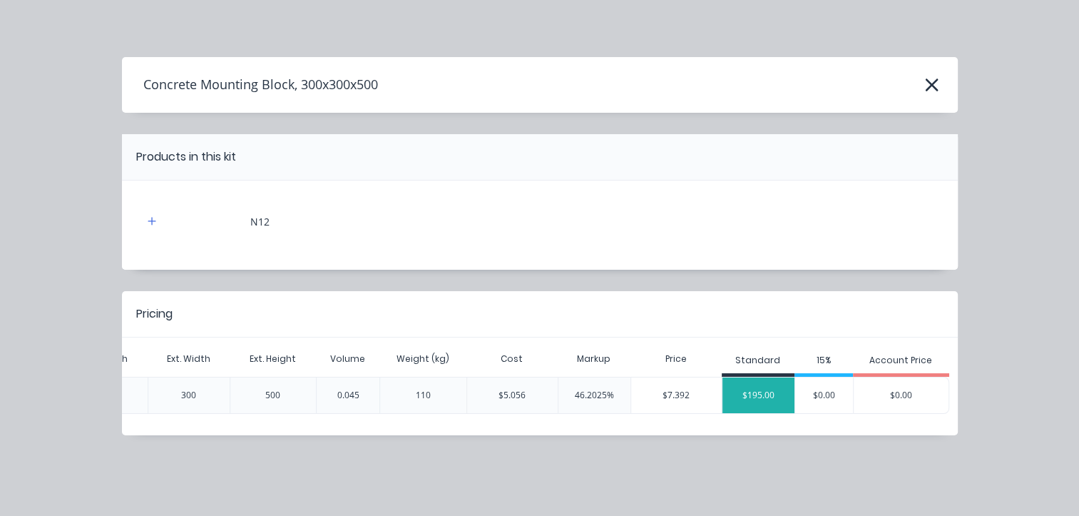
click at [767, 395] on div "$195.00" at bounding box center [759, 395] width 72 height 36
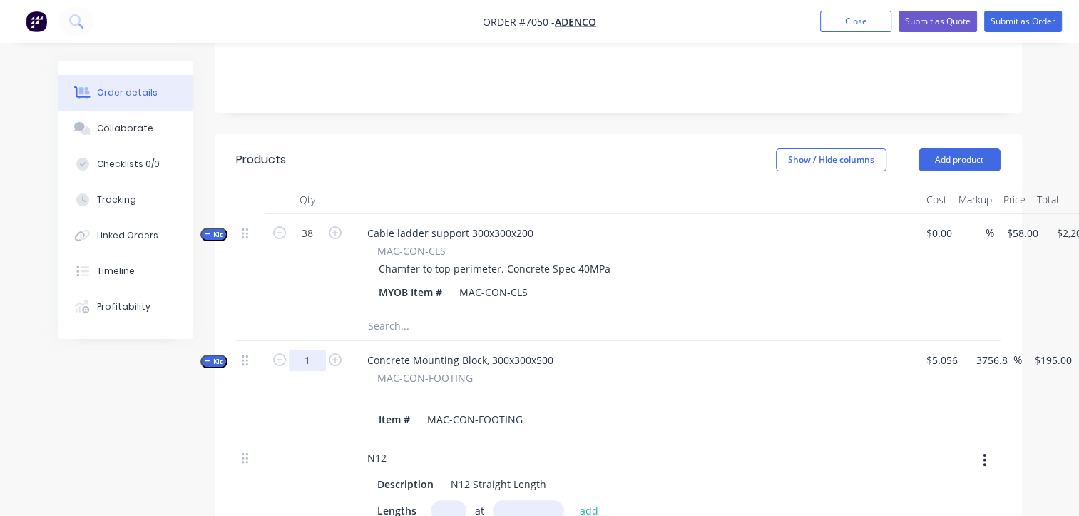
drag, startPoint x: 295, startPoint y: 332, endPoint x: 307, endPoint y: 336, distance: 12.9
click at [295, 350] on input "1" at bounding box center [307, 360] width 37 height 21
type input "2"
type input "$390.00"
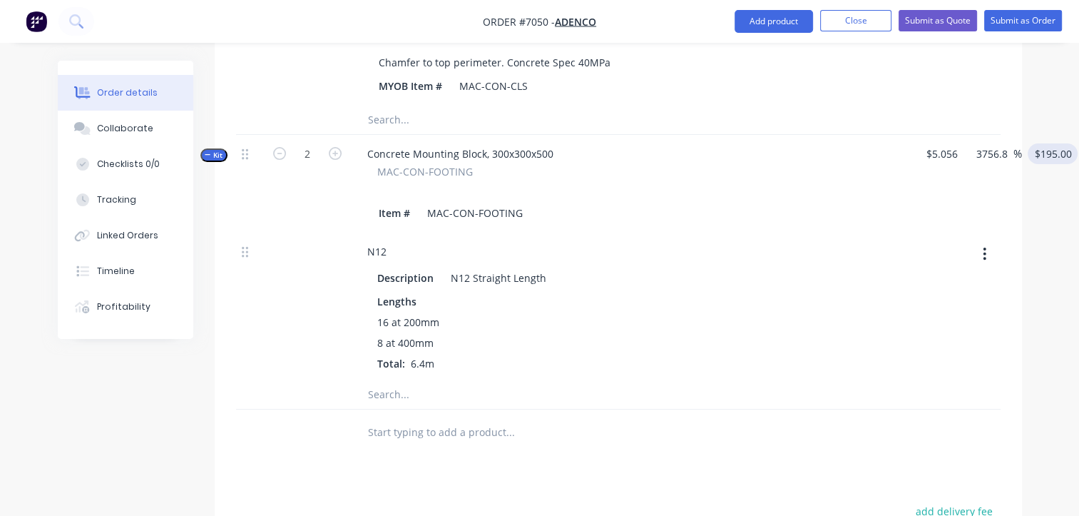
scroll to position [499, 0]
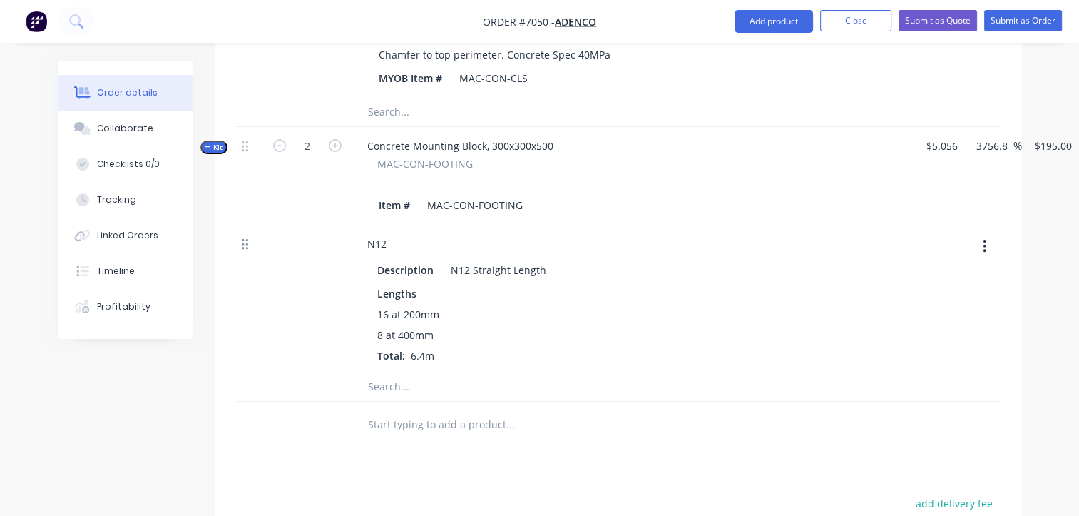
click at [245, 238] on icon at bounding box center [245, 244] width 6 height 13
click at [245, 239] on icon at bounding box center [245, 244] width 6 height 11
click at [245, 238] on icon at bounding box center [245, 244] width 6 height 13
click at [245, 238] on span at bounding box center [245, 245] width 6 height 14
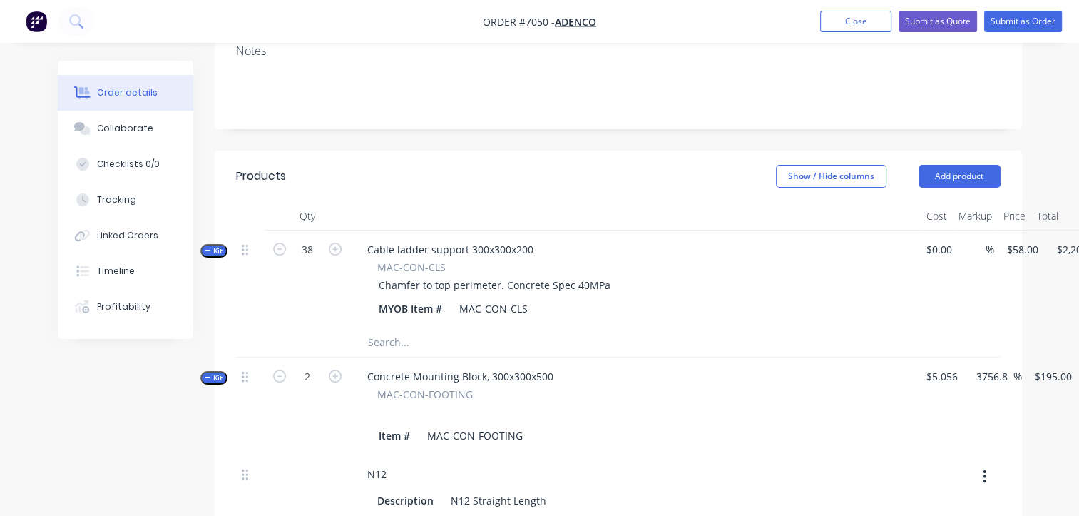
scroll to position [285, 0]
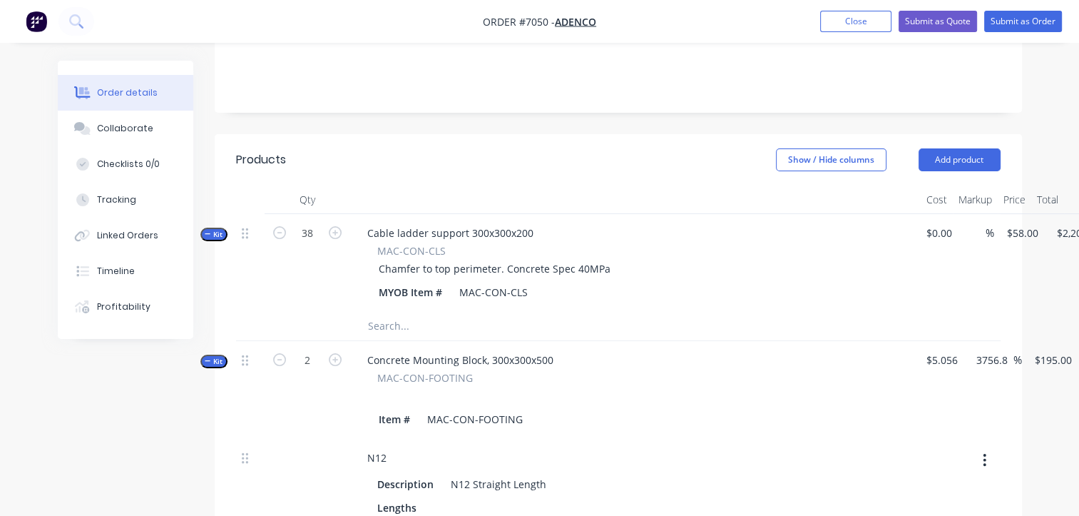
click at [545, 385] on div at bounding box center [635, 395] width 559 height 21
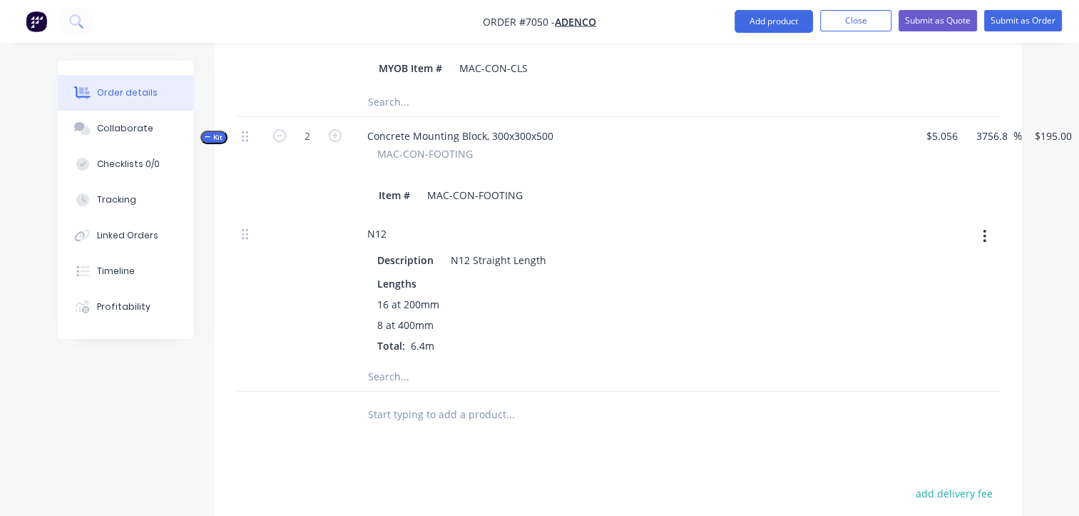
scroll to position [428, 0]
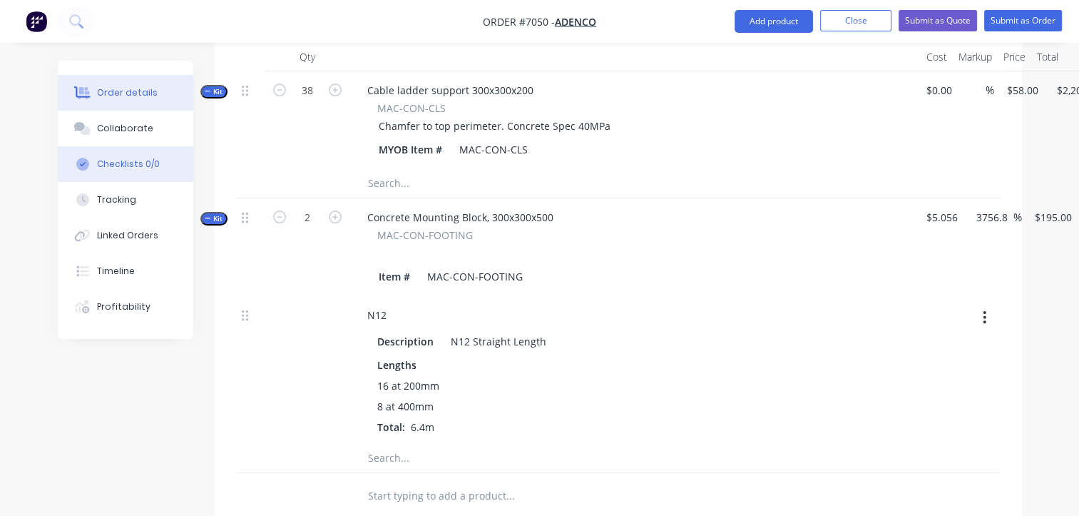
click at [127, 166] on div "Checklists 0/0" at bounding box center [128, 164] width 63 height 13
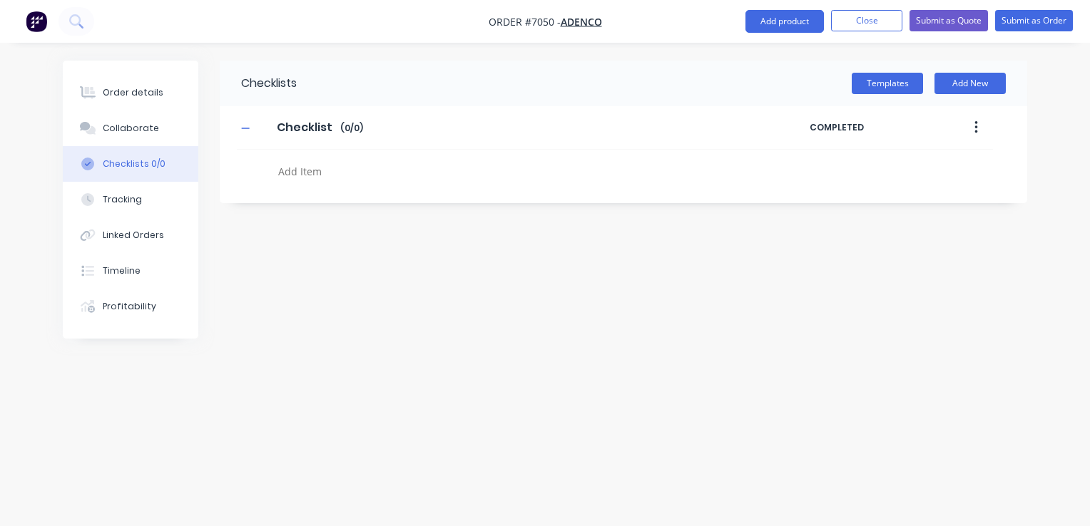
click at [295, 175] on textarea at bounding box center [508, 171] width 472 height 21
click at [878, 91] on button "Templates" at bounding box center [887, 83] width 71 height 21
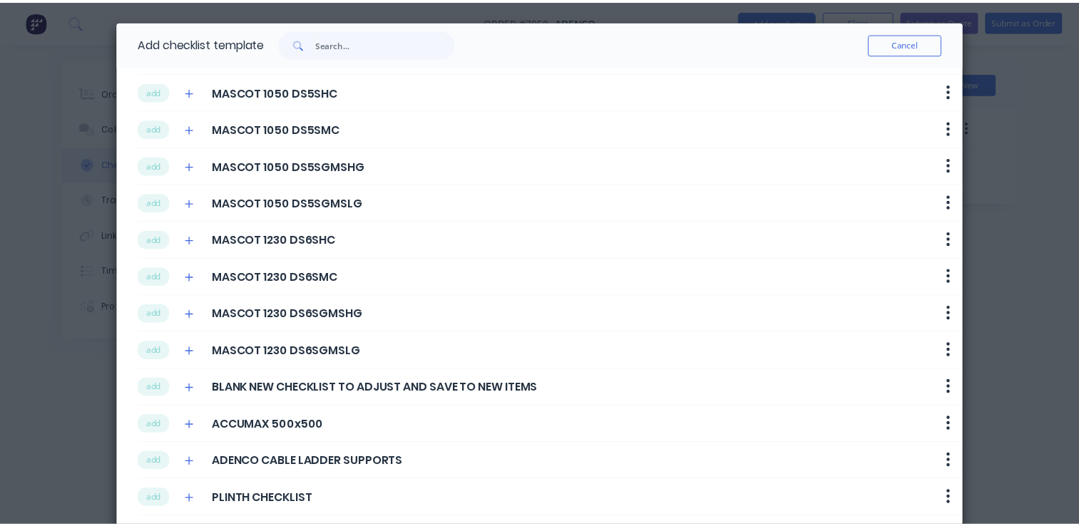
scroll to position [59, 0]
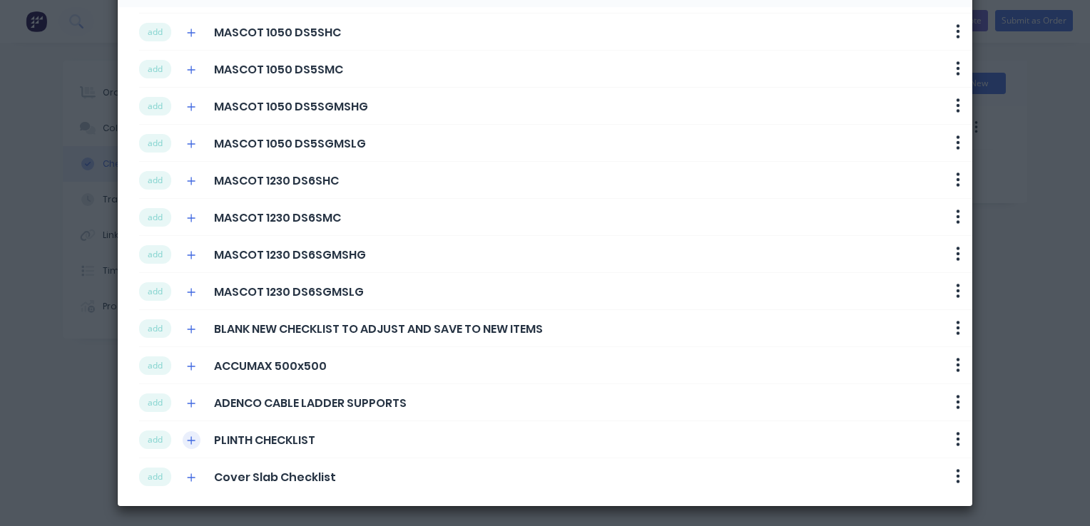
click at [187, 441] on icon "button" at bounding box center [191, 441] width 9 height 10
click at [139, 435] on button "add" at bounding box center [155, 440] width 32 height 19
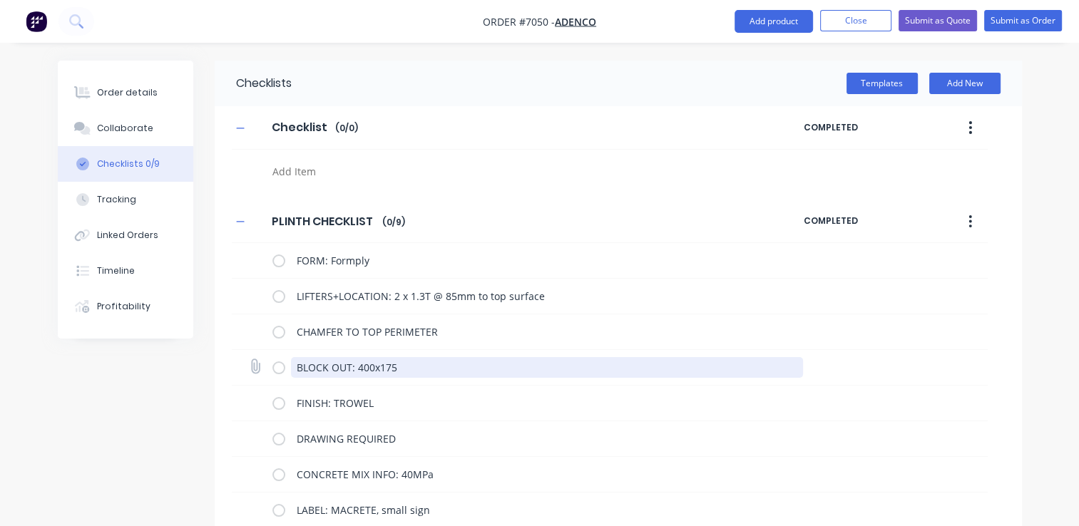
click at [408, 365] on textarea "BLOCK OUT: 400x175" at bounding box center [547, 367] width 512 height 21
drag, startPoint x: 515, startPoint y: 372, endPoint x: 273, endPoint y: 356, distance: 242.3
click at [274, 356] on div "BLOCK OUT: 400x175" at bounding box center [540, 368] width 536 height 29
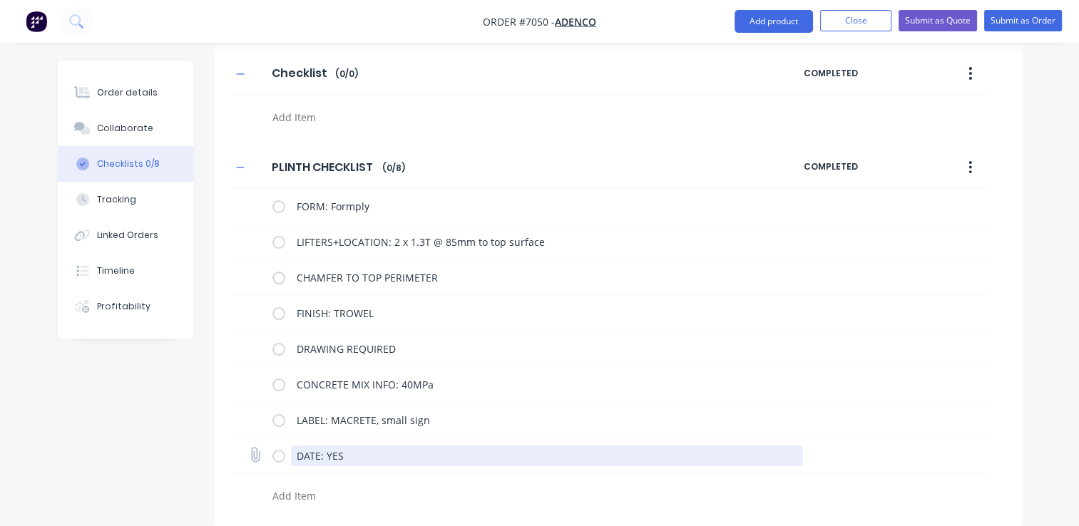
scroll to position [0, 0]
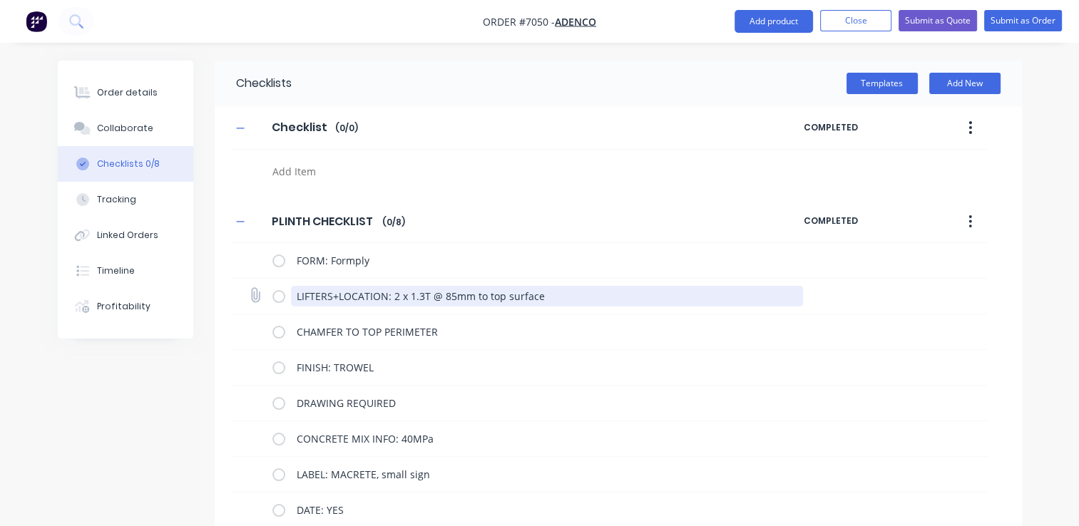
drag, startPoint x: 541, startPoint y: 298, endPoint x: 485, endPoint y: 301, distance: 55.7
click at [485, 301] on textarea "LIFTERS+LOCATION: 2 x 1.3T @ 85mm to top surface" at bounding box center [547, 296] width 512 height 21
type textarea "x"
type textarea "LIFTERS+LOCATION: 2 x 1.3T @ 85mm to s"
type textarea "x"
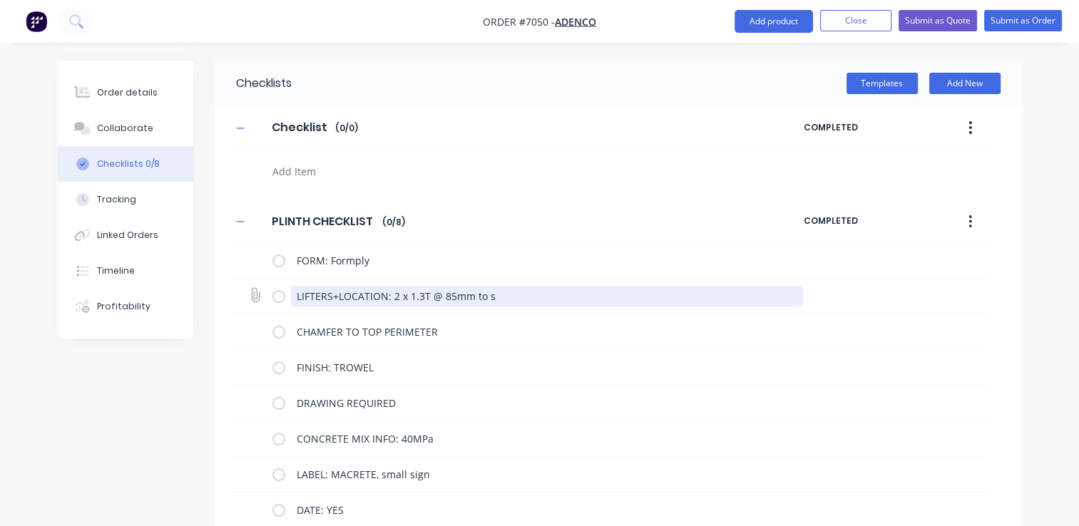
type textarea "LIFTERS+LOCATION: 2 x 1.3T @ 85mm to si"
type textarea "x"
type textarea "LIFTERS+LOCATION: 2 x 1.3T @ 85mm to sid"
type textarea "x"
type textarea "LIFTERS+LOCATION: 2 x 1.3T @ 85mm to side"
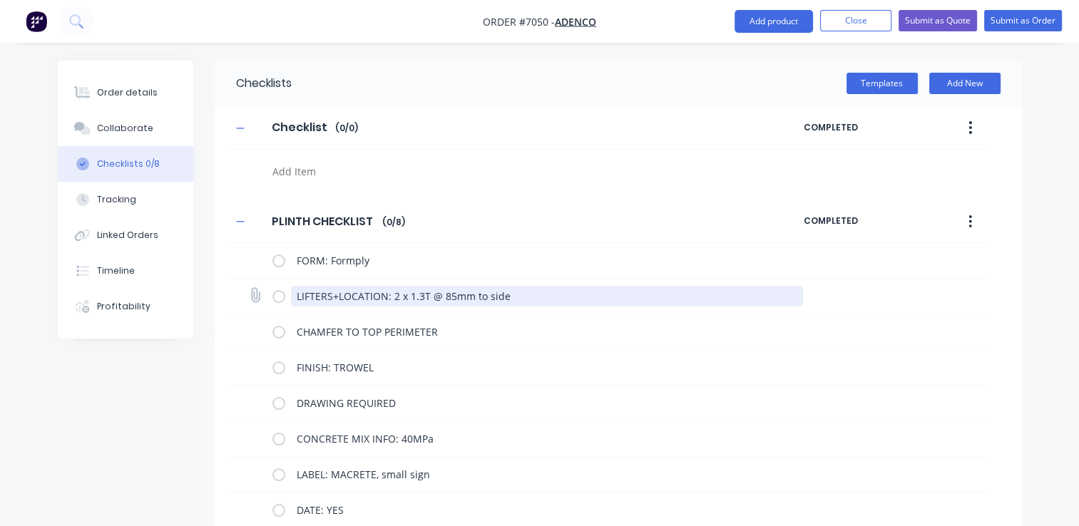
type textarea "x"
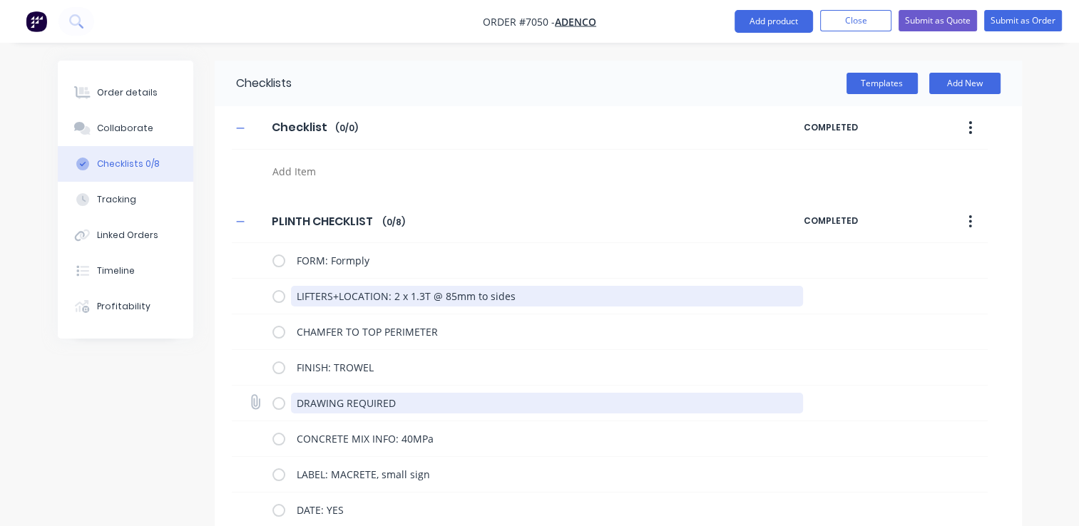
type textarea "LIFTERS+LOCATION: 2 x 1.3T @ 85mm to sides"
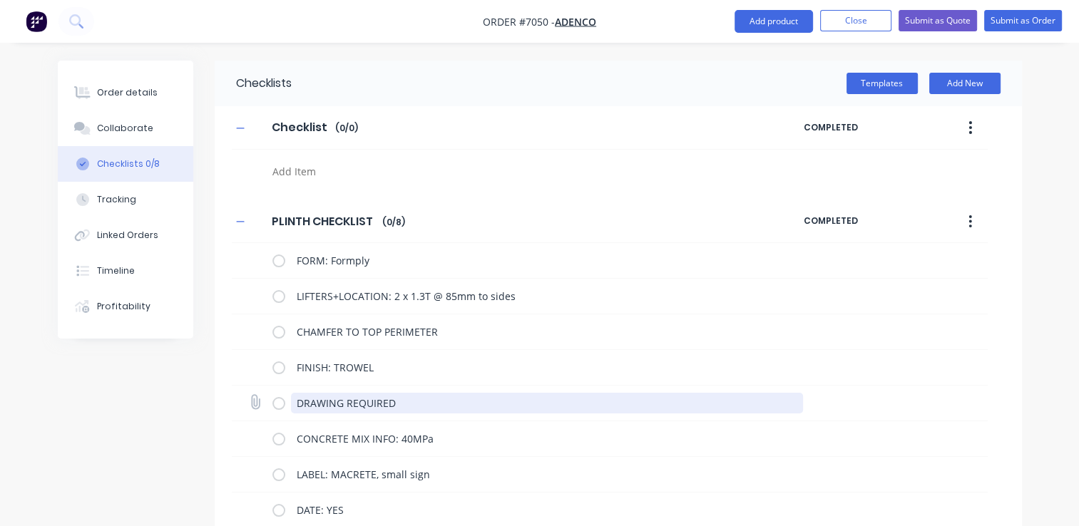
click at [467, 404] on textarea "DRAWING REQUIRED" at bounding box center [547, 403] width 512 height 21
drag, startPoint x: 317, startPoint y: 394, endPoint x: 269, endPoint y: 389, distance: 48.1
click at [273, 389] on div "DRAWING REQUIRED" at bounding box center [540, 403] width 536 height 29
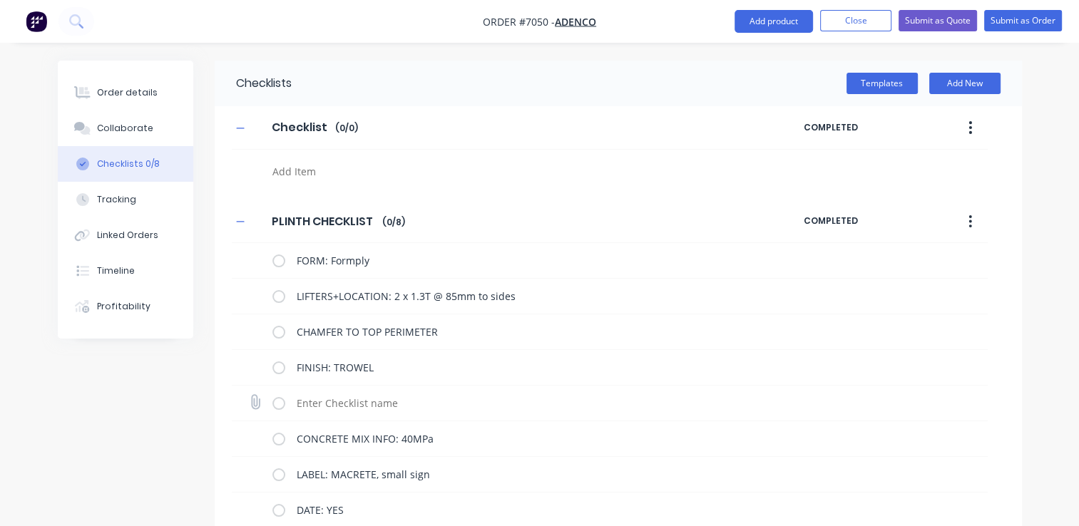
type textarea "x"
click at [137, 93] on div "Order details" at bounding box center [127, 92] width 61 height 13
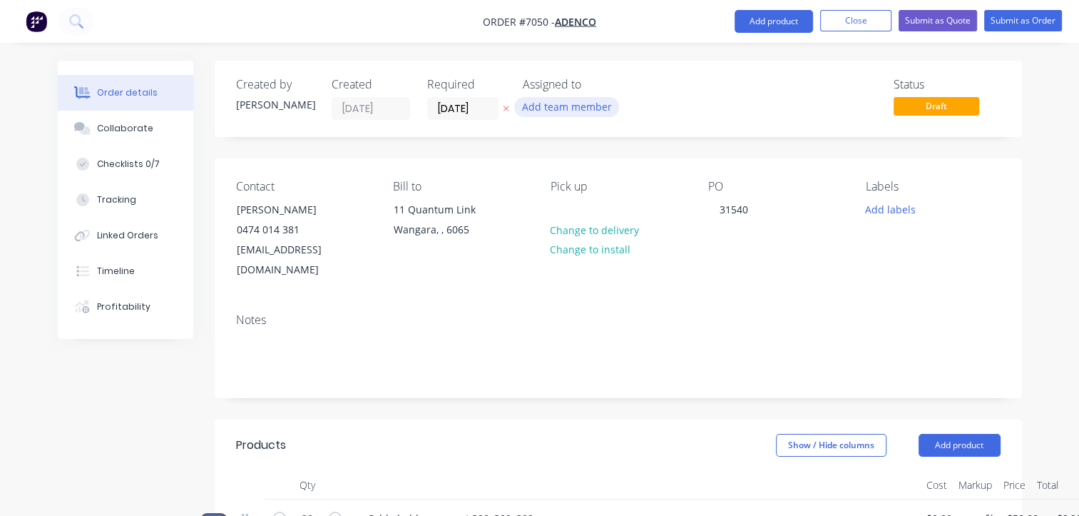
click at [555, 110] on button "Add team member" at bounding box center [566, 106] width 105 height 19
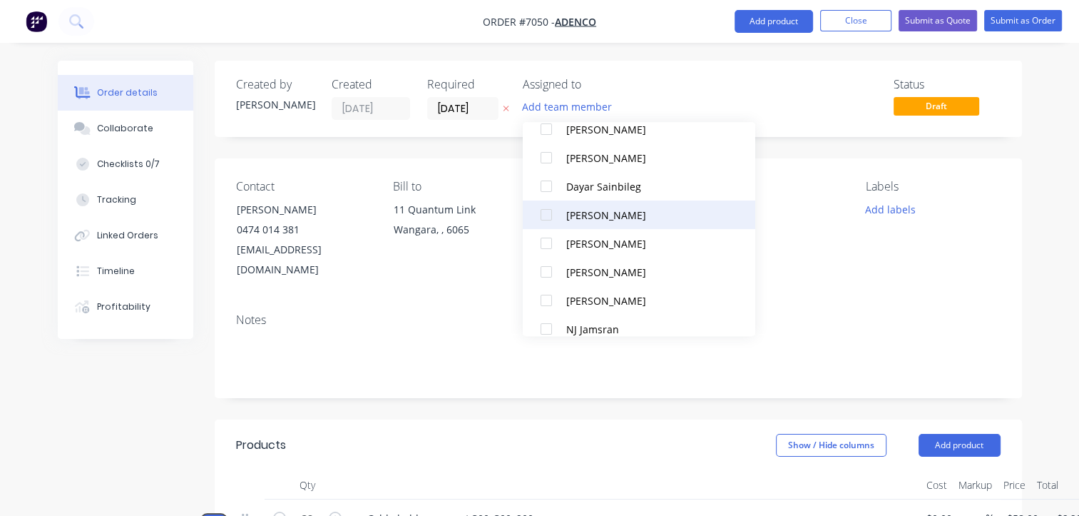
scroll to position [328, 0]
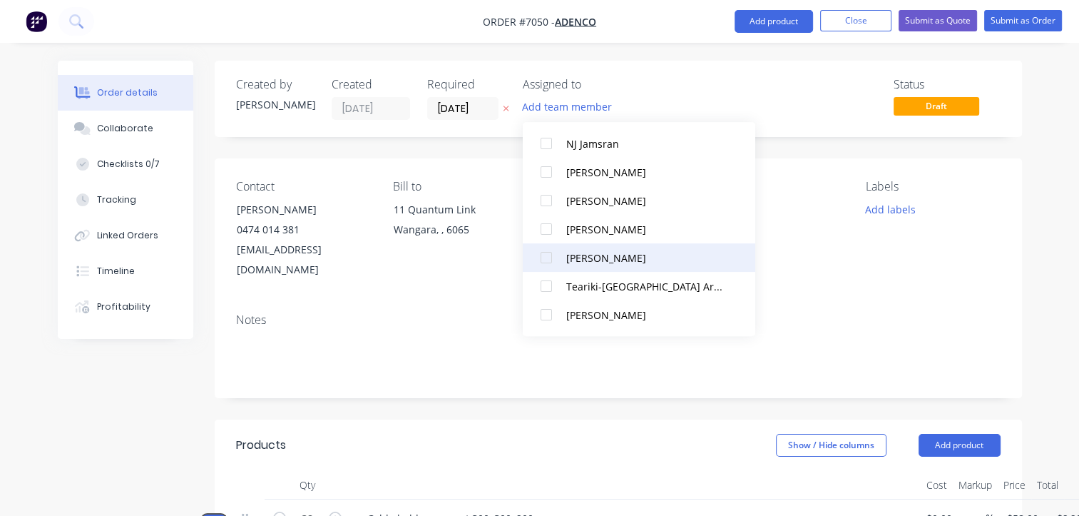
click at [594, 255] on div "[PERSON_NAME]" at bounding box center [645, 257] width 158 height 15
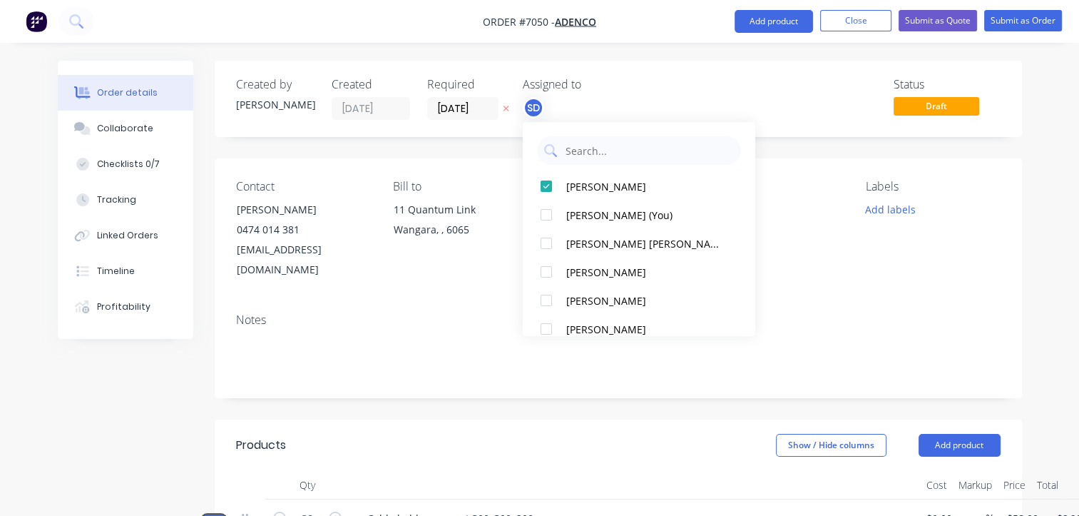
click at [785, 108] on div "Status Draft" at bounding box center [833, 99] width 335 height 42
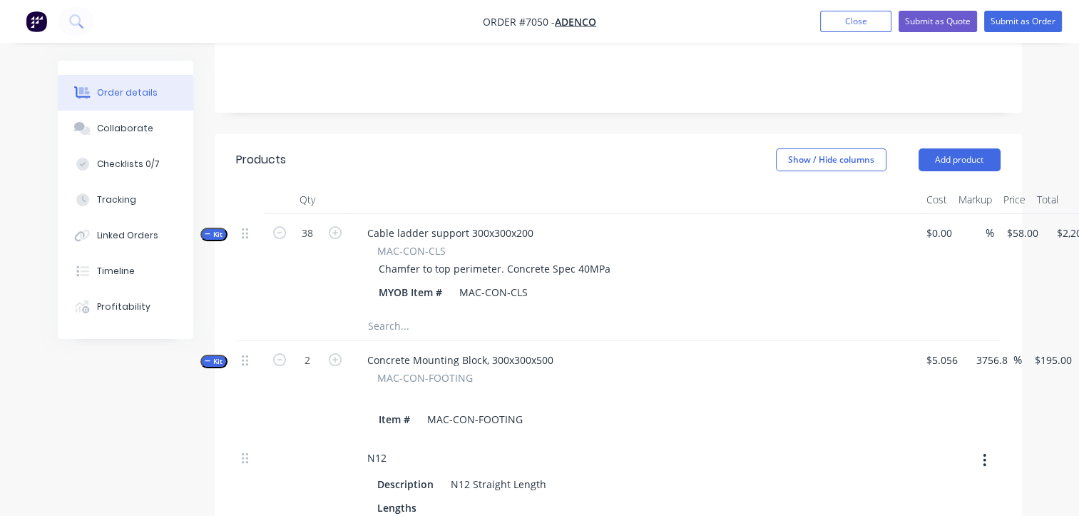
scroll to position [357, 0]
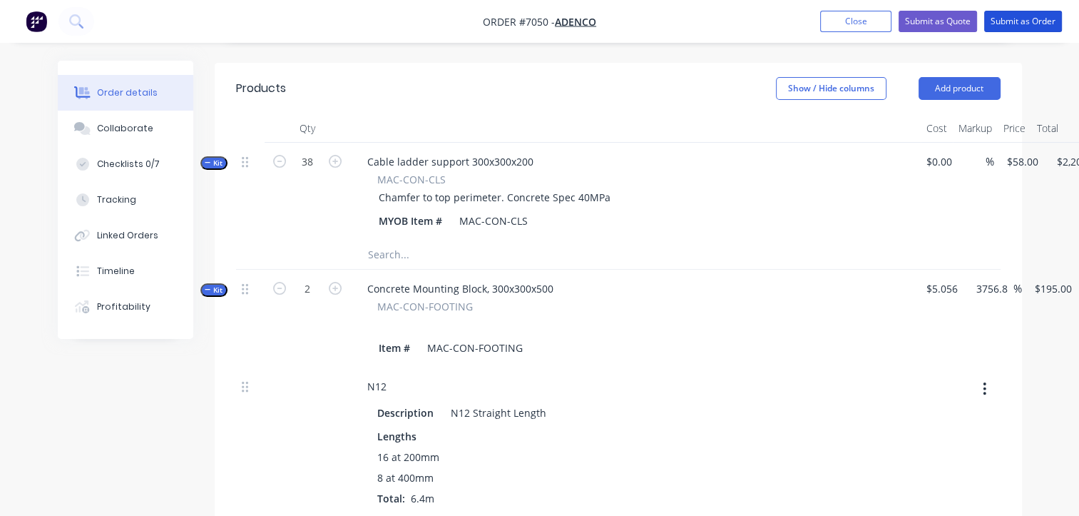
drag, startPoint x: 1020, startPoint y: 25, endPoint x: 768, endPoint y: 270, distance: 352.1
click at [772, 272] on div "Order #7050 - Adenco Add product Close Submit as Quote Submit as Order Order de…" at bounding box center [539, 298] width 1079 height 1311
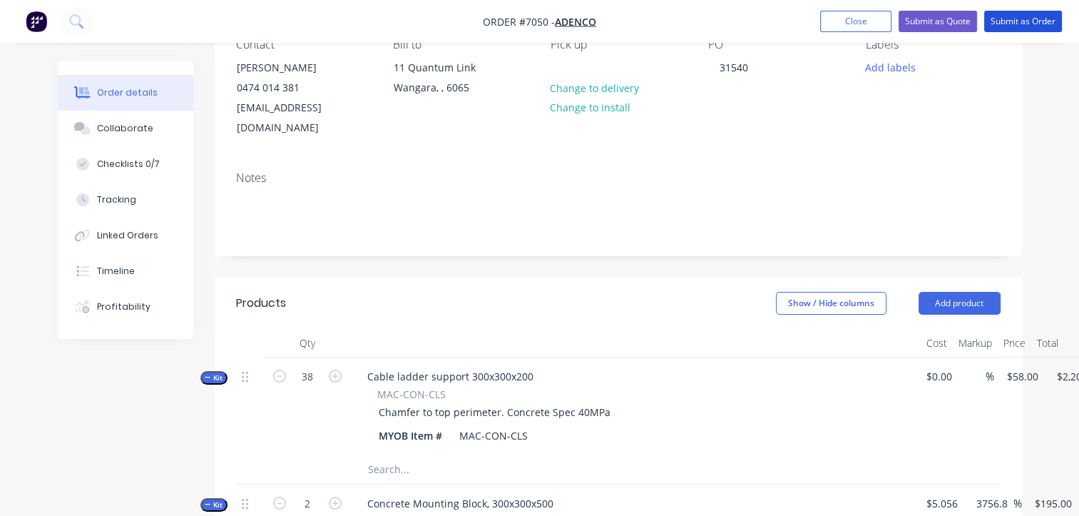
scroll to position [0, 0]
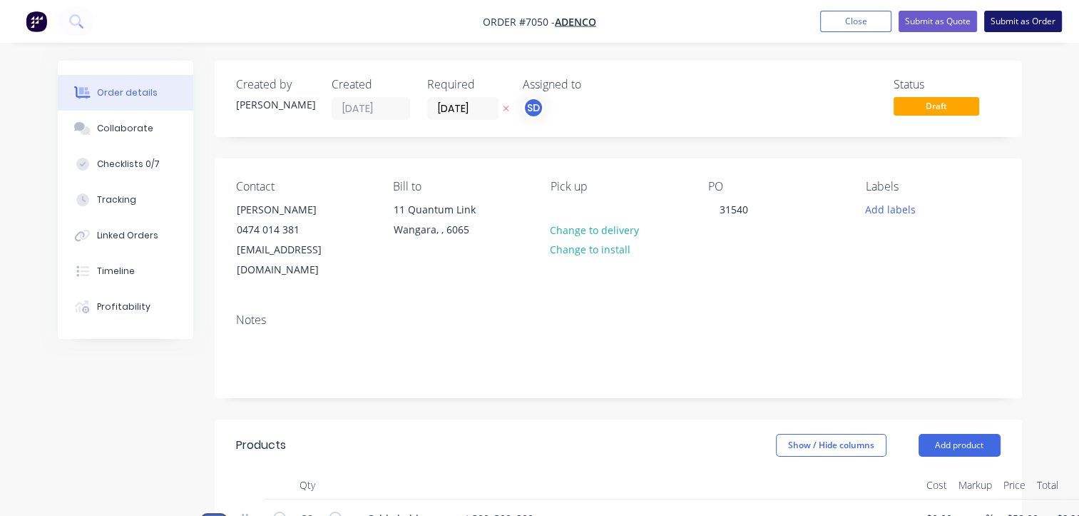
click at [1008, 14] on button "Submit as Order" at bounding box center [1023, 21] width 78 height 21
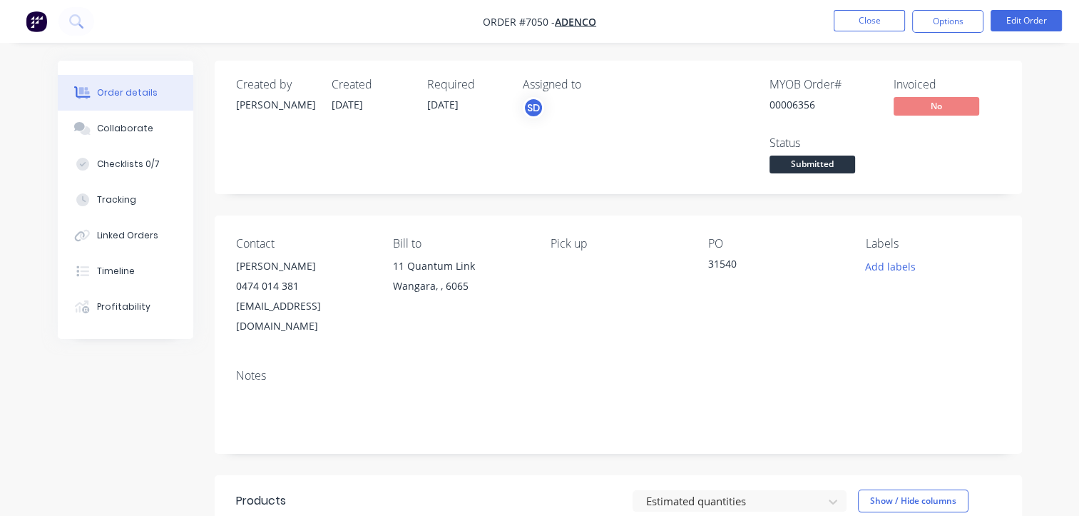
drag, startPoint x: 128, startPoint y: 96, endPoint x: 676, endPoint y: 302, distance: 585.6
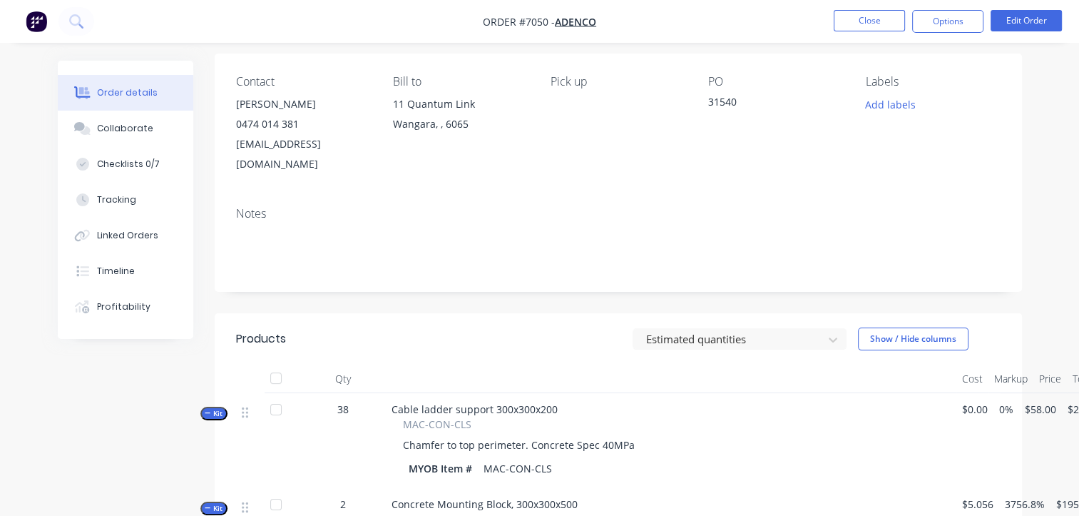
scroll to position [214, 0]
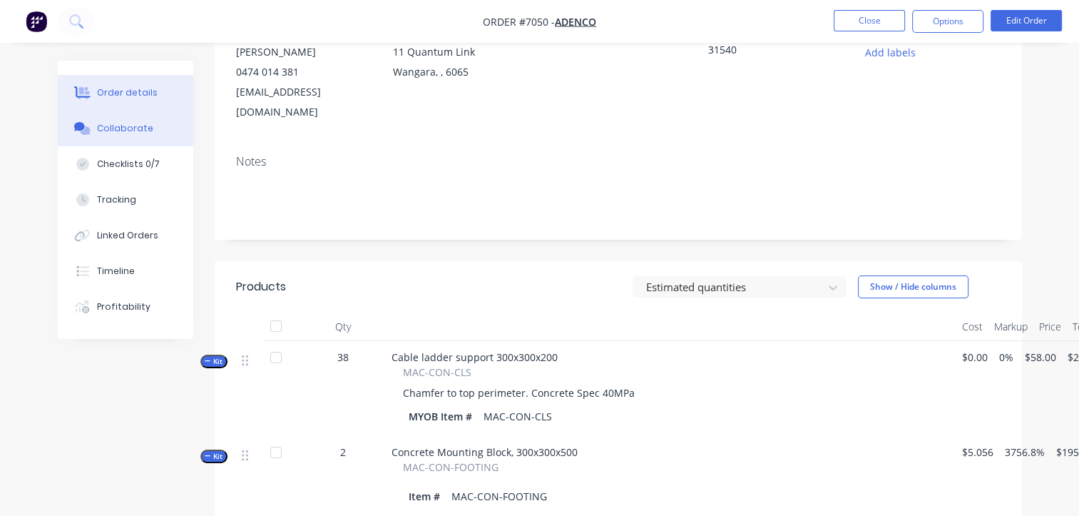
click at [114, 133] on div "Collaborate" at bounding box center [125, 128] width 56 height 13
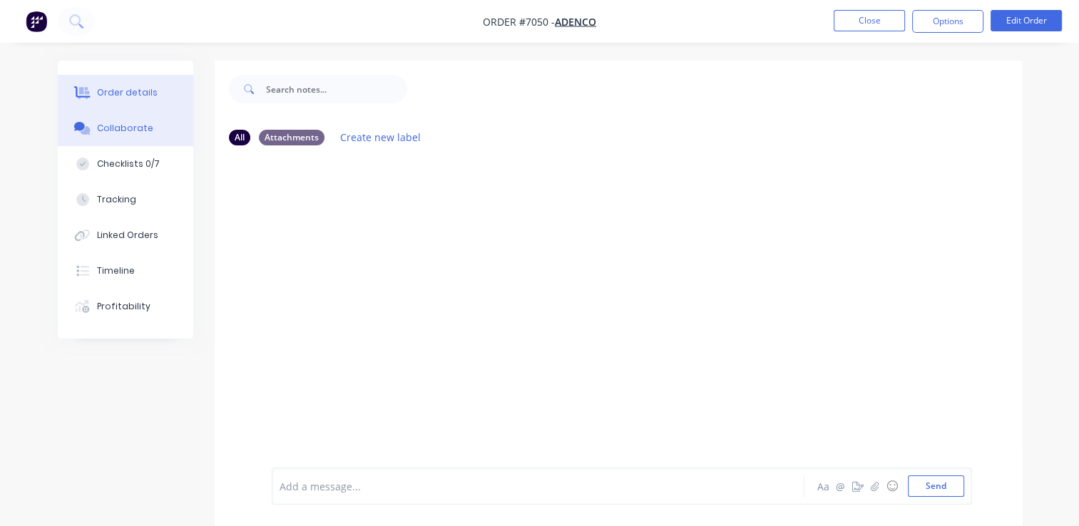
click at [138, 93] on div "Order details" at bounding box center [127, 92] width 61 height 13
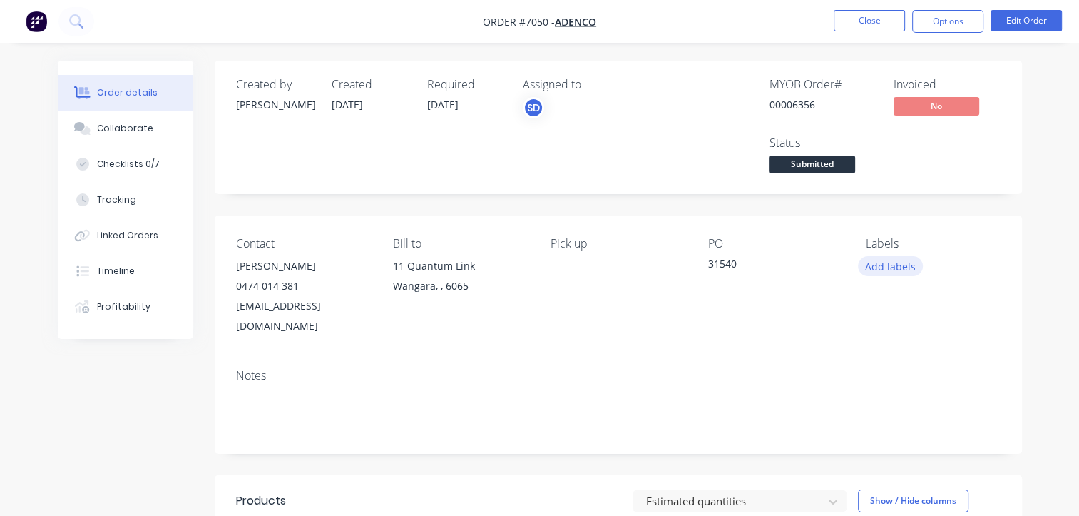
click at [890, 267] on button "Add labels" at bounding box center [891, 265] width 66 height 19
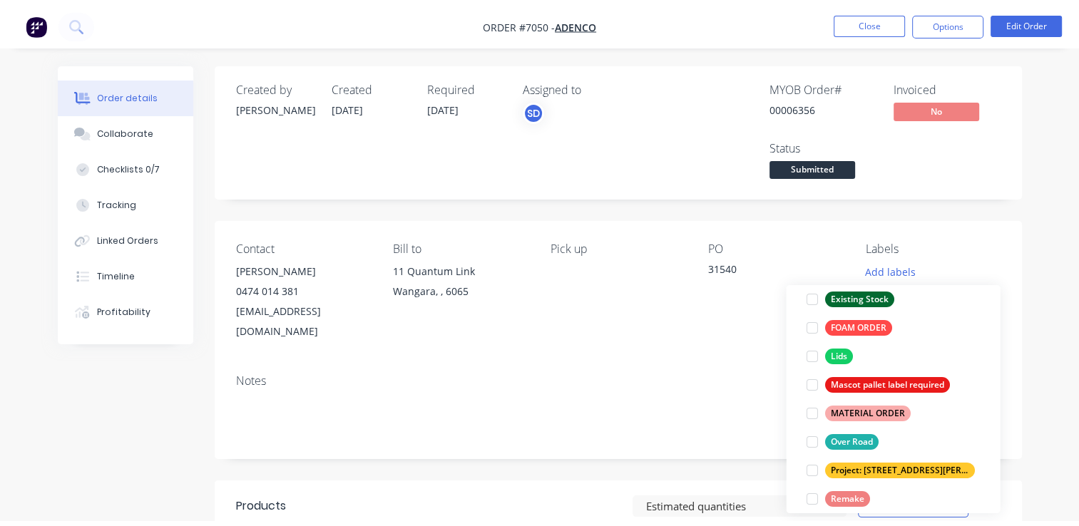
scroll to position [71, 0]
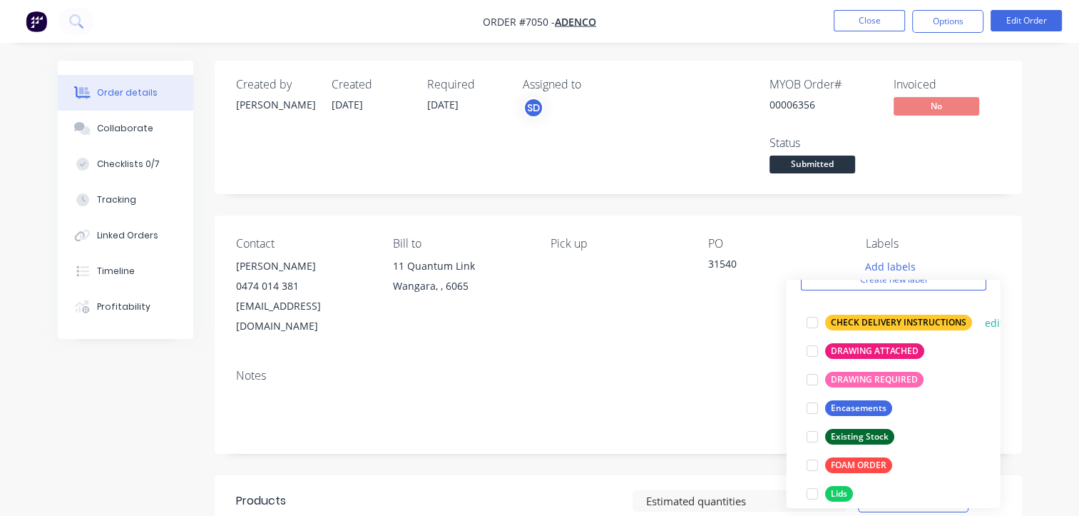
click at [813, 328] on div at bounding box center [812, 322] width 29 height 29
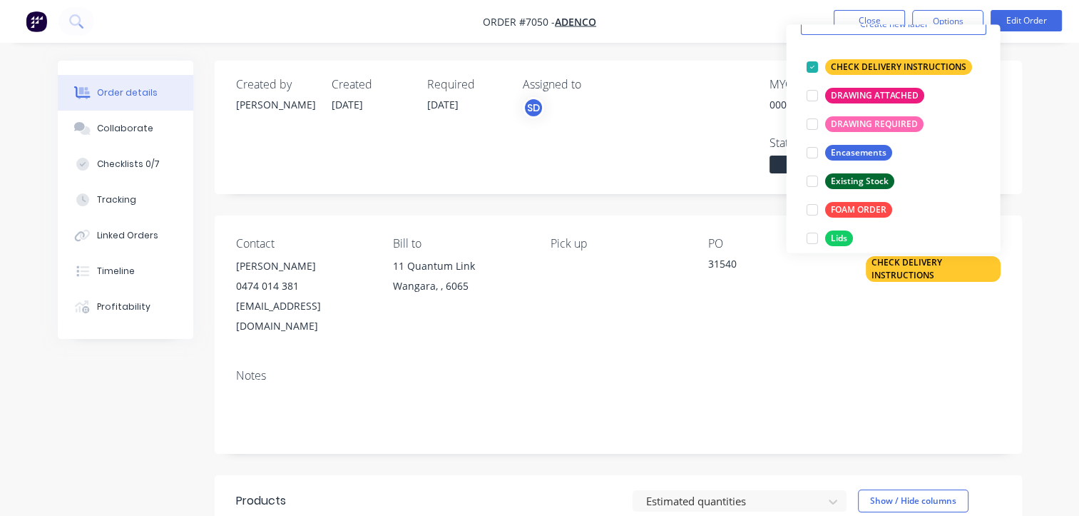
click at [698, 357] on div "Notes" at bounding box center [619, 405] width 808 height 96
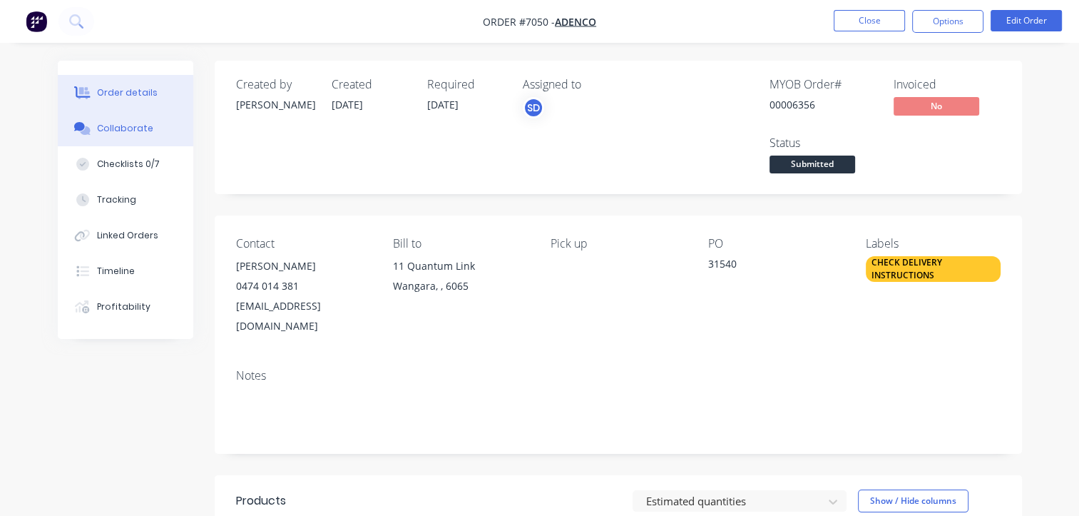
click at [123, 132] on div "Collaborate" at bounding box center [125, 128] width 56 height 13
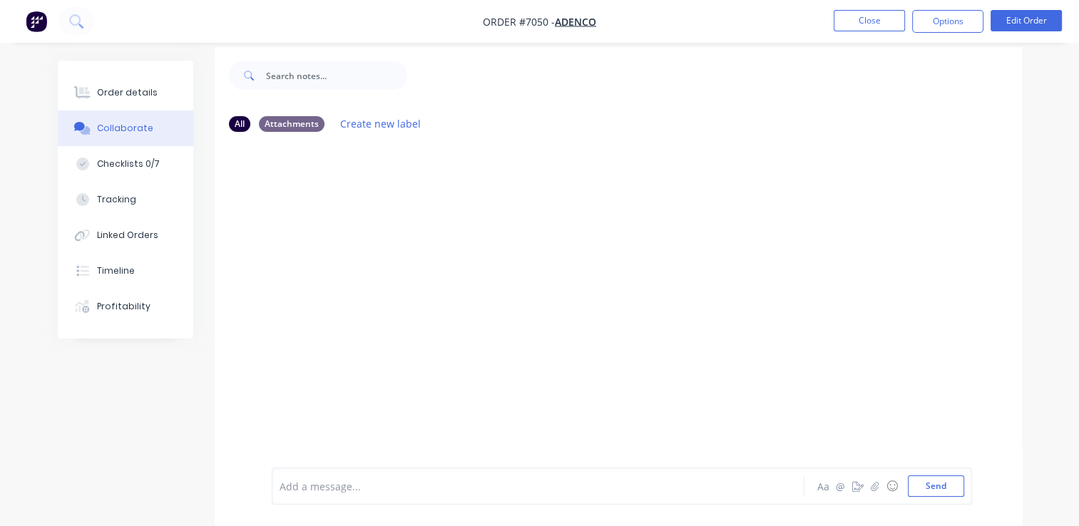
scroll to position [21, 0]
click at [434, 487] on div at bounding box center [536, 486] width 513 height 15
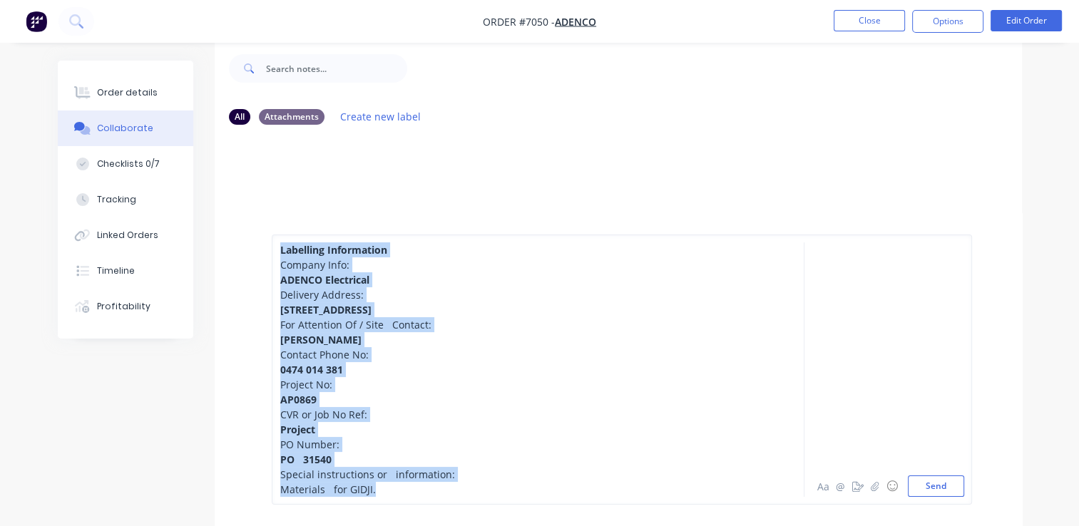
drag, startPoint x: 382, startPoint y: 495, endPoint x: 258, endPoint y: 243, distance: 281.4
click at [258, 243] on div "Labelling Information Company Info: ADENCO Electrical Delivery Address: 13 Brad…" at bounding box center [619, 369] width 808 height 313
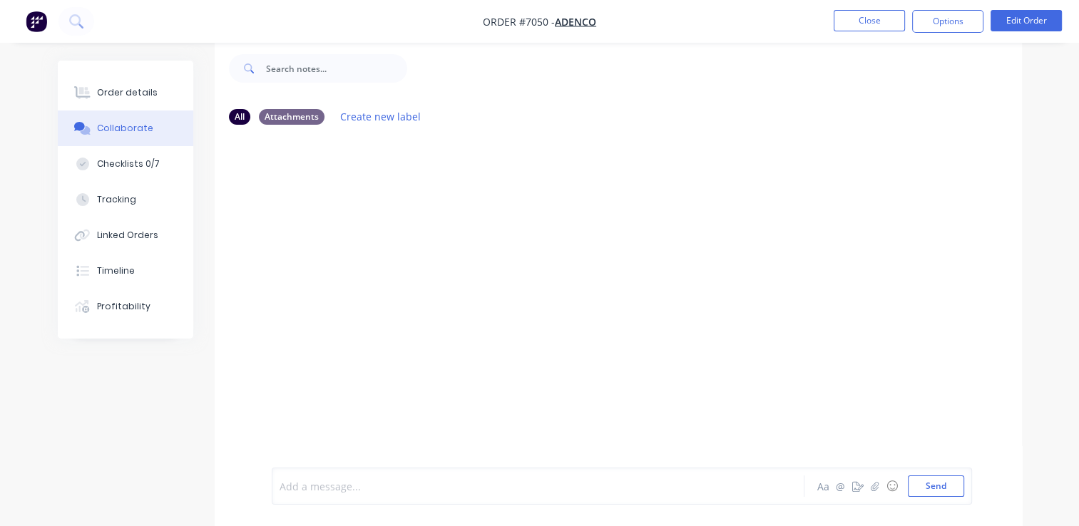
click at [403, 484] on div at bounding box center [536, 486] width 513 height 15
drag, startPoint x: 438, startPoint y: 454, endPoint x: 434, endPoint y: 461, distance: 8.0
click at [434, 461] on div "Add a message... Aa @ ☺ Send" at bounding box center [619, 487] width 808 height 80
click at [419, 483] on div at bounding box center [536, 486] width 513 height 15
click at [427, 263] on div at bounding box center [619, 291] width 808 height 311
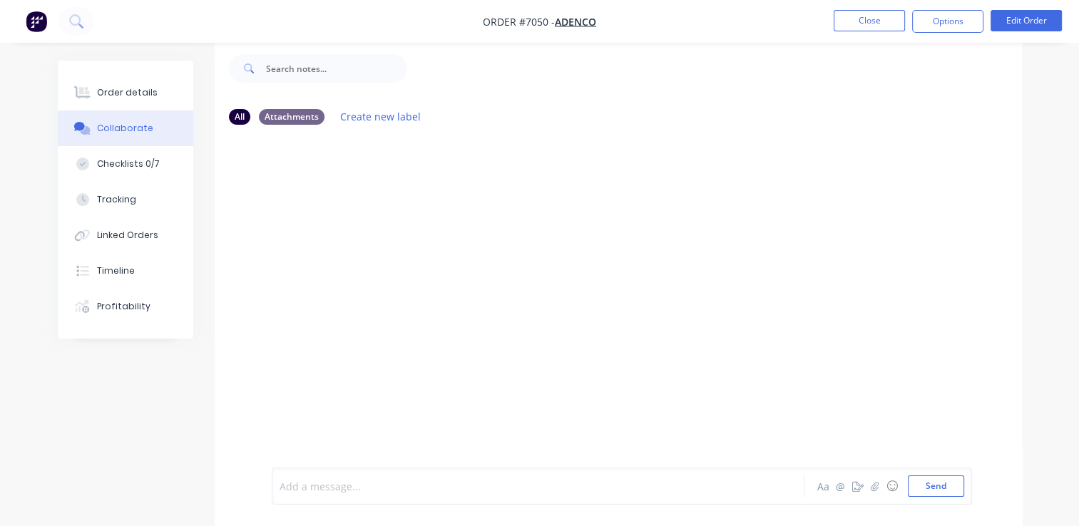
click at [676, 494] on div at bounding box center [536, 486] width 513 height 15
click at [554, 233] on div at bounding box center [619, 291] width 808 height 311
click at [407, 222] on div at bounding box center [619, 291] width 808 height 311
click at [394, 228] on div at bounding box center [619, 291] width 808 height 311
drag, startPoint x: 357, startPoint y: 475, endPoint x: 363, endPoint y: 481, distance: 8.6
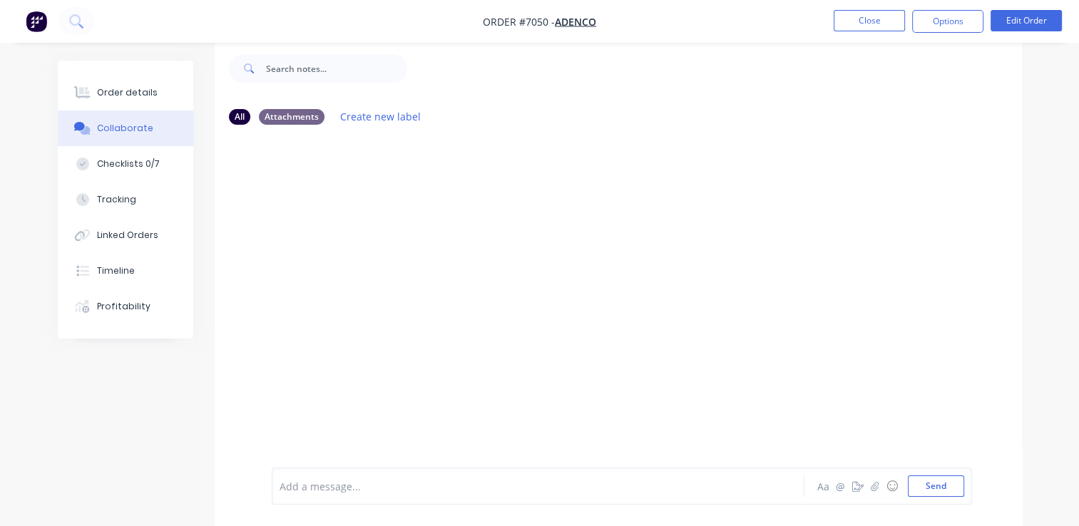
click at [362, 478] on div "Add a message... Aa @ ☺ Send" at bounding box center [622, 486] width 701 height 37
click at [350, 489] on div at bounding box center [536, 486] width 513 height 15
click at [345, 494] on div at bounding box center [536, 486] width 513 height 15
click at [34, 19] on img "button" at bounding box center [36, 21] width 21 height 21
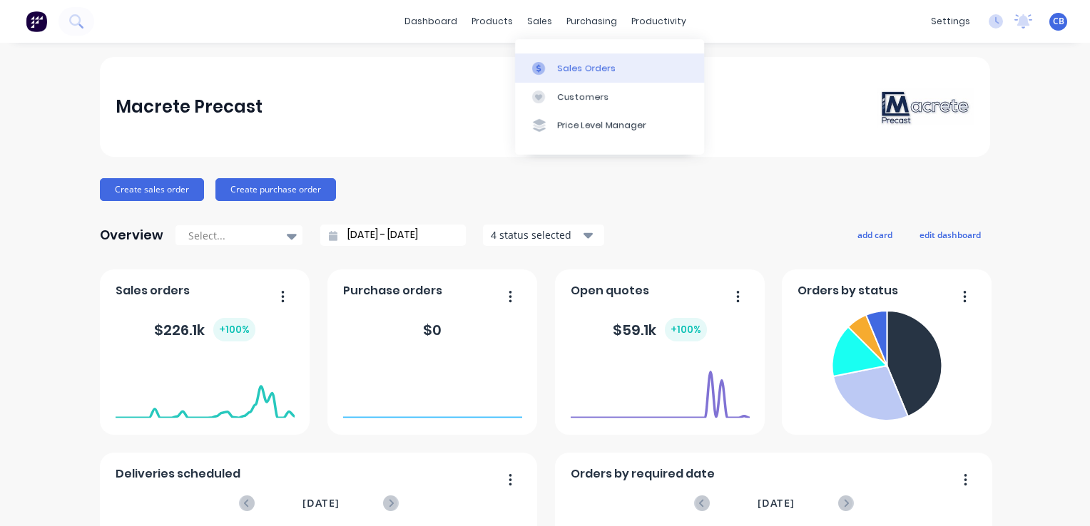
click at [592, 70] on div "Sales Orders" at bounding box center [587, 68] width 58 height 13
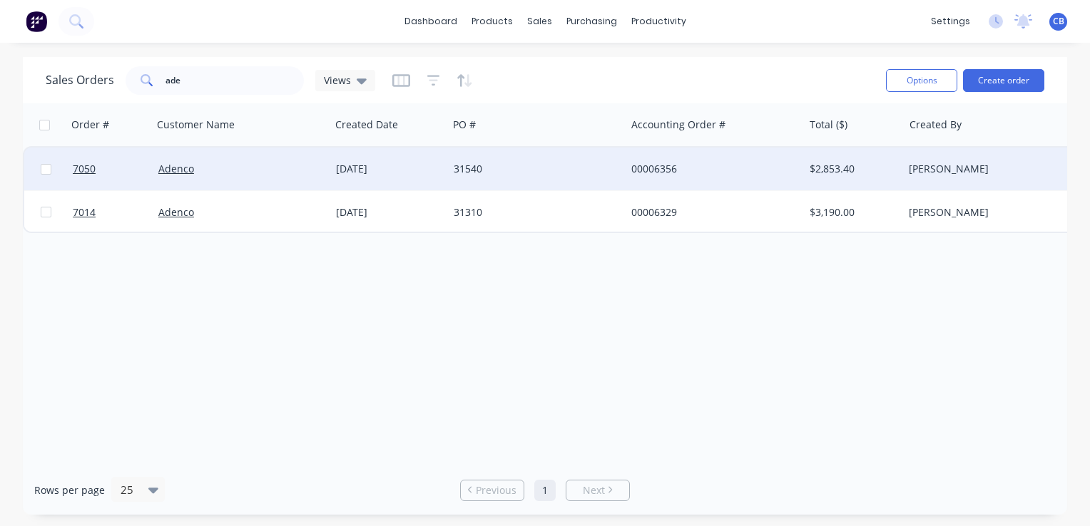
click at [260, 170] on div "Adenco" at bounding box center [237, 169] width 158 height 14
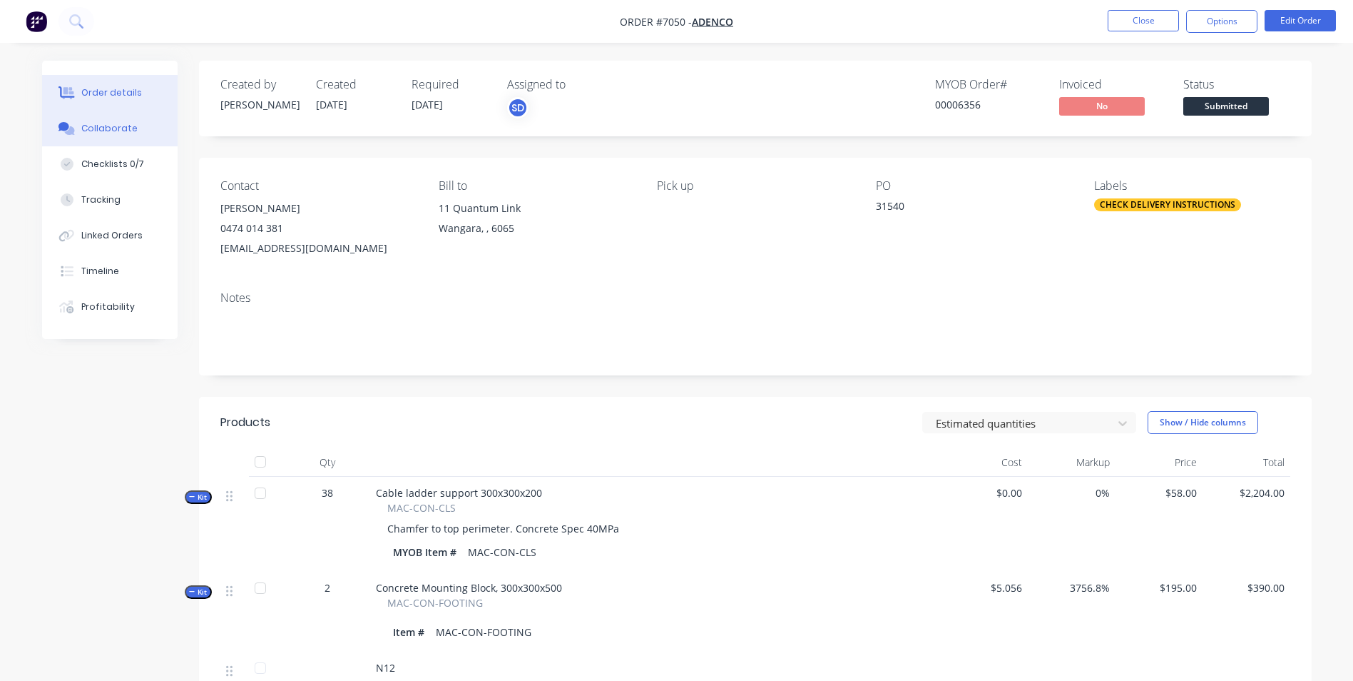
click at [99, 125] on div "Collaborate" at bounding box center [109, 128] width 56 height 13
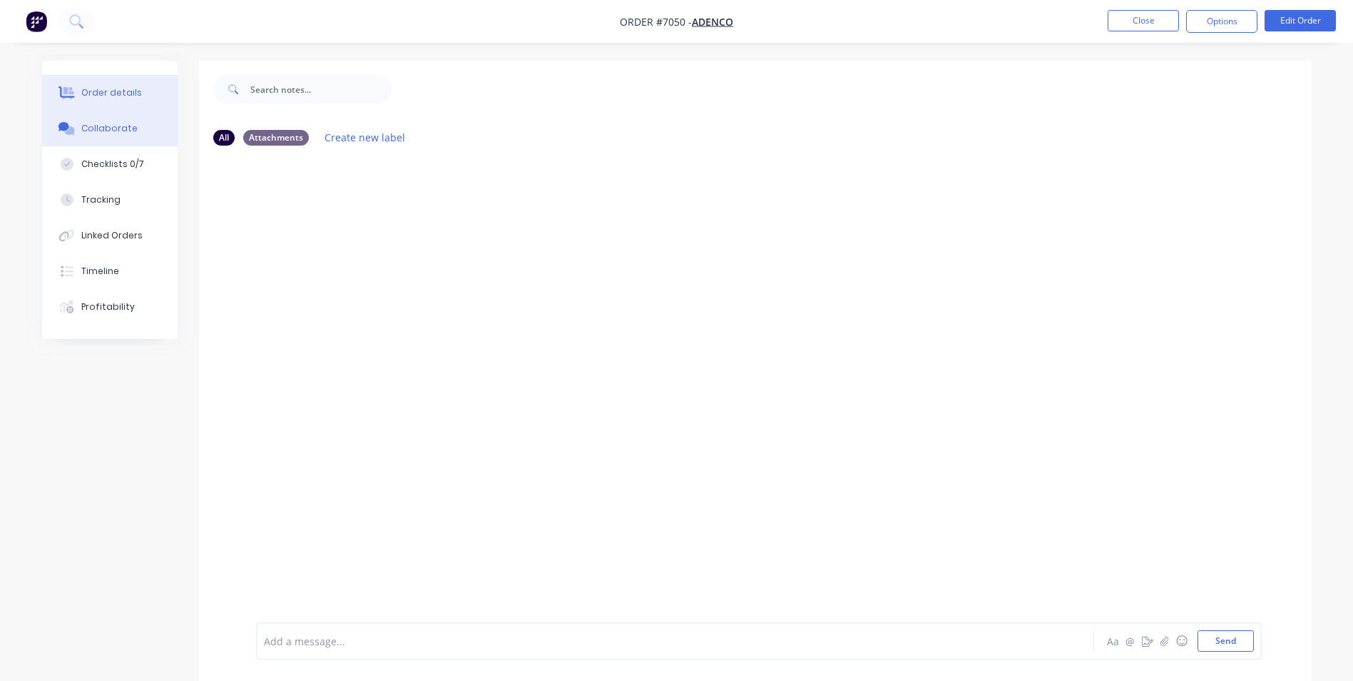
click at [108, 94] on div "Order details" at bounding box center [111, 92] width 61 height 13
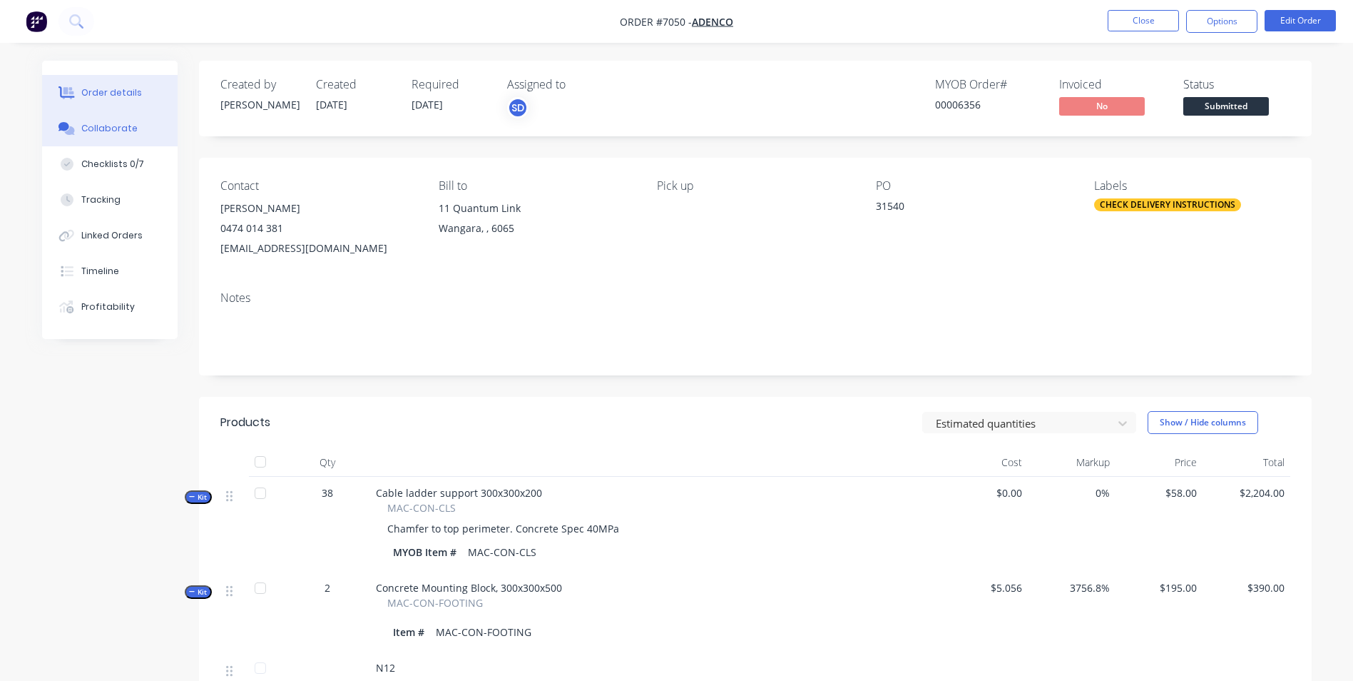
click at [109, 132] on div "Collaborate" at bounding box center [109, 128] width 56 height 13
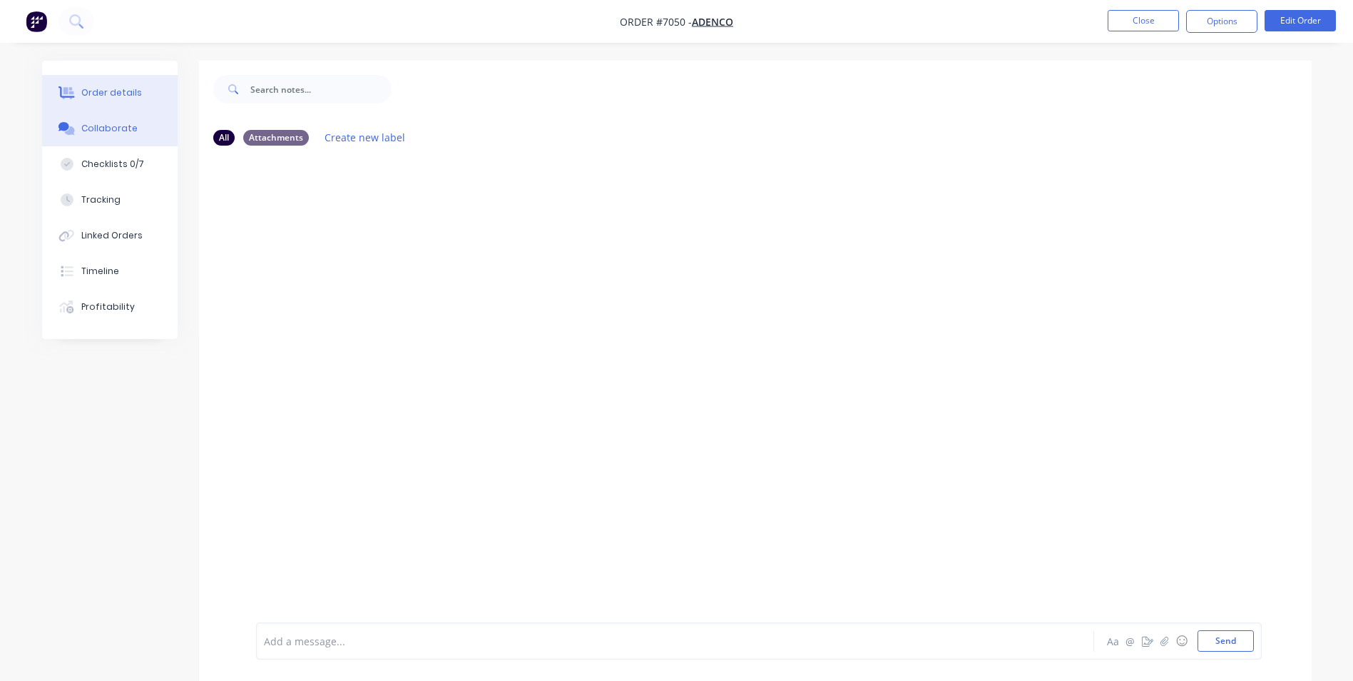
click at [96, 86] on button "Order details" at bounding box center [110, 93] width 136 height 36
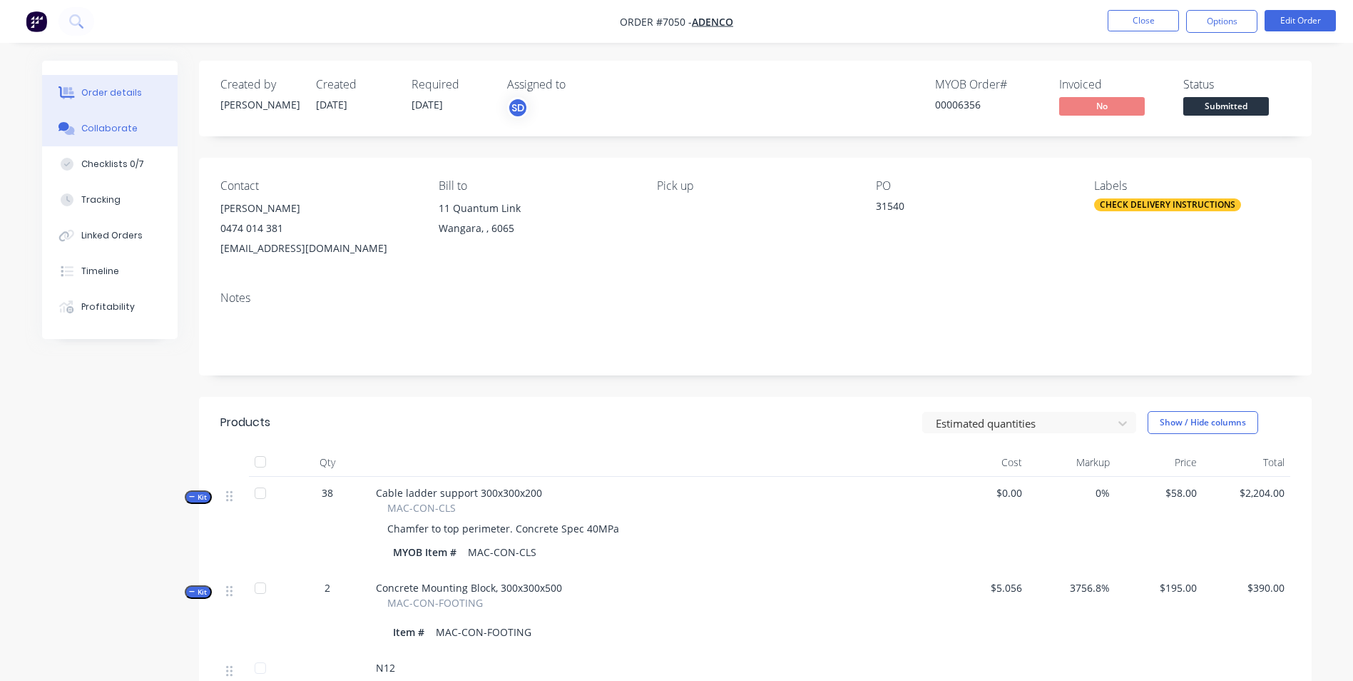
click at [108, 136] on button "Collaborate" at bounding box center [110, 129] width 136 height 36
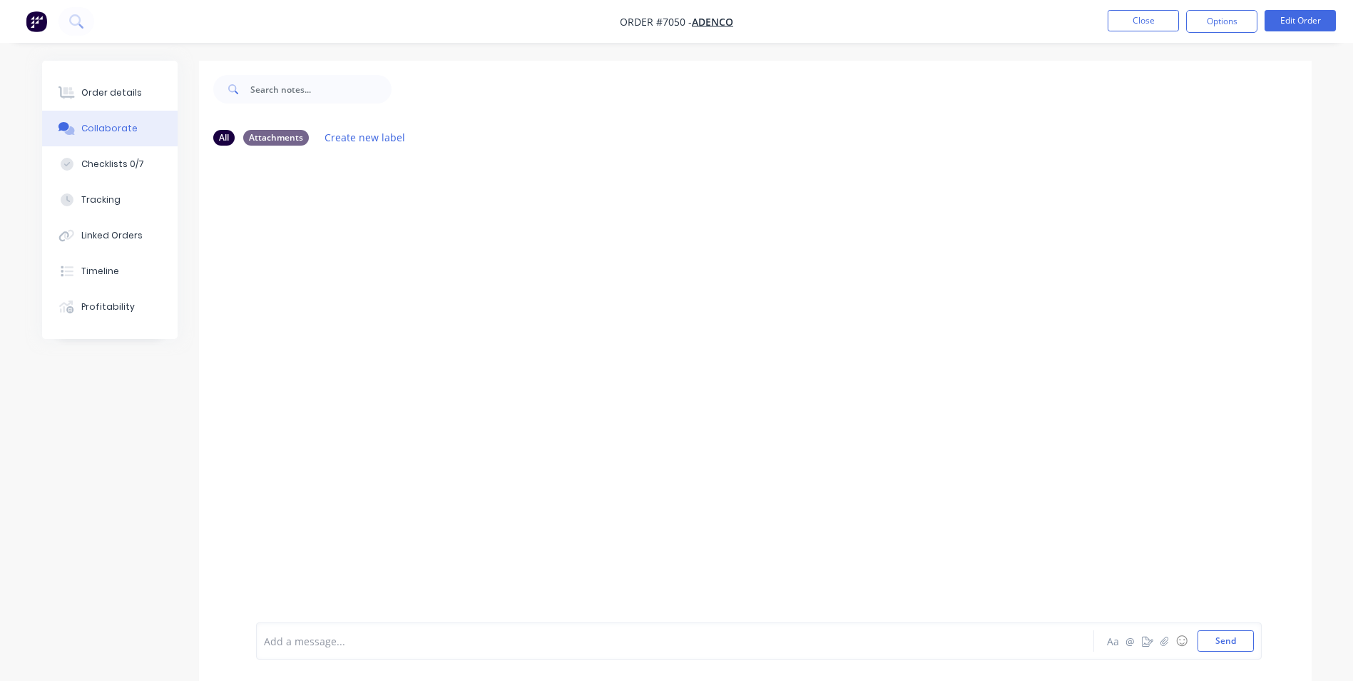
click at [366, 515] on div at bounding box center [636, 640] width 742 height 15
click at [1079, 515] on icon "button" at bounding box center [1165, 640] width 8 height 9
click at [456, 515] on div at bounding box center [636, 640] width 742 height 15
click at [291, 515] on span "Labels for dispatch" at bounding box center [310, 641] width 91 height 14
click at [1079, 515] on button "Send" at bounding box center [1226, 640] width 56 height 21
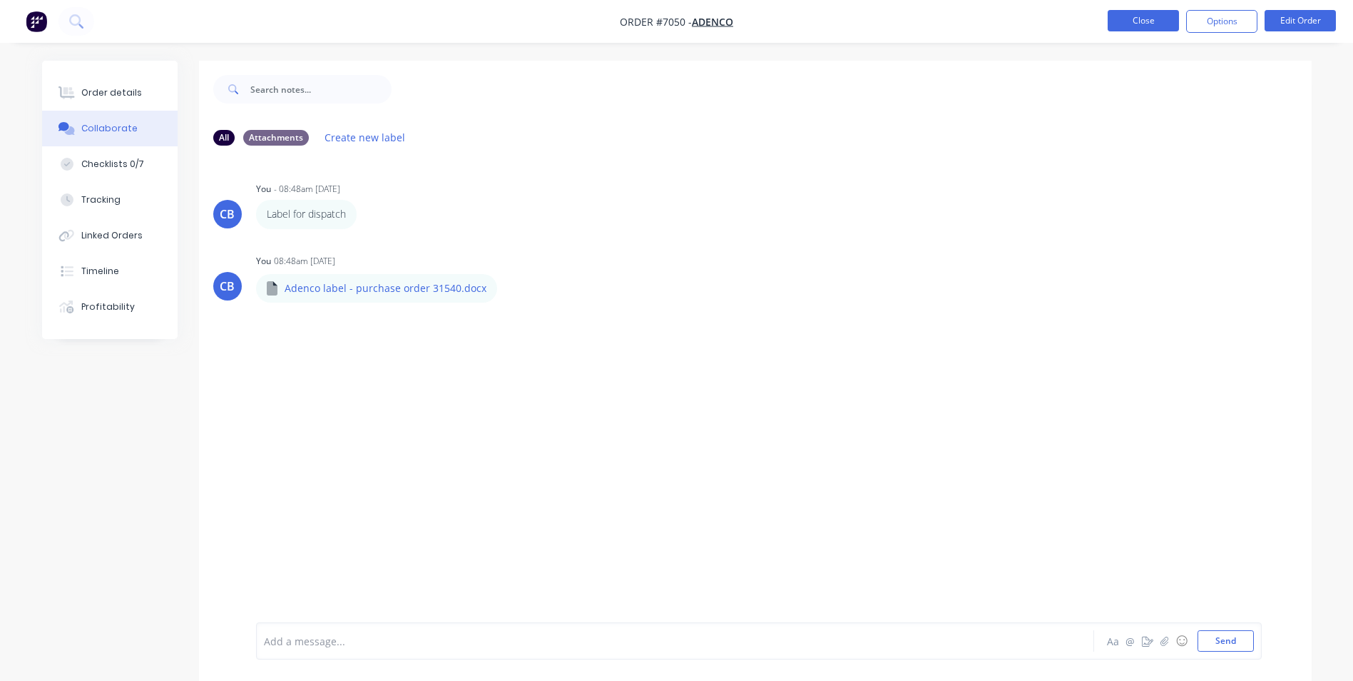
click at [1079, 18] on button "Close" at bounding box center [1143, 20] width 71 height 21
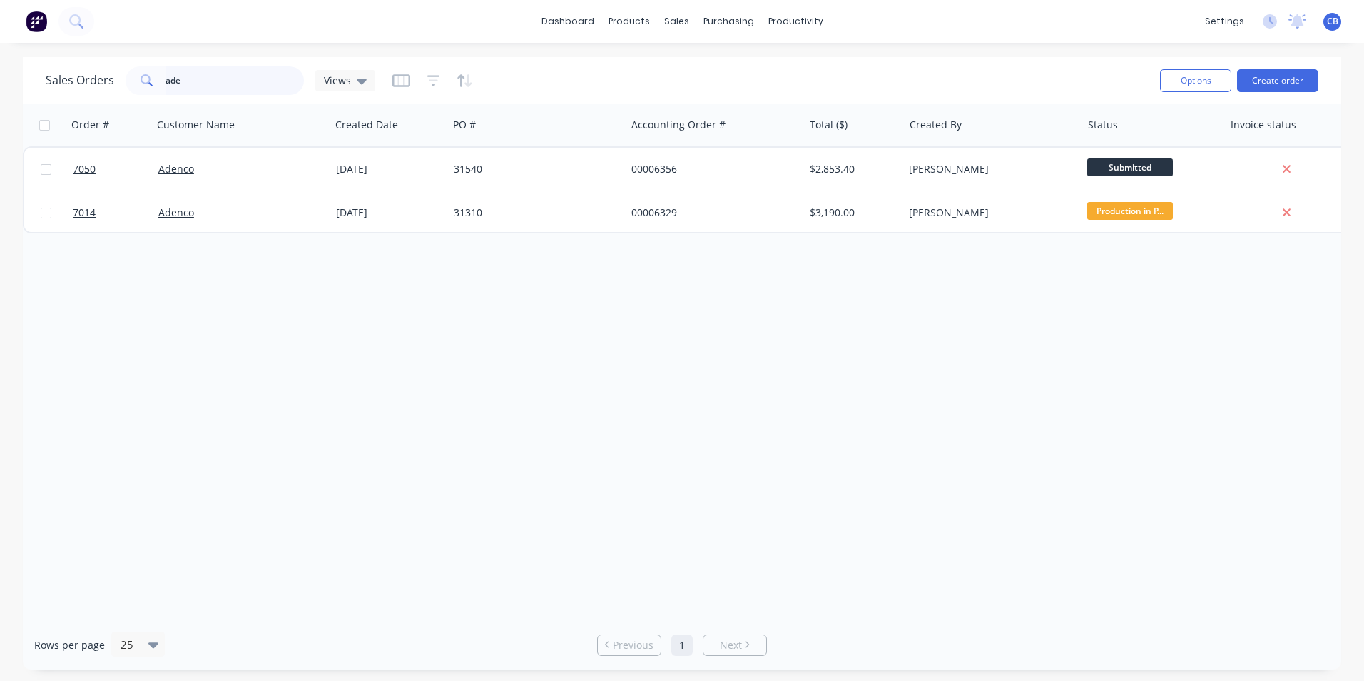
click at [185, 80] on input "ade" at bounding box center [234, 80] width 139 height 29
drag, startPoint x: 182, startPoint y: 79, endPoint x: 128, endPoint y: 77, distance: 53.5
click at [129, 77] on div "ade" at bounding box center [215, 80] width 178 height 29
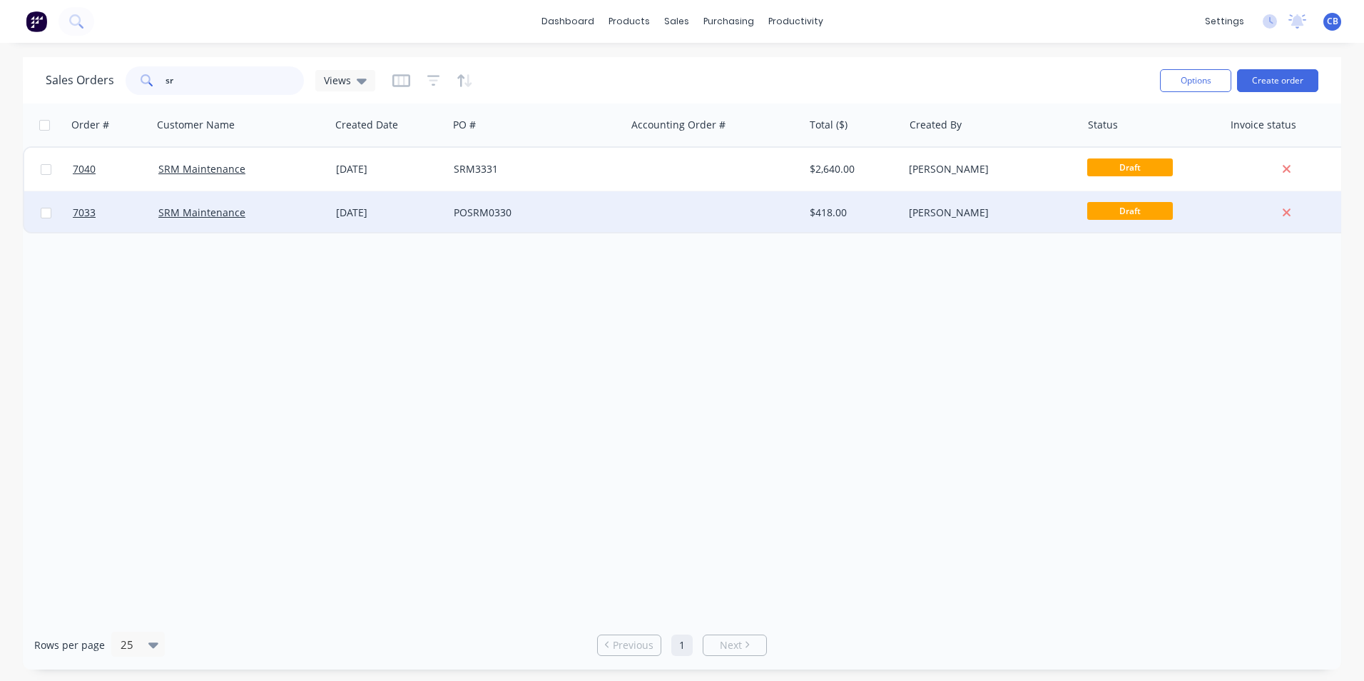
type input "sr"
click at [537, 215] on div "POSRM0330" at bounding box center [533, 212] width 158 height 14
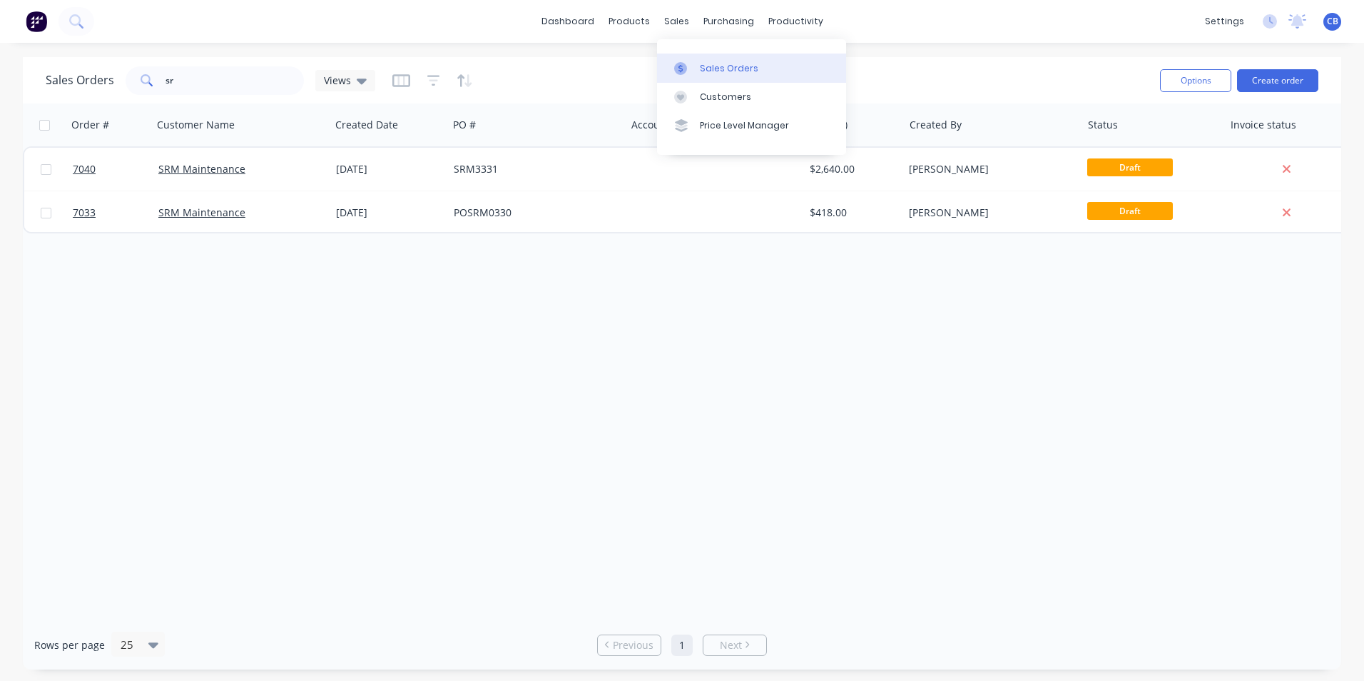
click at [735, 72] on div "Sales Orders" at bounding box center [729, 68] width 58 height 13
click at [537, 397] on div "Order # Customer Name Created Date PO # Accounting Order # Total ($) Created By…" at bounding box center [682, 361] width 1318 height 516
click at [41, 26] on img at bounding box center [36, 21] width 21 height 21
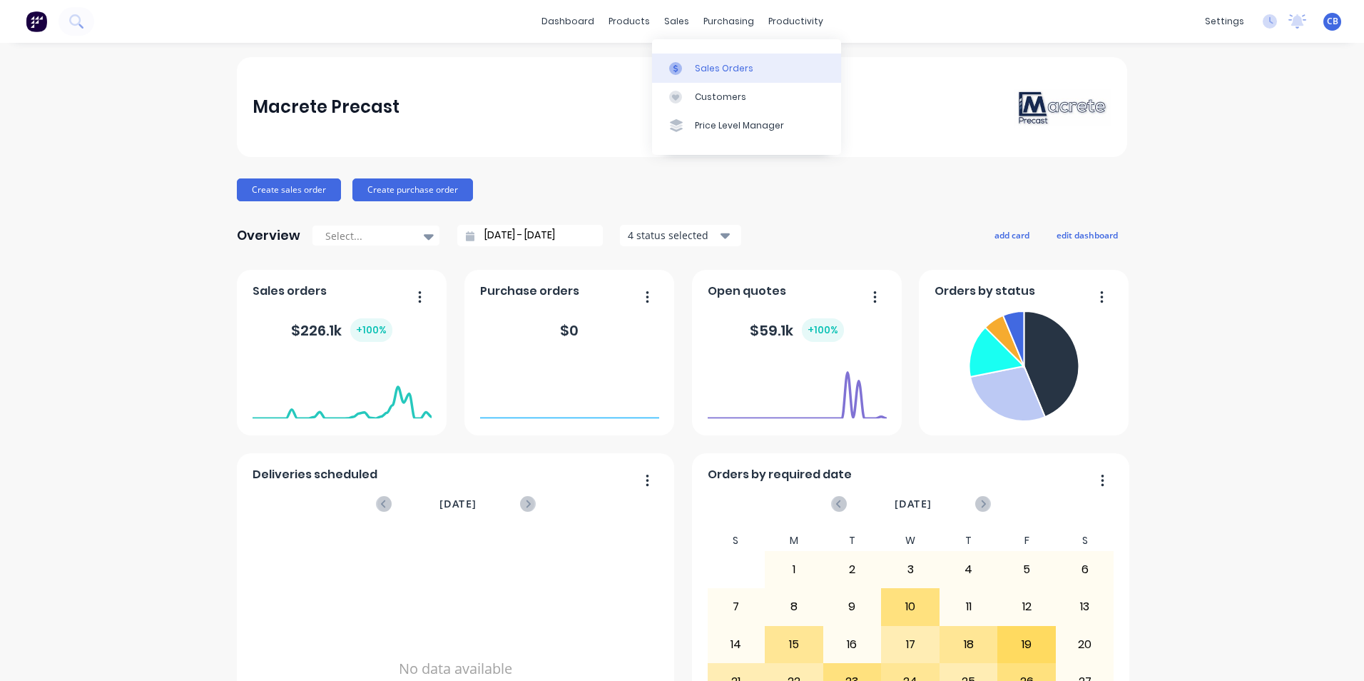
click at [692, 69] on link "Sales Orders" at bounding box center [746, 68] width 189 height 29
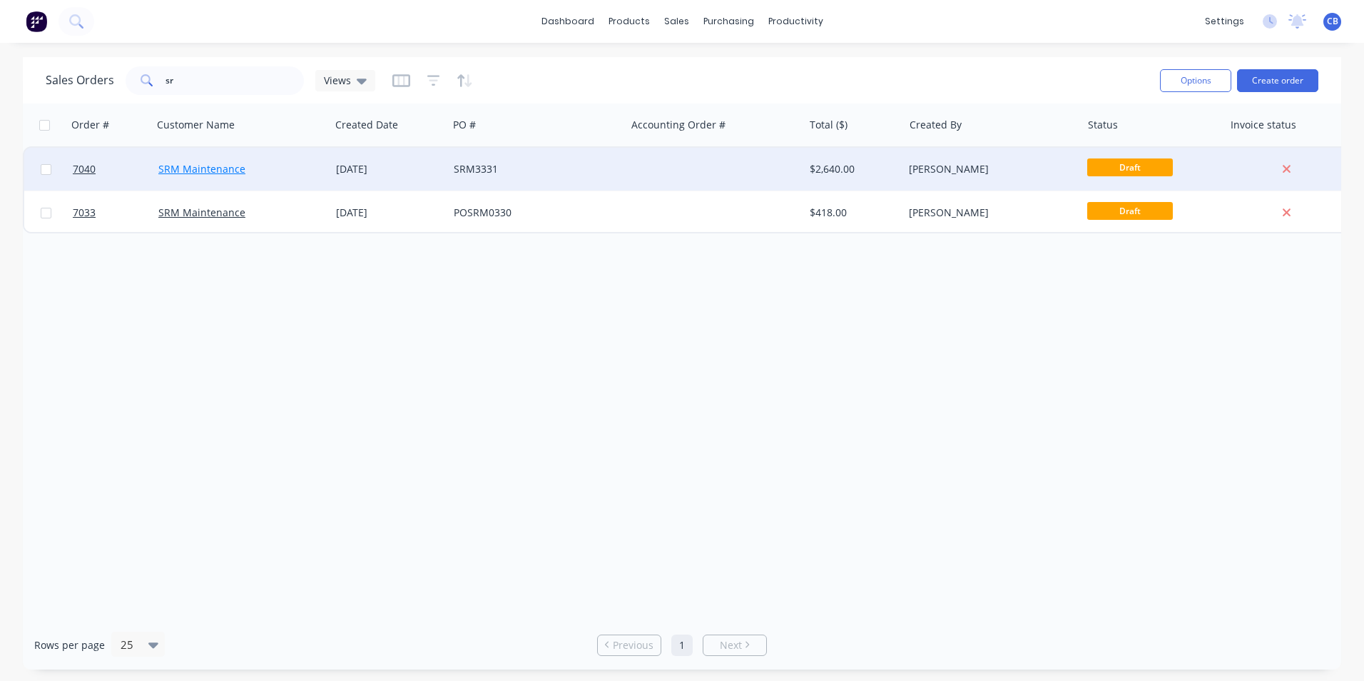
click at [213, 167] on link "SRM Maintenance" at bounding box center [201, 169] width 87 height 14
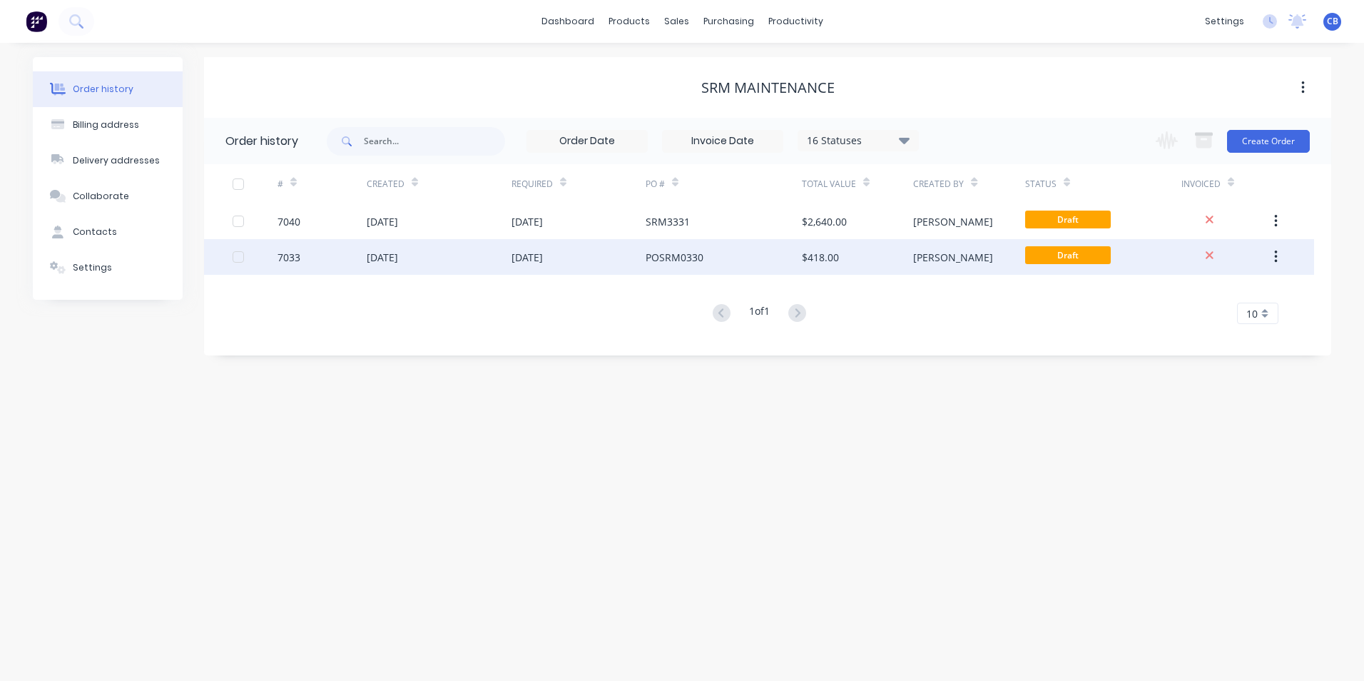
click at [450, 254] on div "[DATE]" at bounding box center [439, 257] width 145 height 36
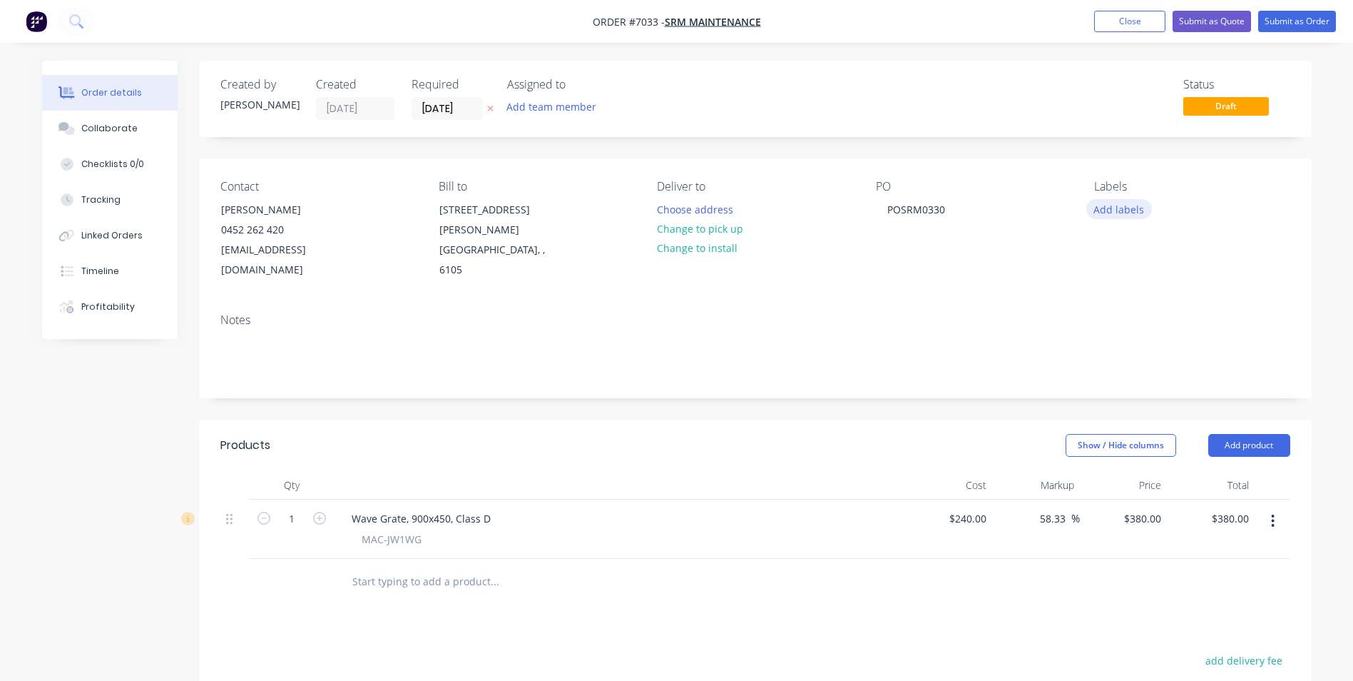
click at [1079, 204] on button "Add labels" at bounding box center [1119, 208] width 66 height 19
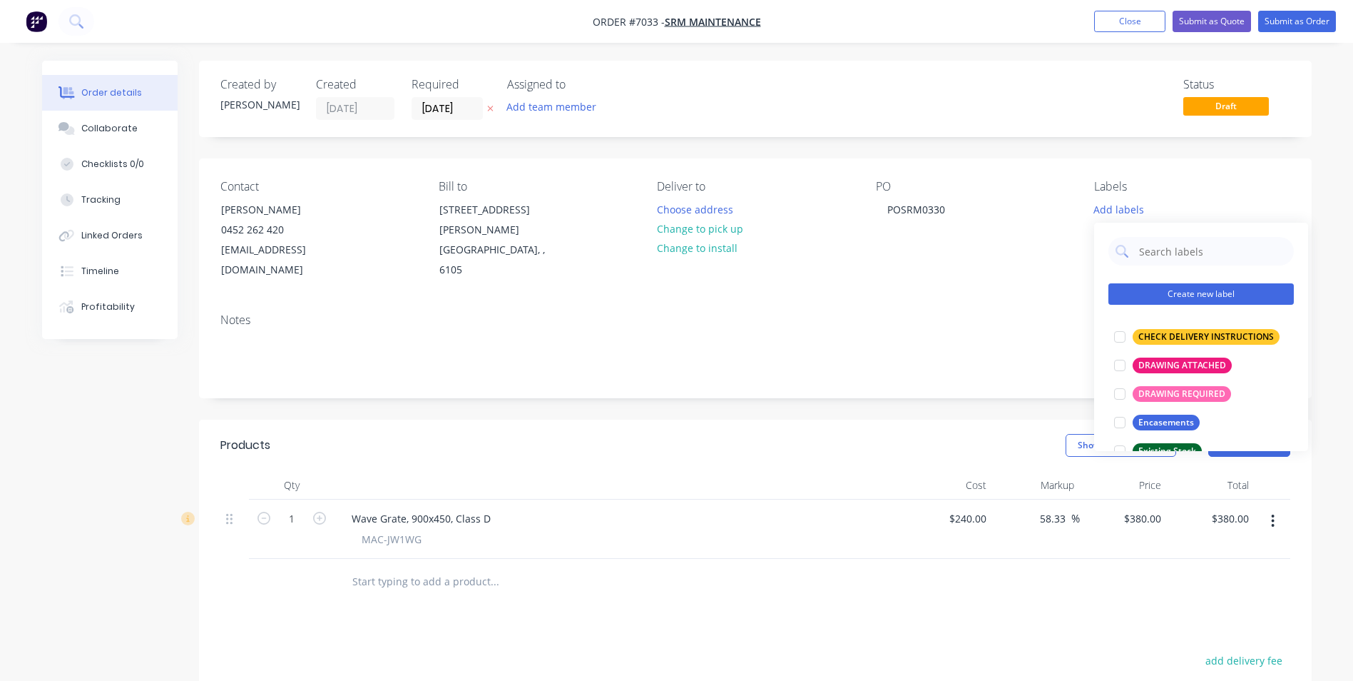
click at [1079, 294] on button "Create new label" at bounding box center [1201, 293] width 185 height 21
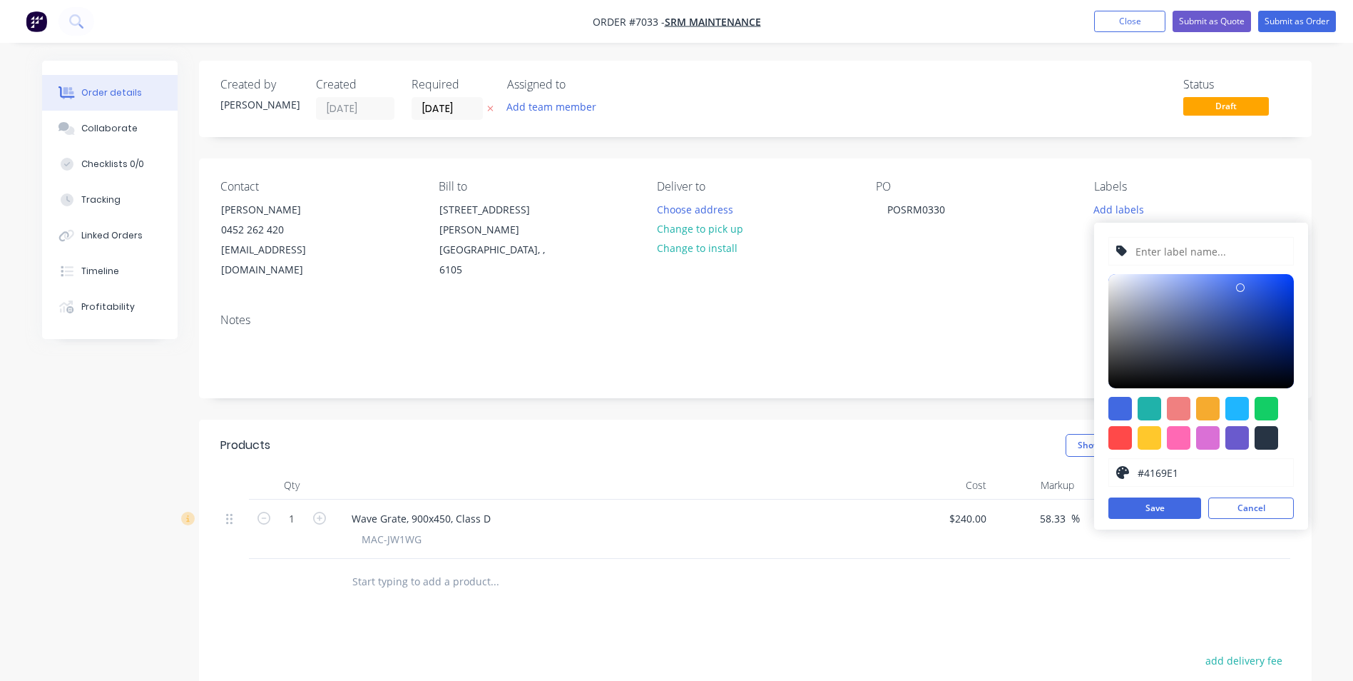
click at [1079, 249] on input "text" at bounding box center [1210, 251] width 152 height 27
type input "Access cover or grate only"
click at [1079, 507] on button "Save" at bounding box center [1155, 507] width 93 height 21
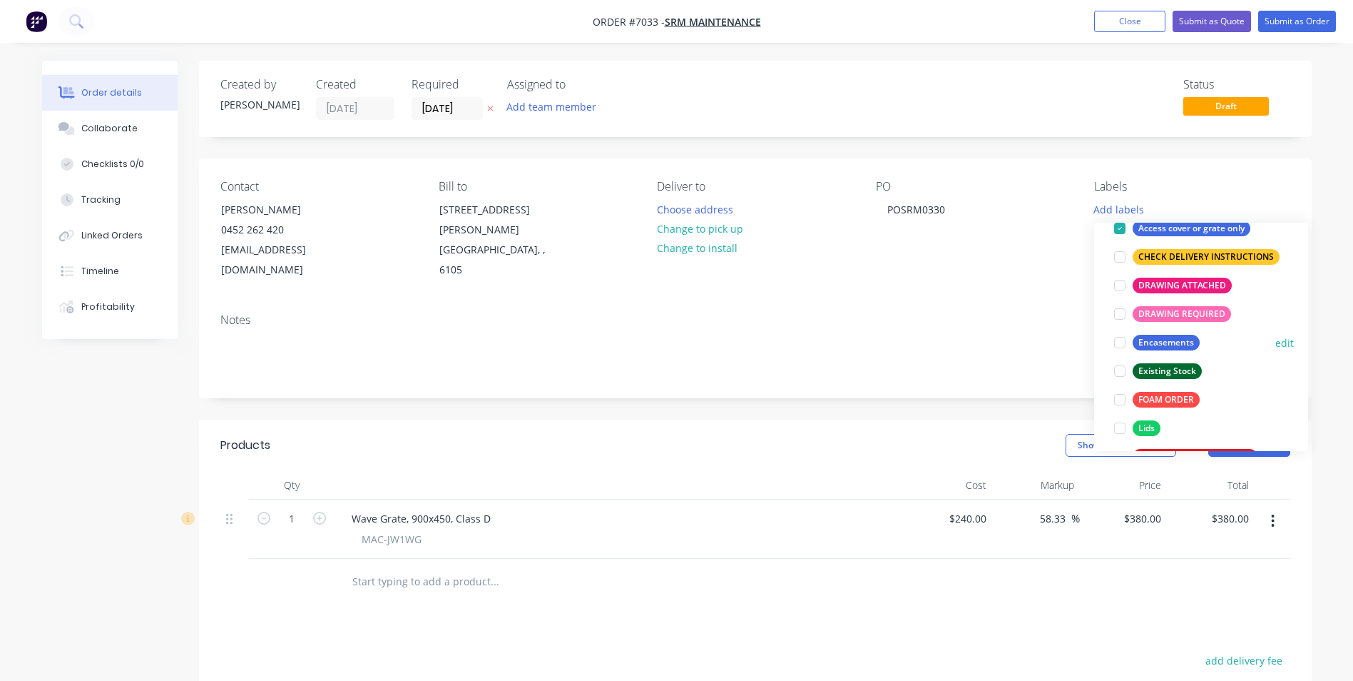
scroll to position [143, 0]
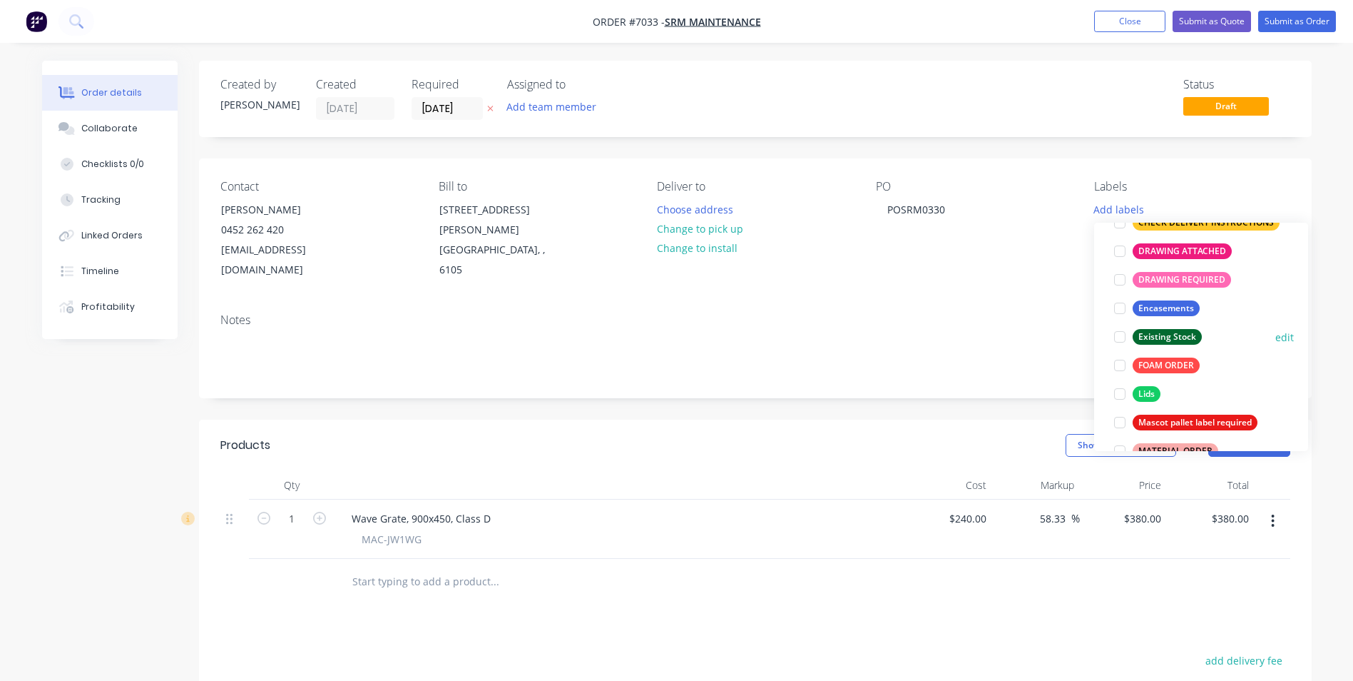
click at [1079, 337] on div at bounding box center [1120, 336] width 29 height 29
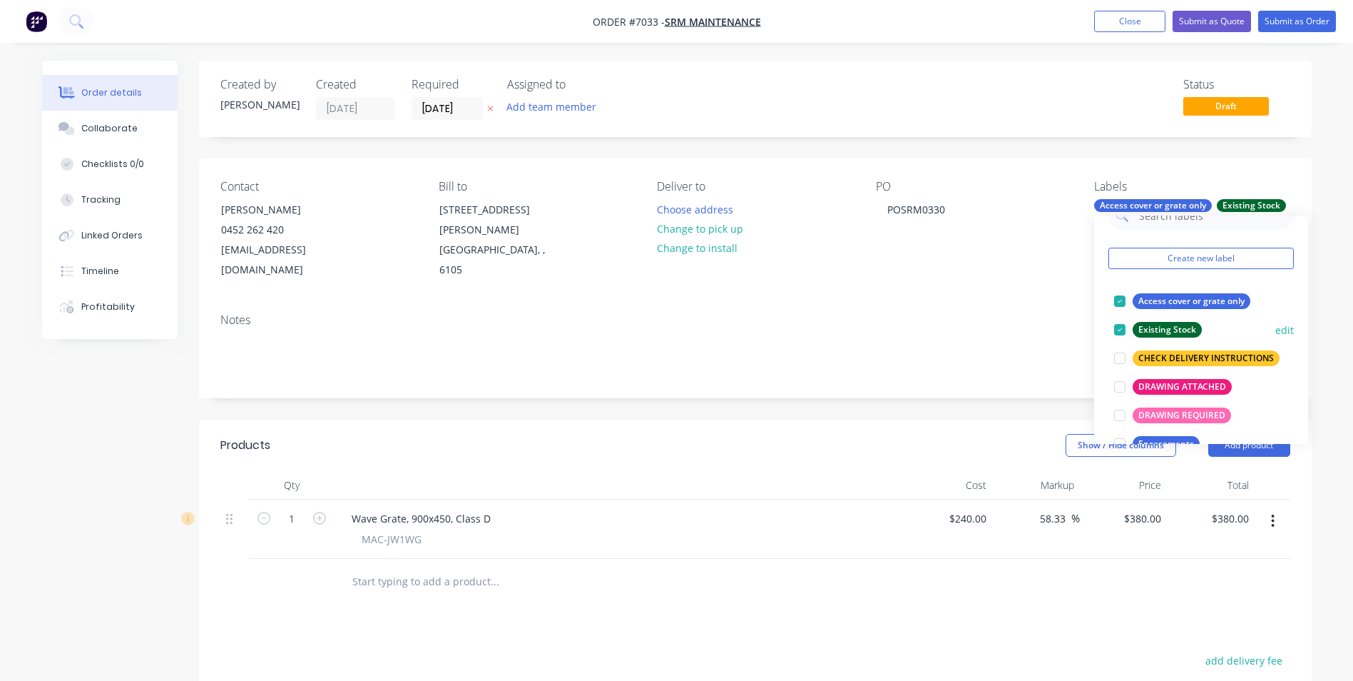
click at [1079, 327] on div at bounding box center [1120, 329] width 29 height 29
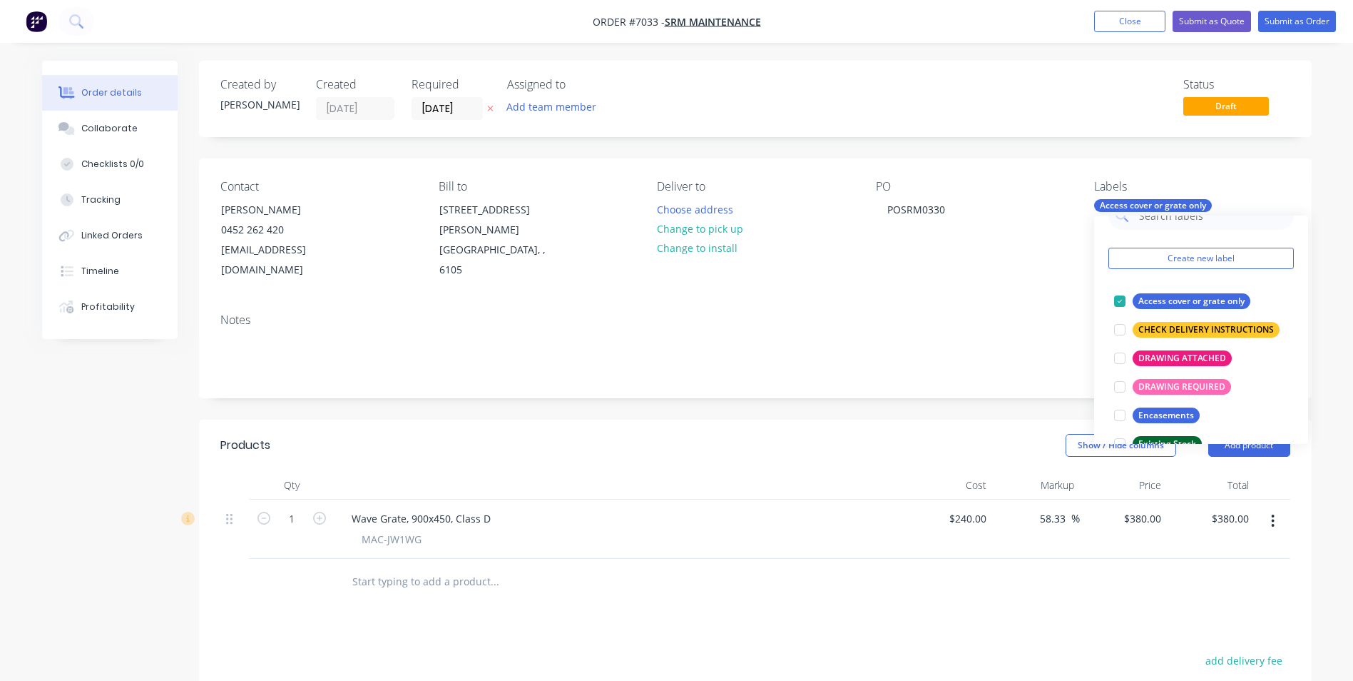
click at [1046, 302] on div "Notes" at bounding box center [755, 350] width 1113 height 96
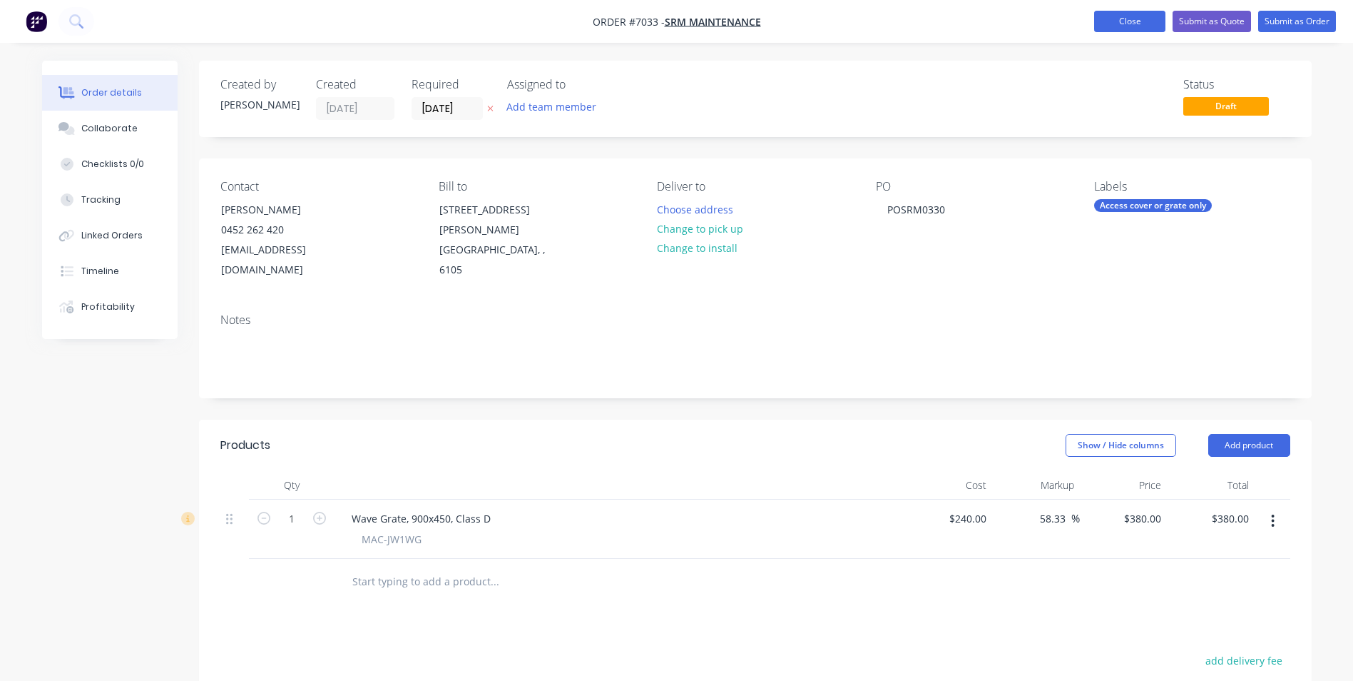
click at [1079, 19] on button "Close" at bounding box center [1129, 21] width 71 height 21
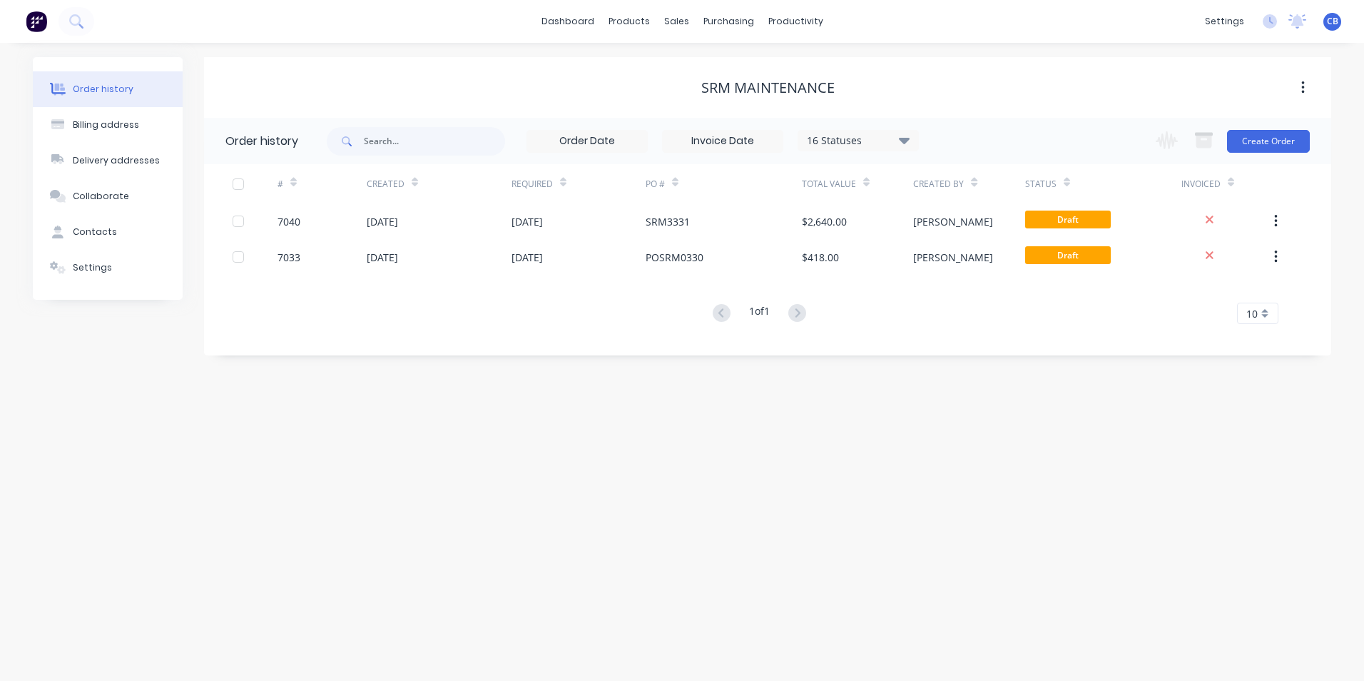
click at [83, 89] on div "Order history" at bounding box center [103, 89] width 61 height 13
click at [717, 68] on div "Sales Orders" at bounding box center [729, 68] width 58 height 13
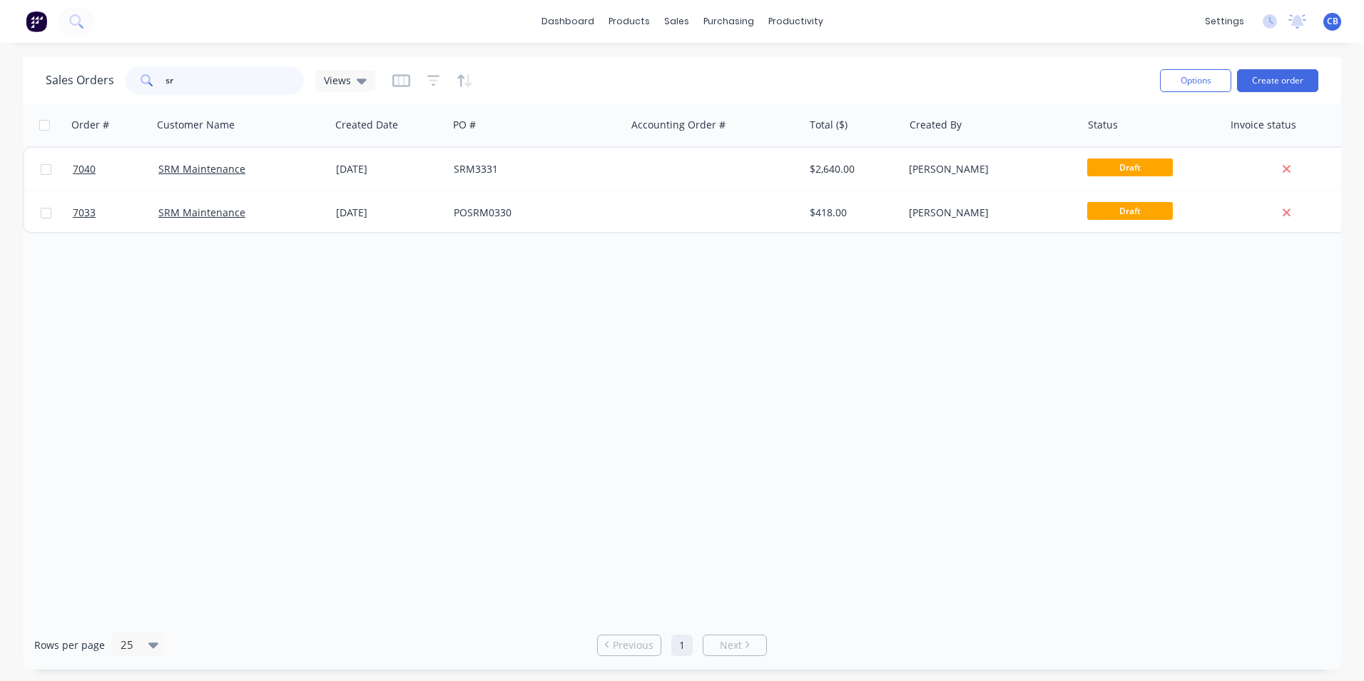
drag, startPoint x: 212, startPoint y: 83, endPoint x: 136, endPoint y: 83, distance: 76.3
click at [140, 83] on div "sr" at bounding box center [215, 80] width 178 height 29
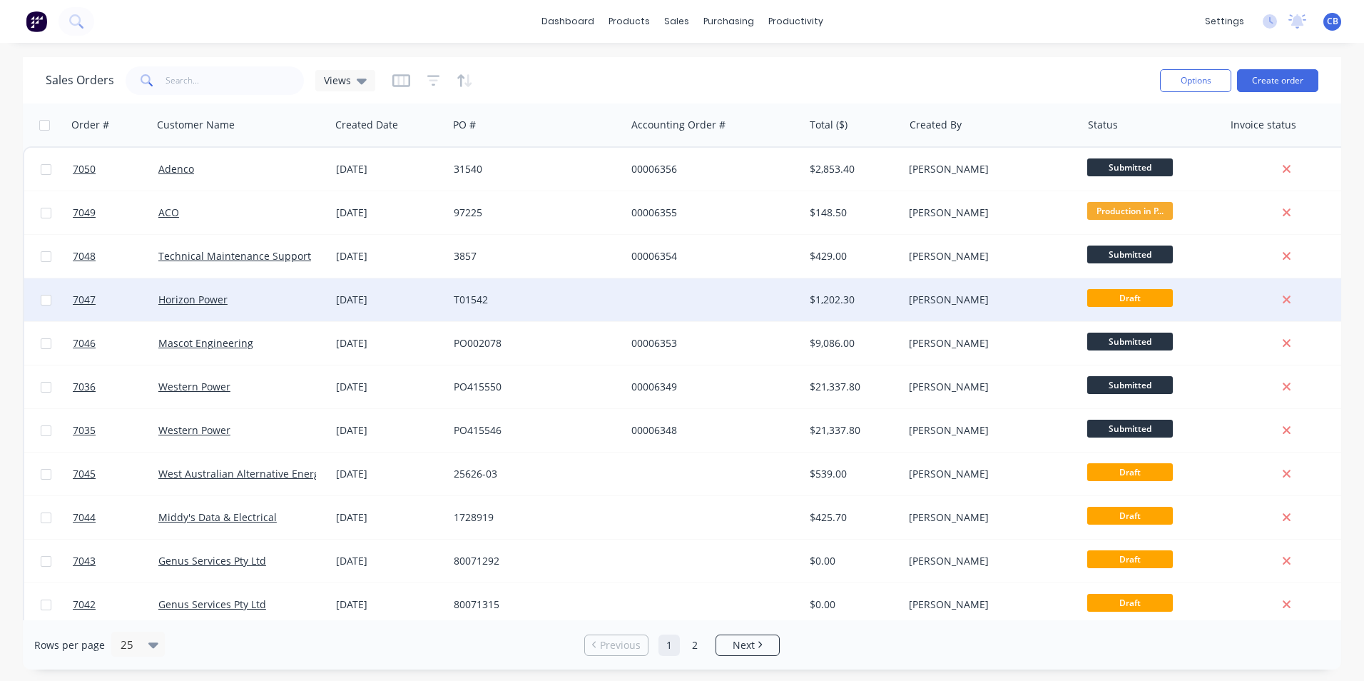
click at [555, 295] on div "T01542" at bounding box center [533, 299] width 158 height 14
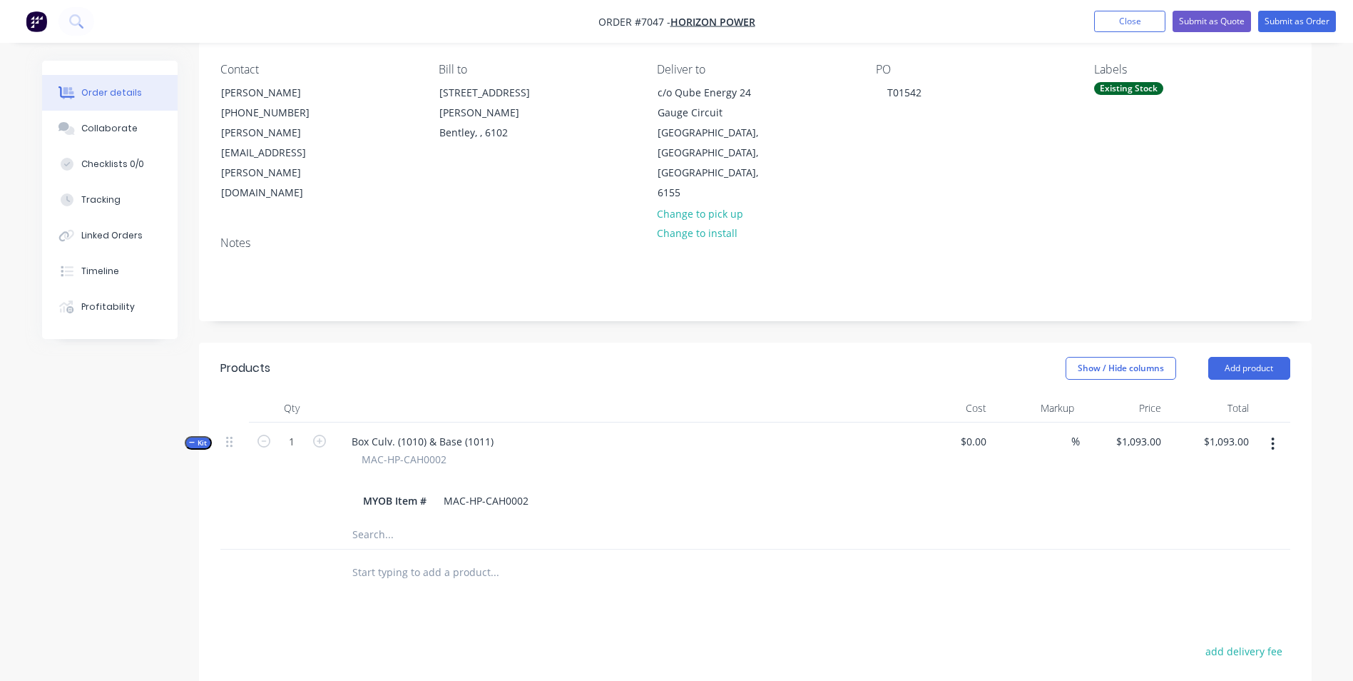
scroll to position [143, 0]
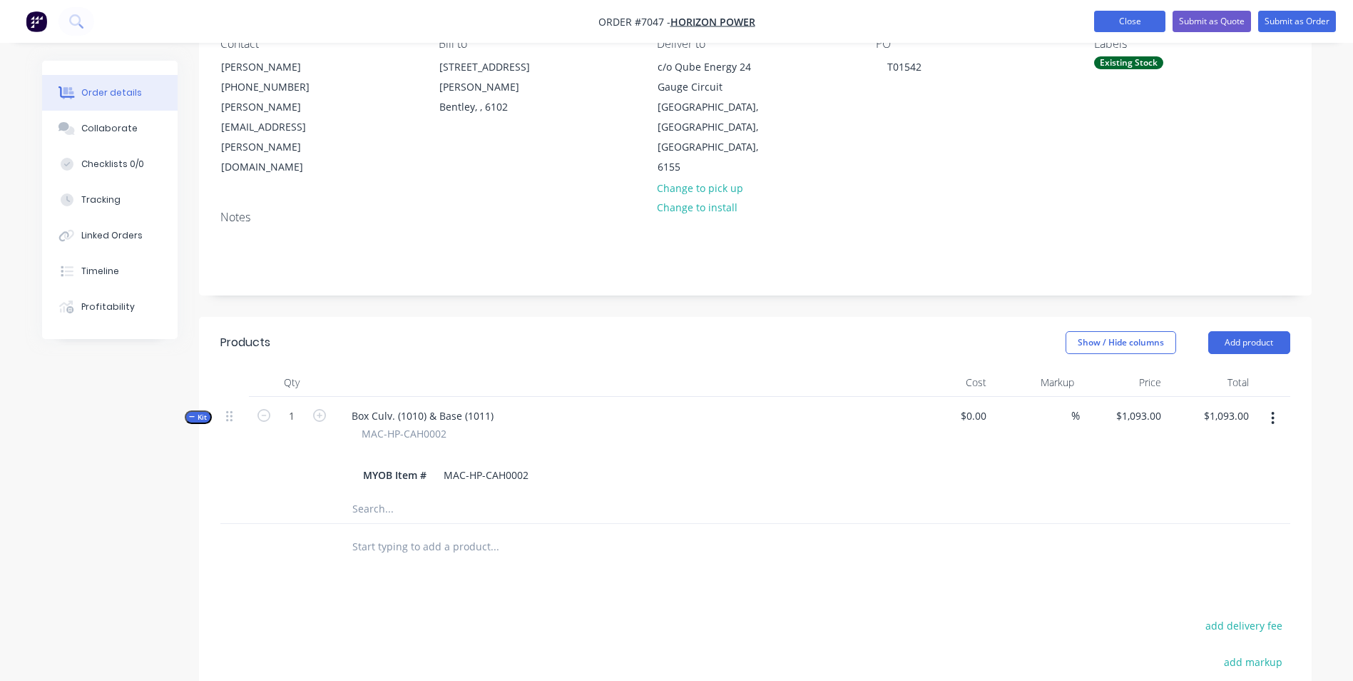
click at [1079, 22] on button "Close" at bounding box center [1129, 21] width 71 height 21
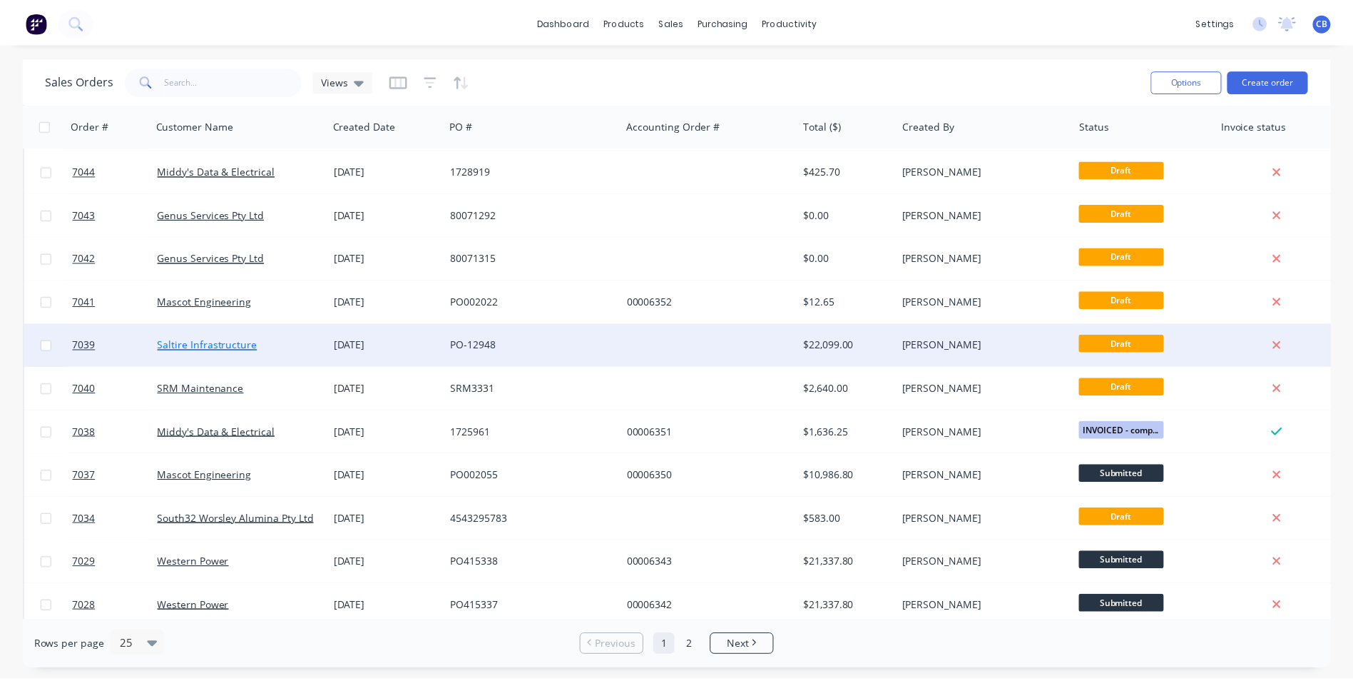
scroll to position [357, 0]
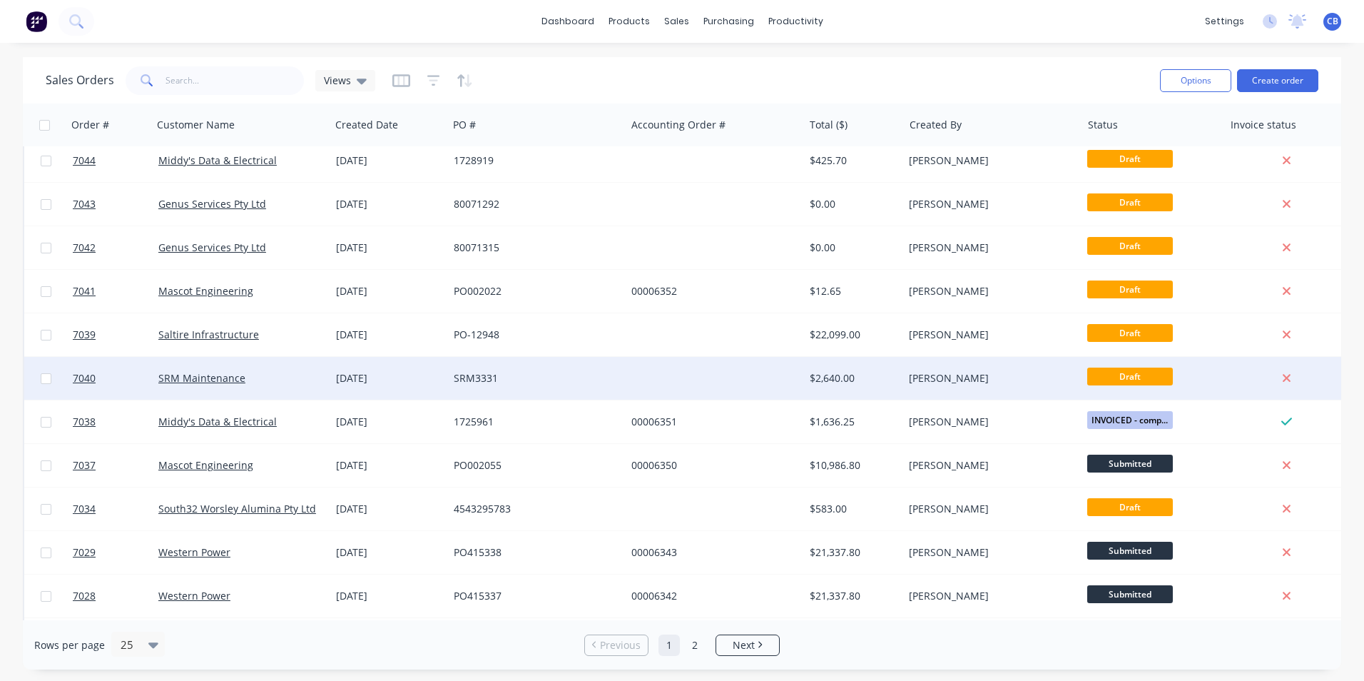
click at [558, 382] on div "SRM3331" at bounding box center [533, 378] width 158 height 14
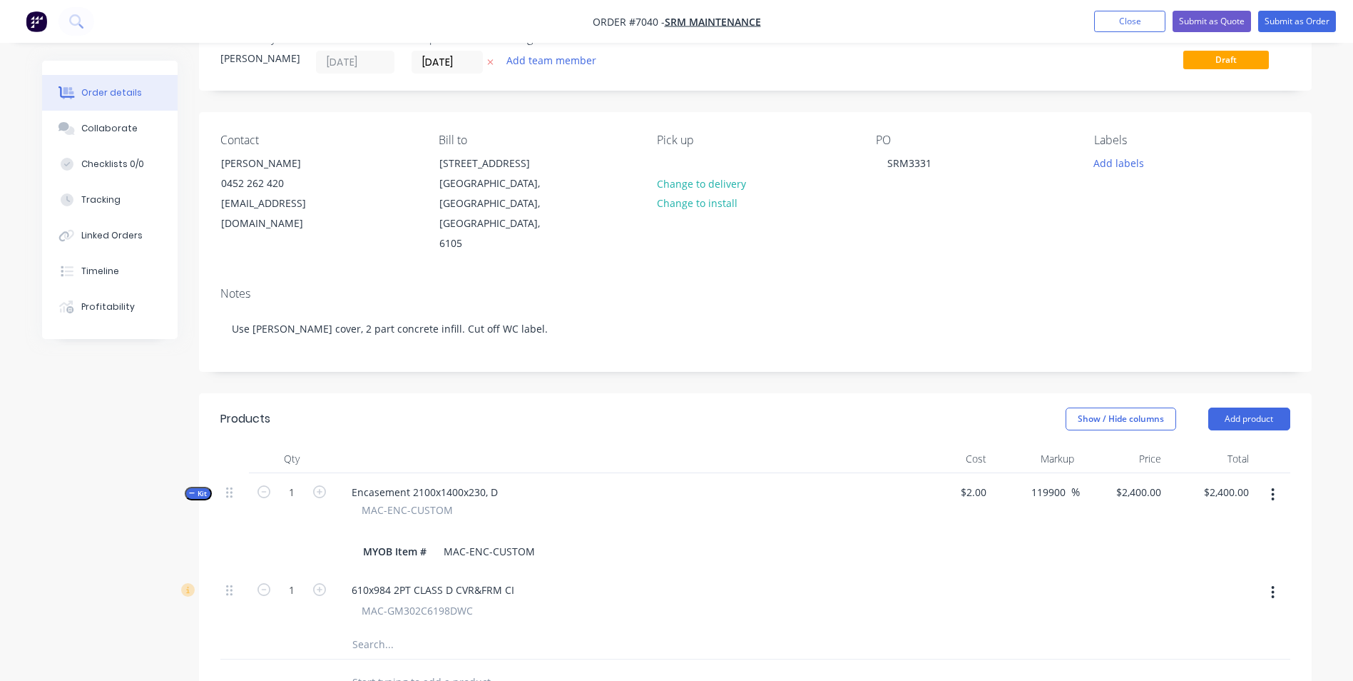
scroll to position [71, 0]
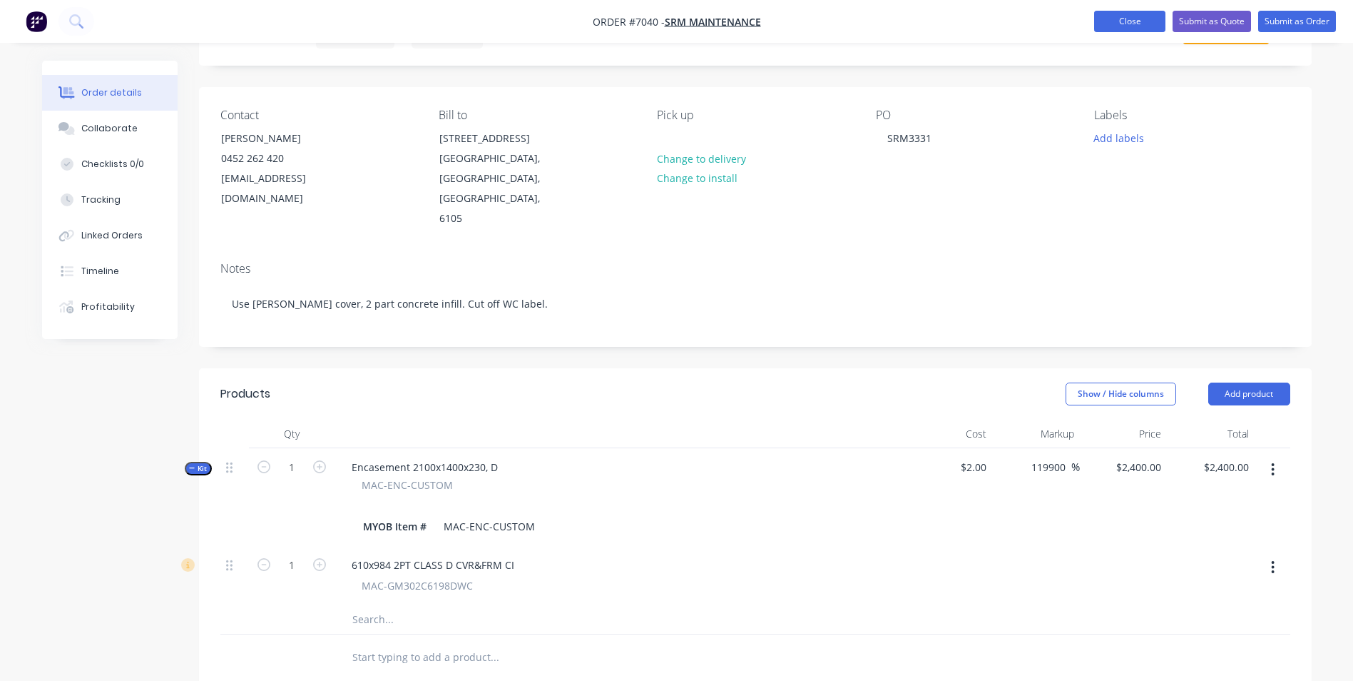
click at [1079, 24] on button "Close" at bounding box center [1129, 21] width 71 height 21
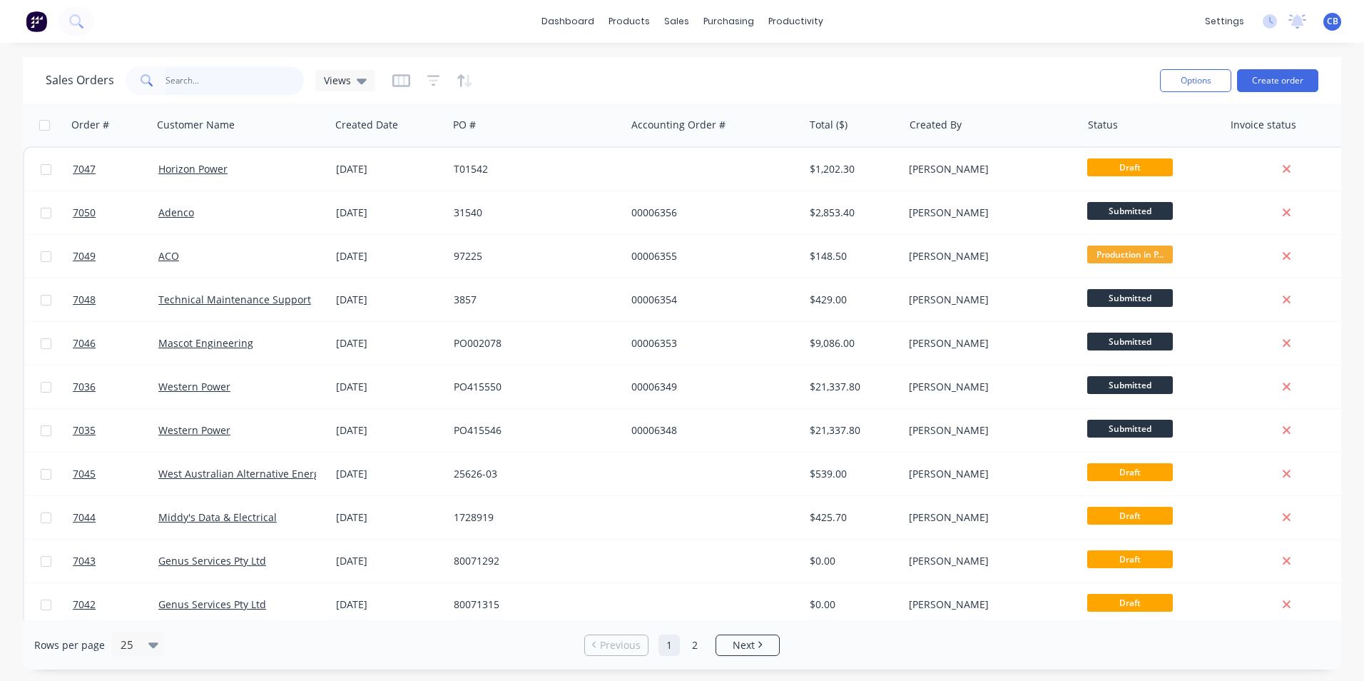
click at [178, 81] on input "text" at bounding box center [234, 80] width 139 height 29
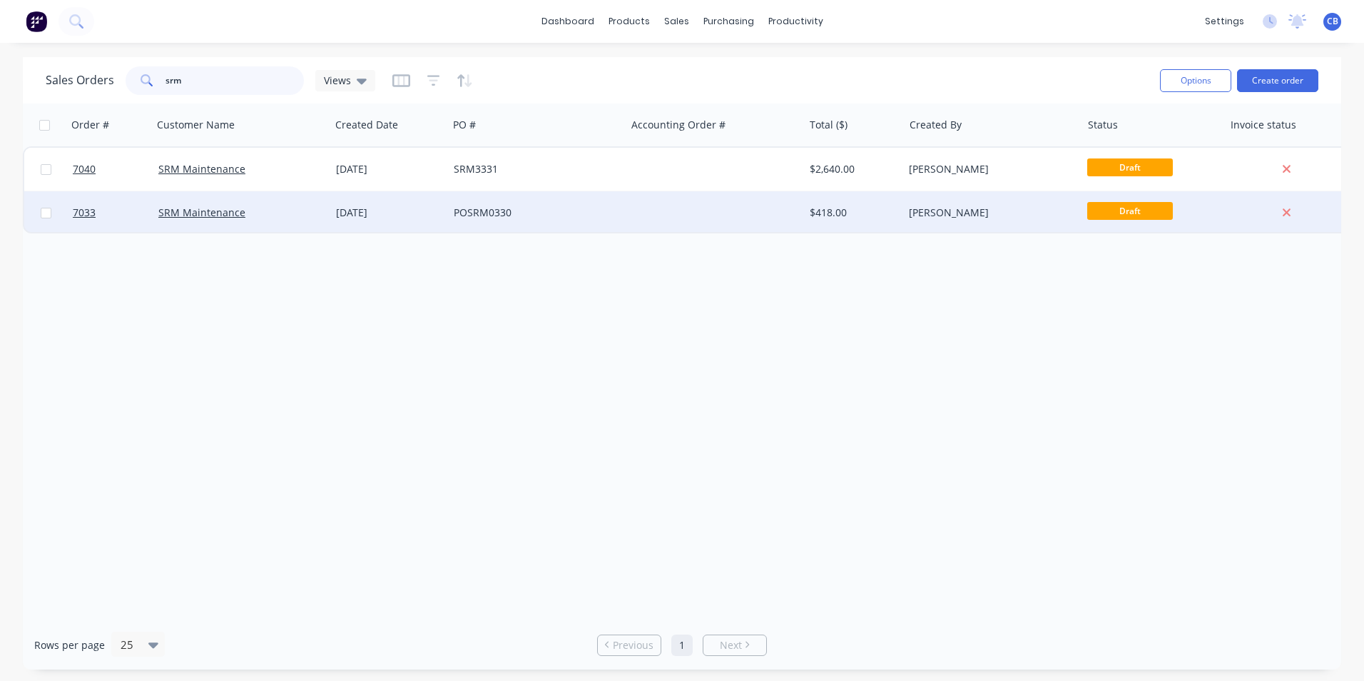
type input "srm"
click at [541, 199] on div "POSRM0330" at bounding box center [537, 212] width 178 height 43
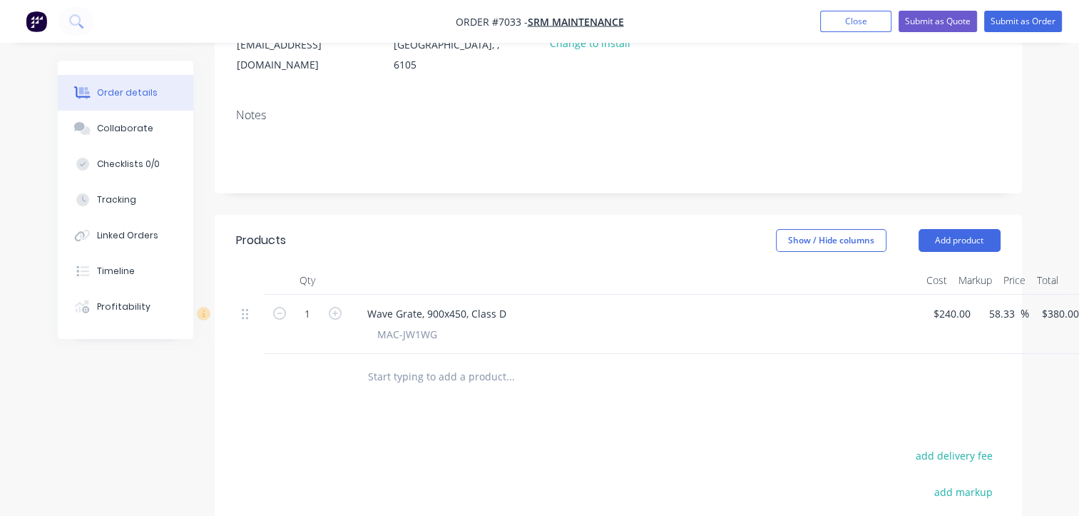
scroll to position [285, 0]
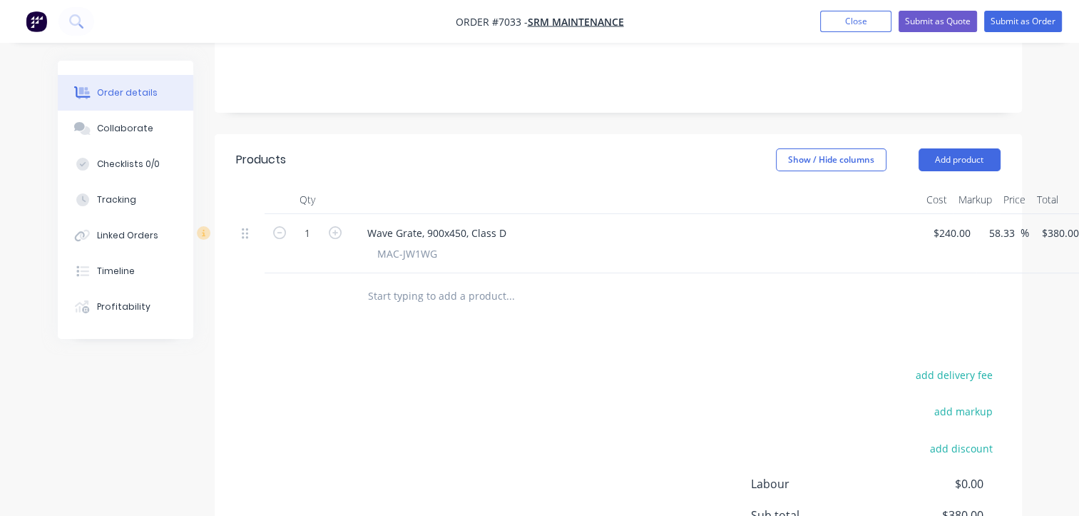
click at [462, 282] on input "text" at bounding box center [509, 296] width 285 height 29
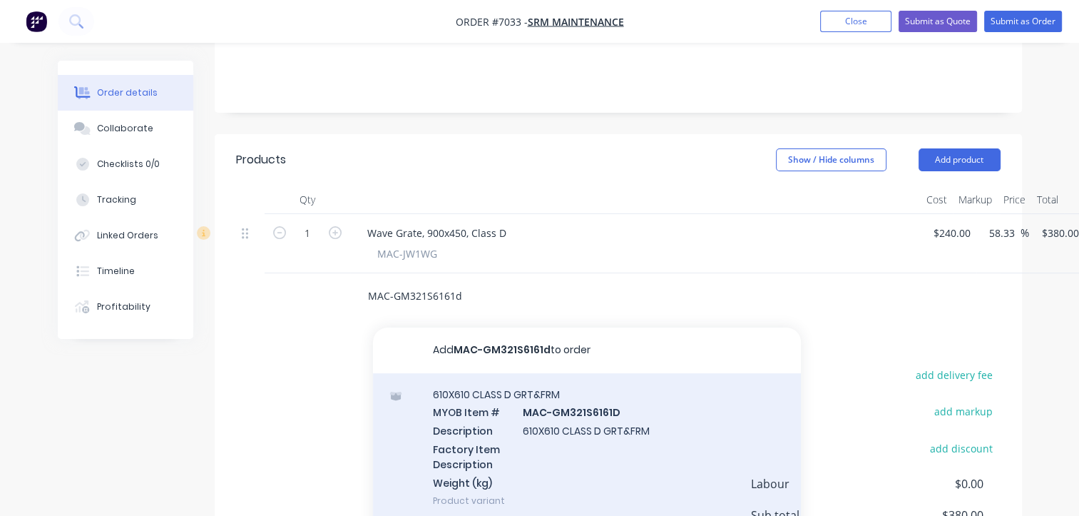
type input "MAC-GM321S6161d"
click at [531, 435] on div "610X610 CLASS D GRT&FRM MYOB Item # MAC-GM321S6161D Description 610X610 CLASS D…" at bounding box center [587, 447] width 428 height 148
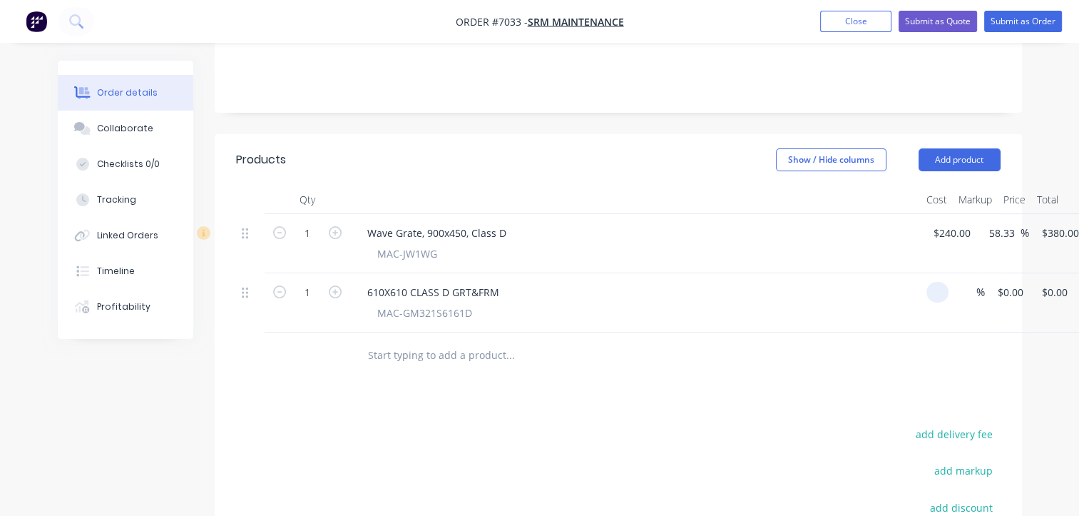
drag, startPoint x: 947, startPoint y: 275, endPoint x: 963, endPoint y: 287, distance: 20.3
click at [949, 275] on div "1 610X610 CLASS D GRT&FRM MAC-GM321S6161D % $0.00 $0.00 $0.00 $0.00" at bounding box center [618, 302] width 765 height 59
type input "$0.00"
drag, startPoint x: 1012, startPoint y: 266, endPoint x: 1019, endPoint y: 272, distance: 10.1
click at [1014, 282] on input "0" at bounding box center [1021, 292] width 16 height 21
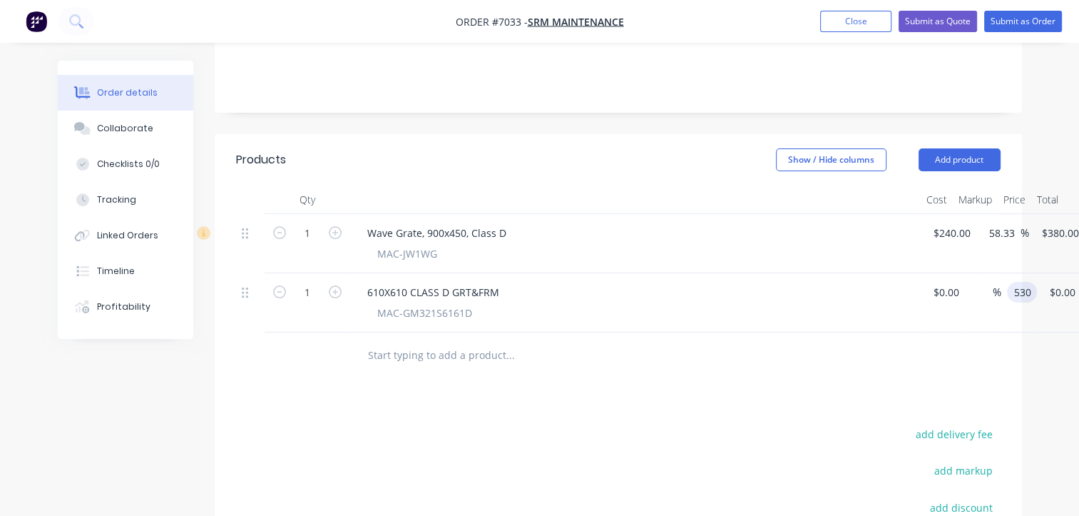
type input "$530.00"
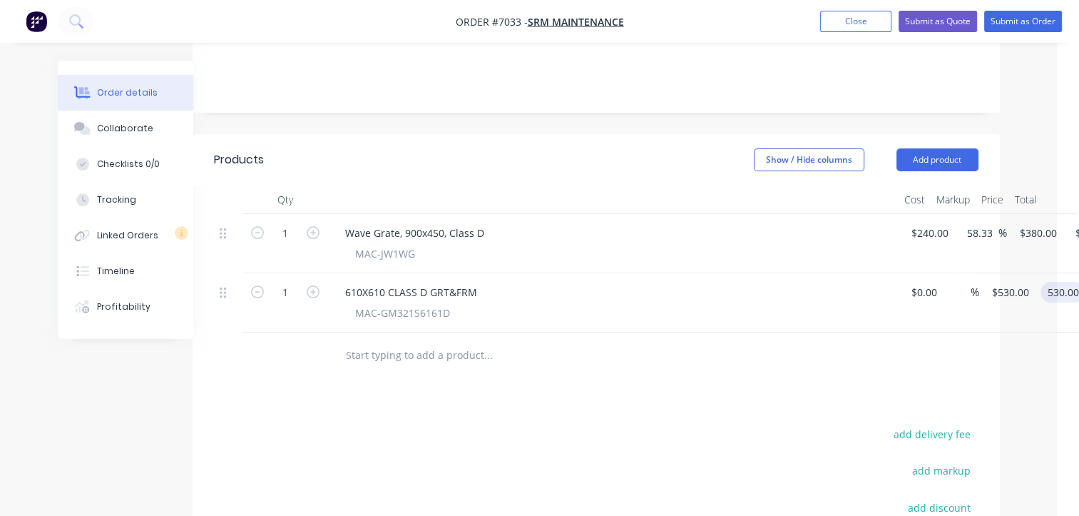
scroll to position [285, 97]
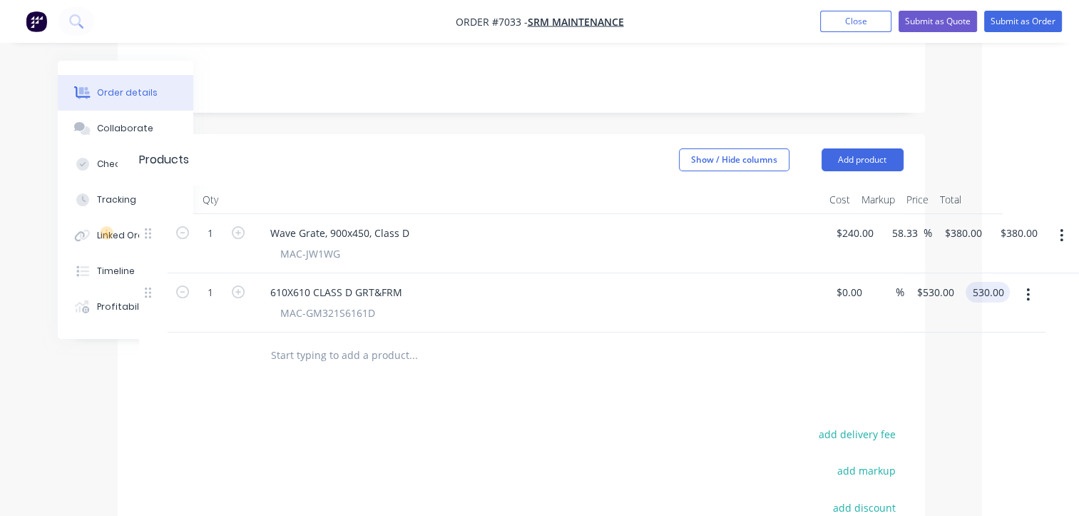
type input "$530.00"
click at [1065, 223] on button "button" at bounding box center [1062, 236] width 34 height 26
click at [997, 348] on div "Delete" at bounding box center [1012, 358] width 110 height 21
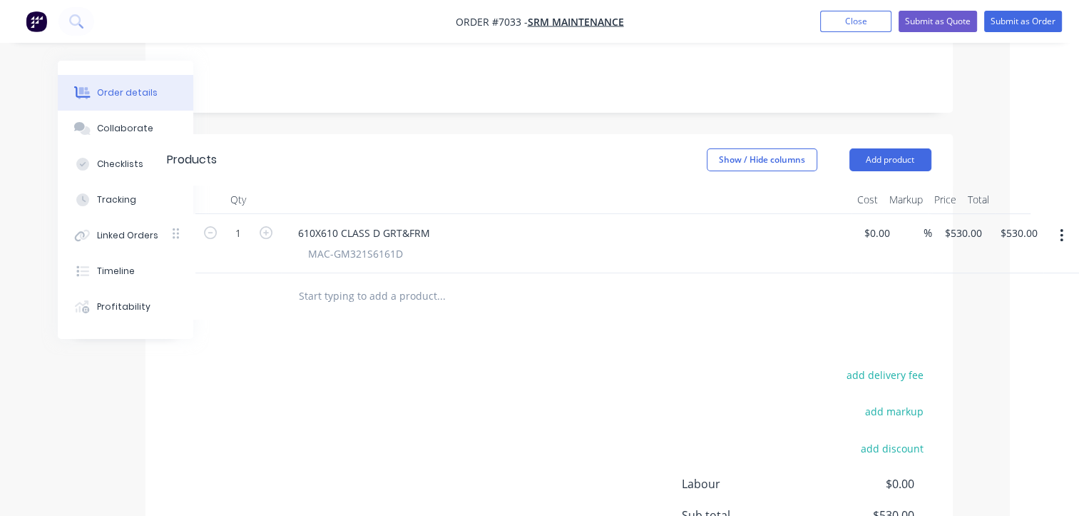
scroll to position [285, 68]
click at [561, 422] on div "add delivery fee add markup add discount Labour $0.00 Sub total $530.00 Margin …" at bounding box center [550, 502] width 765 height 275
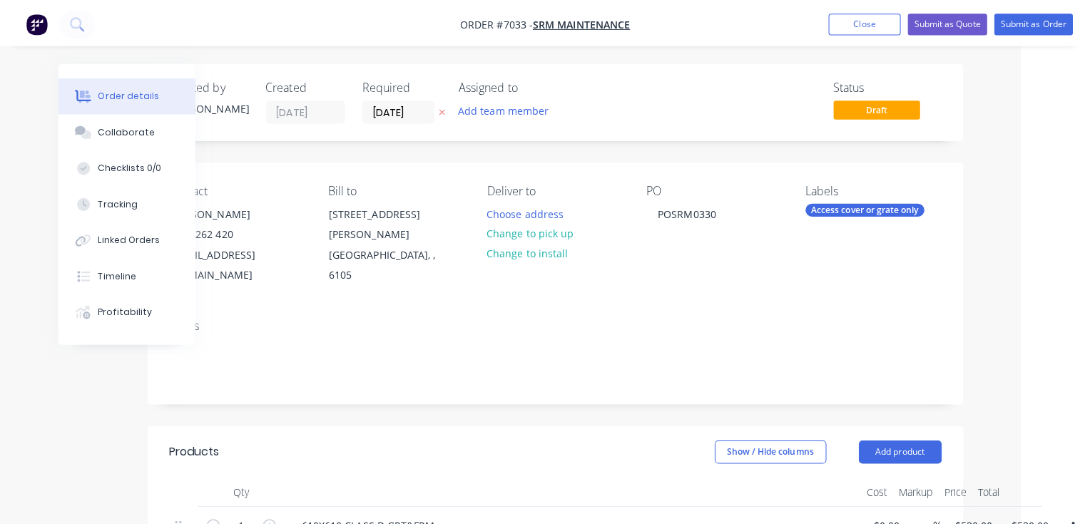
scroll to position [0, 0]
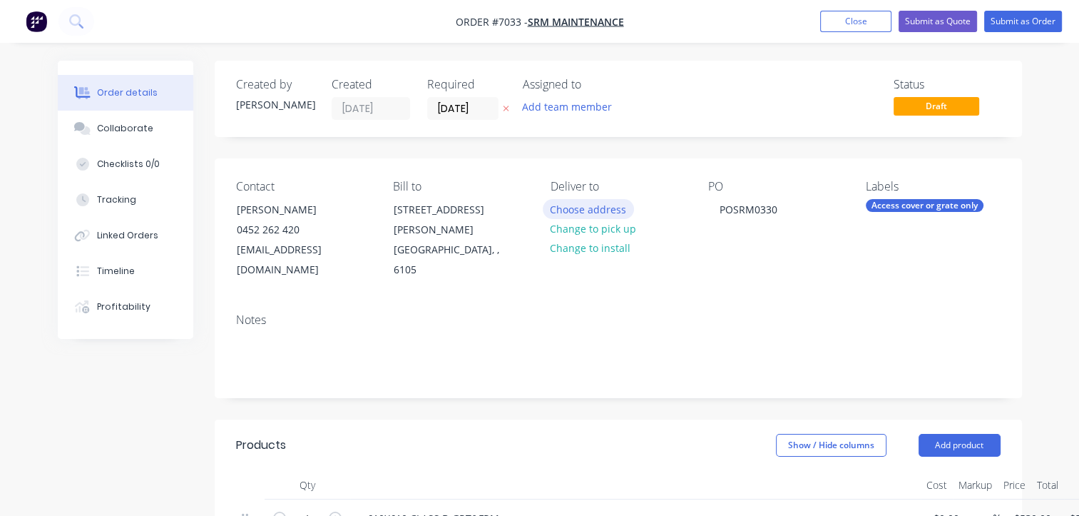
click at [580, 209] on button "Choose address" at bounding box center [588, 208] width 91 height 19
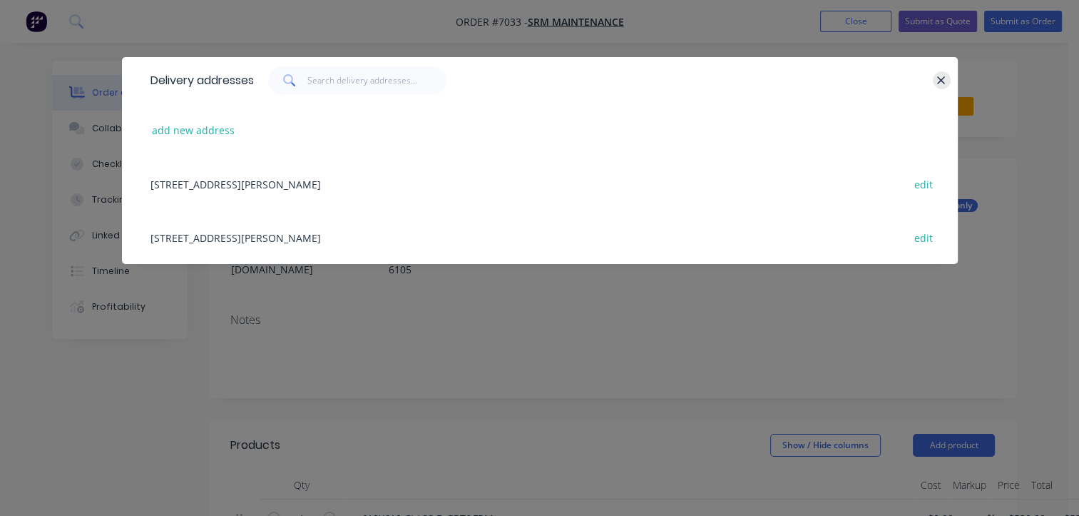
click at [944, 81] on icon "button" at bounding box center [941, 80] width 9 height 13
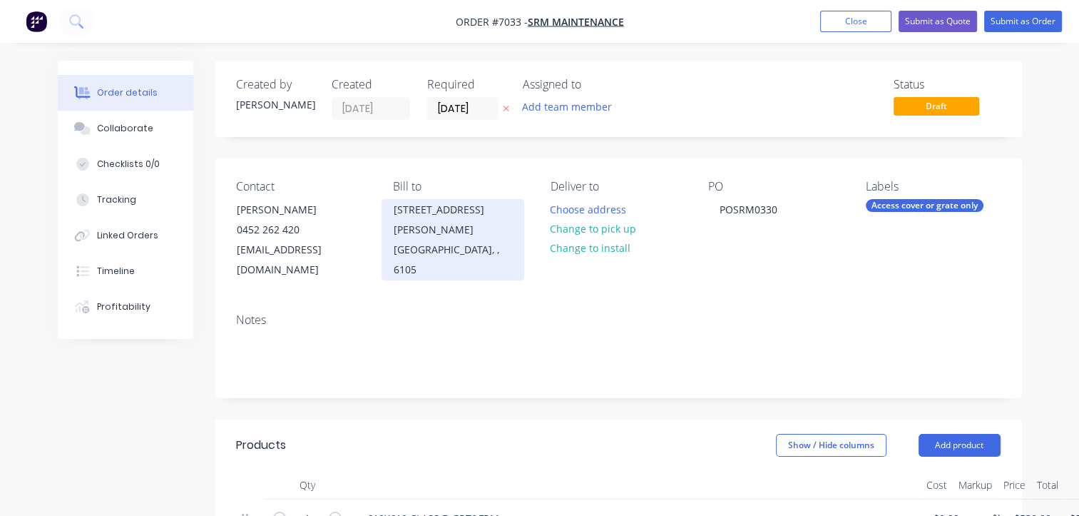
click at [408, 240] on div "Perth Airport, , 6105" at bounding box center [453, 260] width 118 height 40
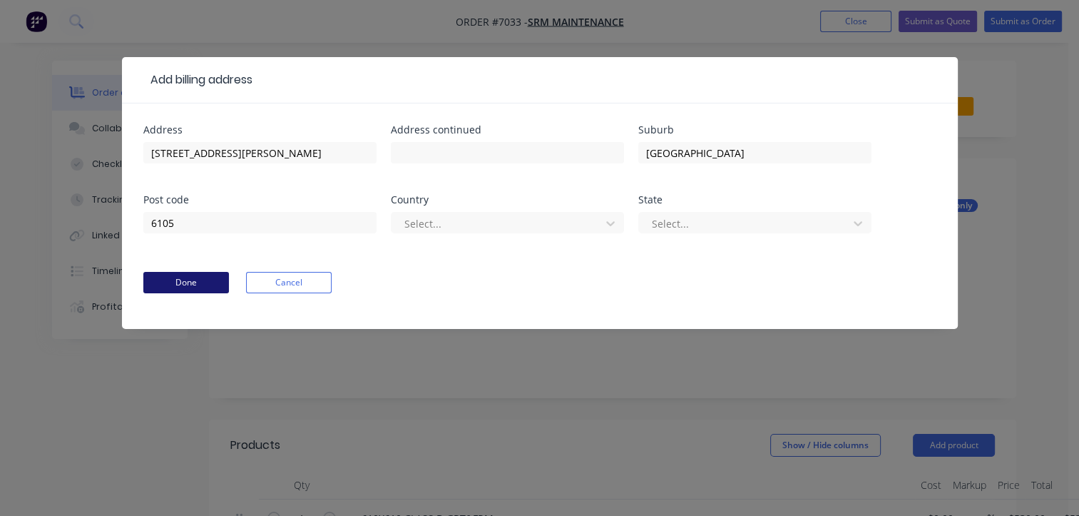
click at [173, 285] on button "Done" at bounding box center [186, 282] width 86 height 21
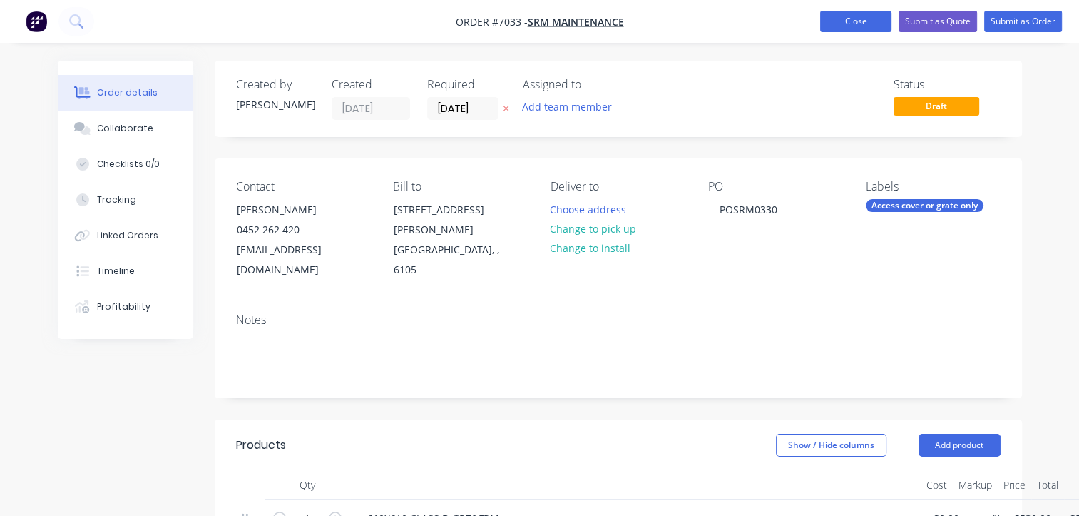
click at [850, 29] on button "Close" at bounding box center [855, 21] width 71 height 21
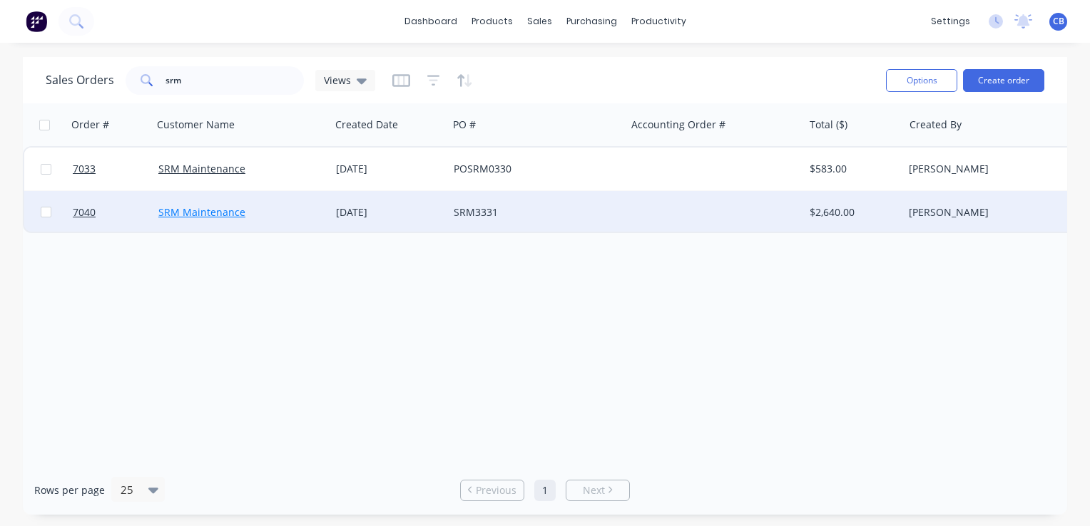
click at [234, 214] on link "SRM Maintenance" at bounding box center [201, 212] width 87 height 14
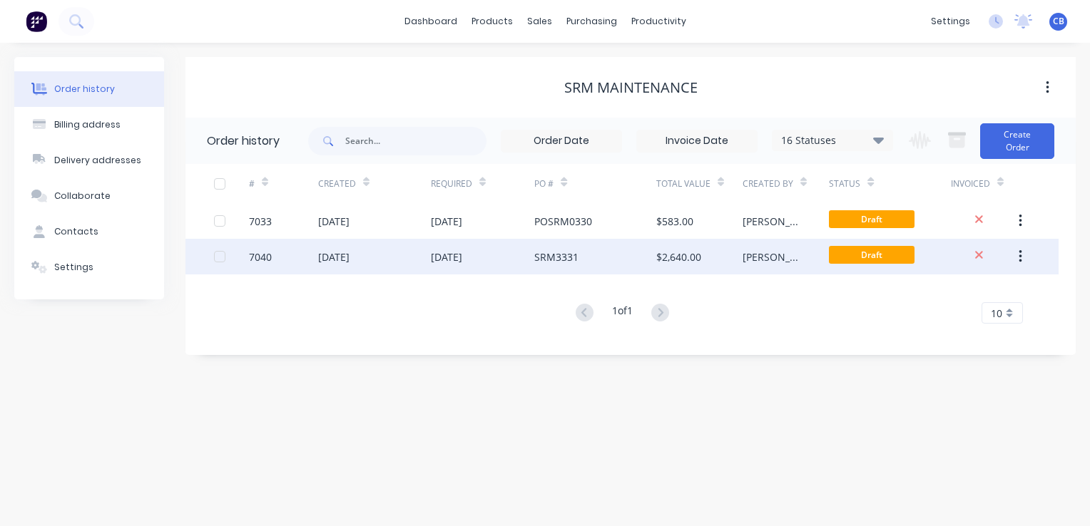
click at [350, 251] on div "[DATE]" at bounding box center [333, 257] width 31 height 15
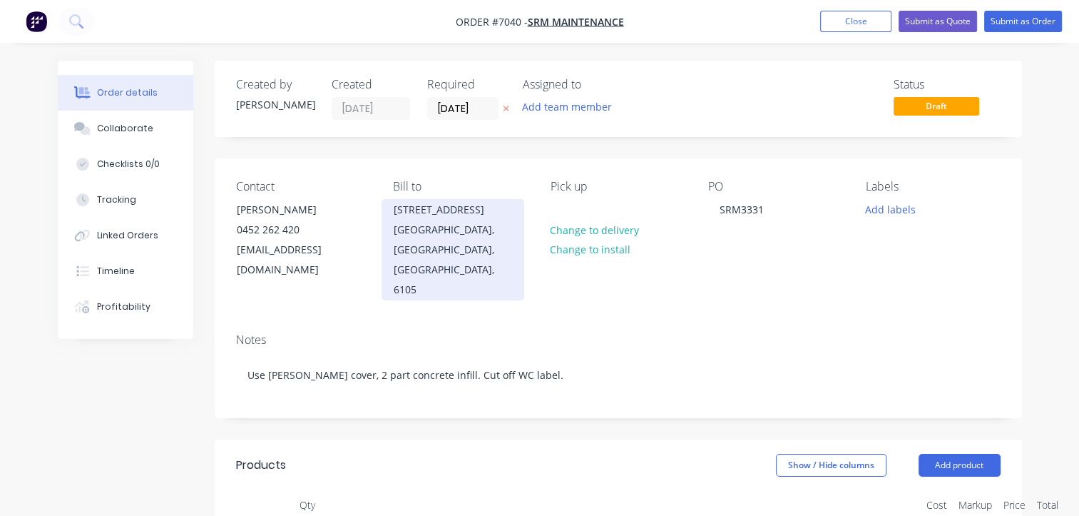
click at [441, 232] on div "Perth Airport, Western Australia, Australia, 6105" at bounding box center [453, 260] width 118 height 80
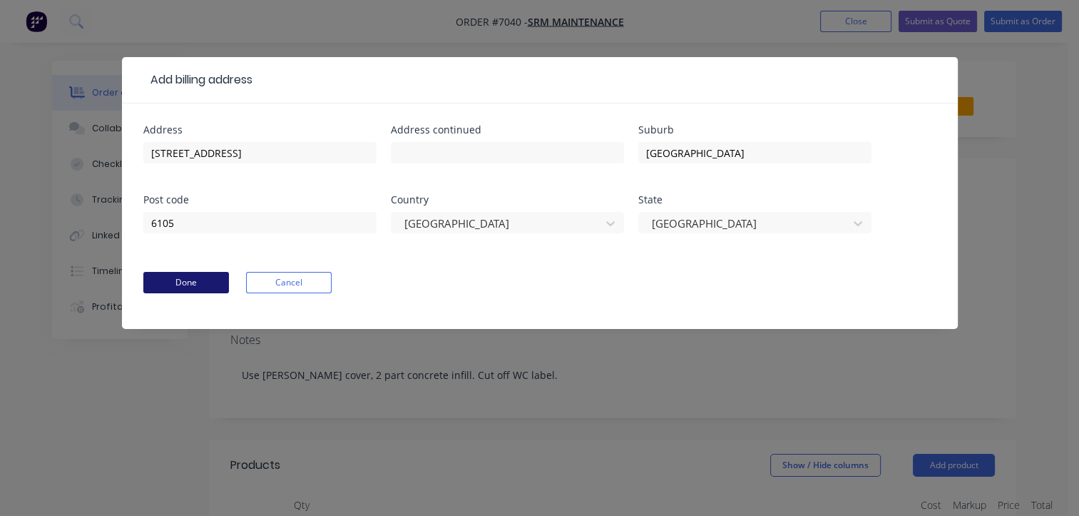
click at [192, 284] on button "Done" at bounding box center [186, 282] width 86 height 21
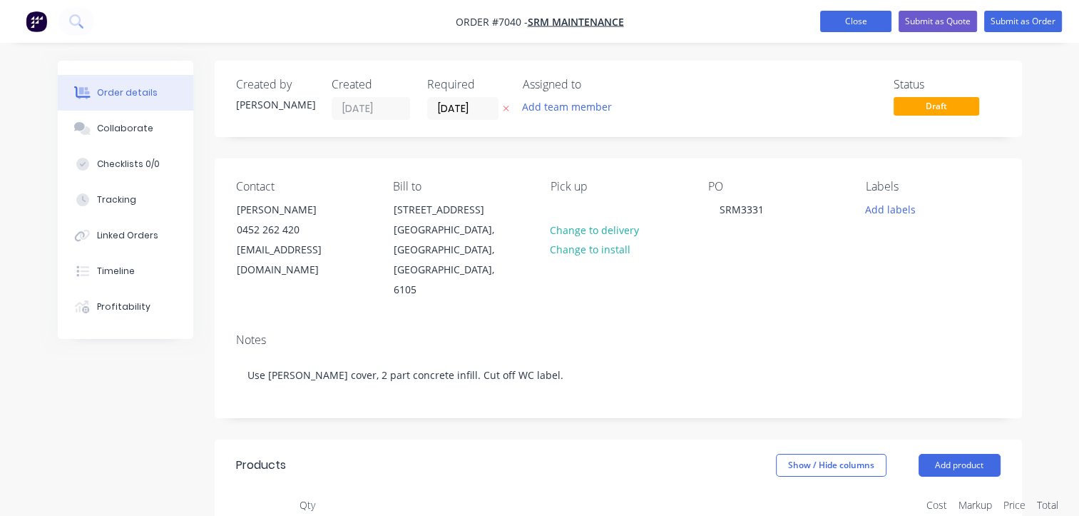
click at [844, 13] on button "Close" at bounding box center [855, 21] width 71 height 21
